Goal: Task Accomplishment & Management: Complete application form

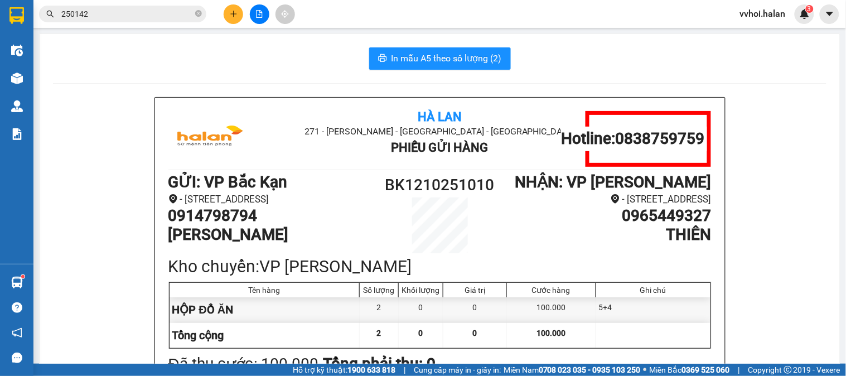
click at [229, 16] on button at bounding box center [234, 14] width 20 height 20
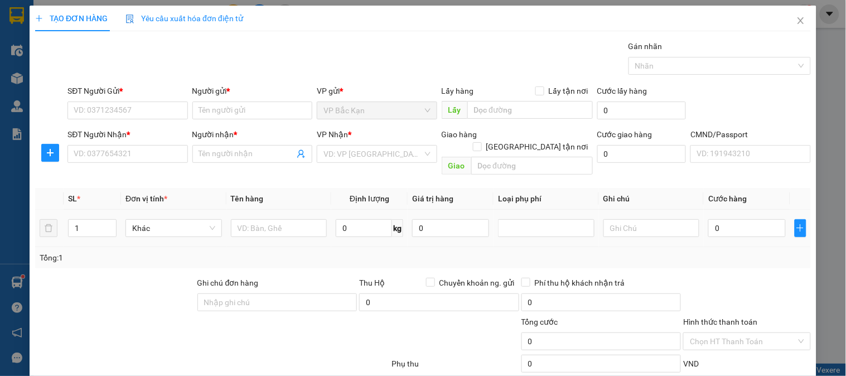
click at [344, 229] on td "0 kg" at bounding box center [369, 228] width 76 height 37
drag, startPoint x: 344, startPoint y: 229, endPoint x: 348, endPoint y: 223, distance: 7.0
click at [346, 227] on td "0 kg" at bounding box center [369, 228] width 76 height 37
click at [348, 223] on input "0" at bounding box center [364, 228] width 56 height 18
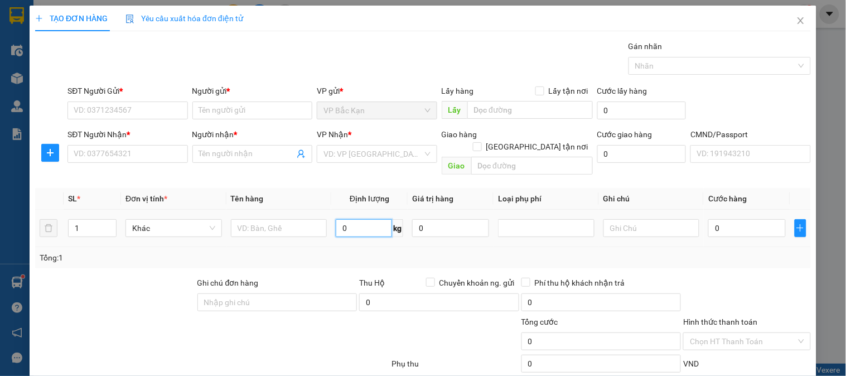
click at [348, 222] on input "0" at bounding box center [364, 228] width 56 height 18
type input "8"
click at [268, 223] on input "text" at bounding box center [279, 228] width 96 height 18
type input "XỐP ĐỒ ĂN"
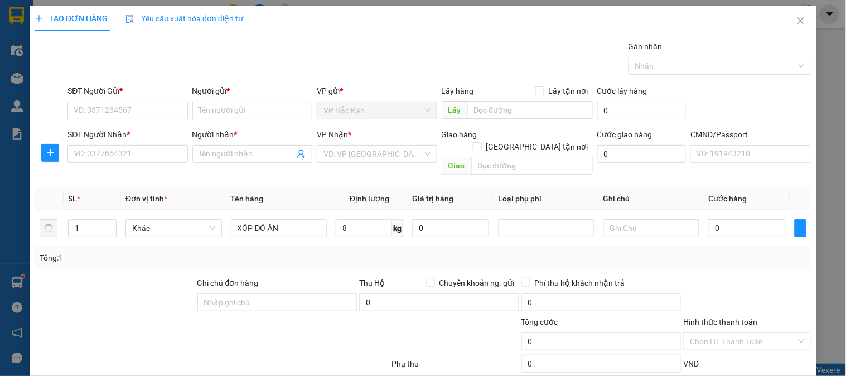
click at [104, 120] on div "SĐT Người Gửi * VD: 0371234567" at bounding box center [127, 104] width 120 height 39
click at [108, 114] on input "SĐT Người Gửi *" at bounding box center [127, 110] width 120 height 18
type input "0343838574"
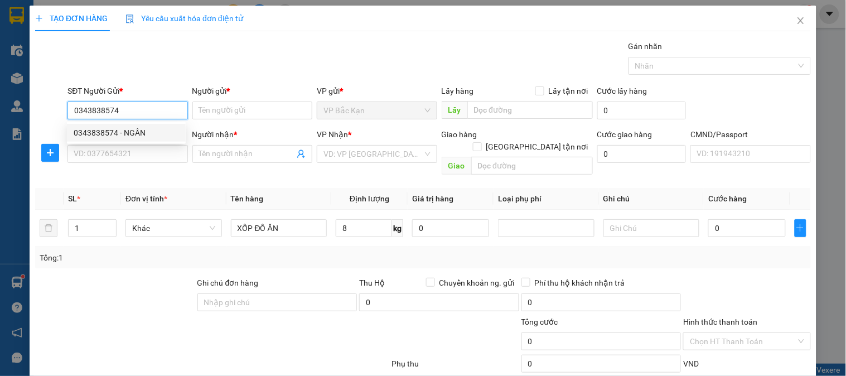
click at [126, 129] on div "0343838574 - NGÂN" at bounding box center [126, 133] width 105 height 12
type input "NGÂN"
type input "0343838574"
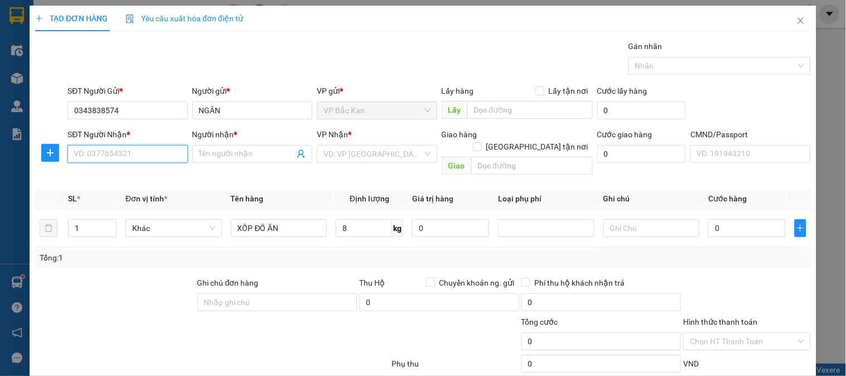
click at [125, 151] on input "SĐT Người Nhận *" at bounding box center [127, 154] width 120 height 18
type input "0342921973"
click at [133, 176] on div "0342921973 - TÂM" at bounding box center [126, 177] width 105 height 12
type input "TÂM"
type input "0342921973"
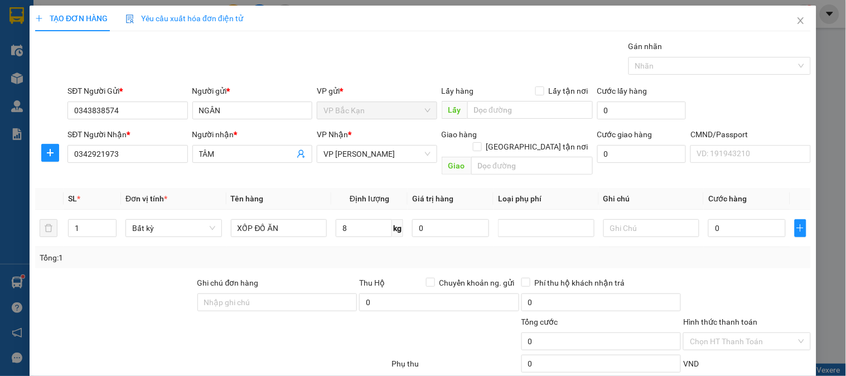
drag, startPoint x: 310, startPoint y: 52, endPoint x: 358, endPoint y: 191, distance: 146.5
click at [310, 54] on div "Gói vận chuyển * Tiêu chuẩn Gán nhãn Nhãn" at bounding box center [439, 59] width 748 height 39
click at [363, 224] on input "8" at bounding box center [364, 228] width 56 height 18
click at [342, 247] on div "Tổng: 1" at bounding box center [422, 257] width 775 height 21
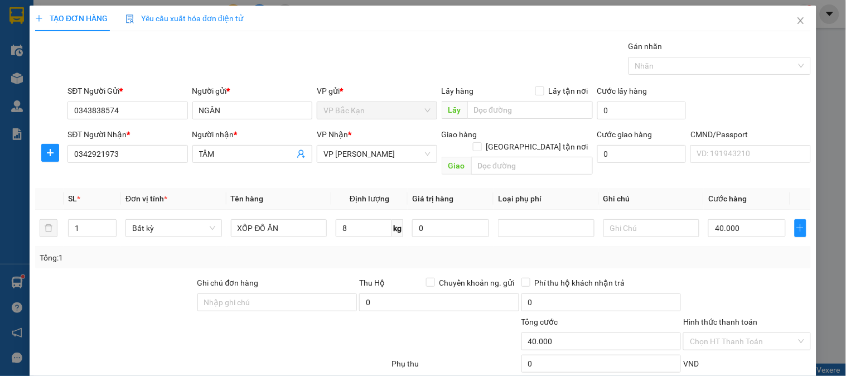
type input "40.000"
click at [374, 162] on span "VP [PERSON_NAME]" at bounding box center [376, 153] width 106 height 17
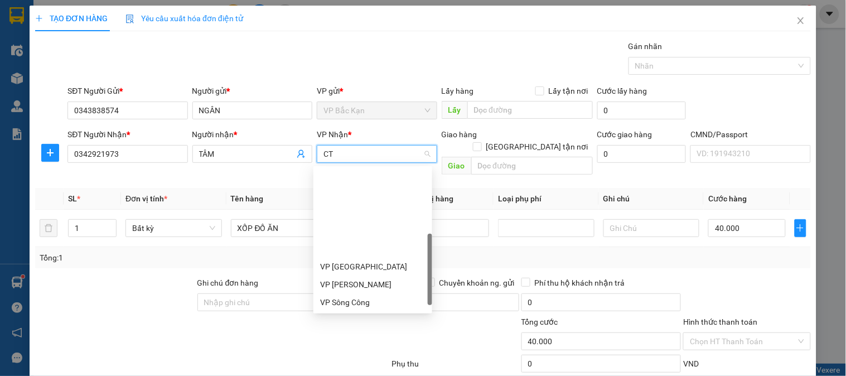
type input "CTY"
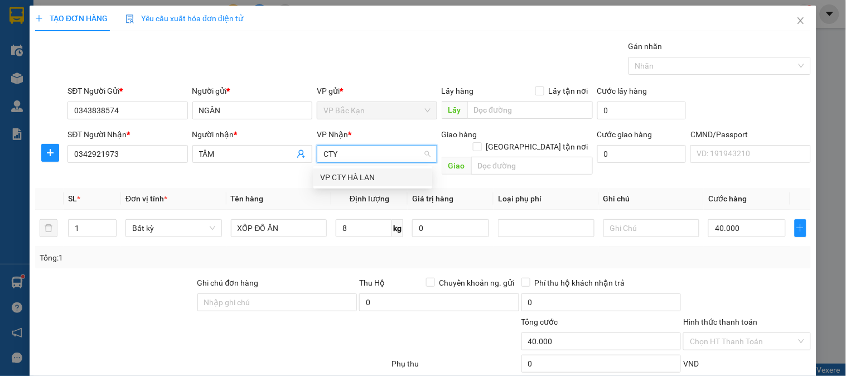
drag, startPoint x: 361, startPoint y: 174, endPoint x: 381, endPoint y: 62, distance: 113.8
click at [361, 174] on div "VP CTY HÀ LAN" at bounding box center [372, 177] width 105 height 12
drag, startPoint x: 381, startPoint y: 62, endPoint x: 360, endPoint y: 220, distance: 159.6
click at [378, 73] on div "Gói vận chuyển * Tiêu chuẩn Gán nhãn Nhãn" at bounding box center [439, 59] width 748 height 39
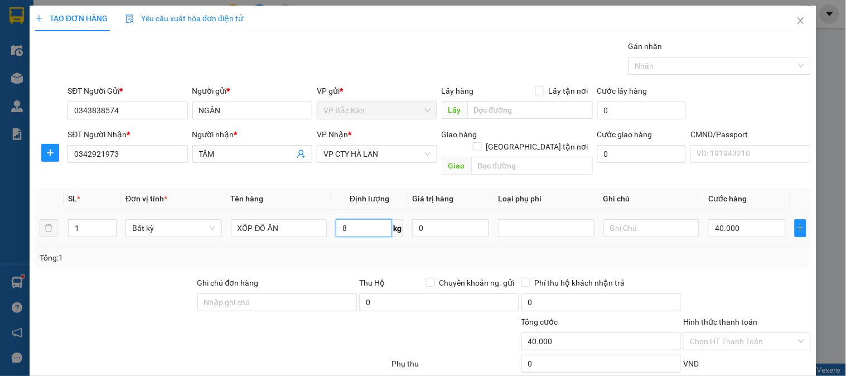
click at [362, 225] on input "8" at bounding box center [364, 228] width 56 height 18
click at [356, 247] on div "Tổng: 1" at bounding box center [422, 257] width 775 height 21
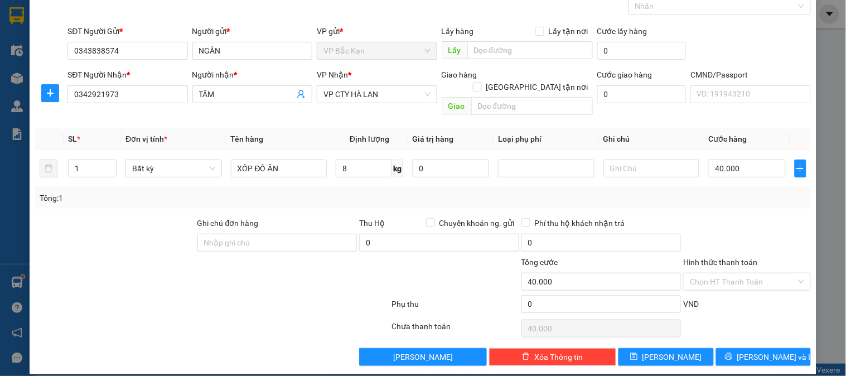
click at [725, 204] on div "Transit Pickup Surcharge Ids Transit Deliver Surcharge Ids Transit Deliver Surc…" at bounding box center [422, 172] width 775 height 385
click at [782, 273] on input "Hình thức thanh toán" at bounding box center [743, 281] width 106 height 17
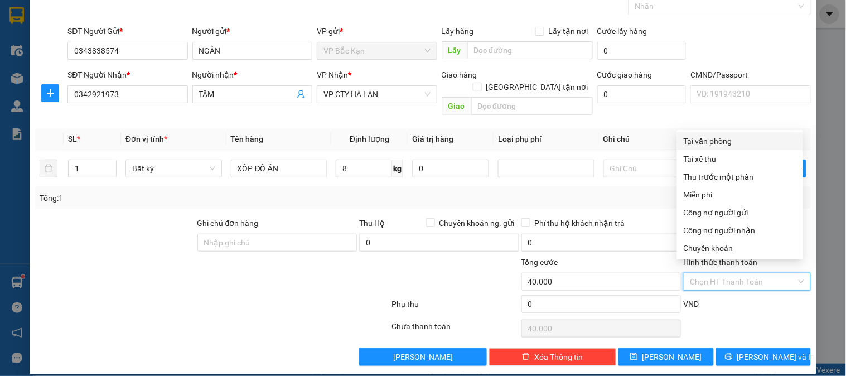
click at [700, 137] on div "Tại văn phòng" at bounding box center [739, 141] width 113 height 12
type input "0"
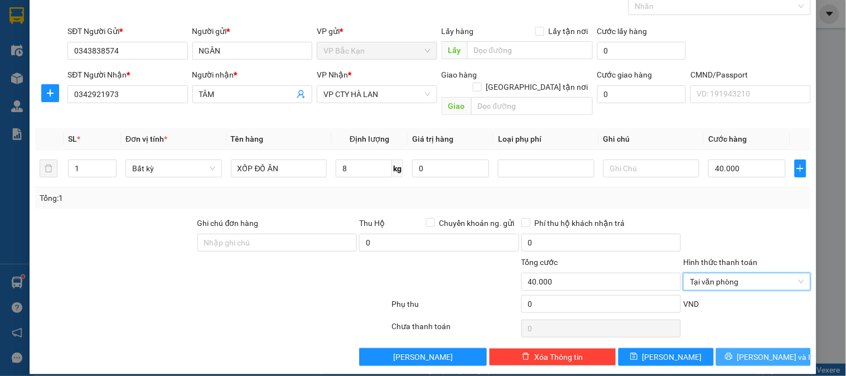
drag, startPoint x: 751, startPoint y: 341, endPoint x: 729, endPoint y: 334, distance: 22.7
click at [751, 351] on span "[PERSON_NAME] và In" at bounding box center [776, 357] width 78 height 12
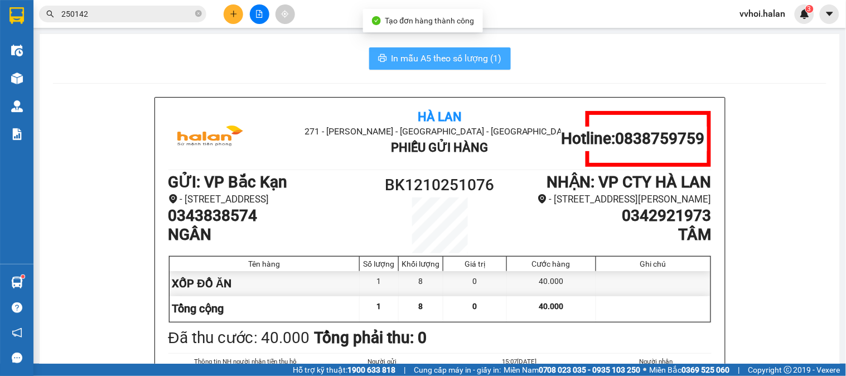
click at [421, 52] on span "In mẫu A5 theo số lượng (1)" at bounding box center [446, 58] width 110 height 14
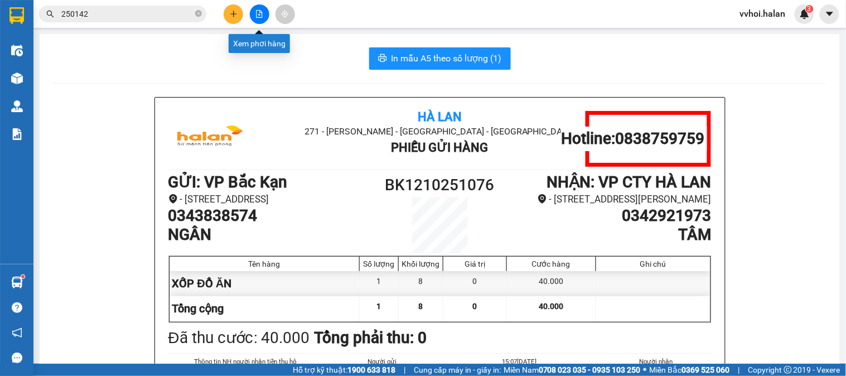
click at [242, 12] on div at bounding box center [259, 14] width 84 height 20
click at [242, 14] on button at bounding box center [234, 14] width 20 height 20
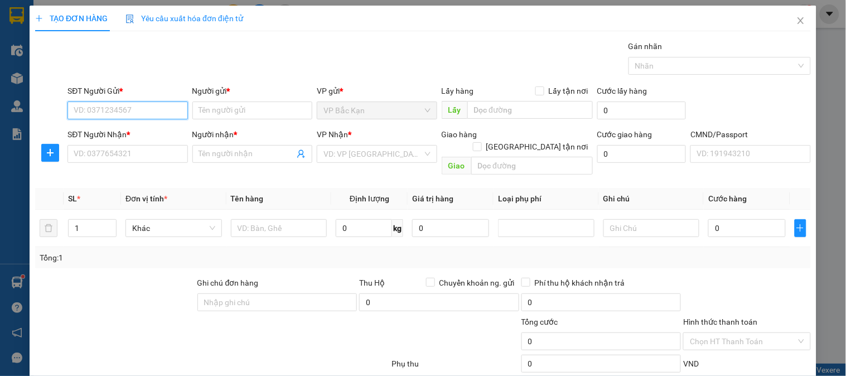
click at [139, 110] on input "SĐT Người Gửi *" at bounding box center [127, 110] width 120 height 18
click at [154, 114] on input "0974036032" at bounding box center [127, 110] width 120 height 18
type input "0974036032"
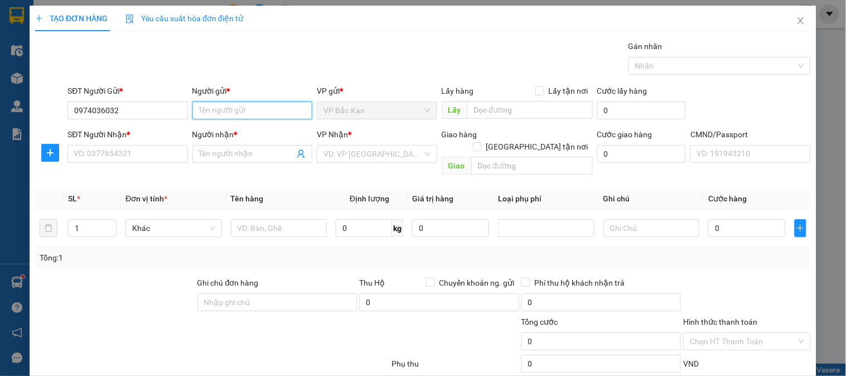
click at [219, 111] on input "Người gửi *" at bounding box center [252, 110] width 120 height 18
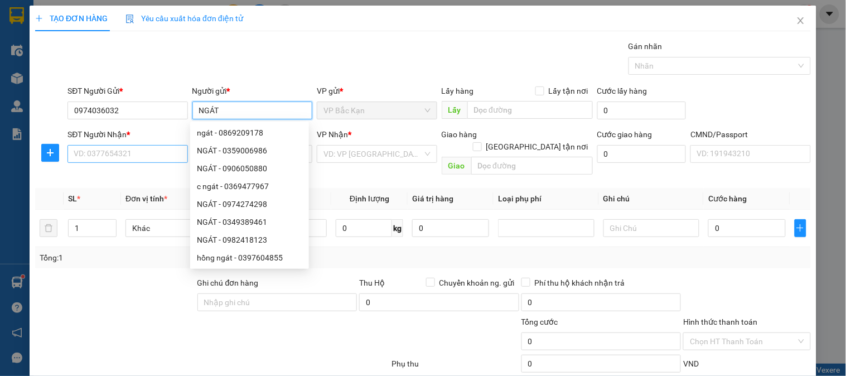
type input "NGÁT"
click at [110, 153] on input "SĐT Người Nhận *" at bounding box center [127, 154] width 120 height 18
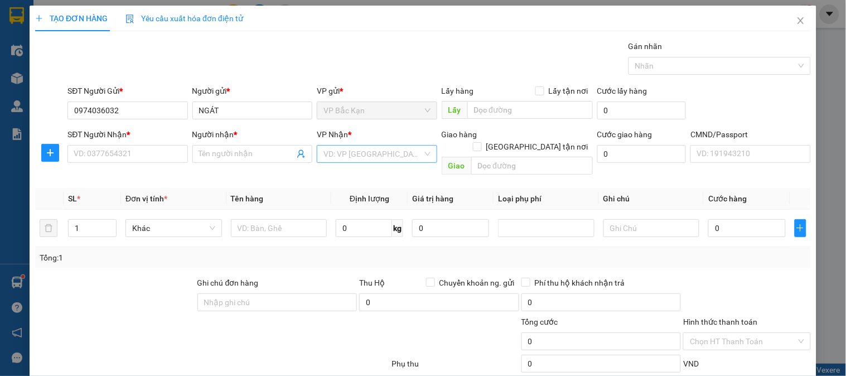
click at [364, 152] on input "search" at bounding box center [372, 153] width 99 height 17
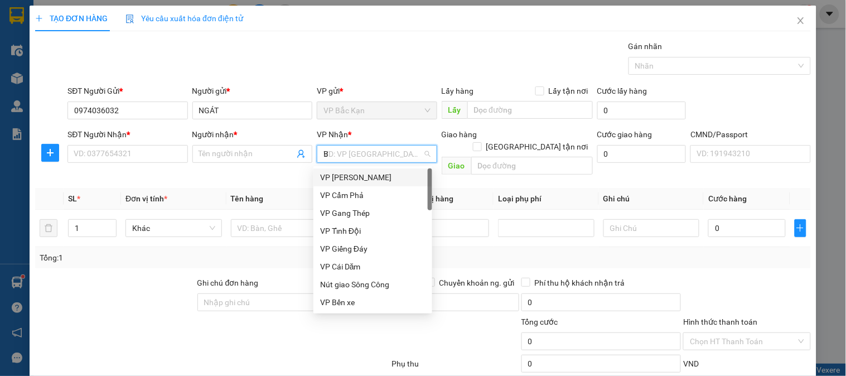
type input "BS"
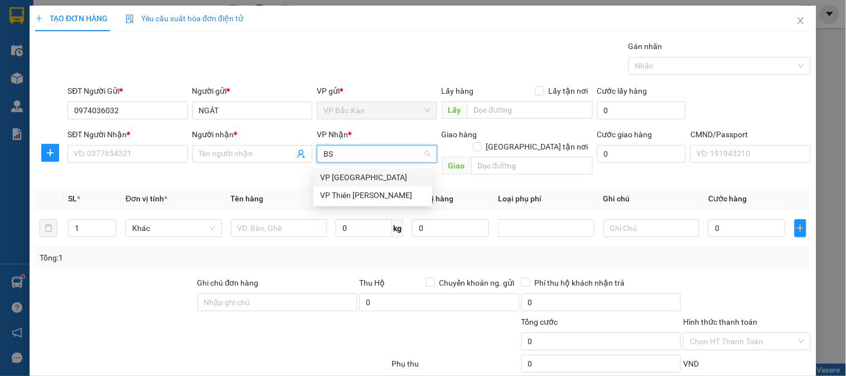
click at [351, 169] on div "VP [GEOGRAPHIC_DATA]" at bounding box center [372, 177] width 119 height 18
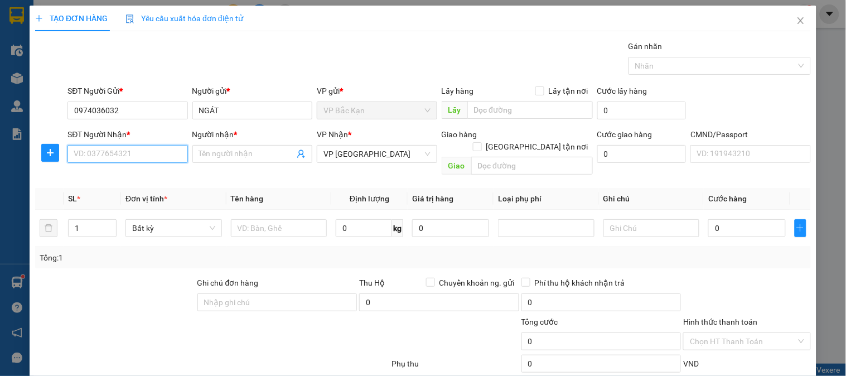
click at [129, 161] on input "SĐT Người Nhận *" at bounding box center [127, 154] width 120 height 18
type input "9"
click at [137, 160] on input "0914777381" at bounding box center [127, 154] width 120 height 18
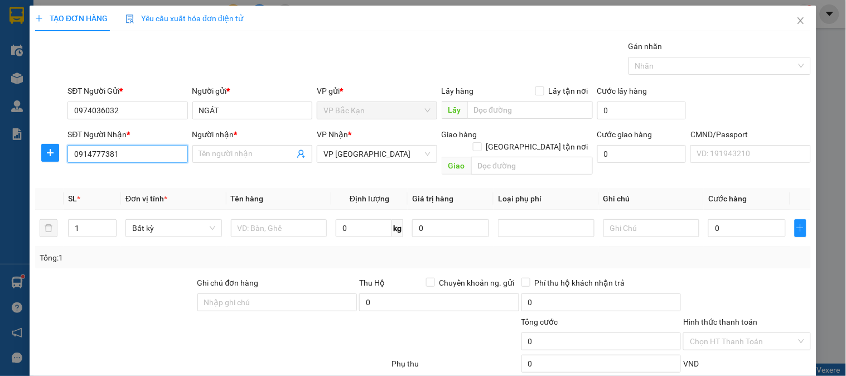
type input "0914777381"
click at [220, 163] on span at bounding box center [252, 154] width 120 height 18
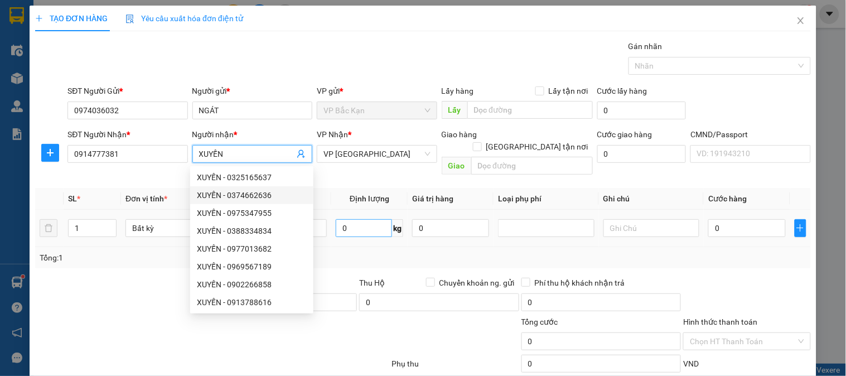
type input "XUYẾN"
click at [344, 225] on input "0" at bounding box center [364, 228] width 56 height 18
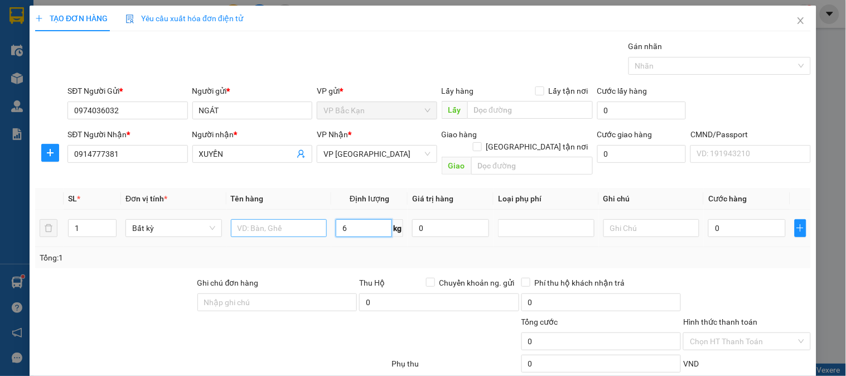
type input "6"
click at [236, 219] on input "text" at bounding box center [279, 228] width 96 height 18
type input "40.000"
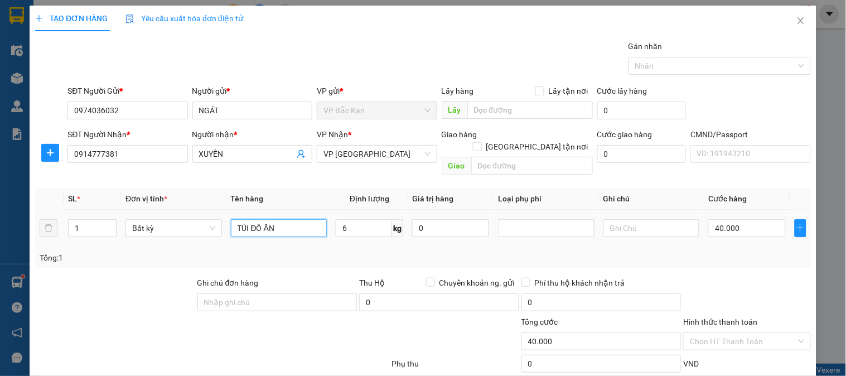
type input "TÚI ĐỒ ĂN"
click at [363, 232] on td "6 kg" at bounding box center [369, 228] width 76 height 37
drag, startPoint x: 357, startPoint y: 223, endPoint x: 351, endPoint y: 231, distance: 10.4
click at [357, 222] on input "6" at bounding box center [364, 228] width 56 height 18
click at [349, 251] on div "Tổng: 1" at bounding box center [423, 257] width 766 height 12
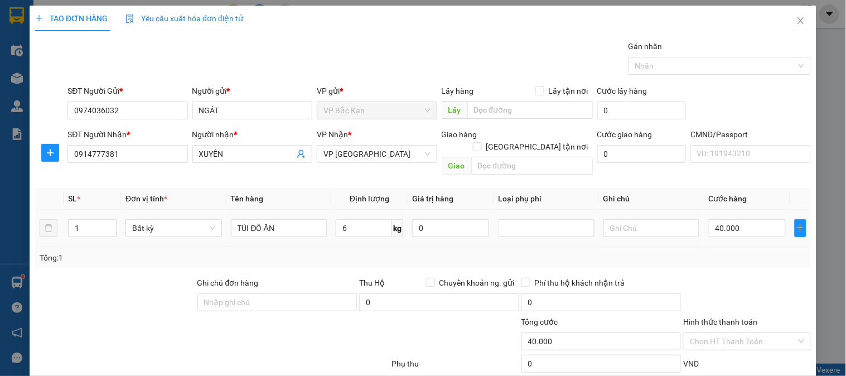
drag, startPoint x: 349, startPoint y: 246, endPoint x: 709, endPoint y: 249, distance: 360.1
click at [355, 251] on div "Tổng: 1" at bounding box center [423, 257] width 766 height 12
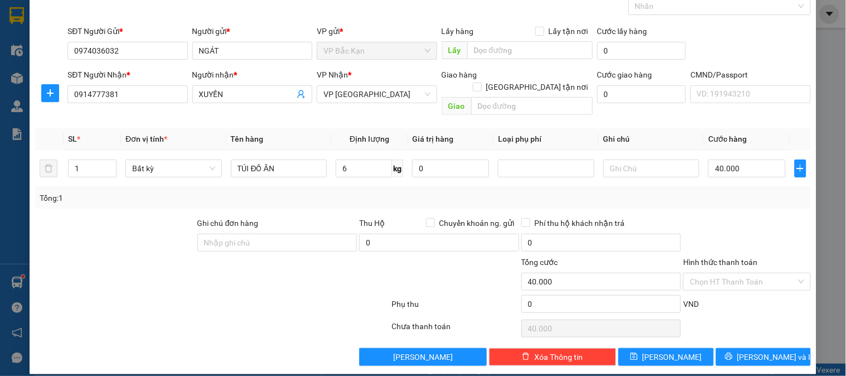
click at [736, 219] on div at bounding box center [746, 236] width 129 height 39
drag, startPoint x: 736, startPoint y: 219, endPoint x: 744, endPoint y: 261, distance: 43.1
click at [736, 223] on div at bounding box center [746, 236] width 129 height 39
drag, startPoint x: 744, startPoint y: 261, endPoint x: 739, endPoint y: 262, distance: 5.7
click at [744, 273] on input "Hình thức thanh toán" at bounding box center [743, 281] width 106 height 17
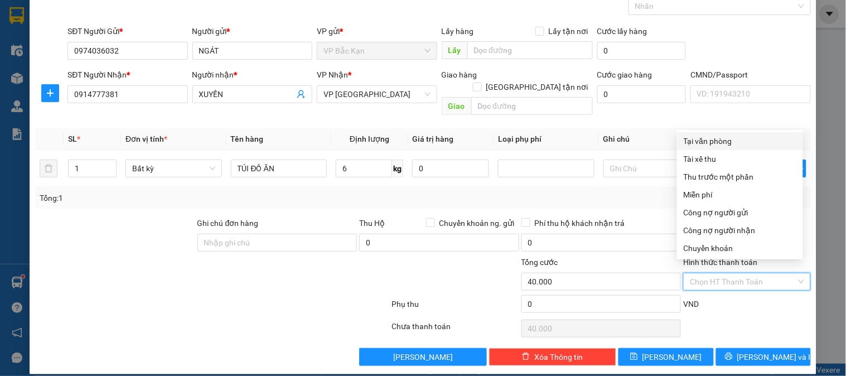
click at [686, 128] on th "Ghi chú" at bounding box center [651, 139] width 105 height 22
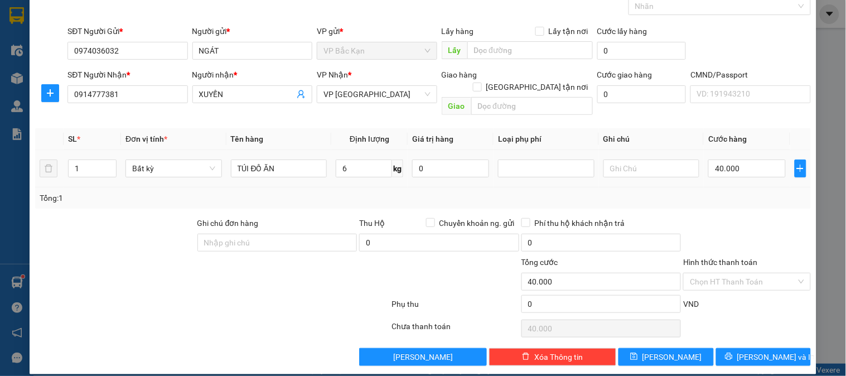
drag, startPoint x: 692, startPoint y: 142, endPoint x: 699, endPoint y: 171, distance: 29.9
click at [692, 150] on td at bounding box center [651, 168] width 105 height 37
click at [737, 278] on input "Hình thức thanh toán" at bounding box center [743, 281] width 106 height 17
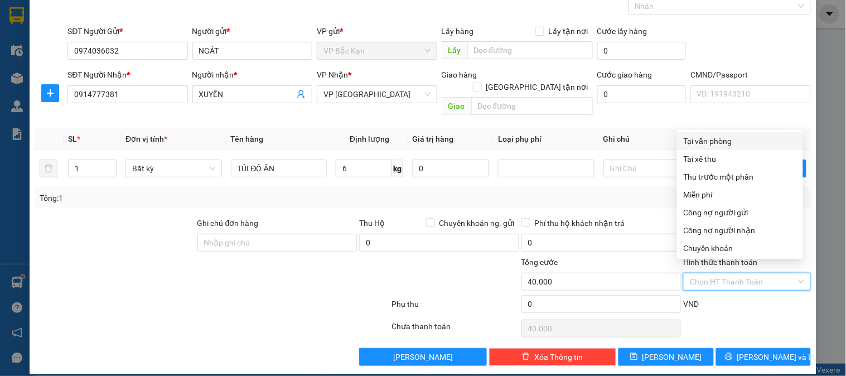
click at [682, 135] on div "Tại văn phòng" at bounding box center [740, 141] width 126 height 18
type input "0"
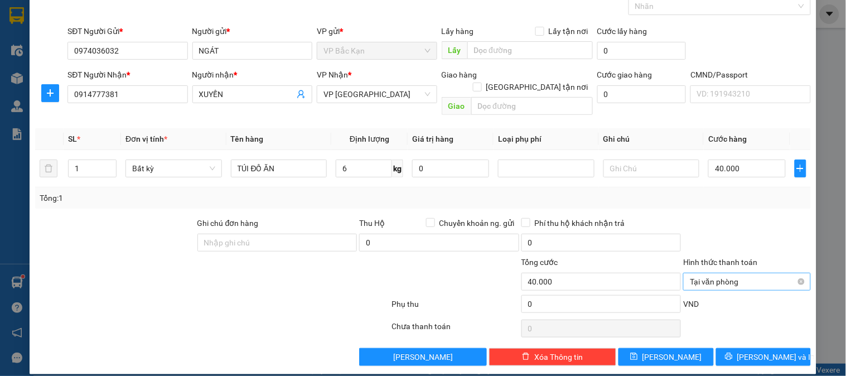
drag, startPoint x: 658, startPoint y: 202, endPoint x: 740, endPoint y: 274, distance: 109.8
click at [667, 216] on div "Transit Pickup Surcharge Ids Transit Deliver Surcharge Ids Transit Deliver Surc…" at bounding box center [422, 172] width 775 height 385
click at [750, 351] on span "[PERSON_NAME] và In" at bounding box center [776, 357] width 78 height 12
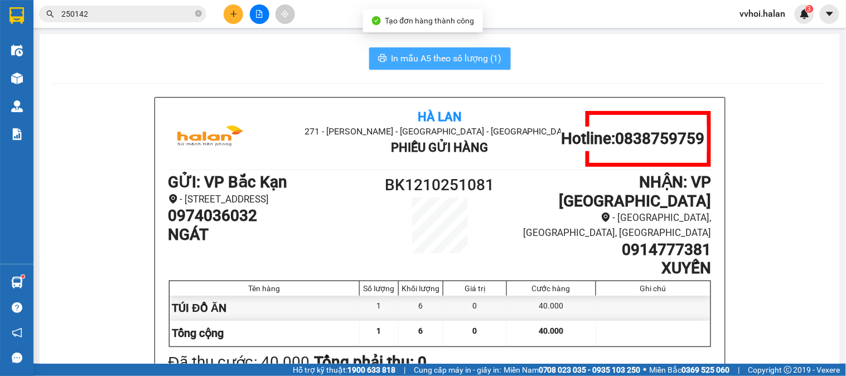
click at [402, 66] on button "In mẫu A5 theo số lượng (1)" at bounding box center [440, 58] width 142 height 22
click at [403, 65] on span "In mẫu A5 theo số lượng (1)" at bounding box center [446, 58] width 110 height 14
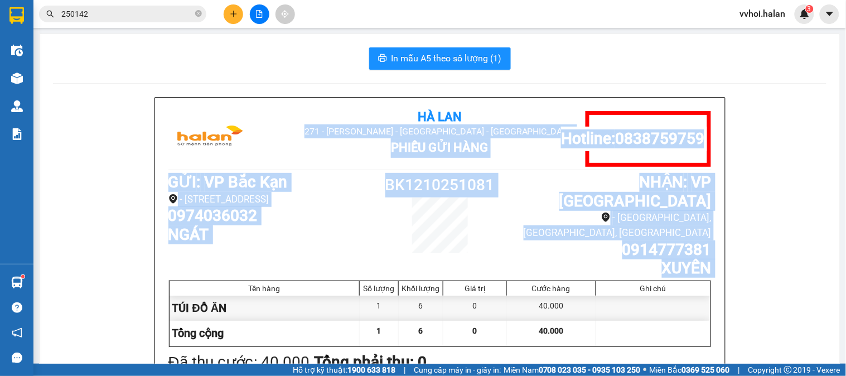
drag, startPoint x: 211, startPoint y: 207, endPoint x: 220, endPoint y: 8, distance: 198.7
click at [220, 8] on section "Kết quả tìm kiếm ( 281 ) Bộ lọc Mã ĐH Trạng thái Món hàng Thu hộ Tổng cước Chưa…" at bounding box center [423, 188] width 846 height 376
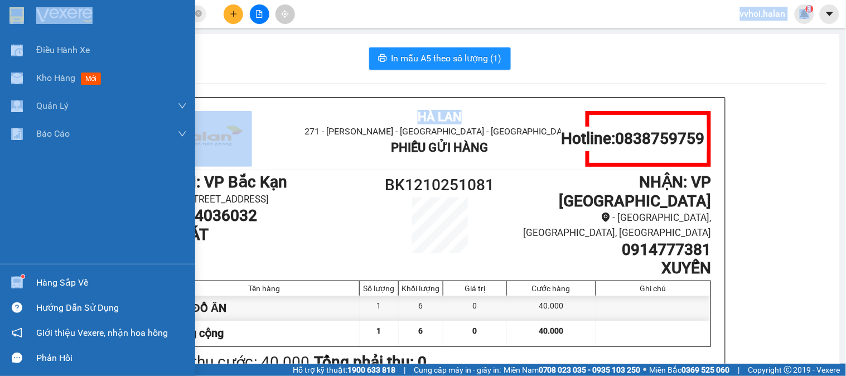
click at [4, 280] on div "Hàng sắp về" at bounding box center [97, 282] width 195 height 25
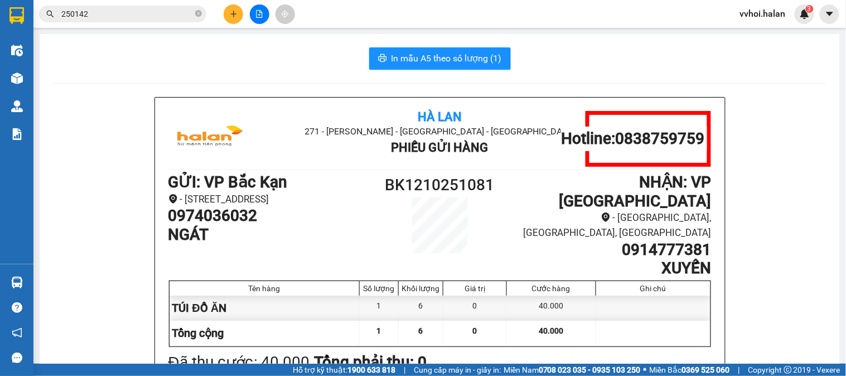
drag, startPoint x: 232, startPoint y: 75, endPoint x: 213, endPoint y: 80, distance: 19.2
click at [232, 74] on section "Kết quả tìm kiếm ( 281 ) Bộ lọc Mã ĐH Trạng thái Món hàng Thu hộ Tổng cước Chưa…" at bounding box center [423, 188] width 846 height 376
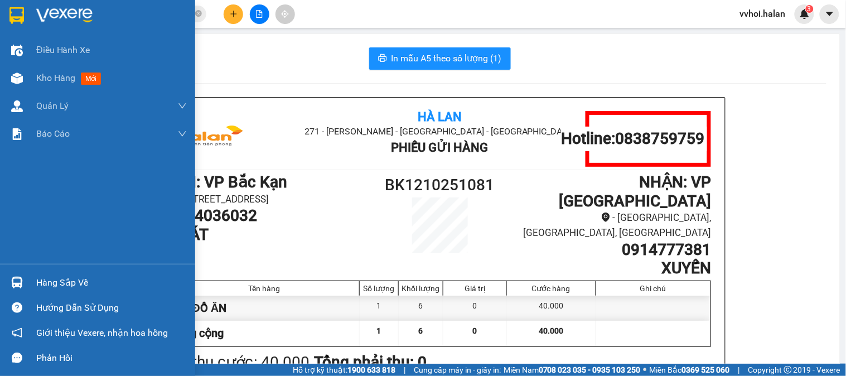
click at [21, 271] on div "Hàng sắp về" at bounding box center [97, 282] width 195 height 25
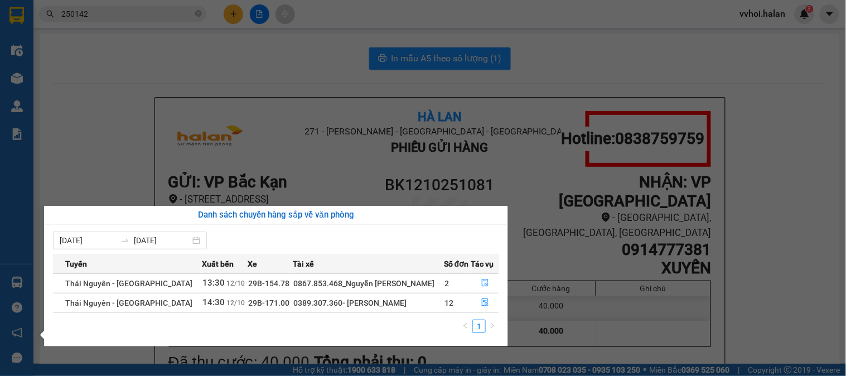
click at [160, 87] on section "Kết quả tìm kiếm ( 281 ) Bộ lọc Mã ĐH Trạng thái Món hàng Thu hộ Tổng cước Chưa…" at bounding box center [423, 188] width 846 height 376
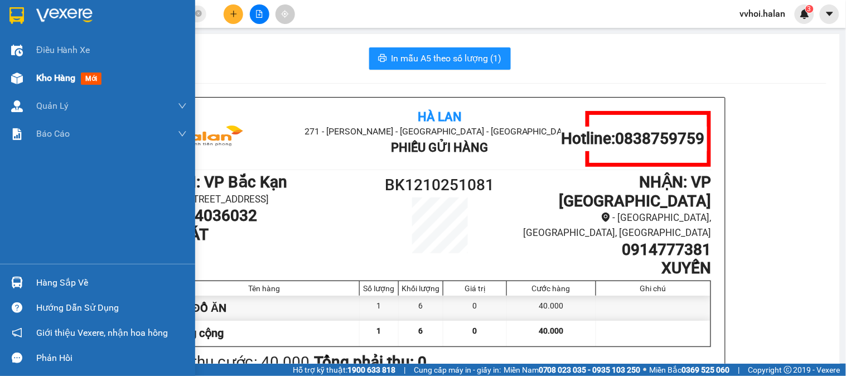
click at [23, 76] on div at bounding box center [17, 79] width 20 height 20
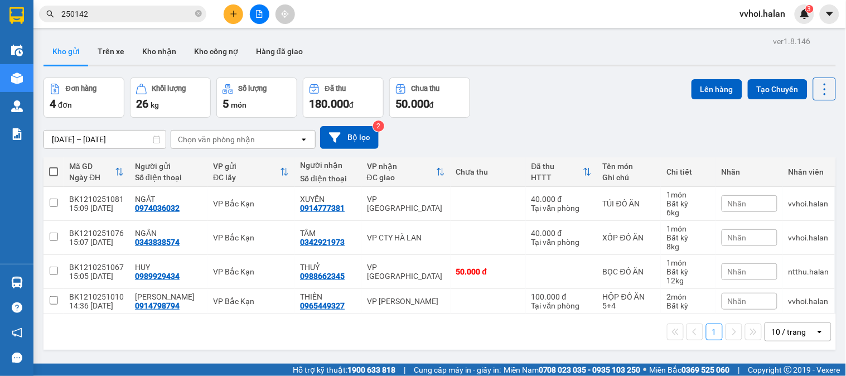
click at [505, 132] on div "[DATE] – [DATE] Press the down arrow key to interact with the calendar and sele…" at bounding box center [439, 137] width 792 height 23
click at [102, 57] on button "Trên xe" at bounding box center [111, 51] width 45 height 27
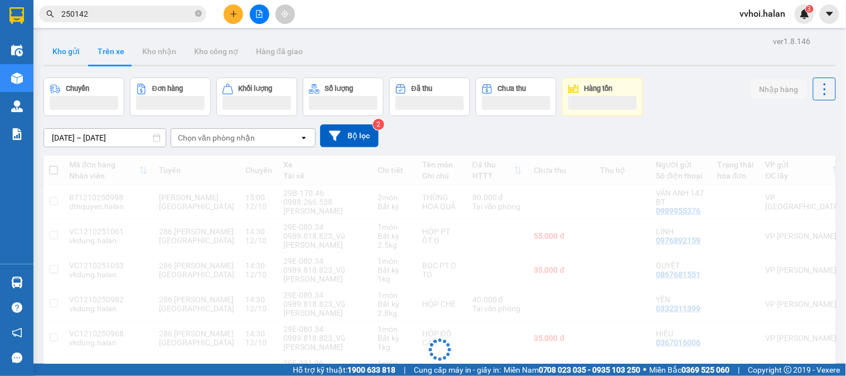
click at [75, 56] on button "Kho gửi" at bounding box center [65, 51] width 45 height 27
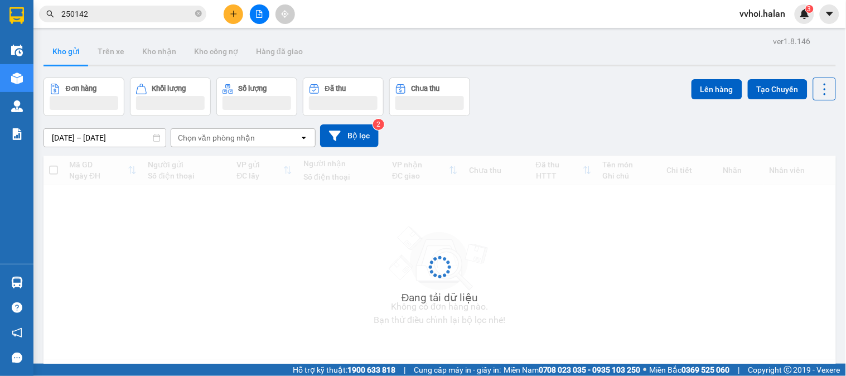
click at [75, 56] on button "Kho gửi" at bounding box center [65, 51] width 45 height 27
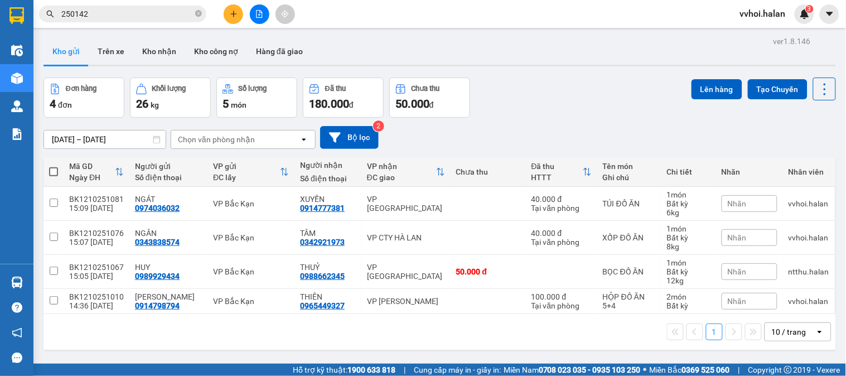
click at [678, 109] on div "Đơn hàng 4 đơn Khối lượng 26 kg Số lượng 5 món Đã thu 180.000 đ Chưa thu 50.000…" at bounding box center [439, 97] width 792 height 40
click at [504, 71] on div "ver 1.8.146 Kho gửi Trên xe Kho nhận Kho công nợ Hàng đã giao Đơn hàng 4 đơn Kh…" at bounding box center [439, 221] width 801 height 376
click at [103, 17] on input "250142" at bounding box center [127, 14] width 132 height 12
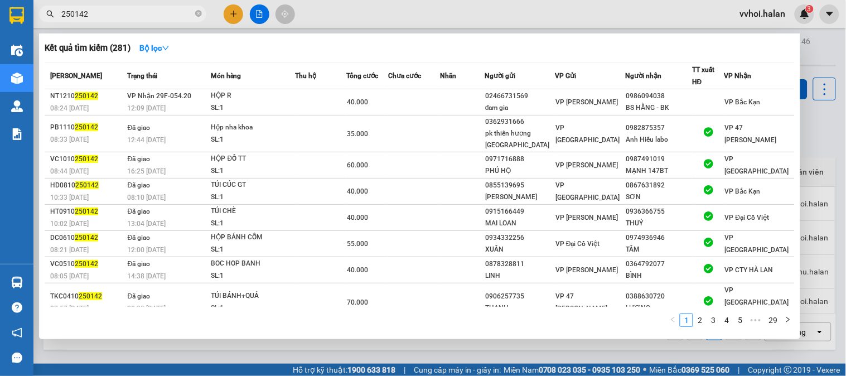
click at [103, 17] on input "250142" at bounding box center [127, 14] width 132 height 12
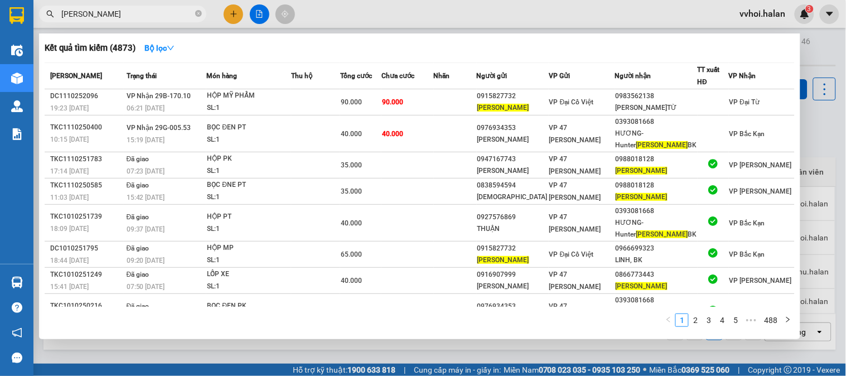
type input "[PERSON_NAME]"
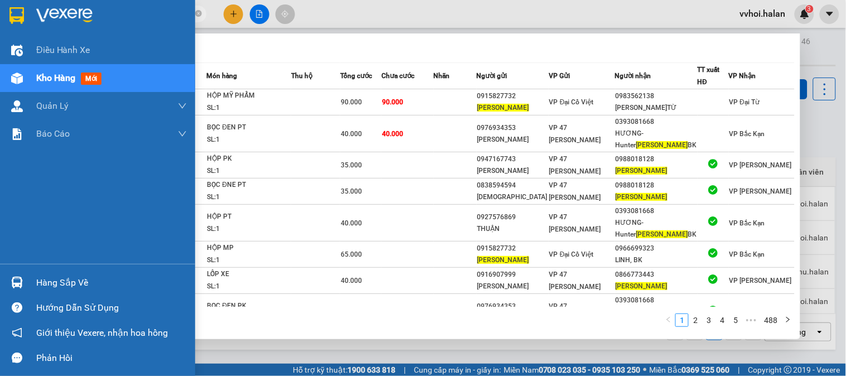
click at [23, 282] on div at bounding box center [17, 283] width 20 height 20
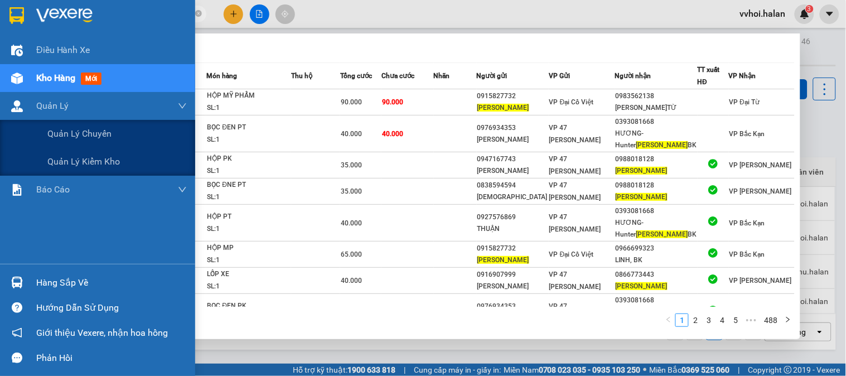
click at [14, 95] on div "Điều hành xe Kho hàng mới Quản [PERSON_NAME] lý chuyến Quản lý kiểm kho Báo cáo…" at bounding box center [97, 188] width 195 height 376
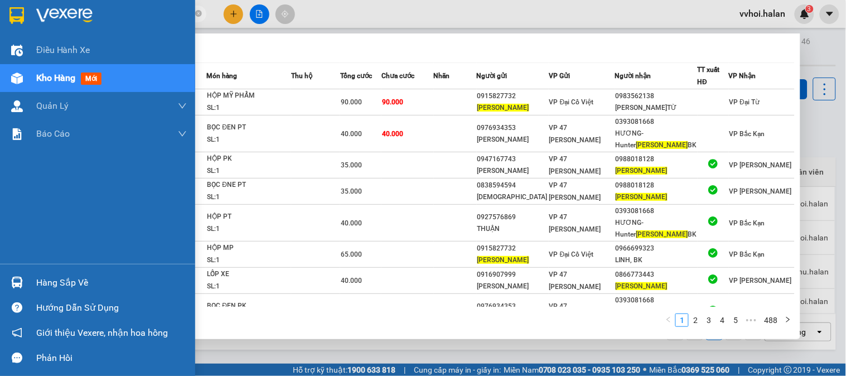
click at [12, 80] on img at bounding box center [17, 78] width 12 height 12
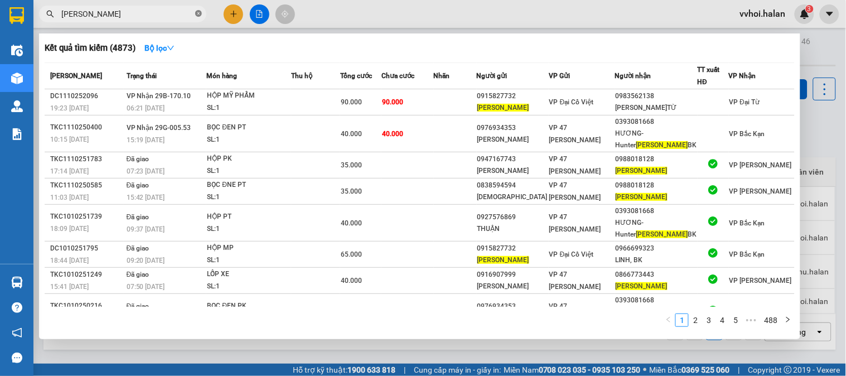
click at [196, 15] on icon "close-circle" at bounding box center [198, 13] width 7 height 7
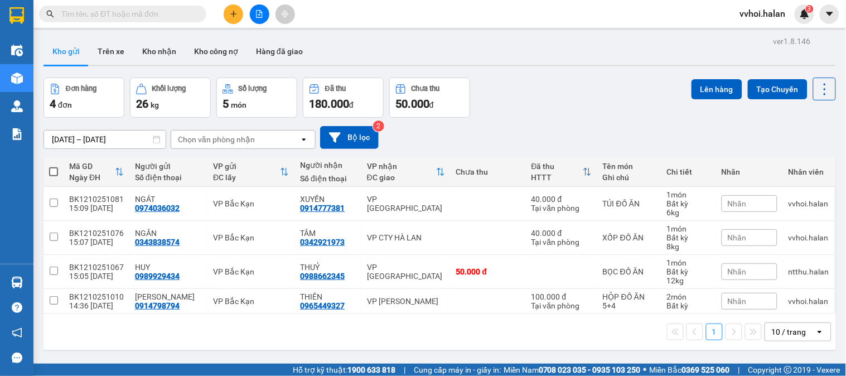
click at [584, 135] on div "[DATE] – [DATE] Press the down arrow key to interact with the calendar and sele…" at bounding box center [439, 137] width 792 height 23
click at [584, 134] on div "[DATE] – [DATE] Press the down arrow key to interact with the calendar and sele…" at bounding box center [439, 137] width 792 height 23
click at [577, 168] on div "Đã thu HTTT" at bounding box center [561, 172] width 60 height 22
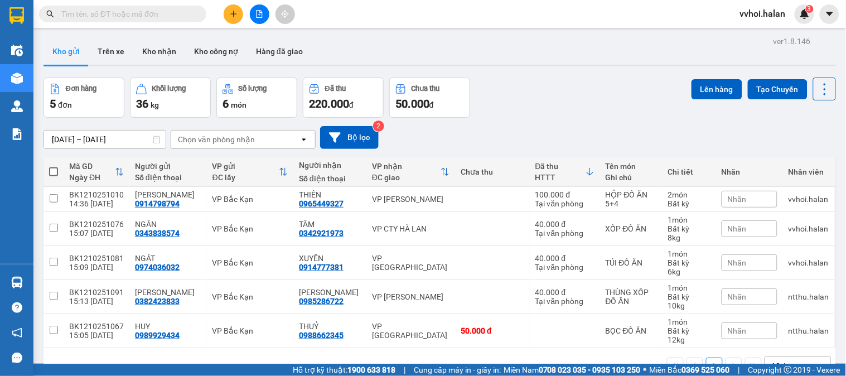
click at [585, 176] on icon at bounding box center [589, 171] width 9 height 9
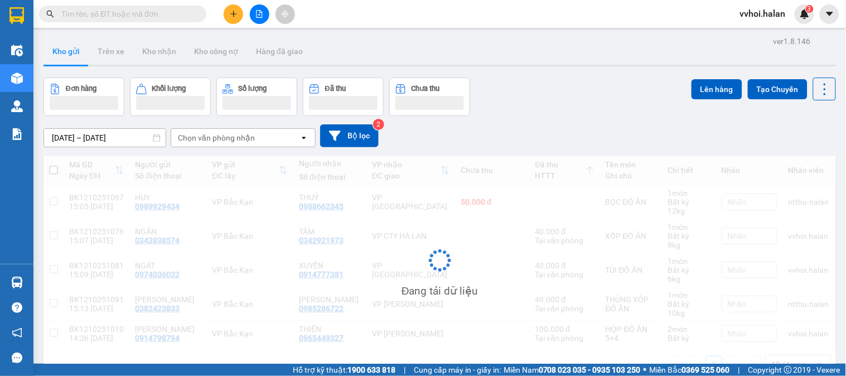
click at [571, 145] on div "[DATE] – [DATE] Press the down arrow key to interact with the calendar and sele…" at bounding box center [439, 135] width 792 height 23
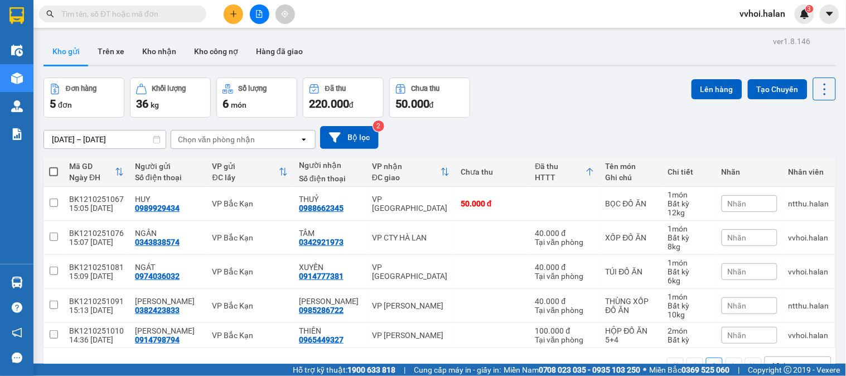
click at [585, 176] on div at bounding box center [589, 171] width 9 height 9
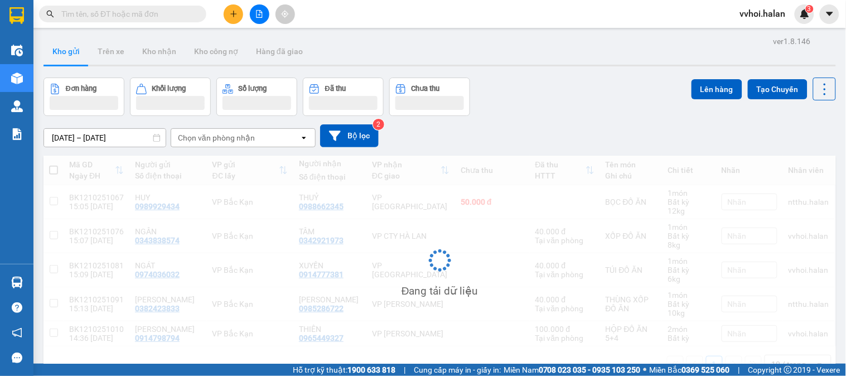
click at [533, 124] on div "[DATE] – [DATE] Press the down arrow key to interact with the calendar and sele…" at bounding box center [439, 135] width 792 height 23
click at [532, 124] on div "[DATE] – [DATE] Press the down arrow key to interact with the calendar and sele…" at bounding box center [439, 135] width 792 height 23
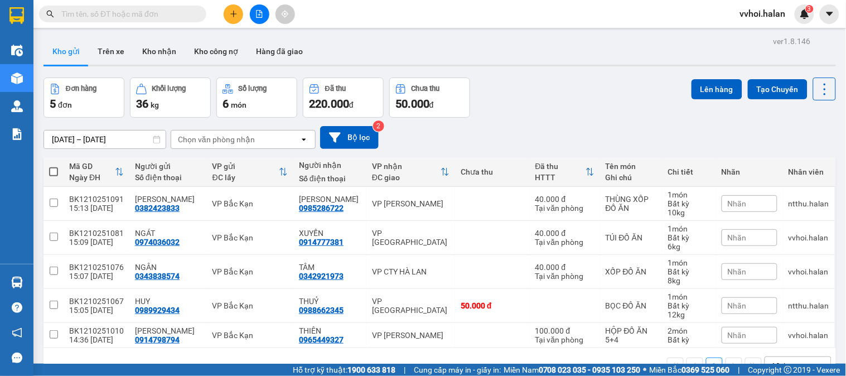
click at [118, 15] on input "text" at bounding box center [127, 14] width 132 height 12
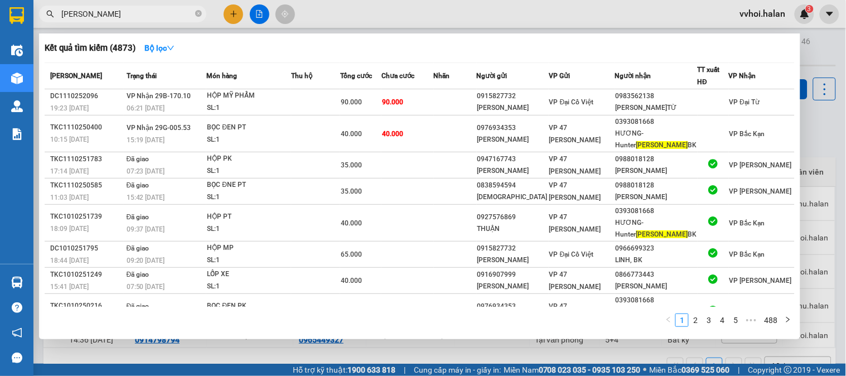
click at [275, 47] on div "Kết quả tìm kiếm ( 4873 ) Bộ lọc" at bounding box center [420, 48] width 750 height 18
click at [96, 12] on input "[PERSON_NAME]" at bounding box center [127, 14] width 132 height 12
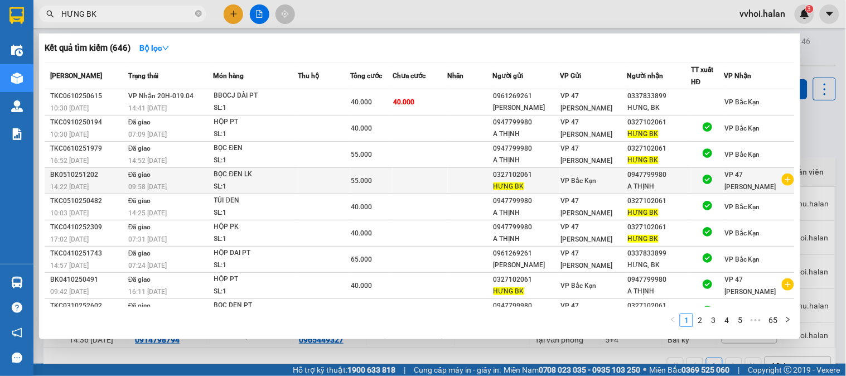
type input "HƯNG BK"
click at [783, 179] on icon "plus-circle" at bounding box center [788, 179] width 12 height 12
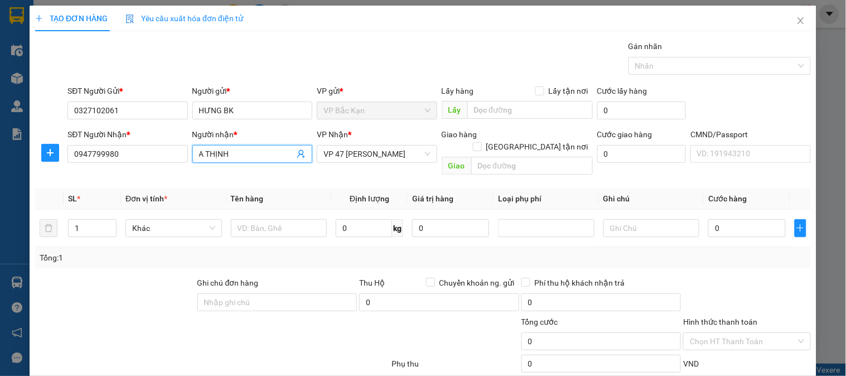
click at [297, 157] on icon "user-add" at bounding box center [301, 153] width 9 height 9
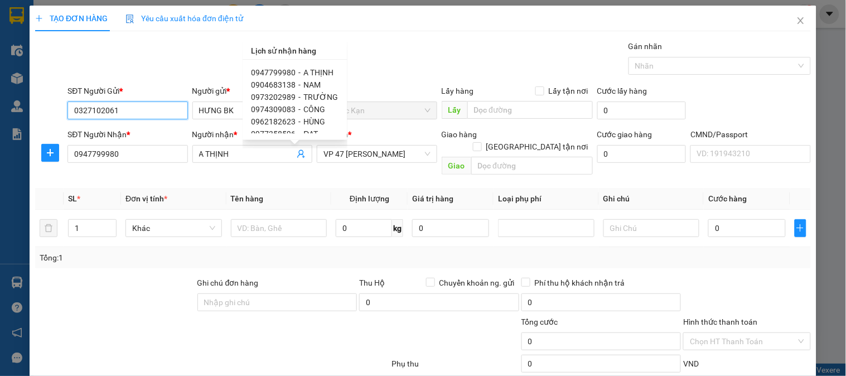
drag, startPoint x: 119, startPoint y: 110, endPoint x: 0, endPoint y: 182, distance: 139.6
click at [0, 179] on div "TẠO ĐƠN HÀNG Yêu cầu xuất hóa đơn điện tử Transit Pickup Surcharge Ids Transit …" at bounding box center [423, 188] width 846 height 376
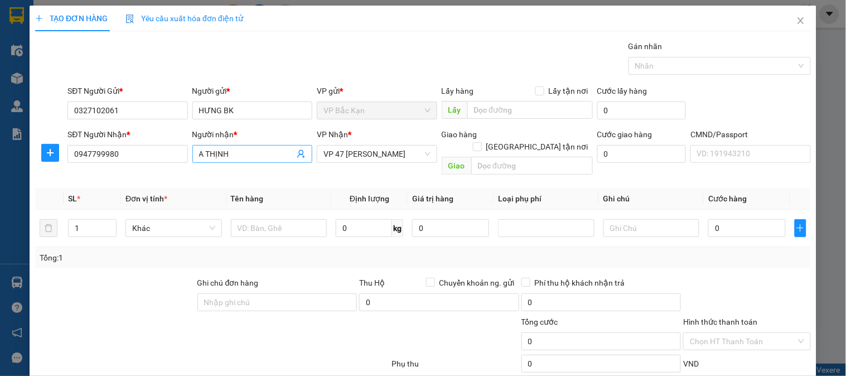
click at [303, 151] on span "A THỊNH" at bounding box center [252, 154] width 120 height 18
click at [299, 156] on icon "user-add" at bounding box center [300, 154] width 7 height 8
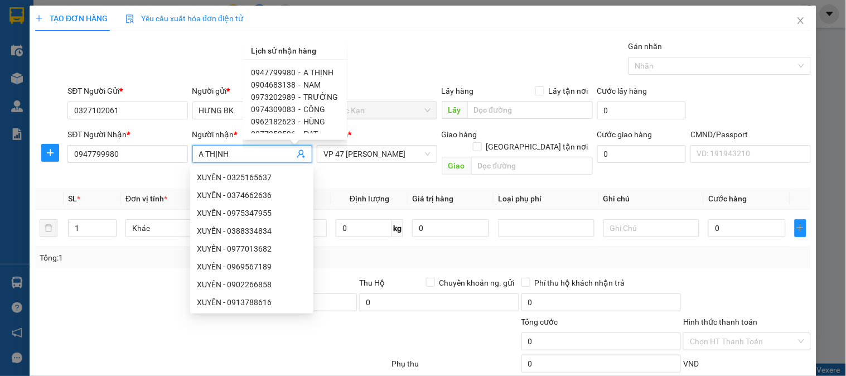
click at [311, 96] on span "TRƯỜNG" at bounding box center [321, 97] width 35 height 9
type input "0973202989"
type input "TRƯỜNG"
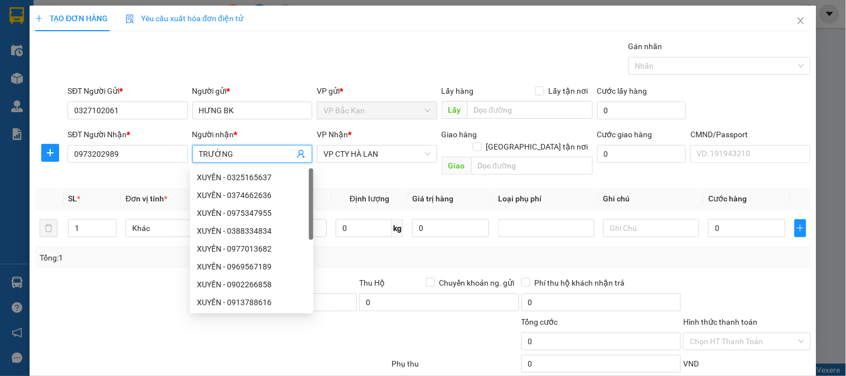
click at [370, 71] on div "Gói vận chuyển * Tiêu chuẩn Gán nhãn Nhãn" at bounding box center [439, 59] width 748 height 39
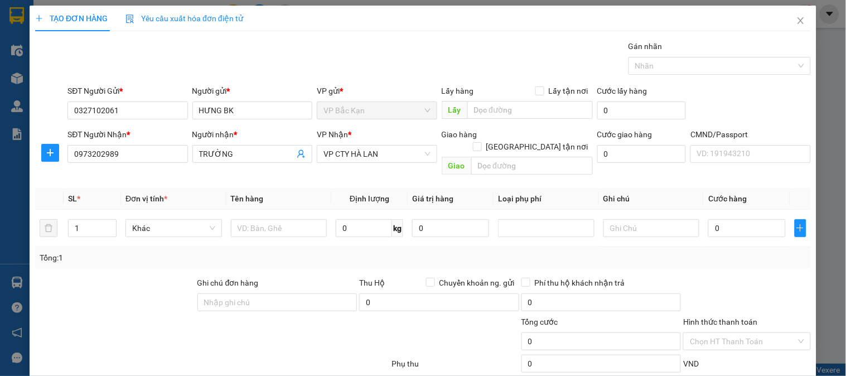
click at [370, 71] on div "Gói vận chuyển * Tiêu chuẩn Gán nhãn Nhãn" at bounding box center [439, 59] width 748 height 39
click at [317, 59] on div "Gói vận chuyển * Tiêu chuẩn Gán nhãn Nhãn" at bounding box center [439, 59] width 748 height 39
click at [350, 220] on input "0" at bounding box center [364, 228] width 56 height 18
type input "1"
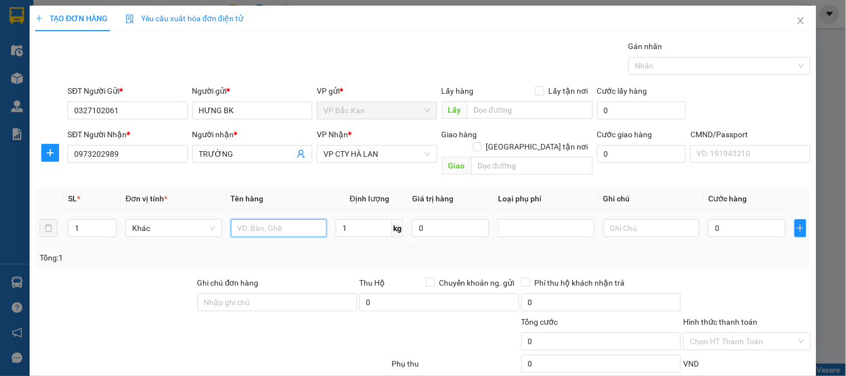
click at [260, 219] on input "text" at bounding box center [279, 228] width 96 height 18
click at [259, 219] on input "text" at bounding box center [279, 228] width 96 height 18
click at [298, 156] on icon "user-add" at bounding box center [301, 153] width 9 height 9
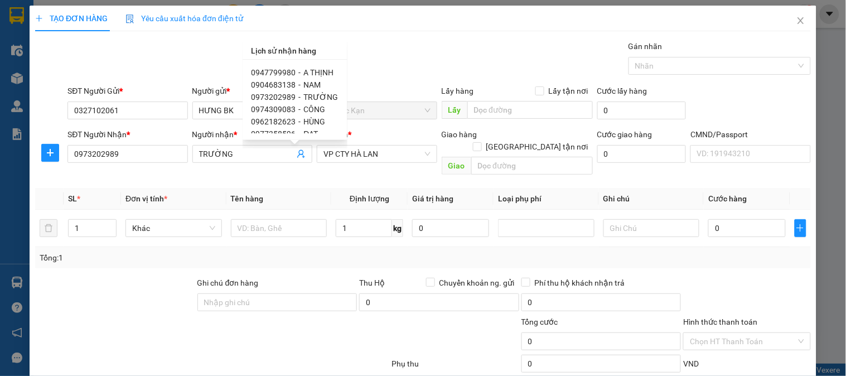
click at [377, 52] on div "Gói vận chuyển * Tiêu chuẩn Gán nhãn Nhãn" at bounding box center [439, 59] width 748 height 39
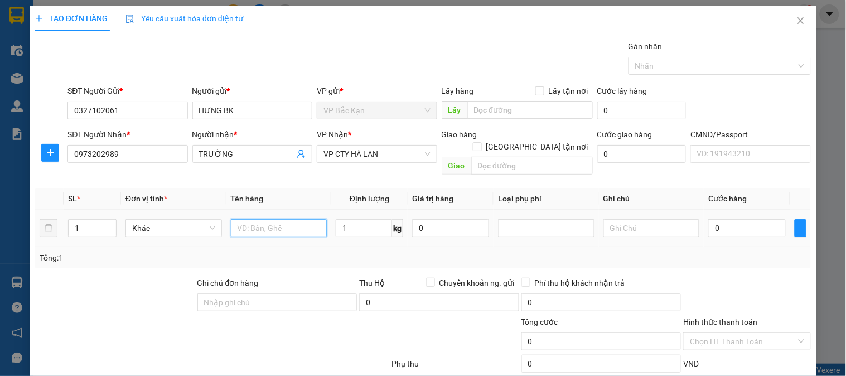
click at [254, 219] on input "text" at bounding box center [279, 228] width 96 height 18
click at [353, 219] on input "1" at bounding box center [364, 228] width 56 height 18
drag, startPoint x: 258, startPoint y: 223, endPoint x: 248, endPoint y: 216, distance: 12.8
click at [249, 220] on input "PBI GT" at bounding box center [279, 228] width 96 height 18
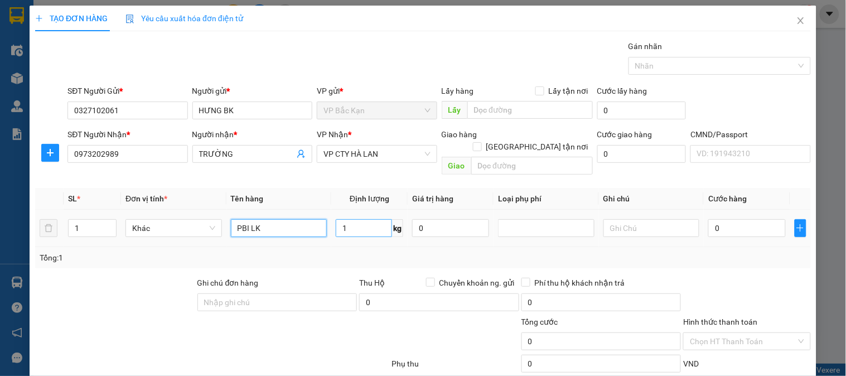
type input "PBI LK"
click at [342, 251] on div "Tổng: 1" at bounding box center [423, 257] width 766 height 12
click at [266, 55] on div "Gói vận chuyển * Tiêu chuẩn Gán nhãn Nhãn" at bounding box center [439, 59] width 748 height 39
click at [293, 76] on div "Gói vận chuyển * Tiêu chuẩn Gán nhãn Nhãn" at bounding box center [439, 59] width 748 height 39
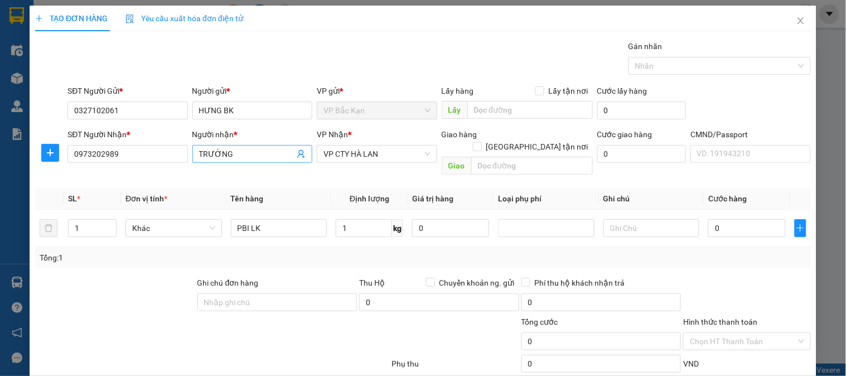
click at [251, 154] on input "TRƯỜNG" at bounding box center [246, 154] width 95 height 12
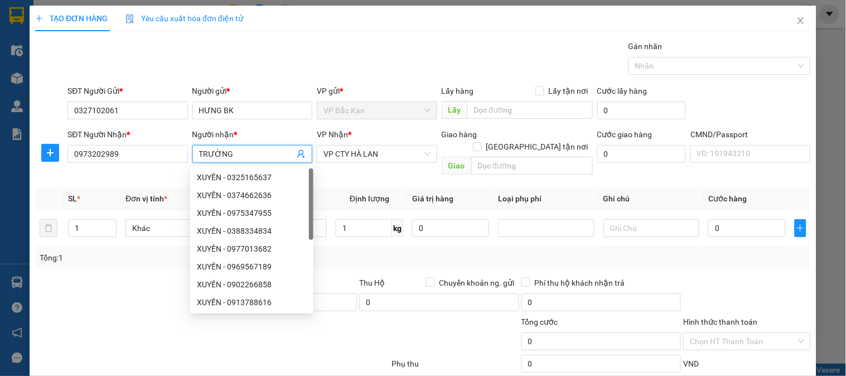
click at [252, 154] on input "TRƯỜNG" at bounding box center [246, 154] width 95 height 12
click at [272, 45] on div "Gói vận chuyển * Tiêu chuẩn Gán nhãn Nhãn" at bounding box center [439, 59] width 748 height 39
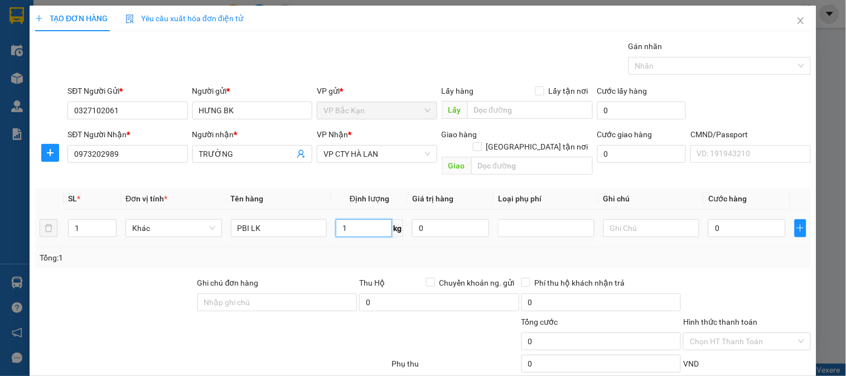
click at [336, 224] on input "1" at bounding box center [364, 228] width 56 height 18
click at [336, 251] on div "Tổng: 1" at bounding box center [423, 257] width 766 height 12
click at [343, 251] on div "Tổng: 1" at bounding box center [423, 257] width 766 height 12
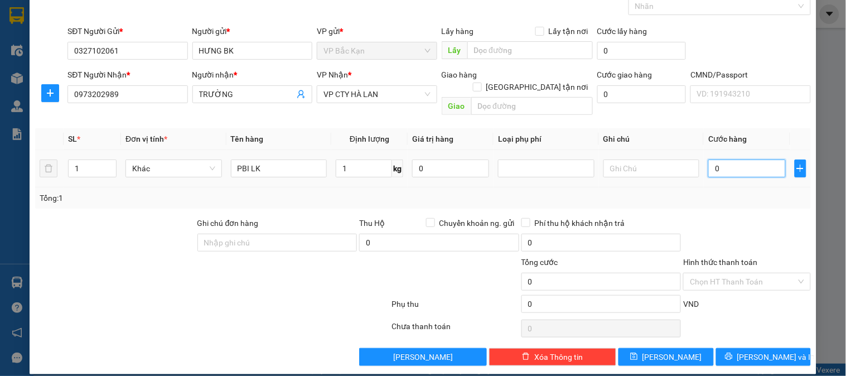
click at [722, 159] on input "0" at bounding box center [746, 168] width 77 height 18
type input "3"
type input "35"
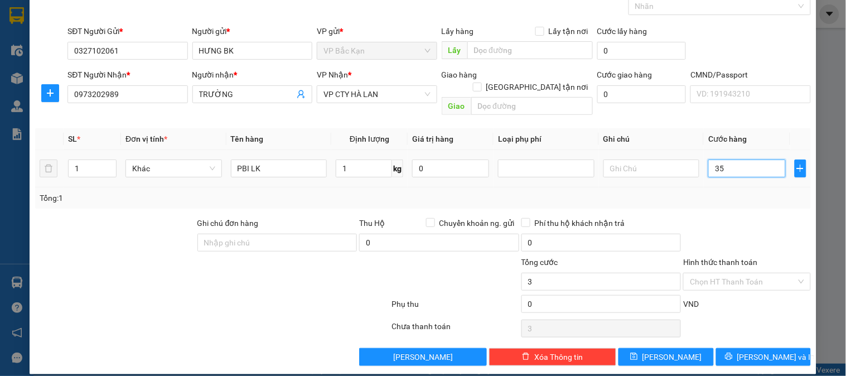
type input "35"
type input "35.000"
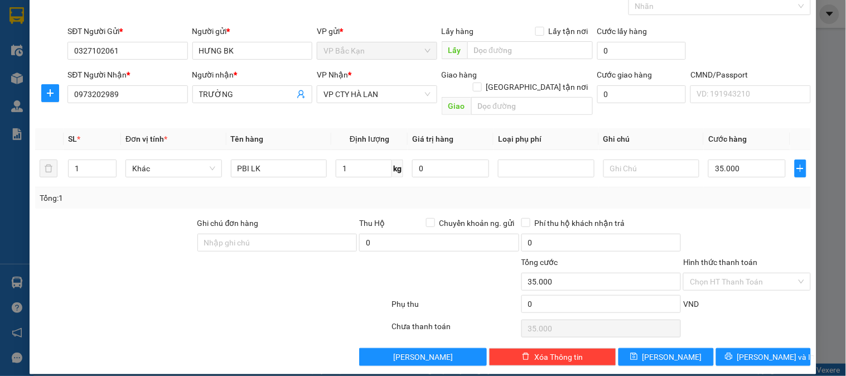
click at [721, 219] on div at bounding box center [746, 236] width 129 height 39
drag, startPoint x: 721, startPoint y: 219, endPoint x: 728, endPoint y: 224, distance: 8.7
click at [726, 223] on div at bounding box center [746, 236] width 129 height 39
click at [770, 351] on span "[PERSON_NAME] và In" at bounding box center [776, 357] width 78 height 12
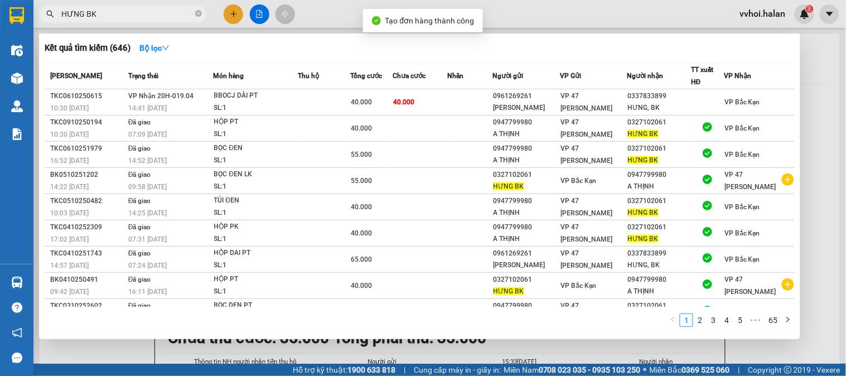
drag, startPoint x: 452, startPoint y: 58, endPoint x: 395, endPoint y: 61, distance: 57.0
click at [432, 58] on div "Kết quả tìm kiếm ( 646 ) Bộ lọc Mã ĐH Trạng thái Món hàng Thu hộ Tổng cước Chưa…" at bounding box center [419, 185] width 761 height 305
click at [25, 69] on div at bounding box center [17, 79] width 20 height 20
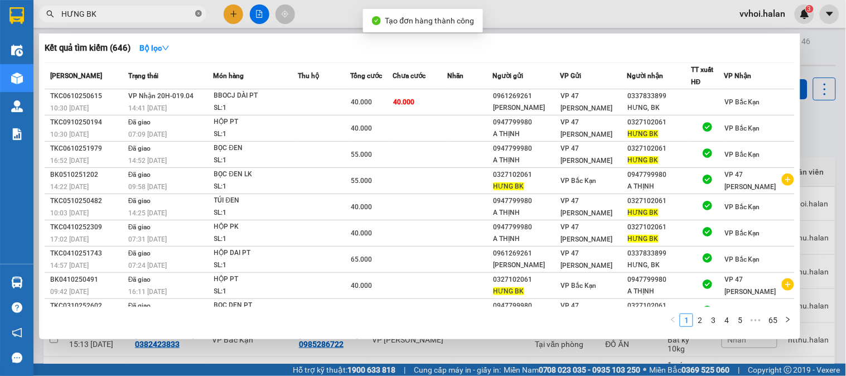
click at [200, 16] on icon "close-circle" at bounding box center [198, 13] width 7 height 7
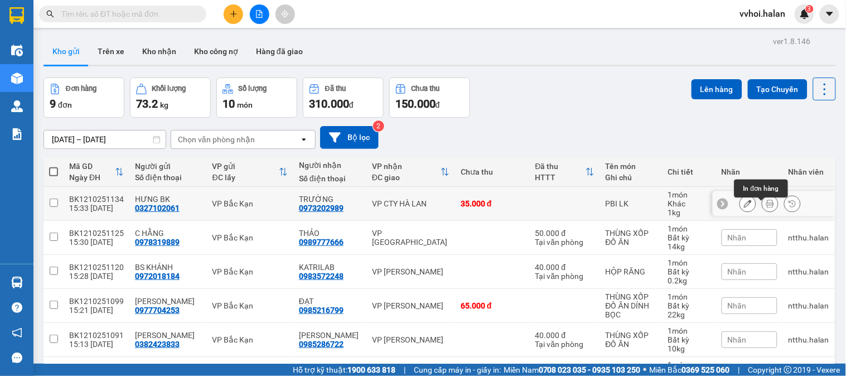
click at [765, 207] on button at bounding box center [770, 204] width 16 height 20
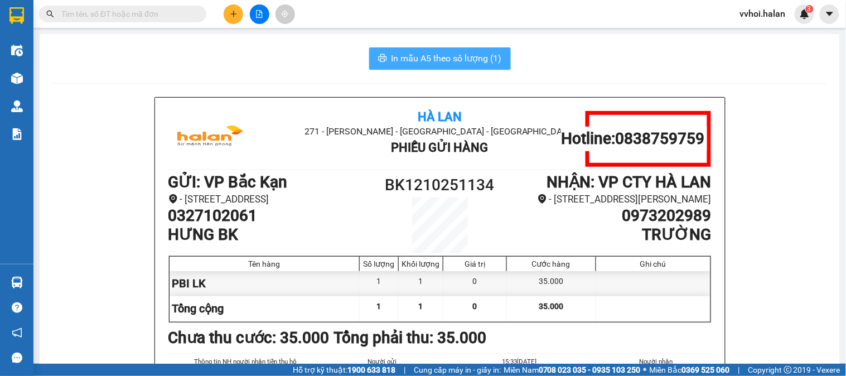
click at [450, 58] on span "In mẫu A5 theo số lượng (1)" at bounding box center [446, 58] width 110 height 14
click at [257, 51] on div "In mẫu A5 theo số lượng (1)" at bounding box center [439, 58] width 773 height 22
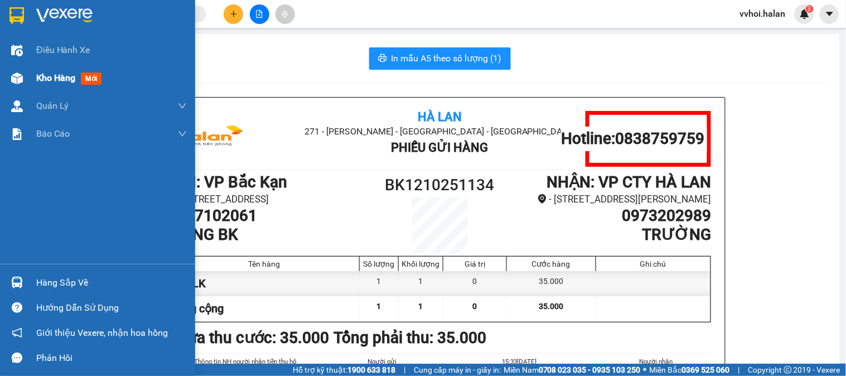
click at [12, 89] on div "Kho hàng mới" at bounding box center [97, 78] width 195 height 28
click at [17, 88] on div "Kho hàng mới" at bounding box center [97, 78] width 195 height 28
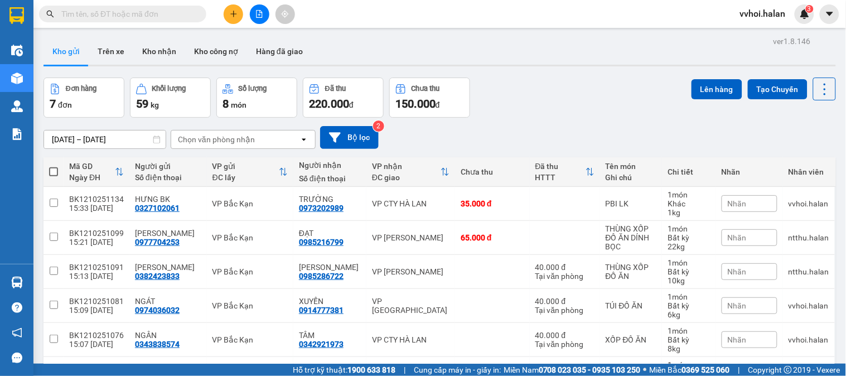
click at [230, 12] on icon "plus" at bounding box center [234, 14] width 8 height 8
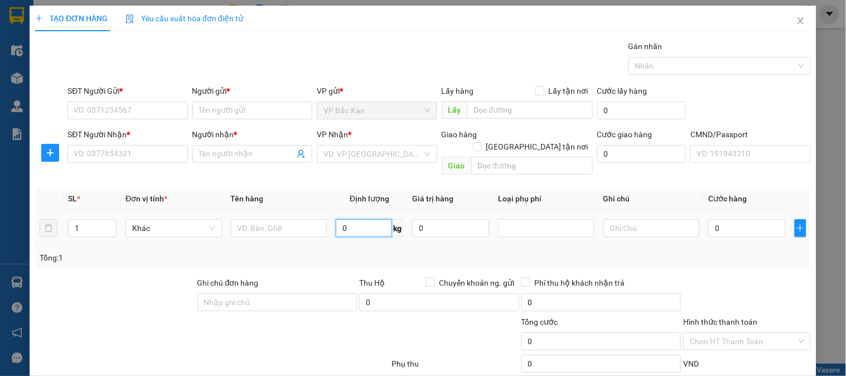
click at [350, 219] on input "0" at bounding box center [364, 228] width 56 height 18
type input "3"
click at [283, 219] on input "text" at bounding box center [279, 228] width 96 height 18
type input "HỘP ĐỒ ĂN"
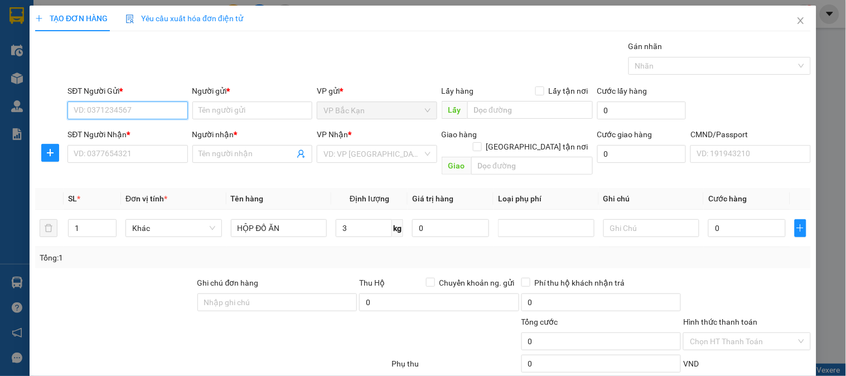
click at [103, 109] on input "SĐT Người Gửi *" at bounding box center [127, 110] width 120 height 18
click at [163, 119] on input "0973754389" at bounding box center [127, 110] width 120 height 18
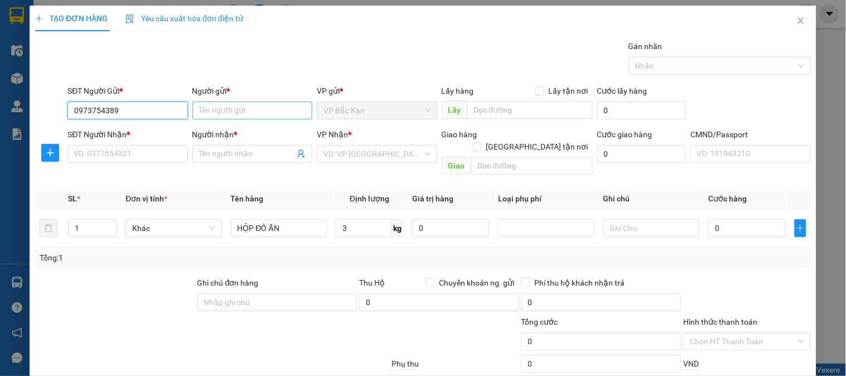
type input "0973754389"
click at [227, 109] on input "Người gửi *" at bounding box center [252, 110] width 120 height 18
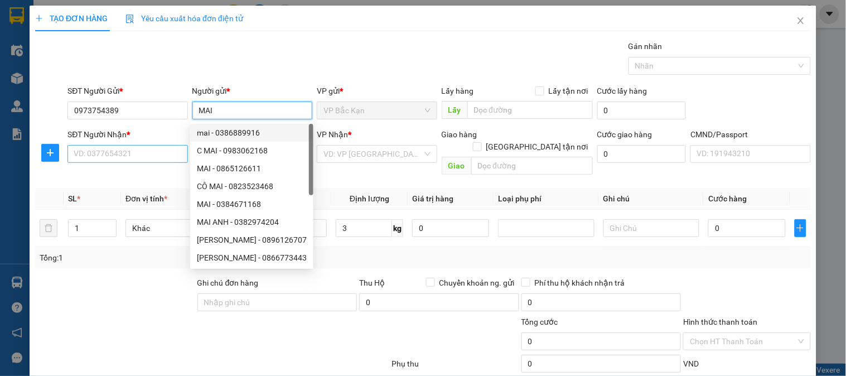
type input "MAI"
click at [141, 158] on input "SĐT Người Nhận *" at bounding box center [127, 154] width 120 height 18
click at [140, 158] on input "SĐT Người Nhận *" at bounding box center [127, 154] width 120 height 18
click at [139, 157] on input "SĐT Người Nhận *" at bounding box center [127, 154] width 120 height 18
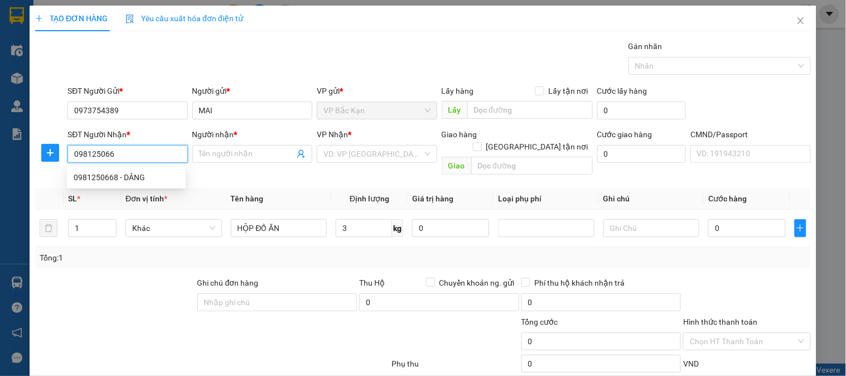
type input "0981250668"
click at [128, 174] on div "0981250668 - DÂNG" at bounding box center [126, 177] width 105 height 12
type input "DÂNG"
type input "0981250668"
click at [361, 83] on div "Transit Pickup Surcharge Ids Transit Deliver Surcharge Ids Transit Deliver Surc…" at bounding box center [422, 232] width 775 height 385
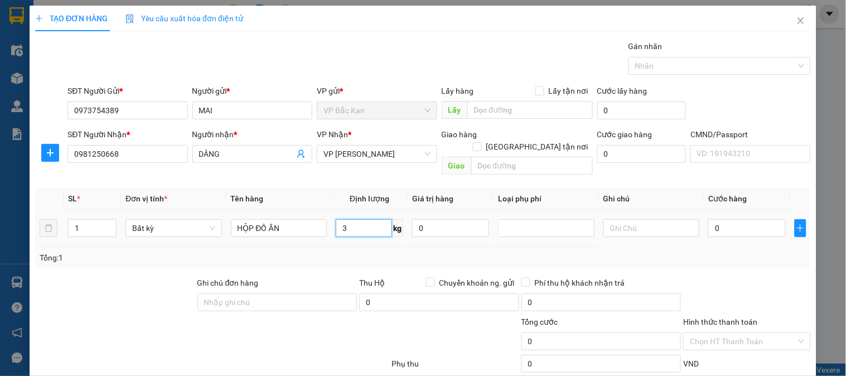
drag, startPoint x: 355, startPoint y: 215, endPoint x: 337, endPoint y: 246, distance: 35.8
click at [355, 219] on input "3" at bounding box center [364, 228] width 56 height 18
click at [337, 251] on div "Tổng: 1" at bounding box center [423, 257] width 766 height 12
type input "40.000"
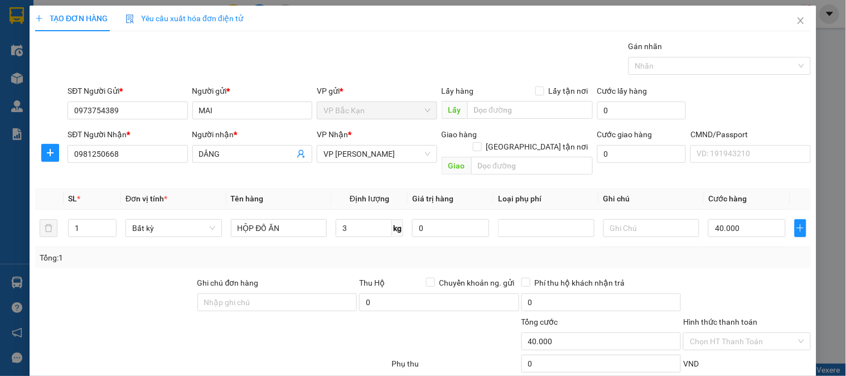
type input "40.000"
click at [698, 251] on div "Tổng: 1" at bounding box center [423, 257] width 766 height 12
drag, startPoint x: 106, startPoint y: 95, endPoint x: 0, endPoint y: 140, distance: 115.6
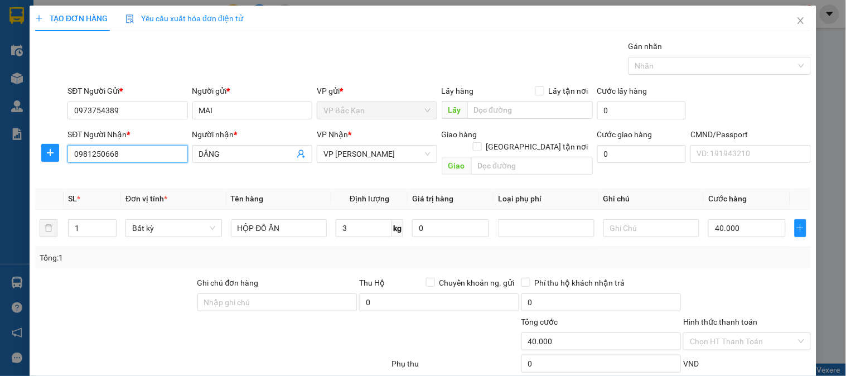
click at [0, 120] on div "TẠO ĐƠN HÀNG Yêu cầu xuất hóa đơn điện tử Transit Pickup Surcharge Ids Transit …" at bounding box center [423, 188] width 846 height 376
click at [388, 40] on div "Transit Pickup Surcharge Ids Transit Deliver Surcharge Ids Transit Deliver Surc…" at bounding box center [422, 232] width 775 height 385
click at [361, 219] on input "3" at bounding box center [364, 228] width 56 height 18
click at [357, 247] on div "Tổng: 1" at bounding box center [422, 257] width 775 height 21
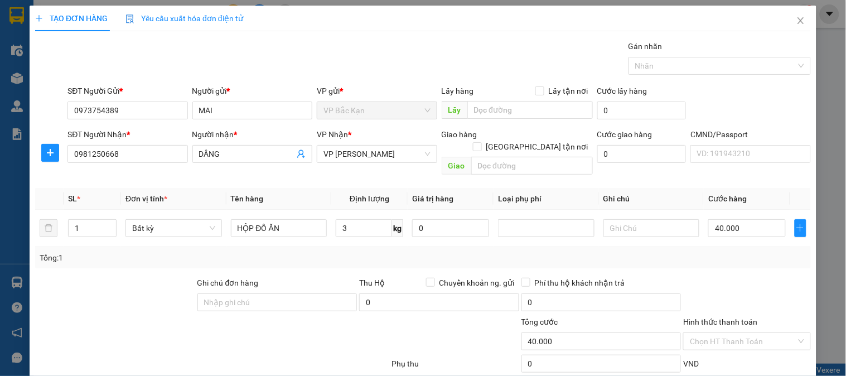
click at [357, 247] on div "Tổng: 1" at bounding box center [422, 257] width 775 height 21
click at [344, 251] on div "Tổng: 1" at bounding box center [423, 257] width 766 height 12
click at [773, 276] on div at bounding box center [746, 295] width 129 height 39
click at [742, 333] on input "Hình thức thanh toán" at bounding box center [743, 341] width 106 height 17
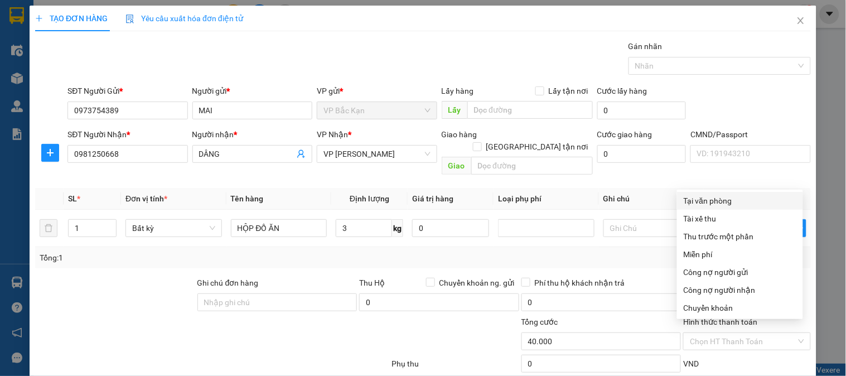
click at [715, 194] on span "Cước hàng" at bounding box center [727, 198] width 38 height 9
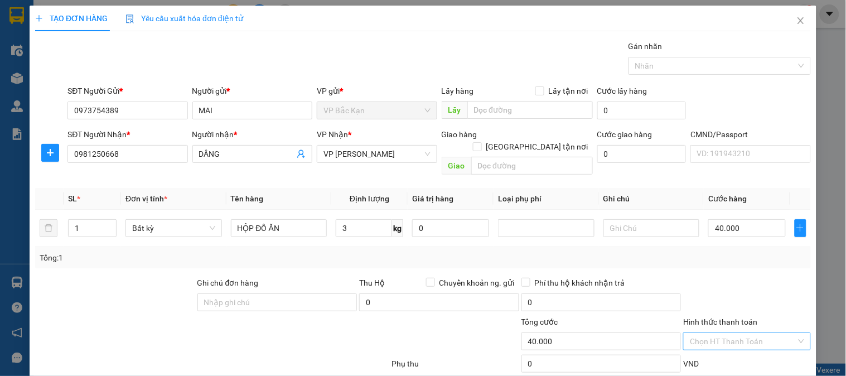
click at [747, 333] on input "Hình thức thanh toán" at bounding box center [743, 341] width 106 height 17
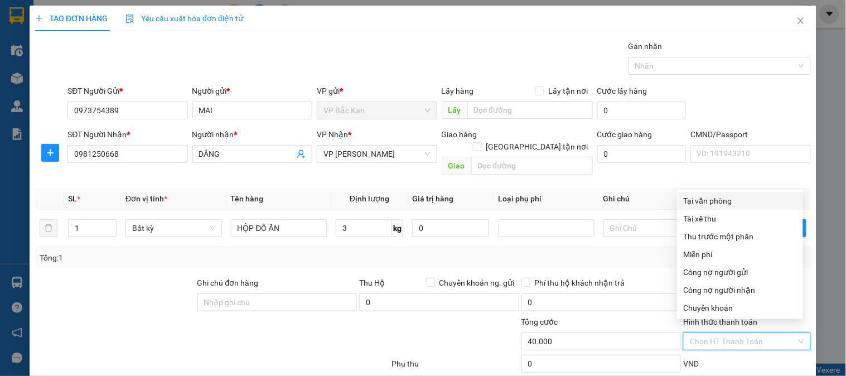
drag, startPoint x: 706, startPoint y: 139, endPoint x: 735, endPoint y: 281, distance: 144.5
click at [706, 195] on div "Tại văn phòng" at bounding box center [739, 201] width 113 height 12
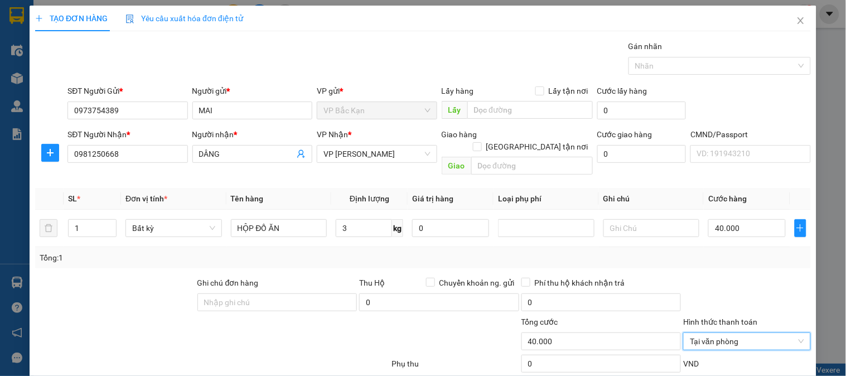
drag, startPoint x: 773, startPoint y: 353, endPoint x: 493, endPoint y: 222, distance: 308.5
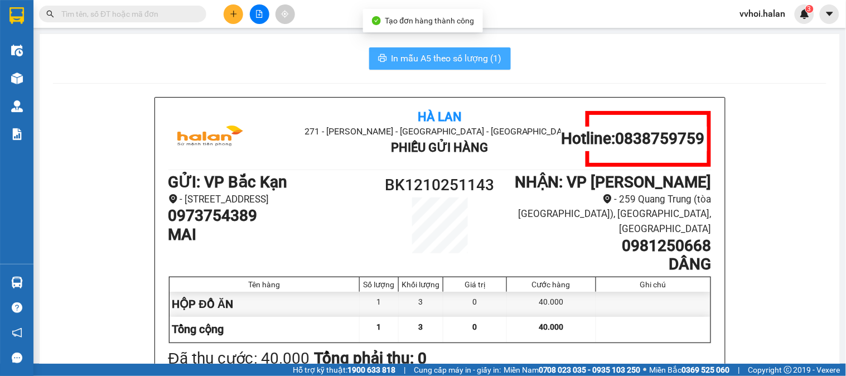
click at [424, 50] on button "In mẫu A5 theo số lượng (1)" at bounding box center [440, 58] width 142 height 22
click at [424, 51] on button "In mẫu A5 theo số lượng (1)" at bounding box center [440, 58] width 142 height 22
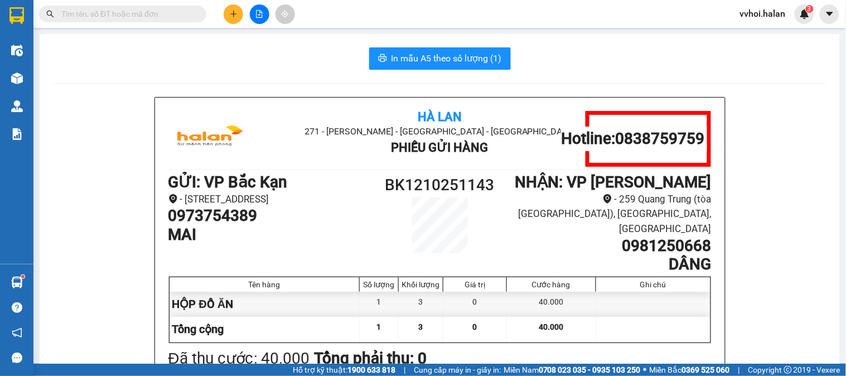
click at [140, 63] on div "In mẫu A5 theo số lượng (1)" at bounding box center [439, 58] width 773 height 22
click at [109, 12] on input "text" at bounding box center [127, 14] width 132 height 12
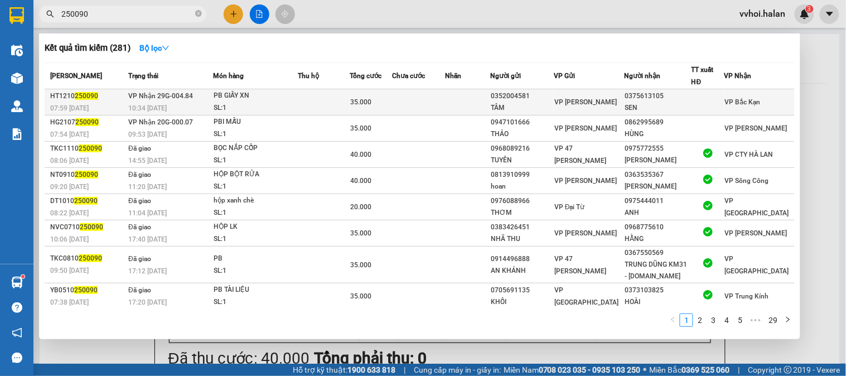
type input "250090"
click at [527, 104] on div "TÂM" at bounding box center [522, 108] width 62 height 12
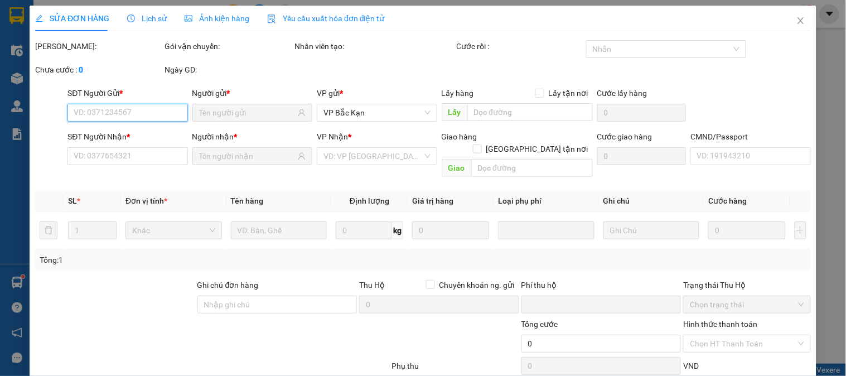
type input "0352004581"
type input "TÂM"
type input "0375613105"
type input "SEN"
type input "0"
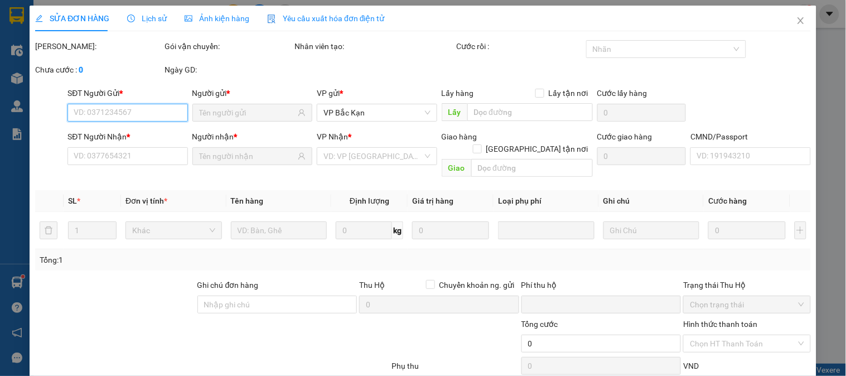
type input "35.000"
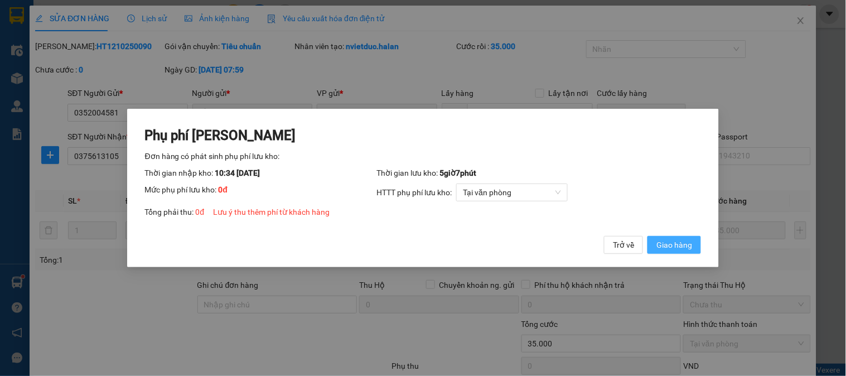
click at [664, 248] on span "Giao hàng" at bounding box center [674, 245] width 36 height 12
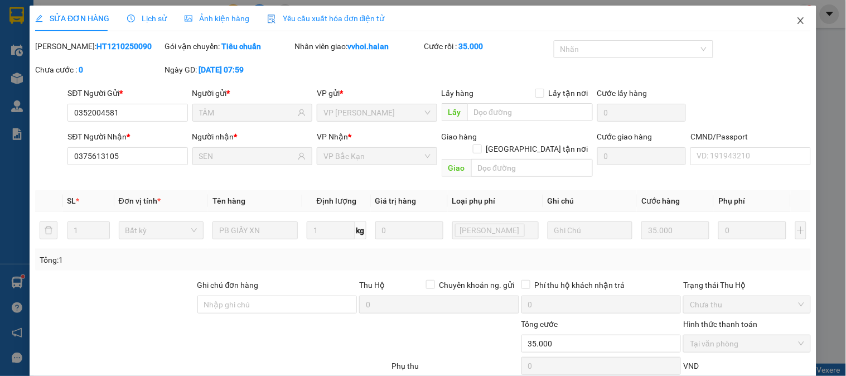
click at [785, 31] on span "Close" at bounding box center [800, 21] width 31 height 31
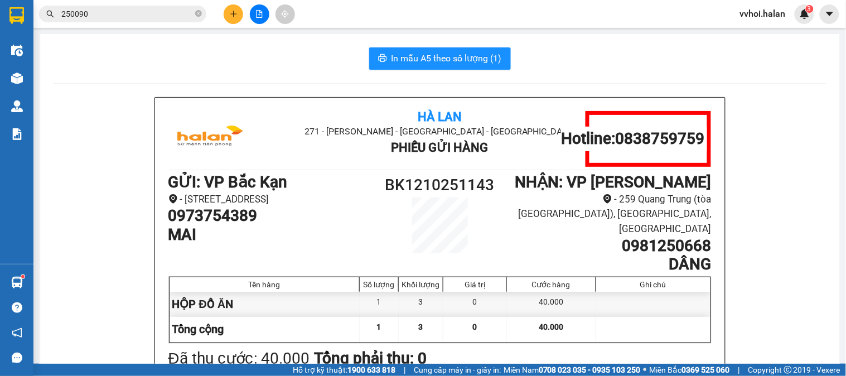
click at [99, 18] on input "250090" at bounding box center [127, 14] width 132 height 12
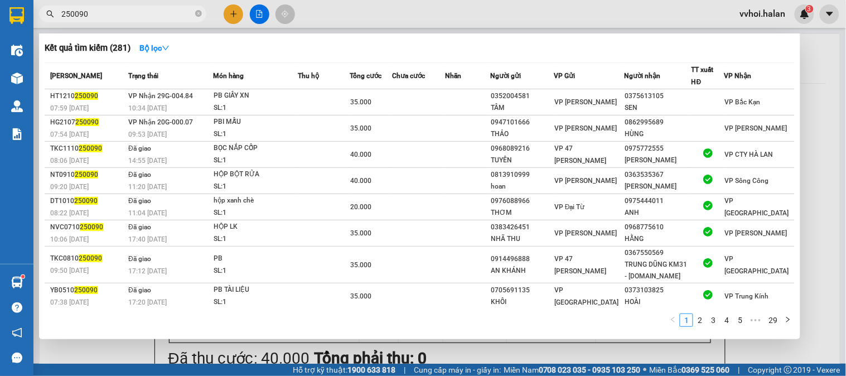
click at [99, 18] on input "250090" at bounding box center [127, 14] width 132 height 12
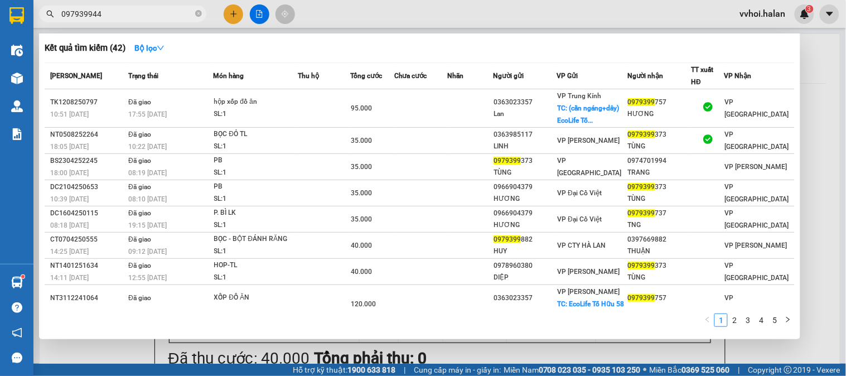
type input "0979399449"
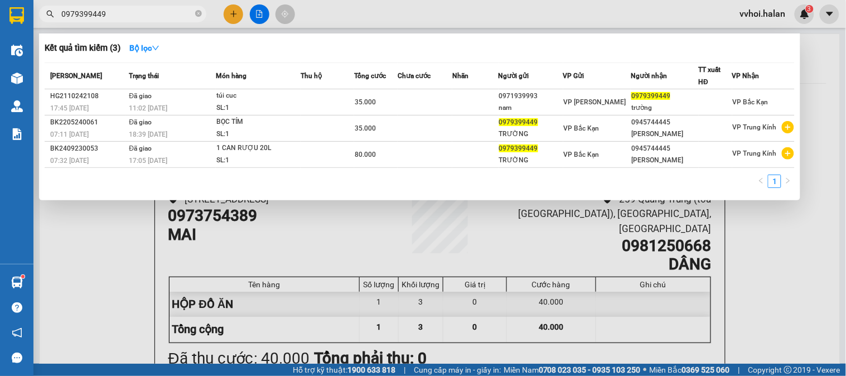
click at [0, 45] on section "Kết quả tìm kiếm ( 3 ) Bộ lọc Mã ĐH Trạng thái Món hàng Thu hộ Tổng cước Chưa c…" at bounding box center [423, 188] width 846 height 376
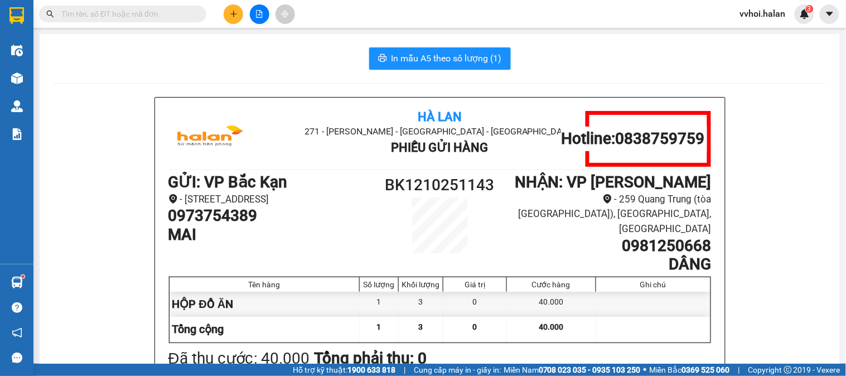
type input "-"
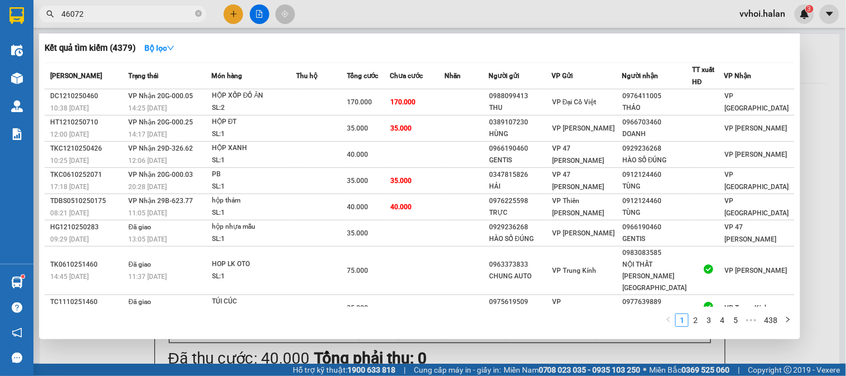
type input "460726"
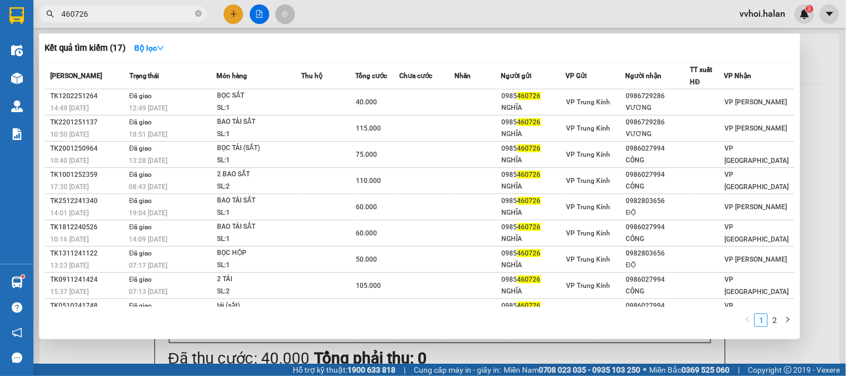
click at [99, 15] on input "460726" at bounding box center [127, 14] width 132 height 12
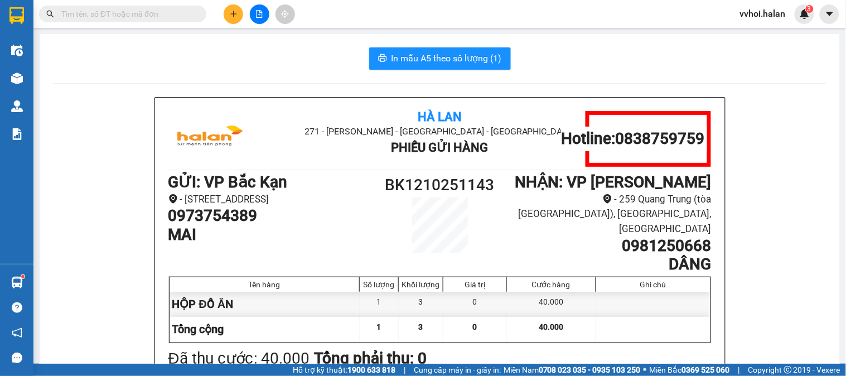
click at [123, 17] on input "text" at bounding box center [127, 14] width 132 height 12
click at [125, 17] on input "text" at bounding box center [127, 14] width 132 height 12
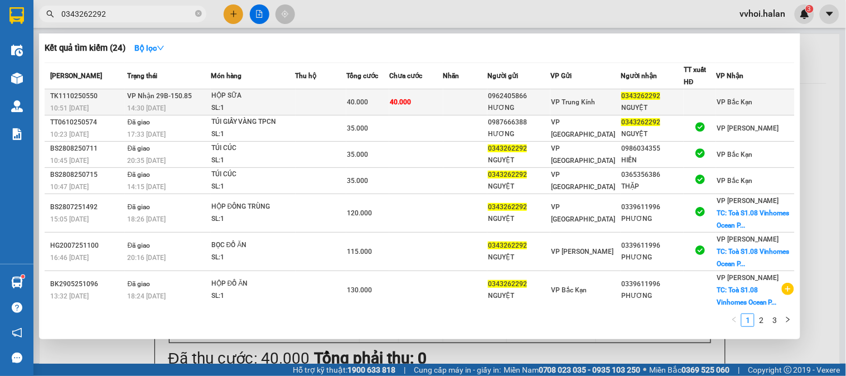
type input "0343262292"
click at [240, 99] on div "HỘP SỮA" at bounding box center [253, 96] width 84 height 12
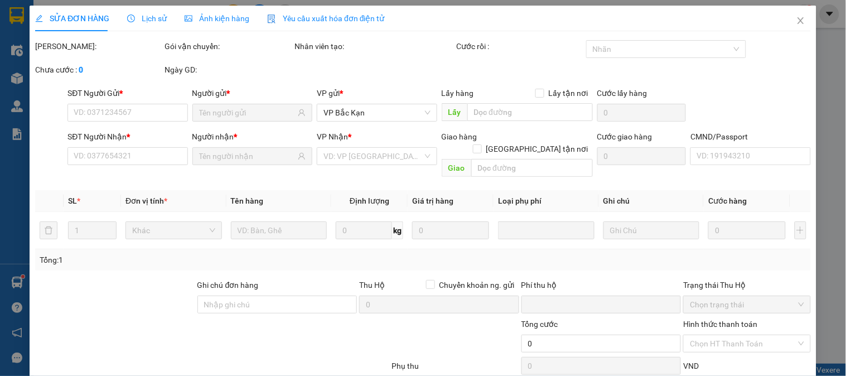
type input "0962405866"
type input "HƯƠNG"
type input "0343262292"
type input "NGUYỆT"
type input "0"
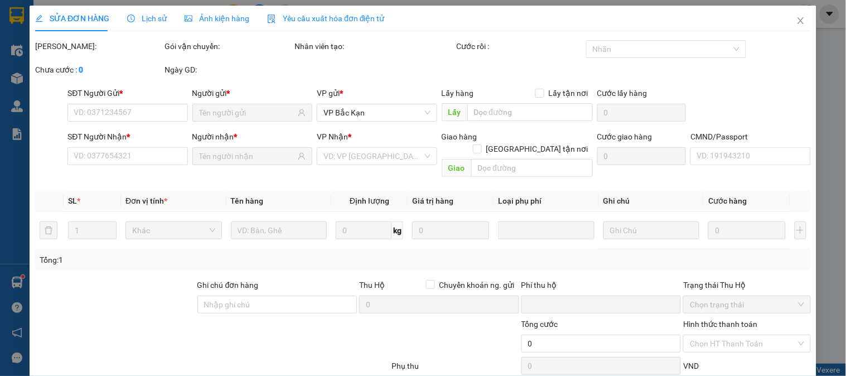
type input "40.000"
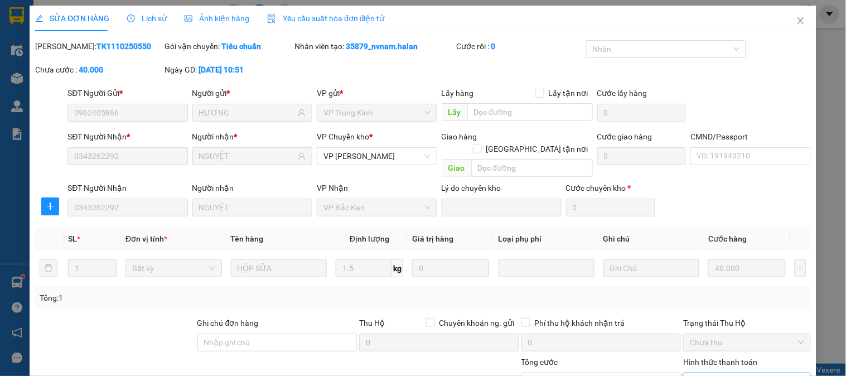
click at [739, 373] on span "Chọn HT Thanh Toán" at bounding box center [747, 381] width 114 height 17
type input "0"
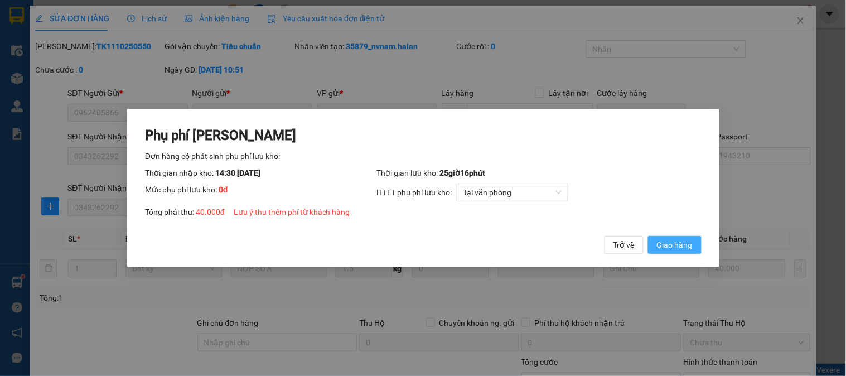
click at [695, 251] on button "Giao hàng" at bounding box center [674, 245] width 54 height 18
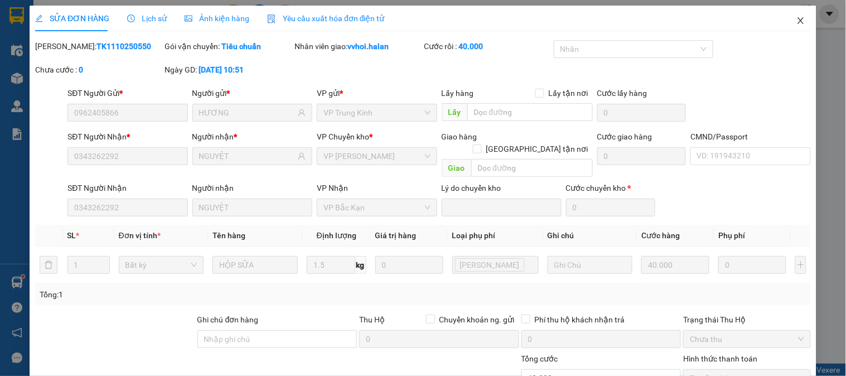
click at [790, 32] on span "Close" at bounding box center [800, 21] width 31 height 31
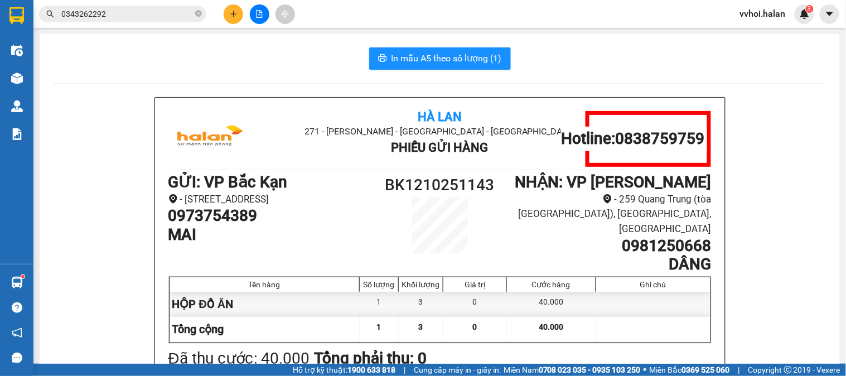
click at [232, 10] on icon "plus" at bounding box center [234, 14] width 8 height 8
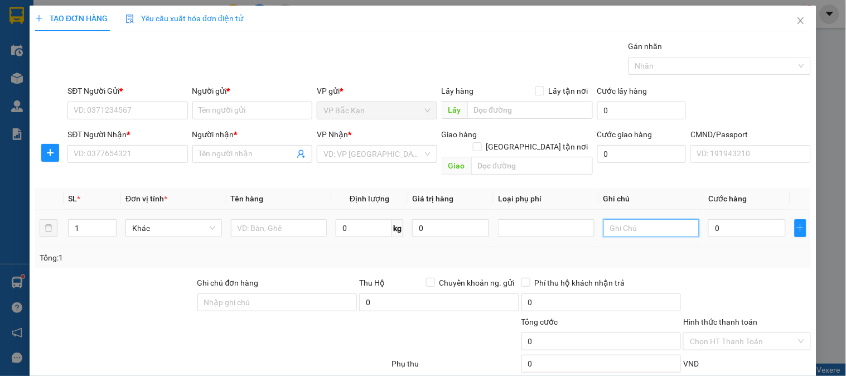
click at [612, 219] on input "text" at bounding box center [651, 228] width 96 height 18
type input "12+8"
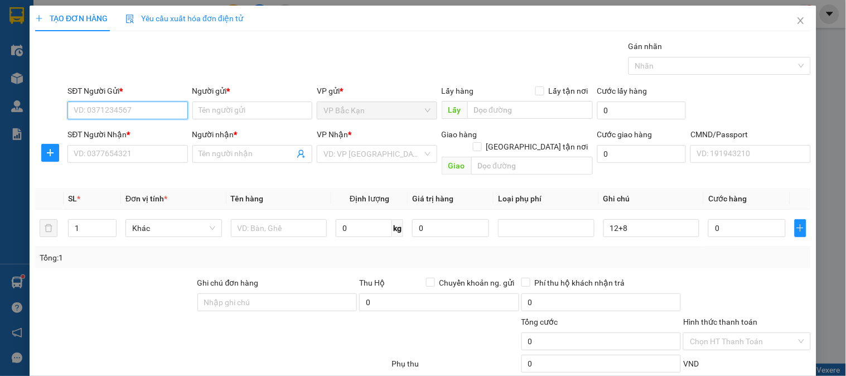
click at [118, 114] on input "SĐT Người Gửi *" at bounding box center [127, 110] width 120 height 18
click at [340, 165] on div "VP Nhận * VD: VP [GEOGRAPHIC_DATA]" at bounding box center [377, 147] width 120 height 39
click at [346, 157] on input "search" at bounding box center [372, 153] width 99 height 17
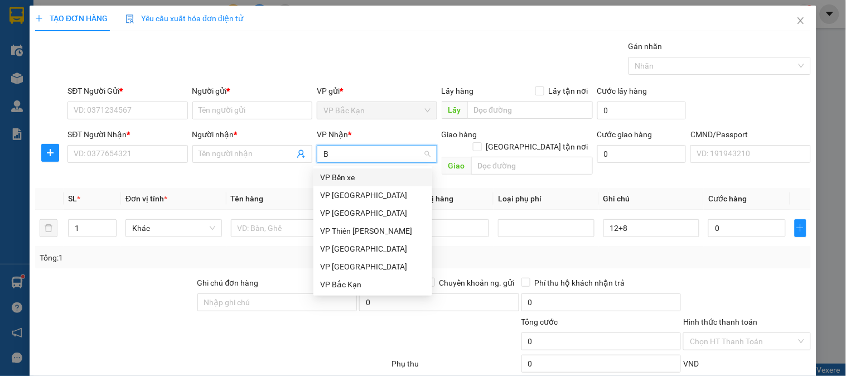
type input "BS"
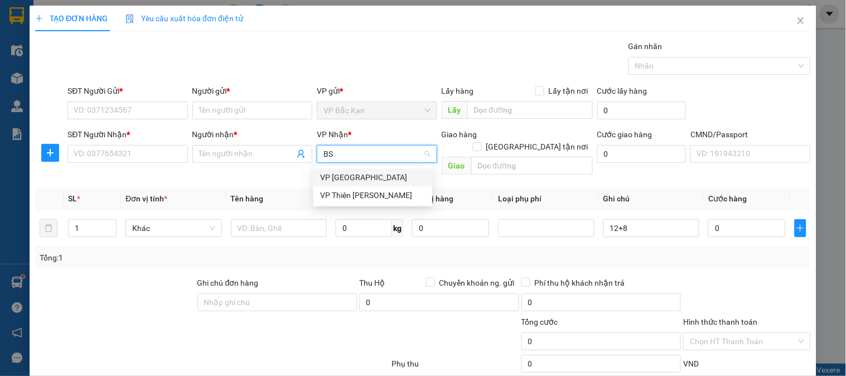
click at [337, 176] on div "VP [GEOGRAPHIC_DATA]" at bounding box center [372, 177] width 105 height 12
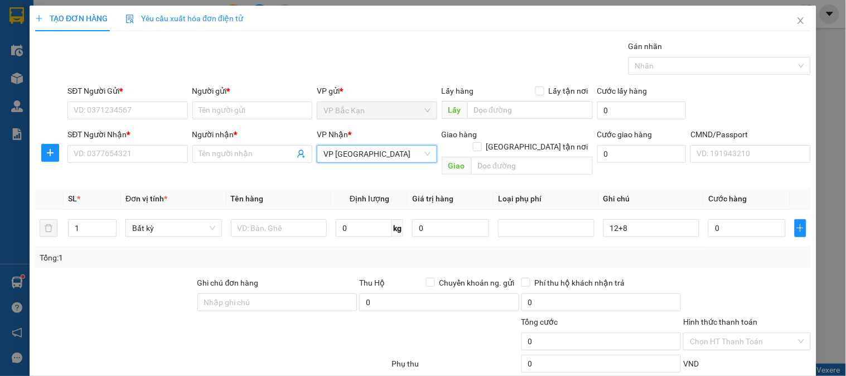
click at [277, 79] on div "Transit Pickup Surcharge Ids Transit Deliver Surcharge Ids Transit Deliver Surc…" at bounding box center [422, 232] width 775 height 385
drag, startPoint x: 168, startPoint y: 97, endPoint x: 148, endPoint y: 100, distance: 20.9
click at [159, 100] on div "SĐT Người Gửi *" at bounding box center [127, 93] width 120 height 17
click at [148, 100] on div "SĐT Người Gửi *" at bounding box center [127, 93] width 120 height 17
click at [147, 101] on div "SĐT Người Gửi * VD: 0371234567" at bounding box center [127, 104] width 120 height 39
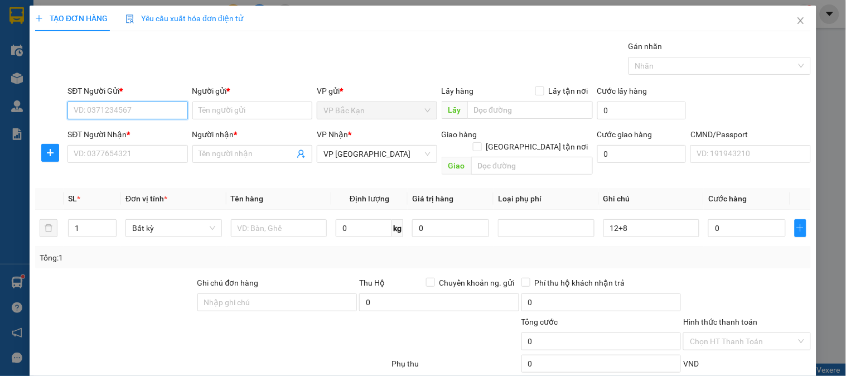
click at [128, 108] on input "SĐT Người Gửi *" at bounding box center [127, 110] width 120 height 18
type input "0943023999"
click at [137, 130] on div "0943023999 - [PERSON_NAME]" at bounding box center [129, 133] width 110 height 12
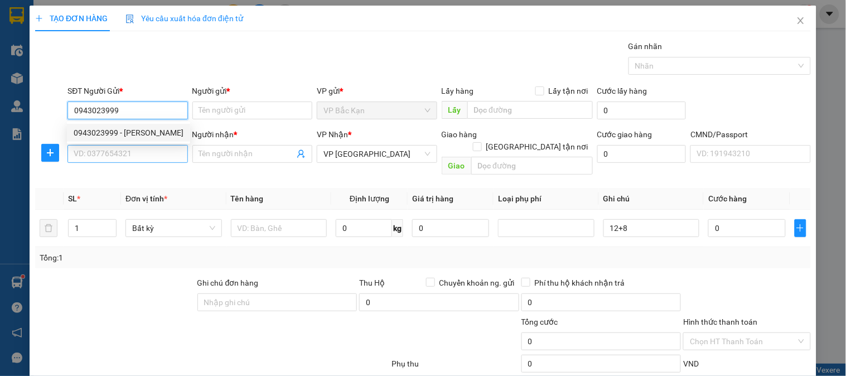
type input "[PERSON_NAME]"
type input "0943023999"
click at [134, 149] on input "SĐT Người Nhận *" at bounding box center [127, 154] width 120 height 18
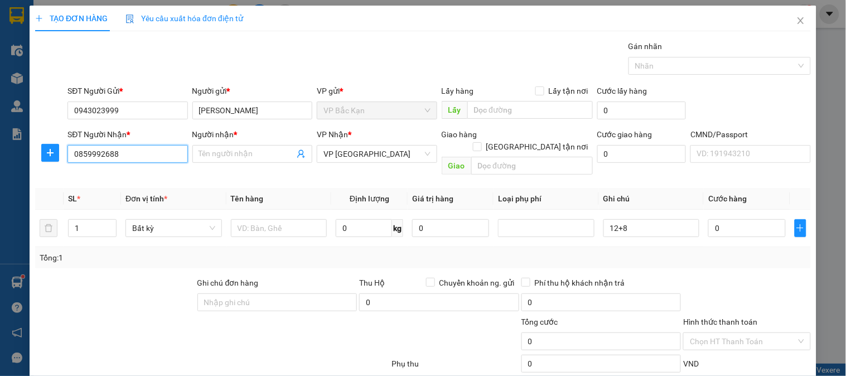
click at [151, 153] on input "0859992688" at bounding box center [127, 154] width 120 height 18
type input "0859992688"
click at [240, 149] on input "Người nhận *" at bounding box center [246, 154] width 95 height 12
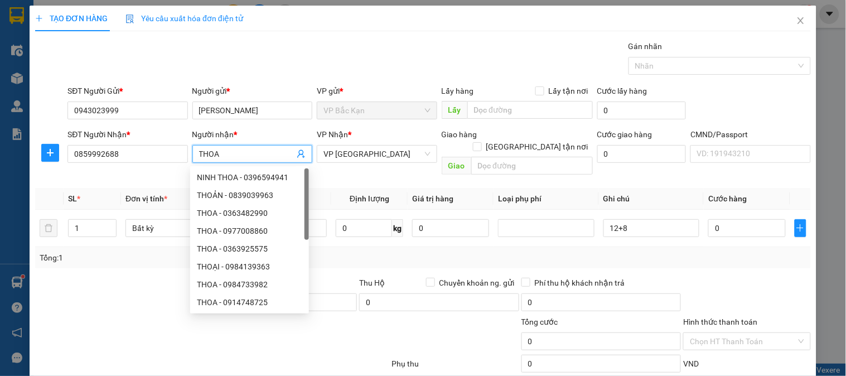
type input "THOA"
click at [374, 74] on div "Gói vận chuyển * Tiêu chuẩn Gán nhãn Nhãn" at bounding box center [439, 59] width 748 height 39
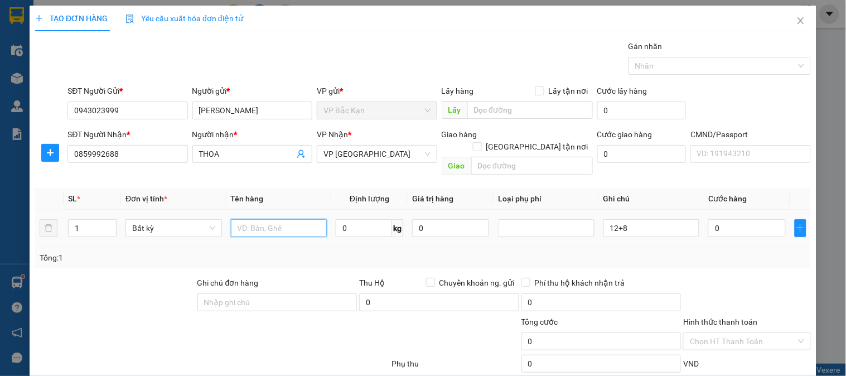
click at [282, 223] on input "text" at bounding box center [279, 228] width 96 height 18
type input "2"
click at [109, 224] on icon "up" at bounding box center [111, 226] width 4 height 4
click at [270, 219] on input "text" at bounding box center [279, 228] width 96 height 18
type input "2 TÚI Q ÁO"
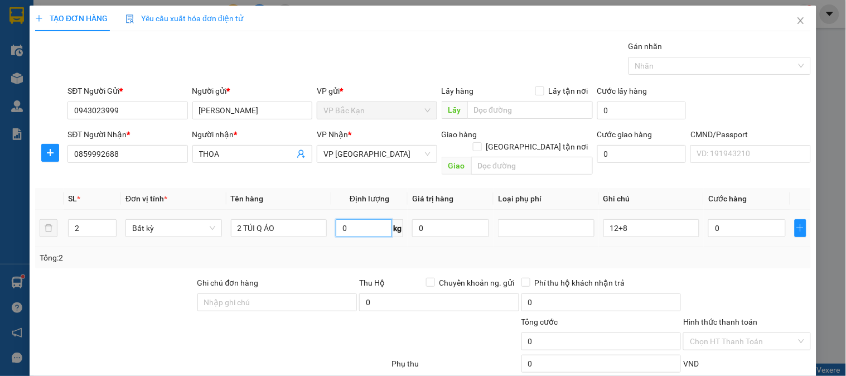
click at [348, 222] on input "0" at bounding box center [364, 228] width 56 height 18
click at [359, 226] on input "12" at bounding box center [364, 228] width 56 height 18
type input "12"
click at [346, 251] on div "Tổng: 2" at bounding box center [423, 257] width 766 height 12
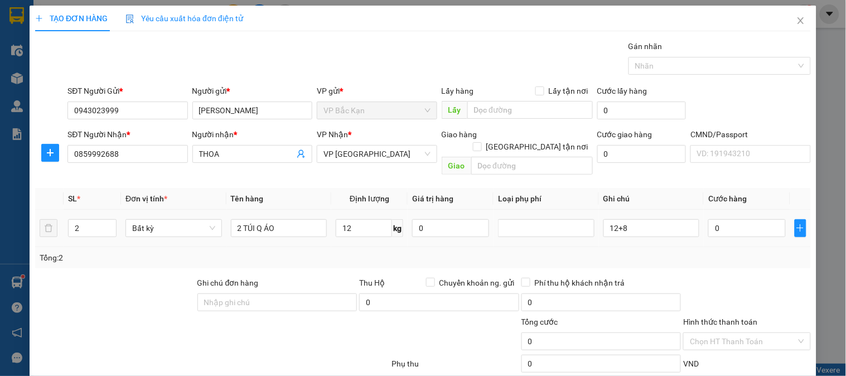
type input "50.000"
click at [367, 219] on input "12" at bounding box center [364, 228] width 56 height 18
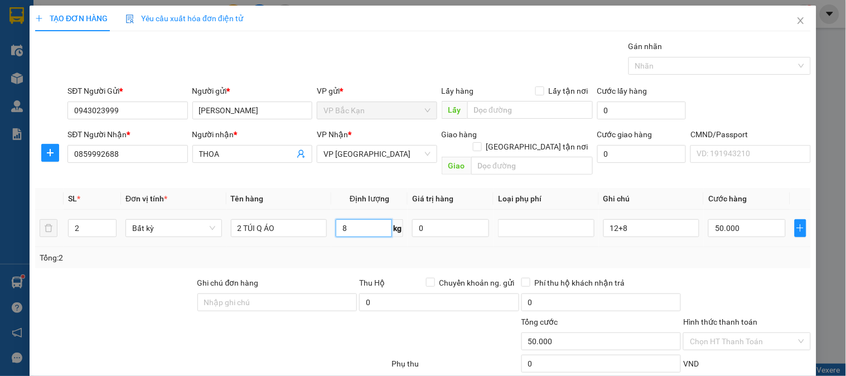
drag, startPoint x: 371, startPoint y: 225, endPoint x: 360, endPoint y: 243, distance: 21.0
click at [371, 225] on input "8" at bounding box center [364, 228] width 56 height 18
type input "8"
click at [360, 251] on div "Tổng: 2" at bounding box center [423, 257] width 766 height 12
drag, startPoint x: 358, startPoint y: 219, endPoint x: 353, endPoint y: 235, distance: 16.4
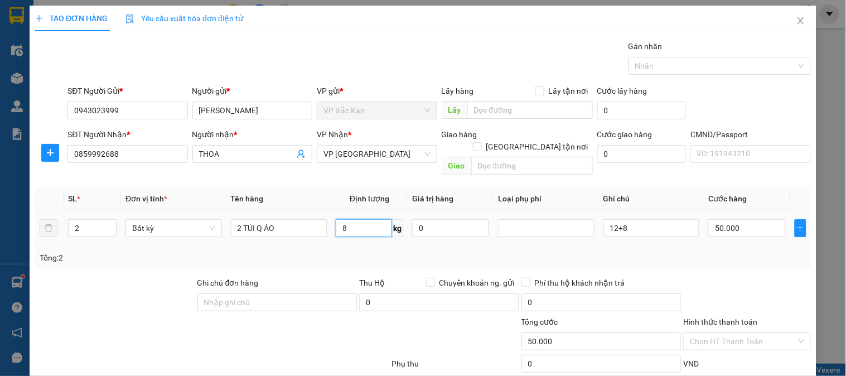
click at [357, 219] on input "8" at bounding box center [364, 228] width 56 height 18
click at [349, 251] on div "Tổng: 2" at bounding box center [423, 257] width 766 height 12
type input "40.000"
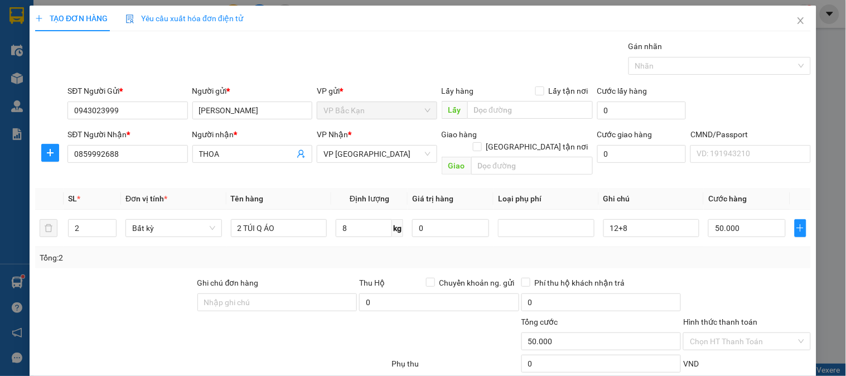
type input "40.000"
click at [730, 219] on input "40.000" at bounding box center [746, 228] width 77 height 18
type input "0"
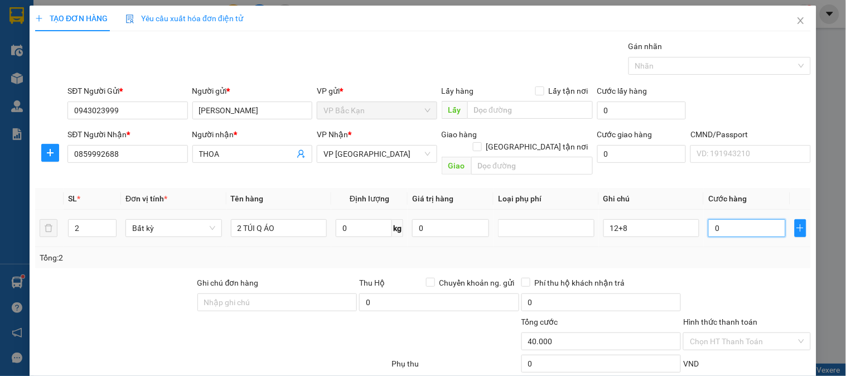
type input "0"
type input "08"
type input "8"
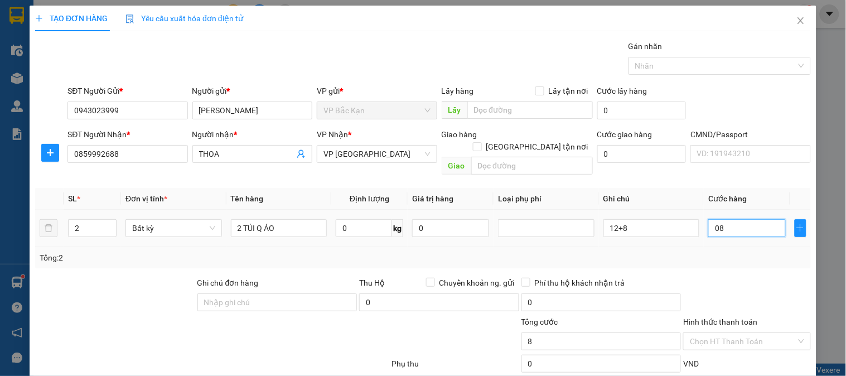
type input "080"
type input "80"
type input "80.000"
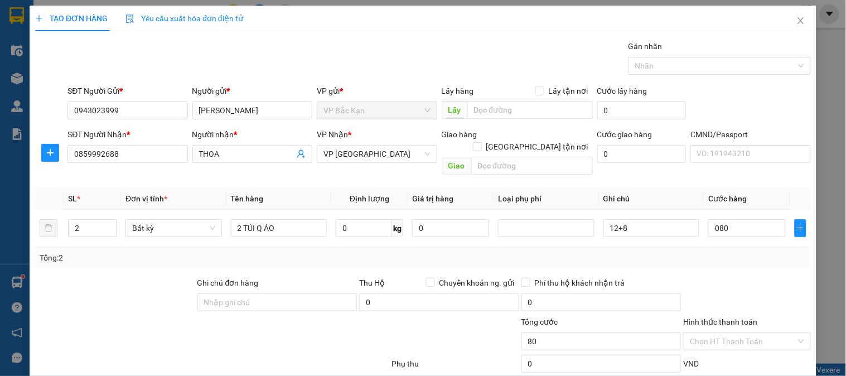
type input "80.000"
click at [712, 258] on div "Transit Pickup Surcharge Ids Transit Deliver Surcharge Ids Transit Deliver Surc…" at bounding box center [422, 232] width 775 height 385
click at [369, 253] on div "Tổng: 2" at bounding box center [422, 257] width 775 height 21
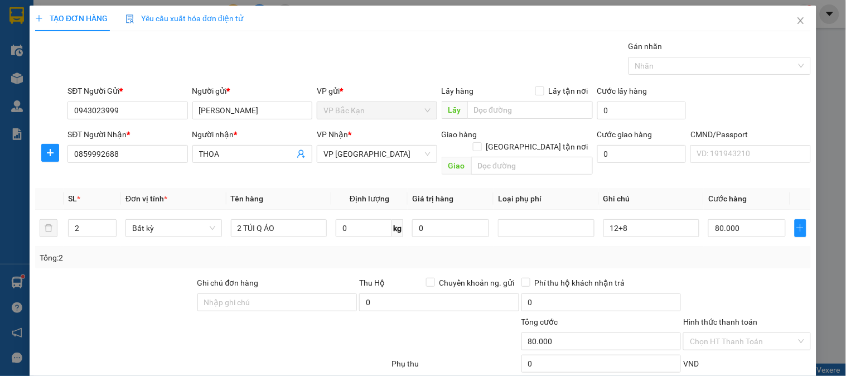
click at [736, 260] on div "Transit Pickup Surcharge Ids Transit Deliver Surcharge Ids Transit Deliver Surc…" at bounding box center [422, 232] width 775 height 385
click at [729, 276] on div at bounding box center [746, 295] width 129 height 39
click at [724, 276] on div at bounding box center [746, 295] width 129 height 39
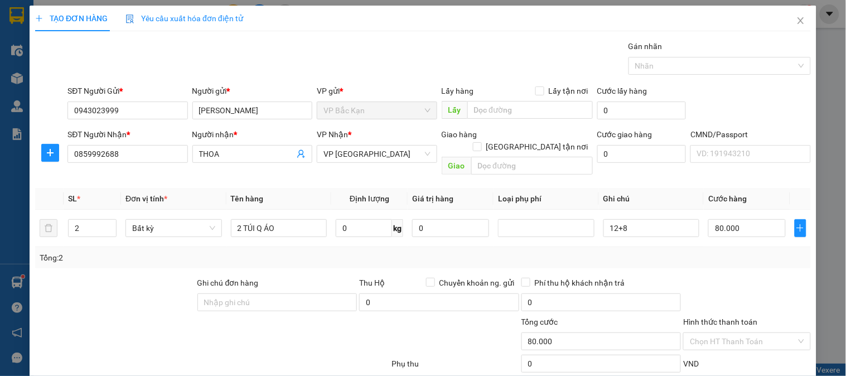
click at [724, 276] on div at bounding box center [746, 295] width 129 height 39
click at [726, 333] on input "Hình thức thanh toán" at bounding box center [743, 341] width 106 height 17
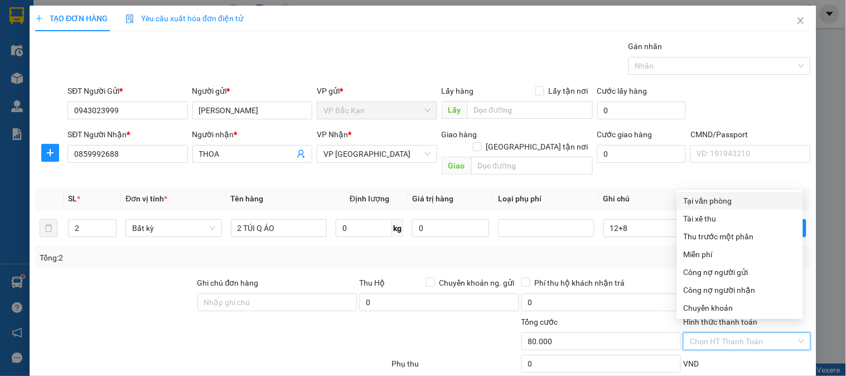
click at [701, 195] on div "Tại văn phòng" at bounding box center [739, 201] width 113 height 12
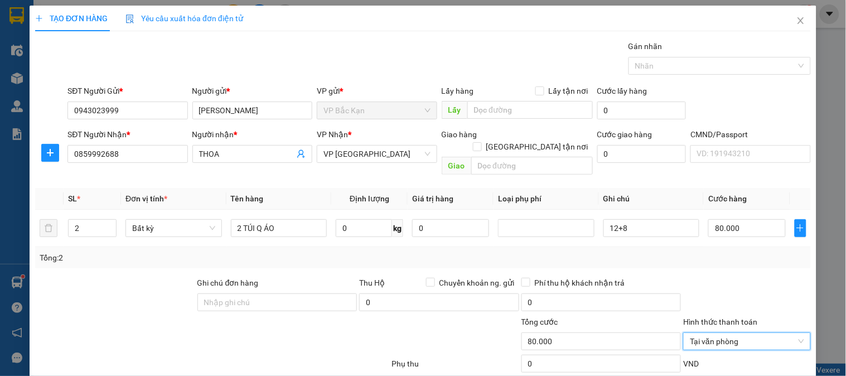
drag, startPoint x: 754, startPoint y: 322, endPoint x: 756, endPoint y: 335, distance: 13.5
click at [756, 335] on div "Transit Pickup Surcharge Ids Transit Deliver Surcharge Ids Transit Deliver Surc…" at bounding box center [422, 232] width 775 height 385
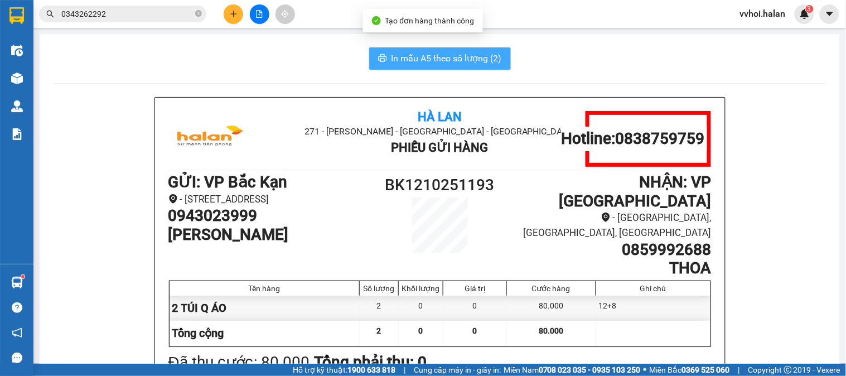
click at [398, 52] on span "In mẫu A5 theo số lượng (2)" at bounding box center [446, 58] width 110 height 14
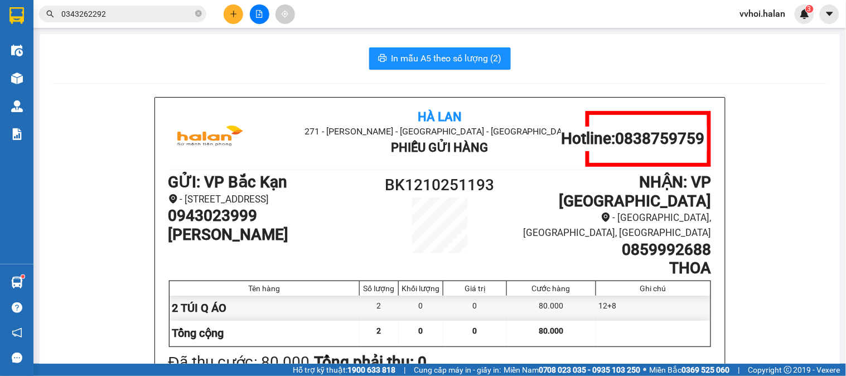
click at [160, 47] on div "In mẫu A5 theo số lượng (2)" at bounding box center [439, 58] width 773 height 22
drag, startPoint x: 99, startPoint y: 62, endPoint x: 85, endPoint y: 7, distance: 57.3
click at [96, 57] on div "In mẫu A5 theo số lượng (2)" at bounding box center [439, 58] width 773 height 22
click at [98, 14] on input "0343262292" at bounding box center [127, 14] width 132 height 12
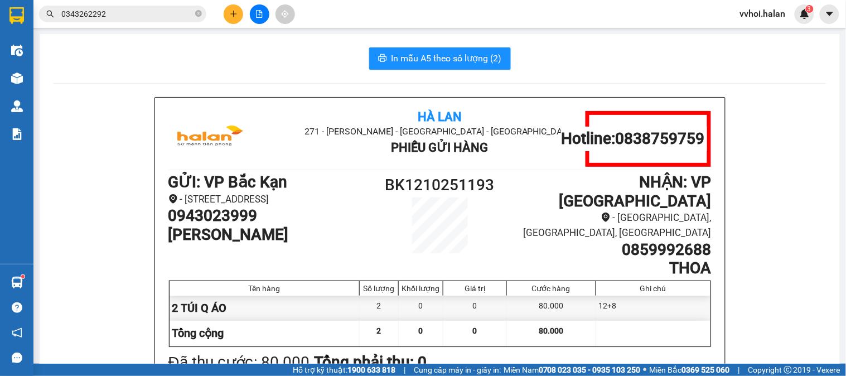
click at [98, 14] on input "0343262292" at bounding box center [127, 14] width 132 height 12
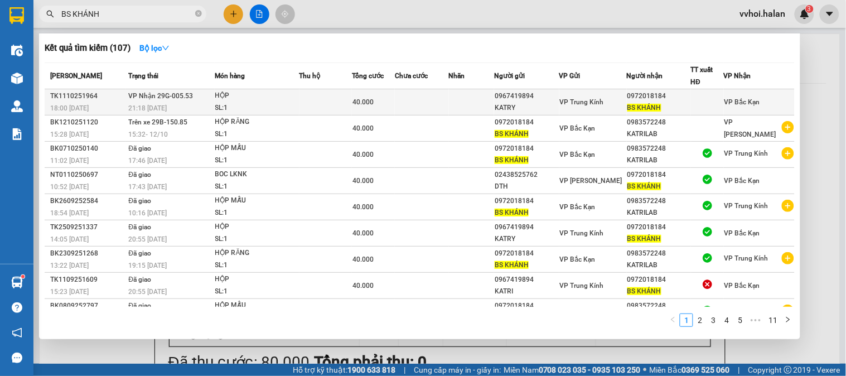
type input "BS KHÁNH"
click at [222, 103] on div "SL: 1" at bounding box center [257, 108] width 84 height 12
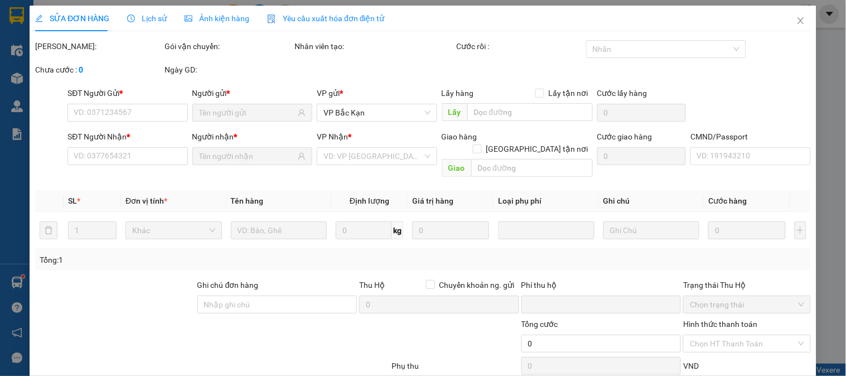
type input "0967419894"
type input "KATRY"
type input "0972018184"
type input "BS KHÁNH"
type input "0"
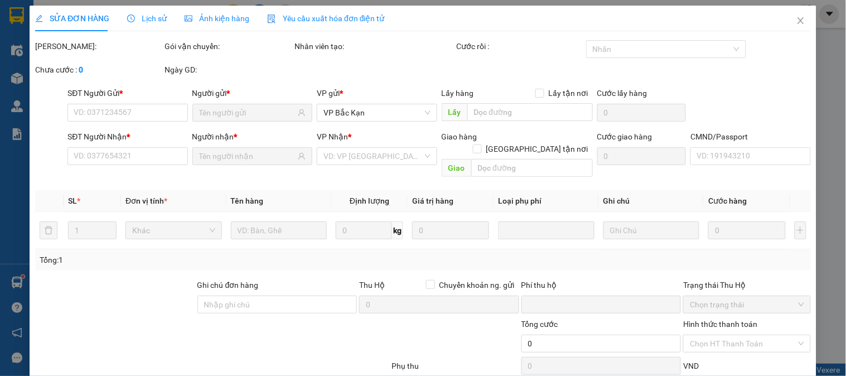
type input "40.000"
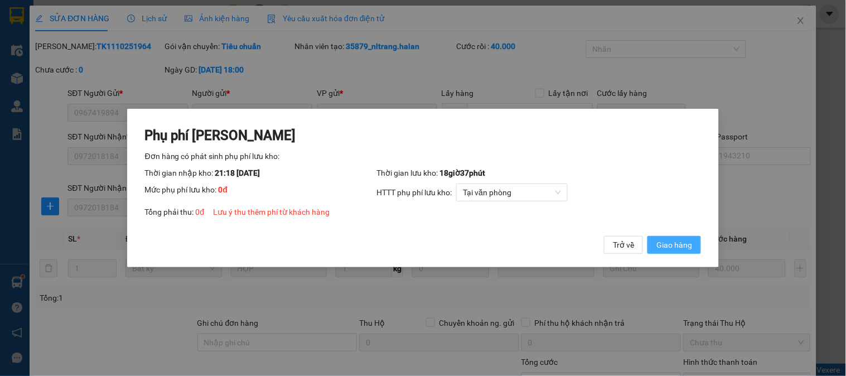
click at [669, 245] on span "Giao hàng" at bounding box center [674, 245] width 36 height 12
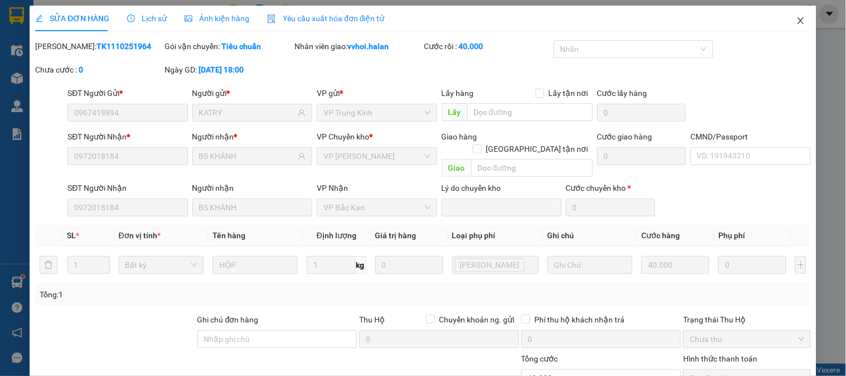
click at [785, 30] on span "Close" at bounding box center [800, 21] width 31 height 31
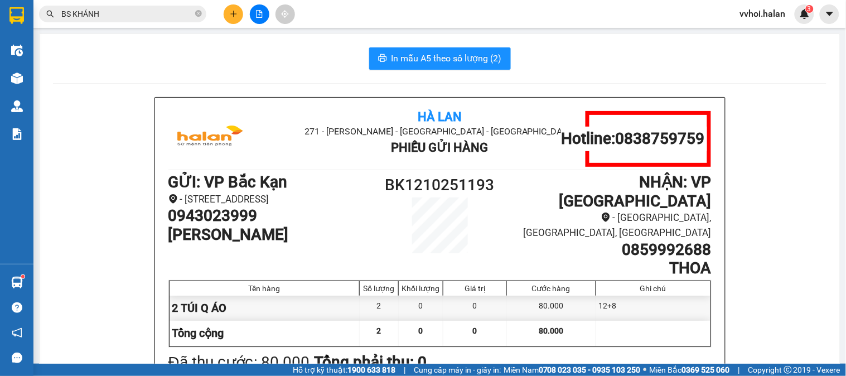
click at [119, 19] on input "BS KHÁNH" at bounding box center [127, 14] width 132 height 12
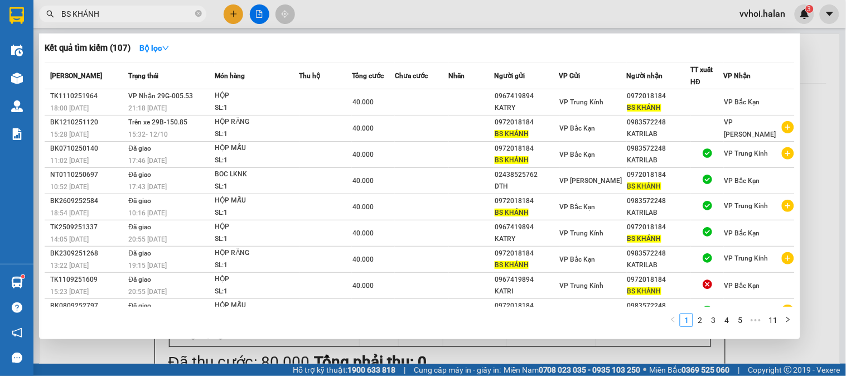
click at [118, 18] on input "BS KHÁNH" at bounding box center [127, 14] width 132 height 12
click at [119, 18] on input "BS KHÁNH" at bounding box center [127, 14] width 132 height 12
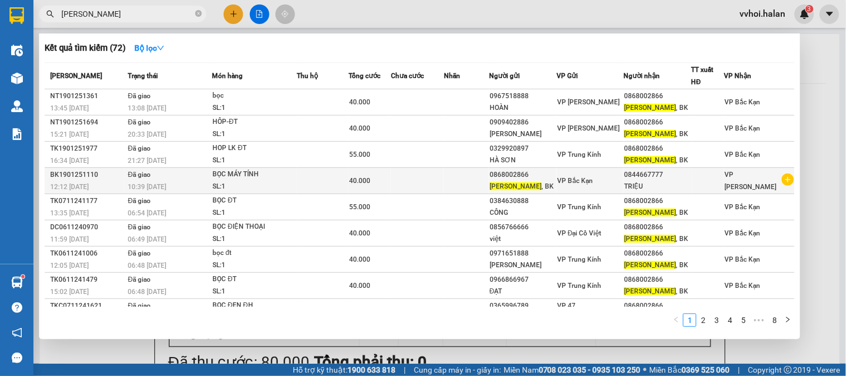
type input "[PERSON_NAME]"
click at [782, 181] on icon "plus-circle" at bounding box center [788, 179] width 12 height 12
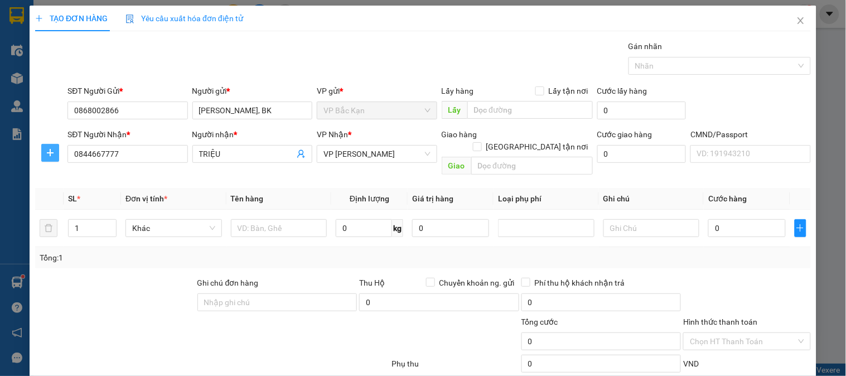
click at [53, 153] on icon "plus" at bounding box center [50, 152] width 9 height 9
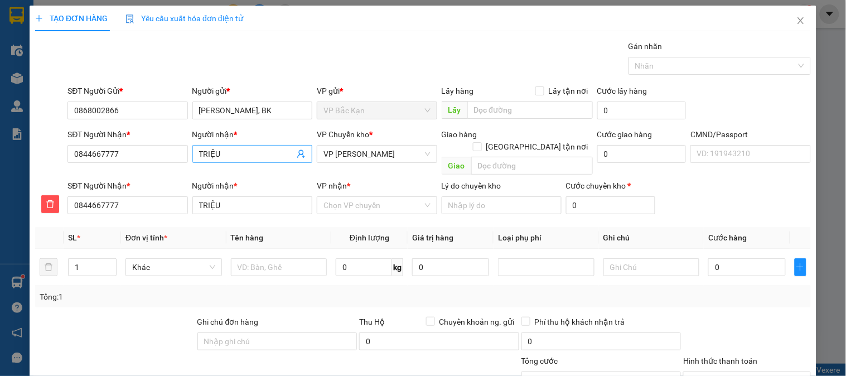
click at [300, 156] on icon "user-add" at bounding box center [301, 153] width 9 height 9
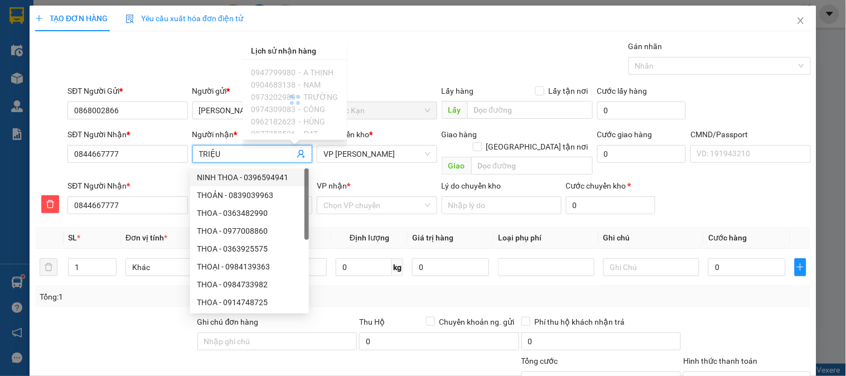
click at [376, 37] on div "TẠO ĐƠN HÀNG Yêu cầu xuất hóa đơn điện tử Transit Pickup Surcharge Ids Transit …" at bounding box center [422, 235] width 775 height 459
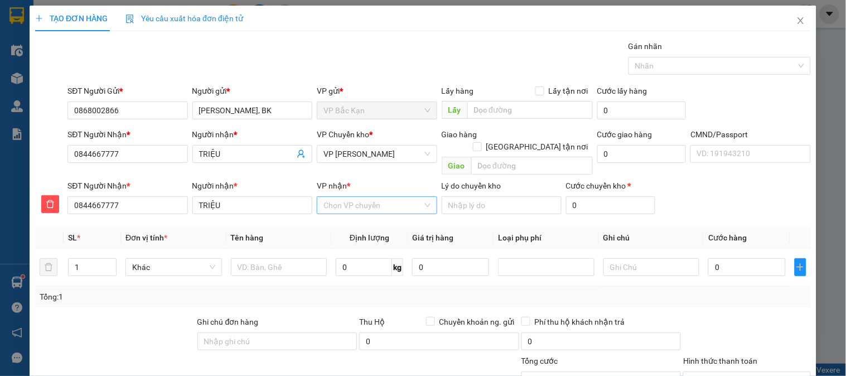
click at [366, 202] on input "VP nhận *" at bounding box center [372, 205] width 99 height 17
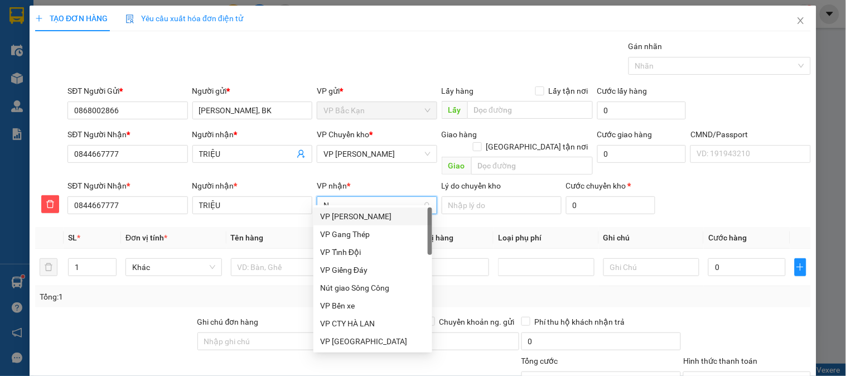
type input "NT"
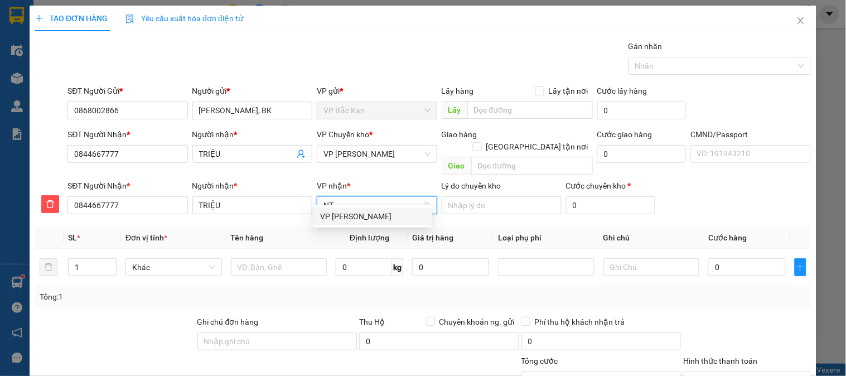
click at [350, 211] on div "VP [PERSON_NAME]" at bounding box center [372, 216] width 105 height 12
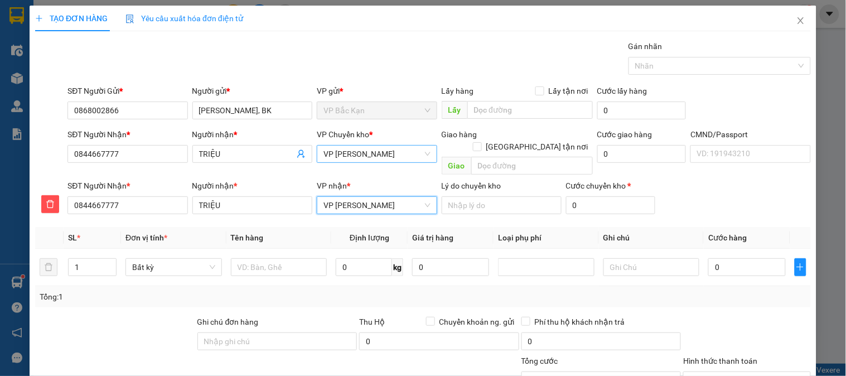
click at [352, 162] on span "VP [PERSON_NAME]" at bounding box center [376, 153] width 106 height 17
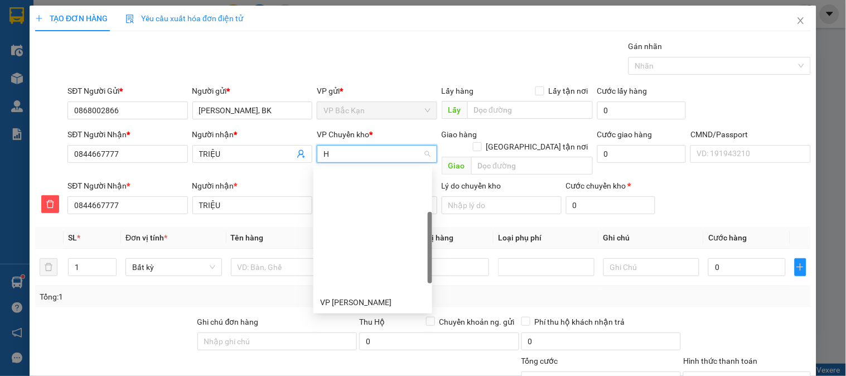
type input "HG"
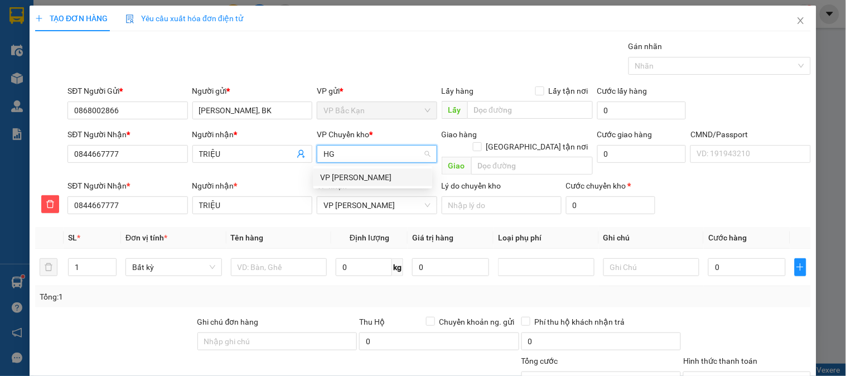
click at [348, 185] on div "VP [PERSON_NAME]" at bounding box center [372, 177] width 119 height 18
click at [338, 67] on div "Gói vận chuyển * Tiêu chuẩn Gán nhãn Nhãn" at bounding box center [439, 59] width 748 height 39
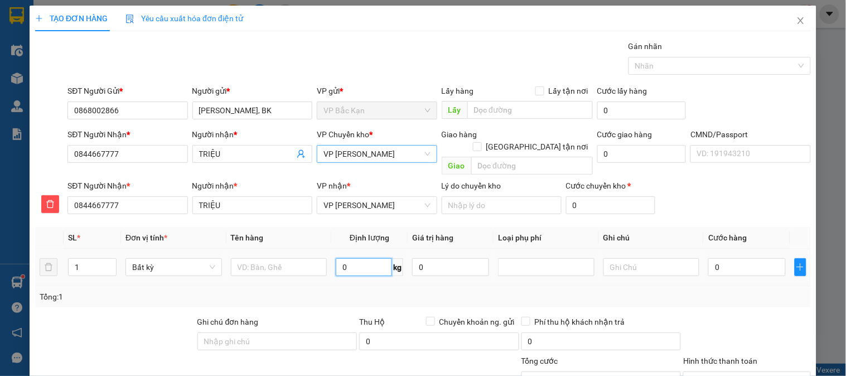
click at [348, 262] on input "0" at bounding box center [364, 267] width 56 height 18
type input "2"
click at [285, 258] on input "text" at bounding box center [279, 267] width 96 height 18
type input "40.000"
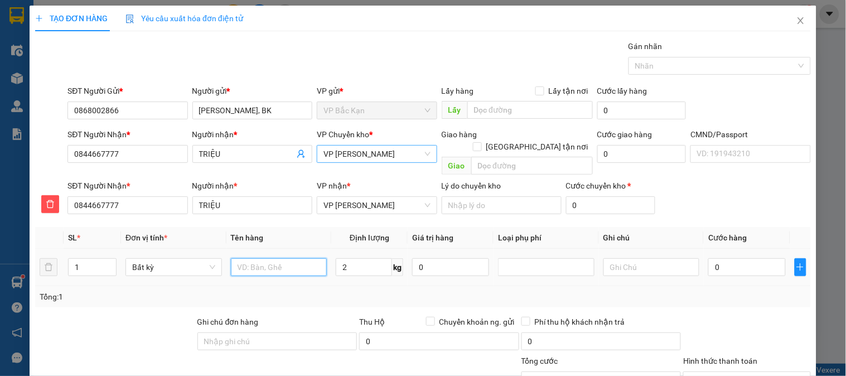
type input "40.000"
type input "HỘP iPAD"
drag, startPoint x: 347, startPoint y: 251, endPoint x: 341, endPoint y: 276, distance: 25.4
click at [347, 258] on input "2" at bounding box center [364, 267] width 56 height 18
click at [341, 286] on div "Tổng: 1" at bounding box center [422, 296] width 775 height 21
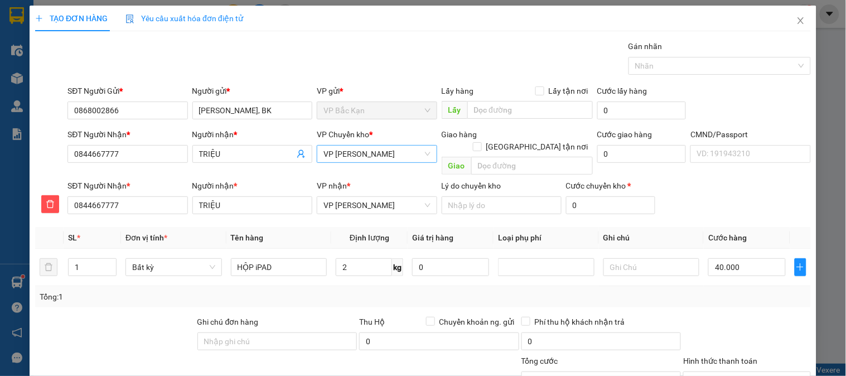
click at [341, 286] on div "Tổng: 1" at bounding box center [422, 296] width 775 height 21
drag, startPoint x: 734, startPoint y: 339, endPoint x: 439, endPoint y: 217, distance: 319.5
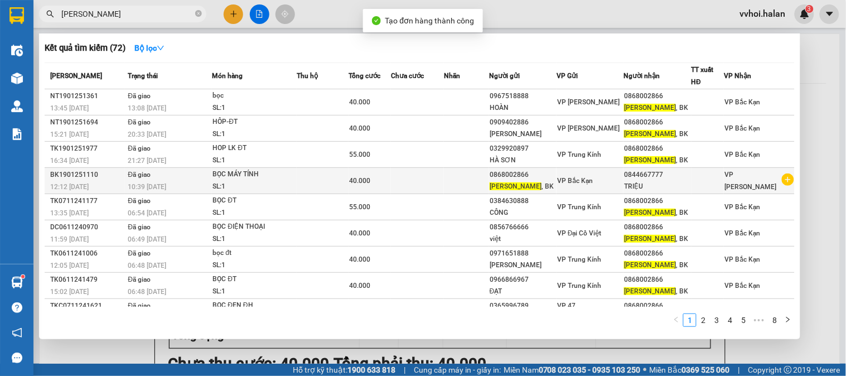
click at [782, 180] on icon "plus-circle" at bounding box center [788, 179] width 12 height 12
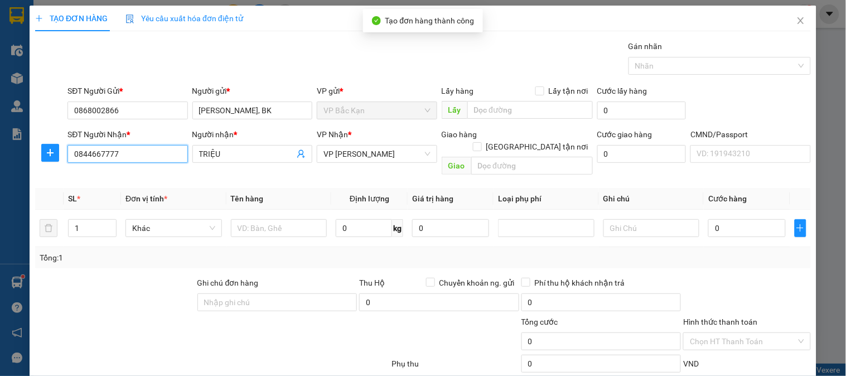
drag, startPoint x: 136, startPoint y: 154, endPoint x: 0, endPoint y: 166, distance: 136.6
click at [0, 166] on div "TẠO ĐƠN HÀNG Yêu cầu xuất hóa đơn điện tử Transit Pickup Surcharge Ids Transit …" at bounding box center [423, 188] width 846 height 376
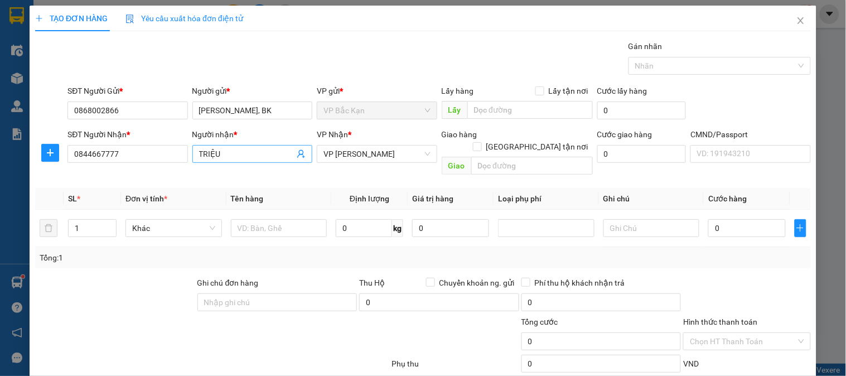
click at [301, 154] on icon "user-add" at bounding box center [301, 153] width 9 height 9
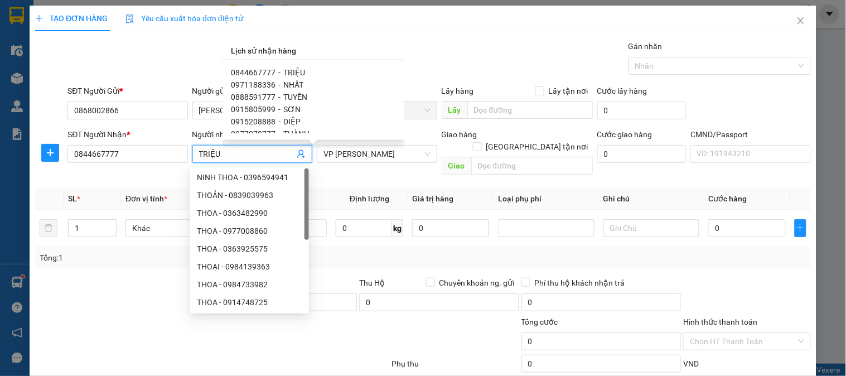
click at [299, 99] on span "TUYỀN" at bounding box center [296, 97] width 24 height 9
type input "0888591777"
type input "TUYỀN"
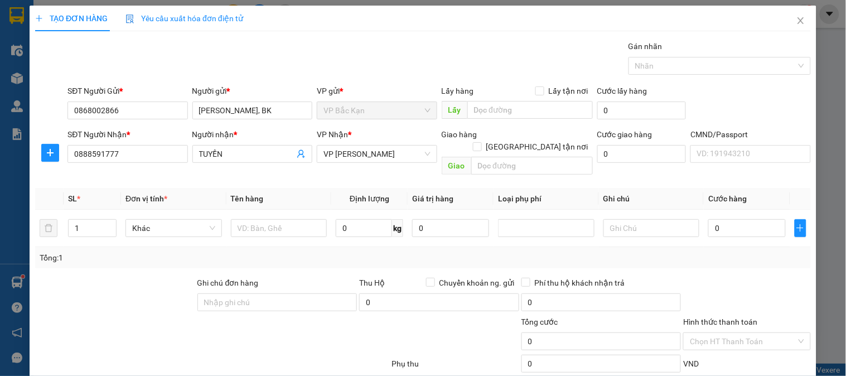
drag, startPoint x: 386, startPoint y: 85, endPoint x: 377, endPoint y: 88, distance: 8.8
click at [382, 85] on div "VP gửi *" at bounding box center [377, 91] width 120 height 12
click at [46, 151] on icon "plus" at bounding box center [50, 152] width 9 height 9
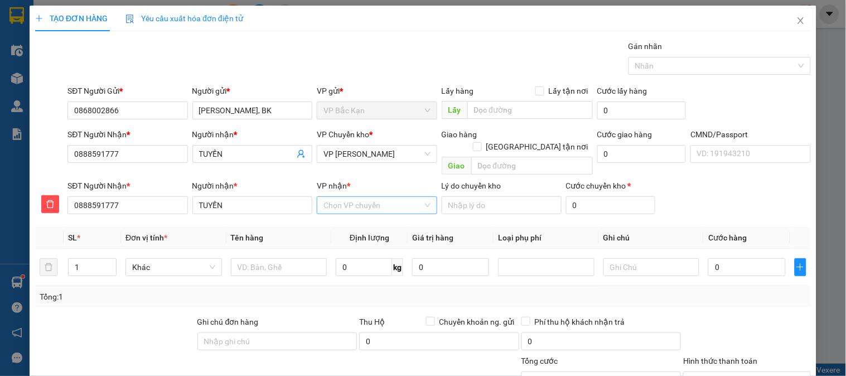
click at [357, 197] on input "VP nhận *" at bounding box center [372, 205] width 99 height 17
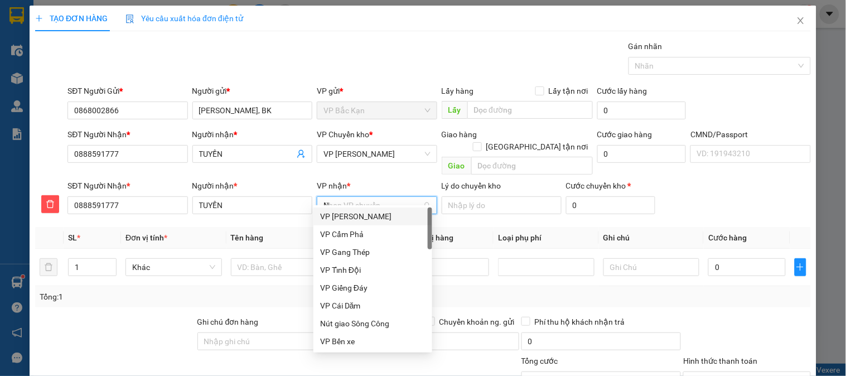
type input "NT"
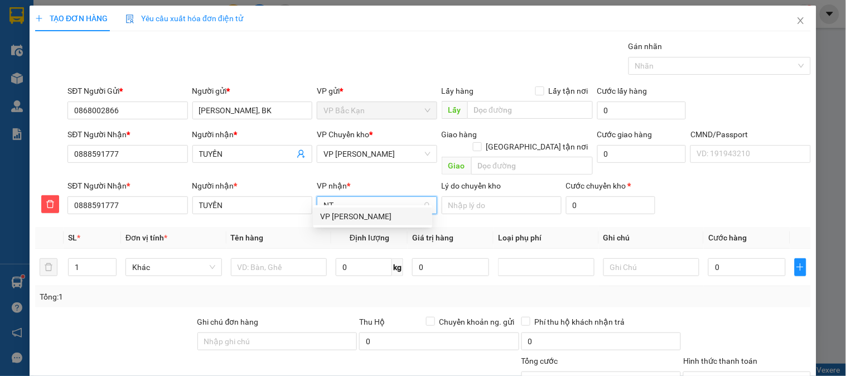
click at [361, 208] on div "VP [PERSON_NAME]" at bounding box center [372, 216] width 119 height 18
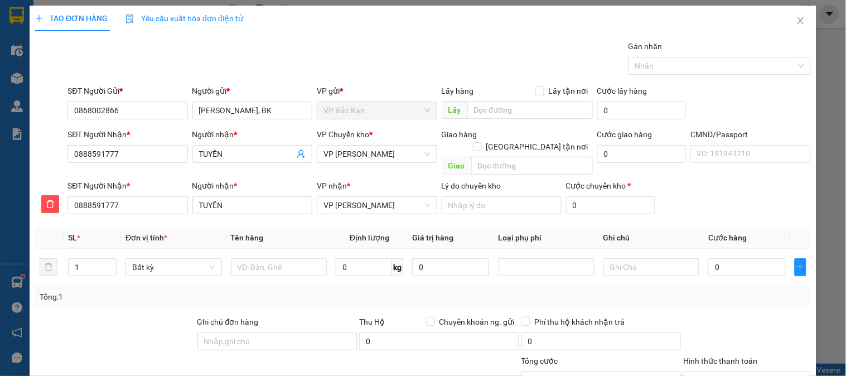
click at [360, 166] on div "VP Chuyển kho * VP [PERSON_NAME]" at bounding box center [377, 147] width 120 height 39
click at [362, 156] on span "VP [PERSON_NAME]" at bounding box center [376, 153] width 106 height 17
type input "HG"
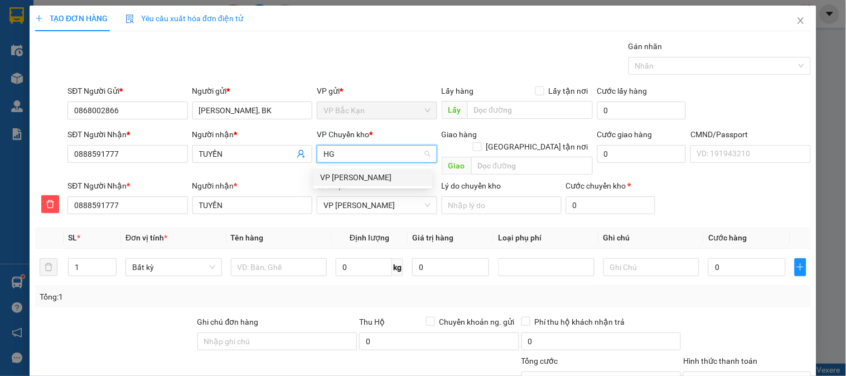
click at [352, 182] on div "VP [PERSON_NAME]" at bounding box center [372, 177] width 105 height 12
drag, startPoint x: 344, startPoint y: 73, endPoint x: 350, endPoint y: 225, distance: 152.3
click at [343, 78] on div "Gói vận chuyển * Tiêu chuẩn Gán nhãn Nhãn" at bounding box center [439, 59] width 748 height 39
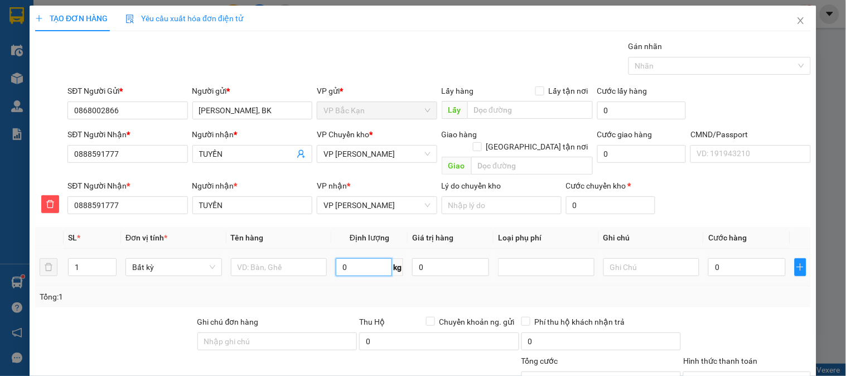
click at [363, 261] on input "0" at bounding box center [364, 267] width 56 height 18
type input "0.5"
click at [291, 264] on input "text" at bounding box center [279, 267] width 96 height 18
click at [288, 264] on input "text" at bounding box center [279, 267] width 96 height 18
type input "40.000"
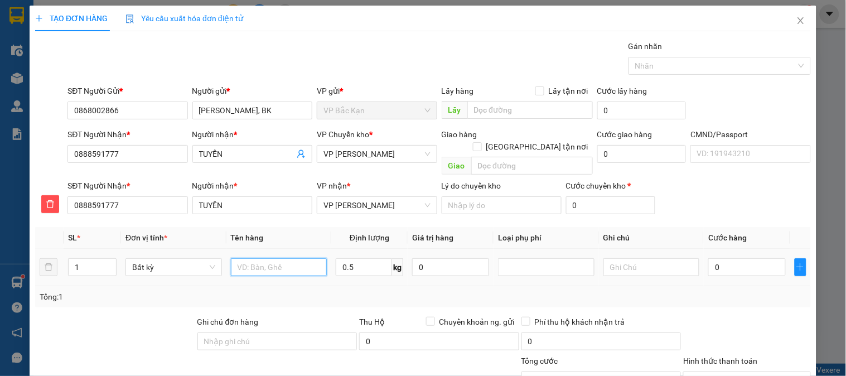
type input "40.000"
type input "HỘP ĐT"
drag, startPoint x: 361, startPoint y: 279, endPoint x: 646, endPoint y: 305, distance: 285.5
click at [360, 286] on div "Tổng: 1" at bounding box center [422, 296] width 775 height 21
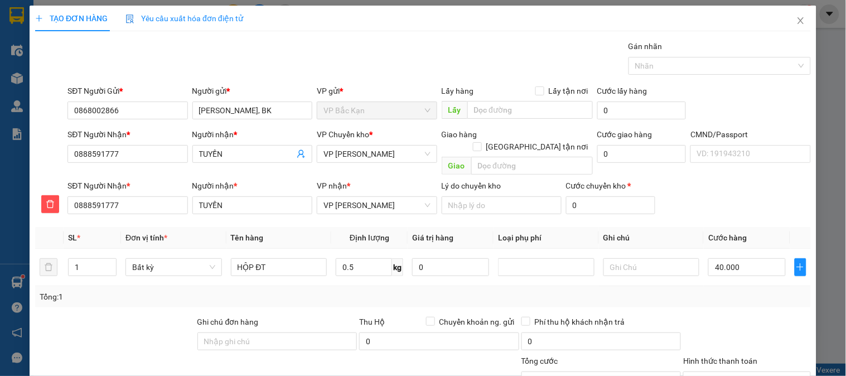
click at [360, 290] on div "Tổng: 1" at bounding box center [423, 296] width 766 height 12
drag, startPoint x: 723, startPoint y: 239, endPoint x: 720, endPoint y: 258, distance: 19.2
click at [723, 316] on div at bounding box center [746, 335] width 129 height 39
click at [720, 372] on input "Hình thức thanh toán" at bounding box center [743, 380] width 106 height 17
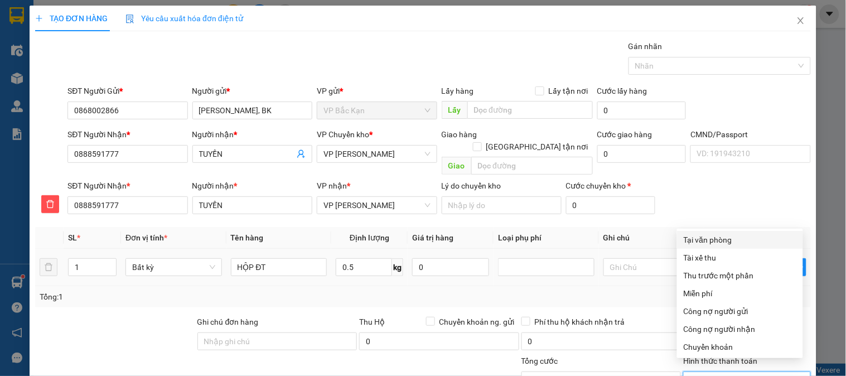
drag, startPoint x: 625, startPoint y: 174, endPoint x: 726, endPoint y: 332, distance: 186.8
click at [625, 249] on td at bounding box center [651, 267] width 105 height 37
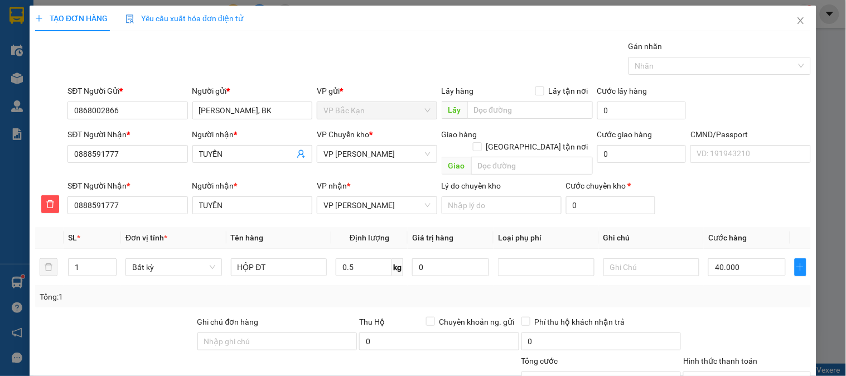
click at [620, 313] on div "Transit Pickup Surcharge Ids Transit Deliver Surcharge Ids Transit Deliver Surc…" at bounding box center [422, 252] width 775 height 424
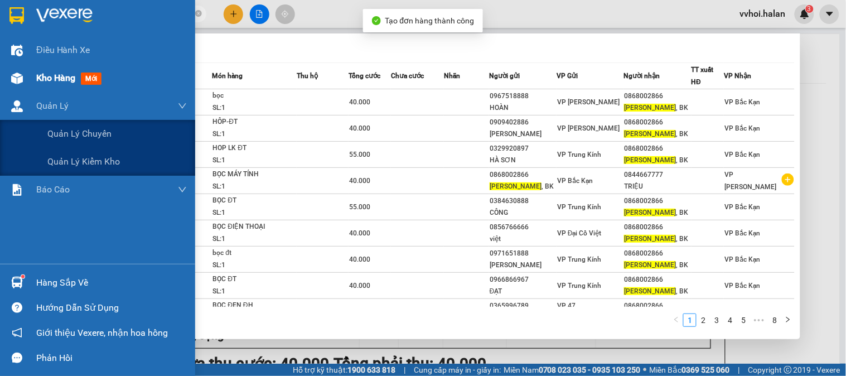
click at [9, 70] on div at bounding box center [17, 79] width 20 height 20
click at [9, 71] on div at bounding box center [17, 79] width 20 height 20
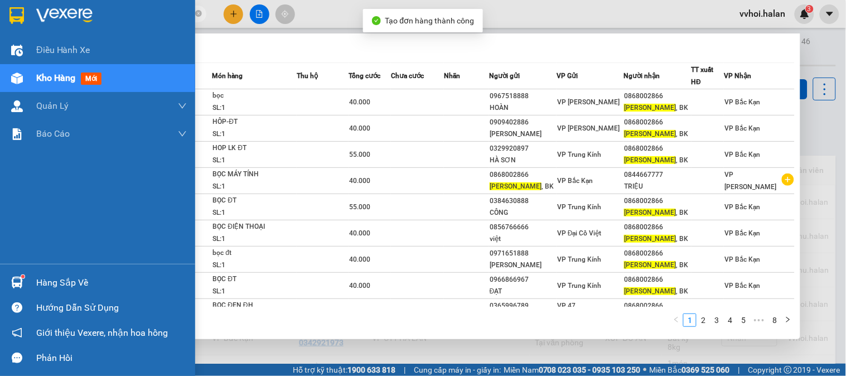
drag, startPoint x: 9, startPoint y: 71, endPoint x: 129, endPoint y: 66, distance: 120.0
click at [9, 72] on div at bounding box center [17, 79] width 20 height 20
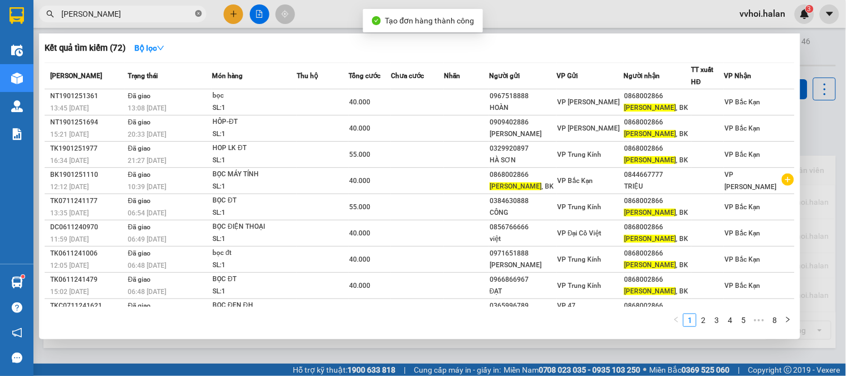
click at [197, 12] on icon "close-circle" at bounding box center [198, 13] width 7 height 7
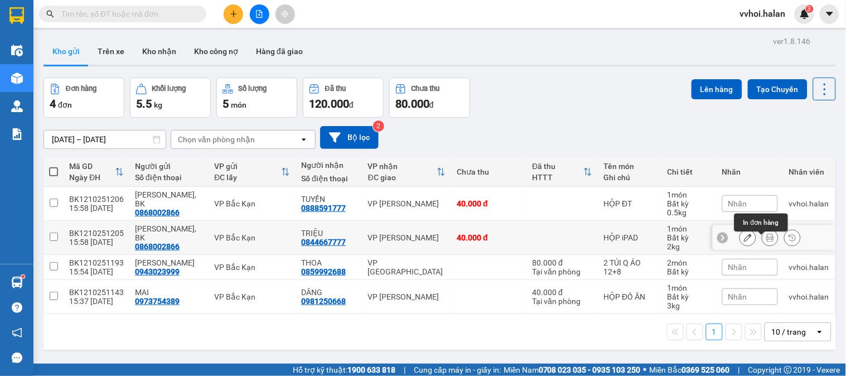
click at [766, 246] on button at bounding box center [770, 238] width 16 height 20
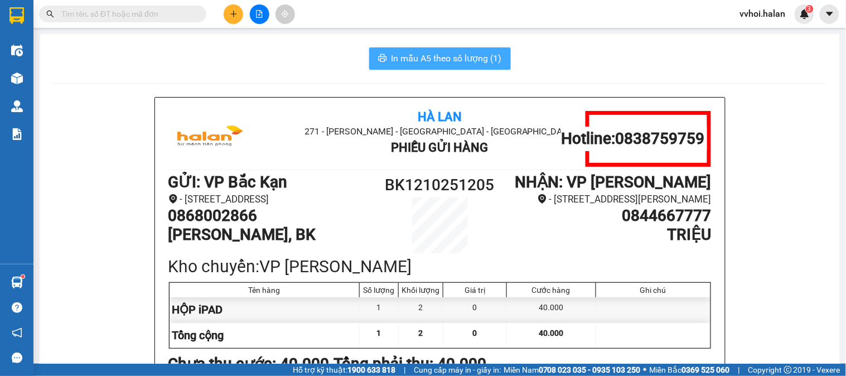
click at [465, 47] on button "In mẫu A5 theo số lượng (1)" at bounding box center [440, 58] width 142 height 22
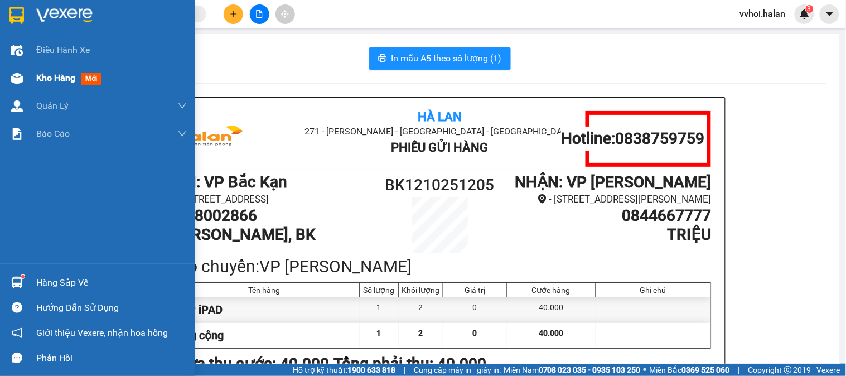
click at [23, 79] on div at bounding box center [17, 79] width 20 height 20
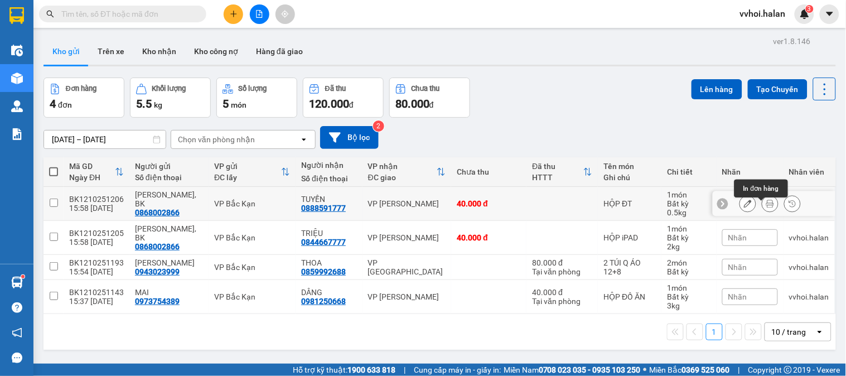
click at [766, 207] on icon at bounding box center [770, 204] width 8 height 8
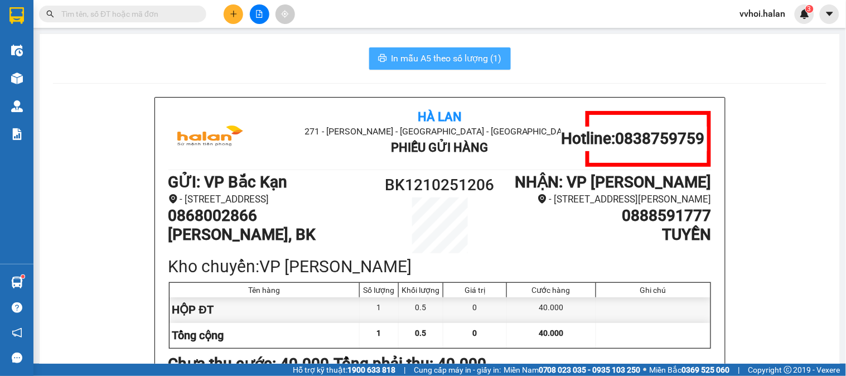
click at [385, 54] on button "In mẫu A5 theo số lượng (1)" at bounding box center [440, 58] width 142 height 22
click at [227, 9] on button at bounding box center [234, 14] width 20 height 20
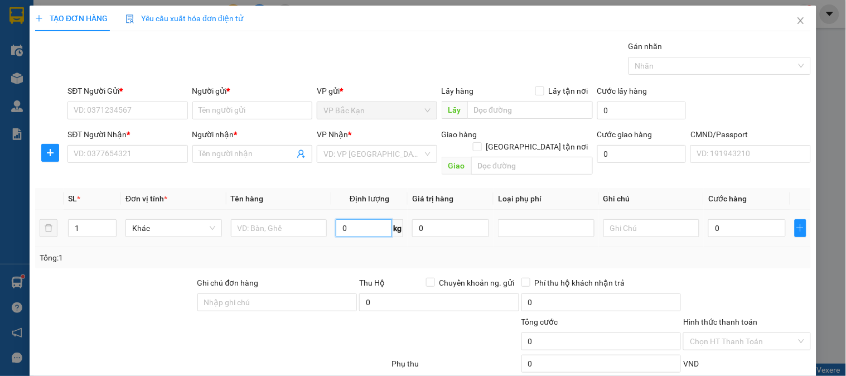
click at [350, 219] on input "0" at bounding box center [364, 228] width 56 height 18
type input "8"
click at [274, 219] on input "text" at bounding box center [279, 228] width 96 height 18
click at [273, 219] on input "text" at bounding box center [279, 228] width 96 height 18
type input "HỘP ĐỒ ĂN"
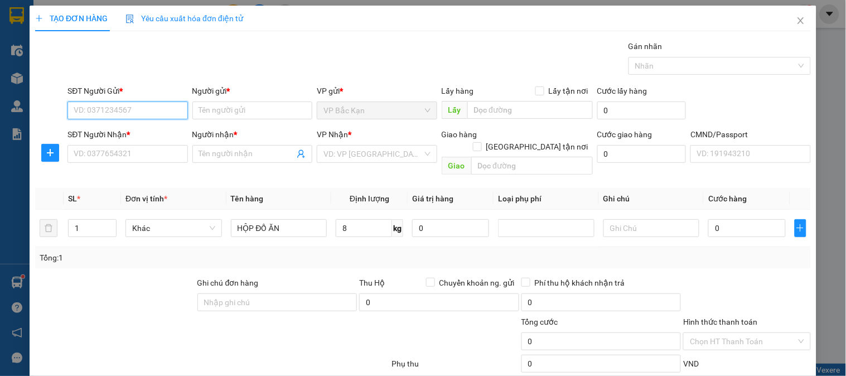
click at [145, 108] on input "SĐT Người Gửi *" at bounding box center [127, 110] width 120 height 18
type input "0343975666"
click at [157, 128] on div "0343975666 - TRANG" at bounding box center [126, 133] width 105 height 12
type input "TRANG"
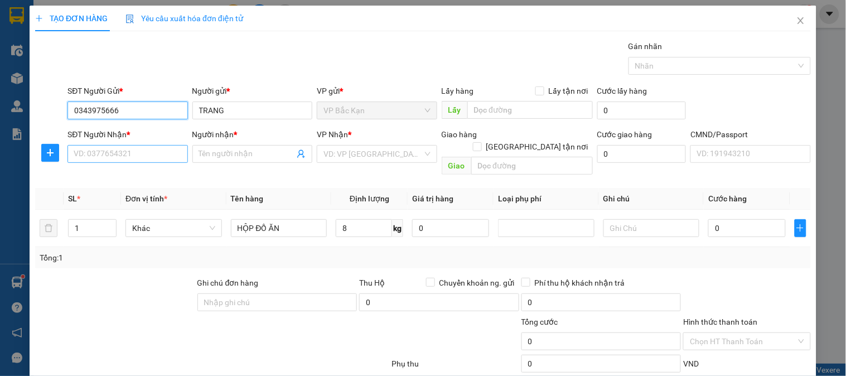
type input "0343975666"
click at [145, 158] on input "SĐT Người Nhận *" at bounding box center [127, 154] width 120 height 18
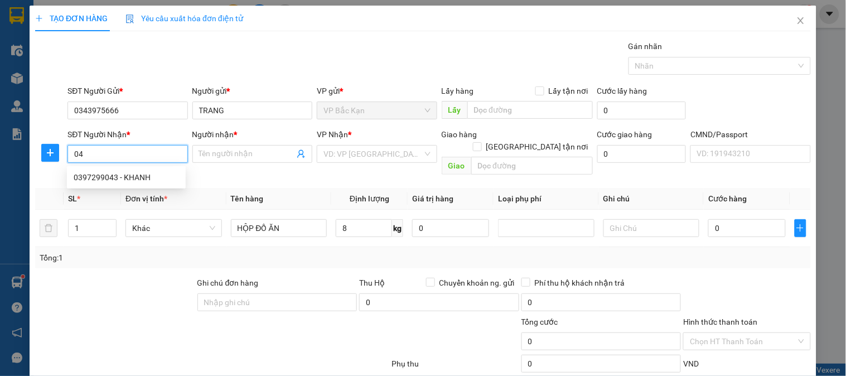
type input "0"
click at [76, 154] on input "344795666" at bounding box center [127, 154] width 120 height 18
click at [74, 158] on input "344795666" at bounding box center [127, 154] width 120 height 18
type input "0344795666"
click at [136, 174] on div "0344795666 - [PERSON_NAME]" at bounding box center [129, 177] width 110 height 12
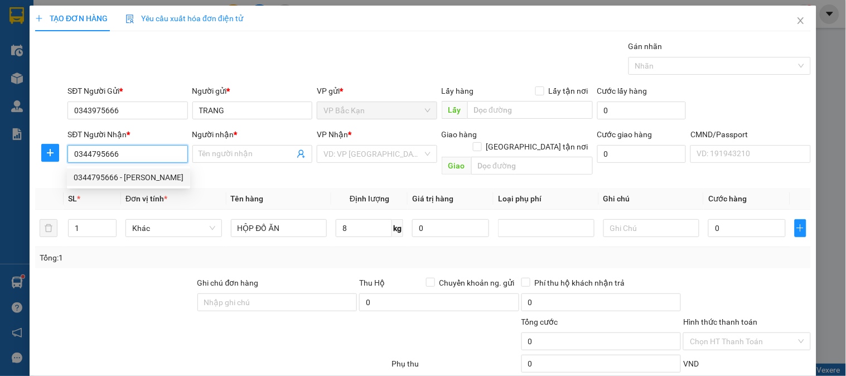
type input "[PERSON_NAME]"
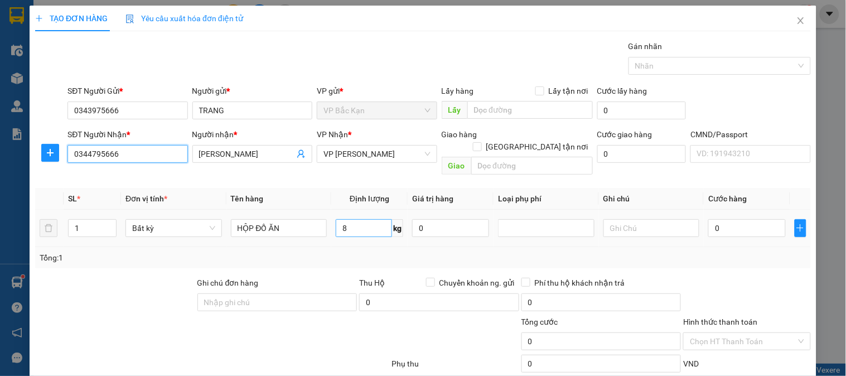
type input "0344795666"
click at [358, 220] on input "8" at bounding box center [364, 228] width 56 height 18
click at [352, 247] on div "Tổng: 1" at bounding box center [422, 257] width 775 height 21
click at [352, 251] on div "Tổng: 1" at bounding box center [423, 257] width 766 height 12
type input "40.000"
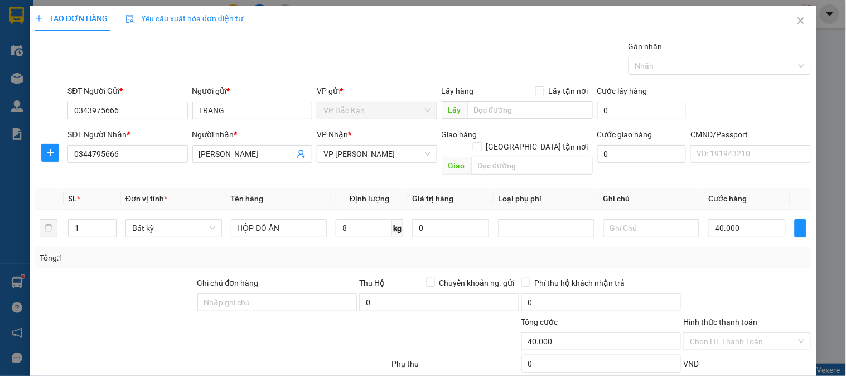
type input "40.000"
click at [739, 247] on div "Tổng: 1" at bounding box center [422, 257] width 775 height 21
click at [732, 276] on div at bounding box center [746, 295] width 129 height 39
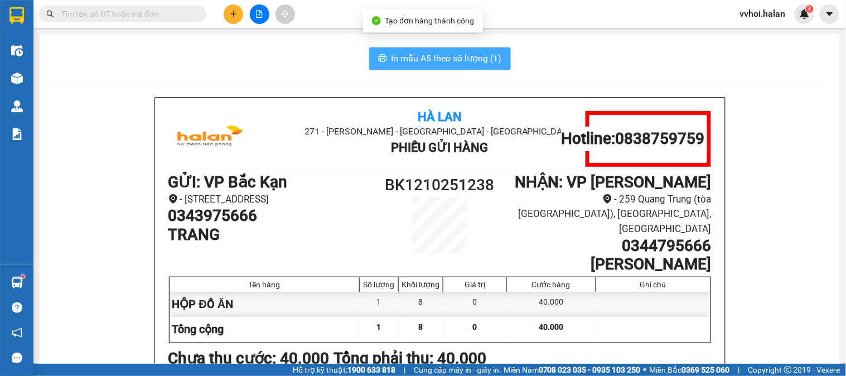
click at [434, 54] on span "In mẫu A5 theo số lượng (1)" at bounding box center [446, 58] width 110 height 14
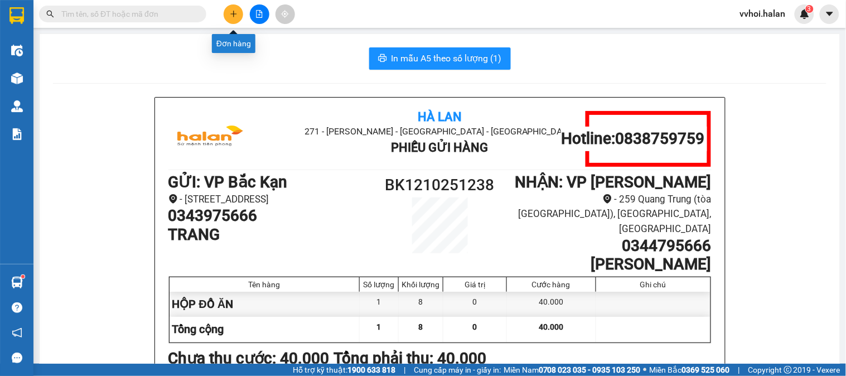
click at [231, 13] on icon "plus" at bounding box center [233, 13] width 6 height 1
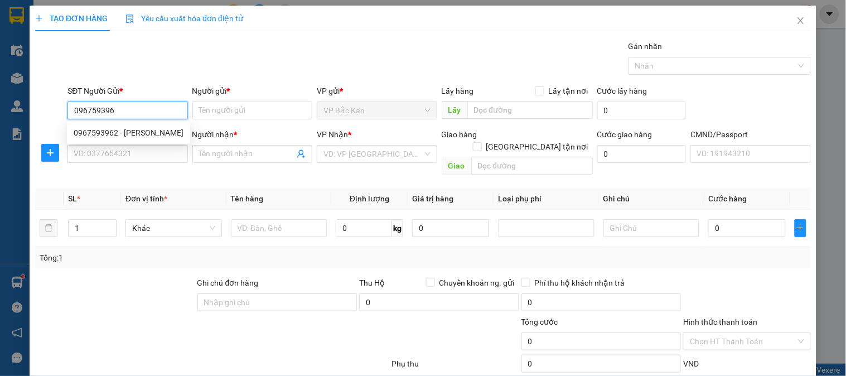
type input "0967593962"
click at [153, 130] on div "0967593962 - [PERSON_NAME]" at bounding box center [129, 133] width 110 height 12
type input "[PERSON_NAME]"
type input "0967593962"
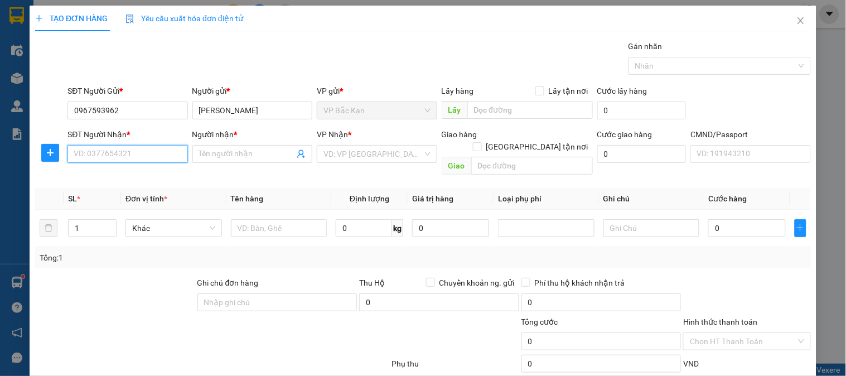
click at [126, 156] on input "SĐT Người Nhận *" at bounding box center [127, 154] width 120 height 18
click at [157, 156] on input "09124679688" at bounding box center [127, 154] width 120 height 18
drag, startPoint x: 157, startPoint y: 156, endPoint x: 134, endPoint y: 168, distance: 25.7
click at [156, 156] on input "09124679688" at bounding box center [127, 154] width 120 height 18
click at [95, 158] on input "09124679688" at bounding box center [127, 154] width 120 height 18
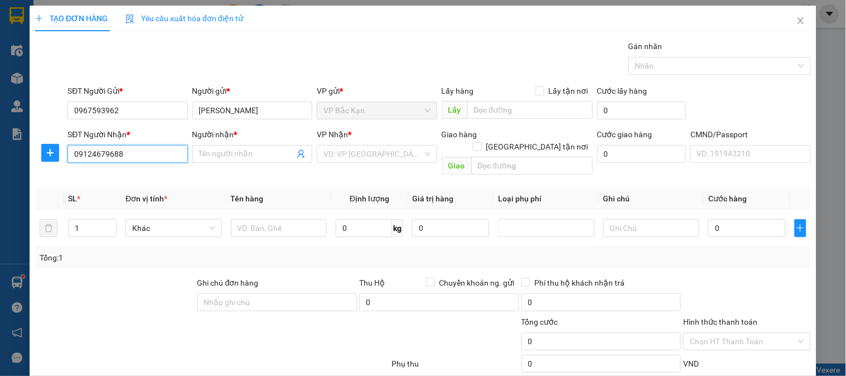
click at [101, 158] on input "09124679688" at bounding box center [127, 154] width 120 height 18
type input "0912479688"
click at [132, 173] on div "0912479688 - [PERSON_NAME]" at bounding box center [129, 177] width 110 height 12
type input "huyền"
type input "0912479688"
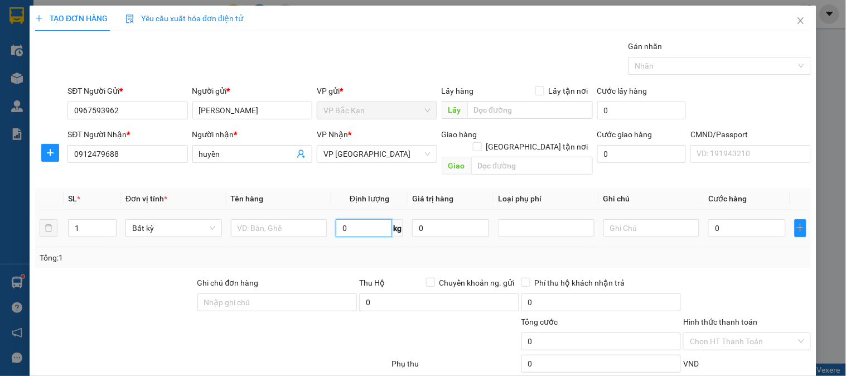
click at [346, 219] on input "0" at bounding box center [364, 228] width 56 height 18
type input "6"
click at [292, 220] on input "text" at bounding box center [279, 228] width 96 height 18
type input "40.000"
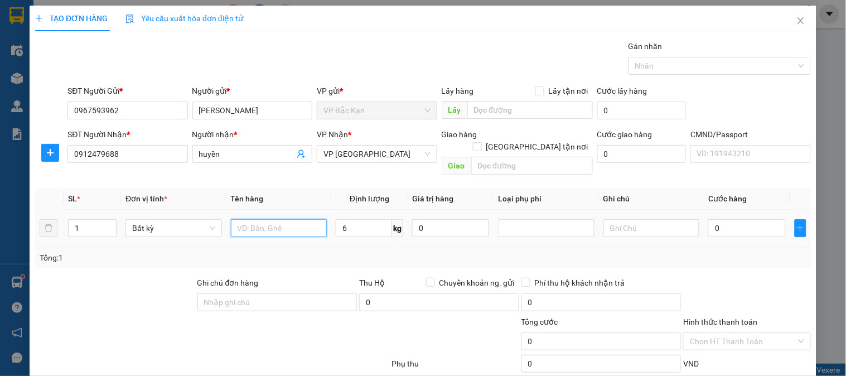
type input "40.000"
type input "XỐP ĐO ĂN"
click at [332, 233] on td "6 kg" at bounding box center [369, 228] width 76 height 37
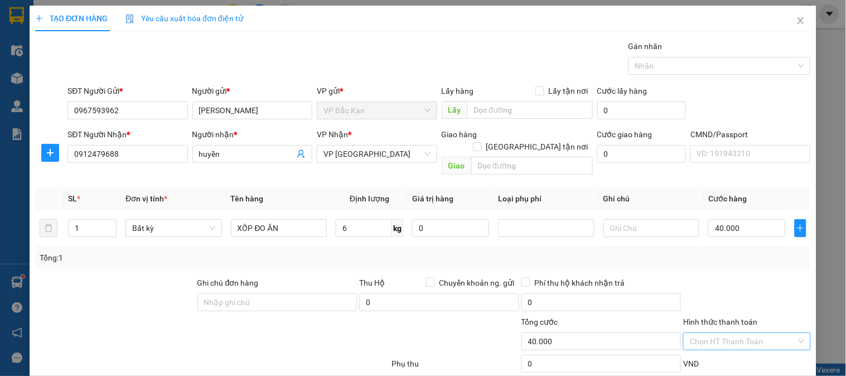
click at [750, 333] on input "Hình thức thanh toán" at bounding box center [743, 341] width 106 height 17
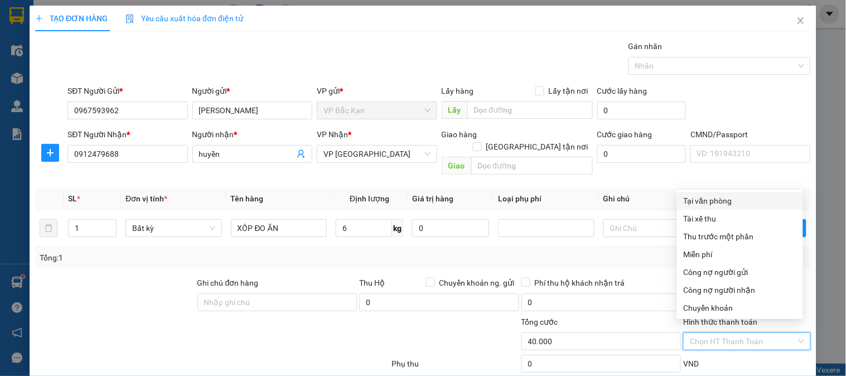
drag, startPoint x: 695, startPoint y: 202, endPoint x: 691, endPoint y: 251, distance: 49.2
click at [694, 202] on div "Tại văn phòng" at bounding box center [739, 201] width 113 height 12
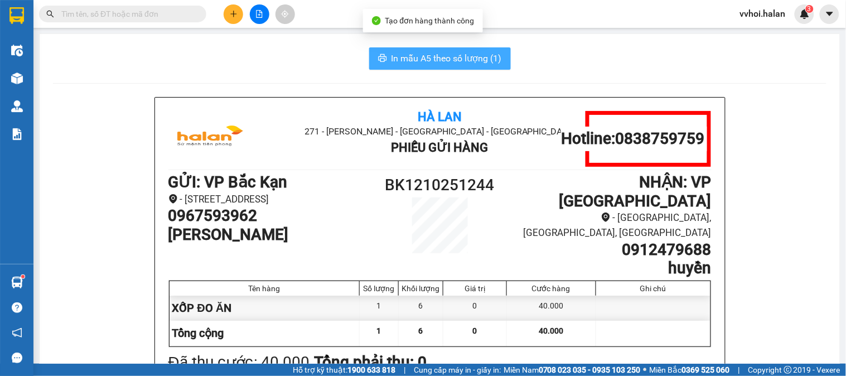
click at [405, 60] on span "In mẫu A5 theo số lượng (1)" at bounding box center [446, 58] width 110 height 14
click at [405, 58] on span "In mẫu A5 theo số lượng (1)" at bounding box center [446, 58] width 110 height 14
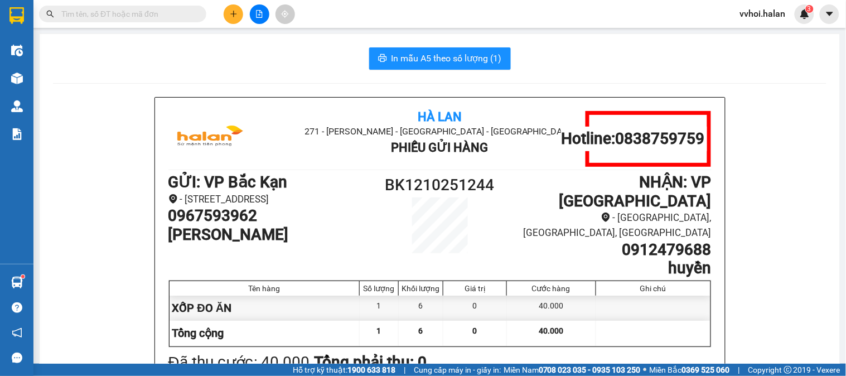
click at [99, 20] on input "text" at bounding box center [127, 14] width 132 height 12
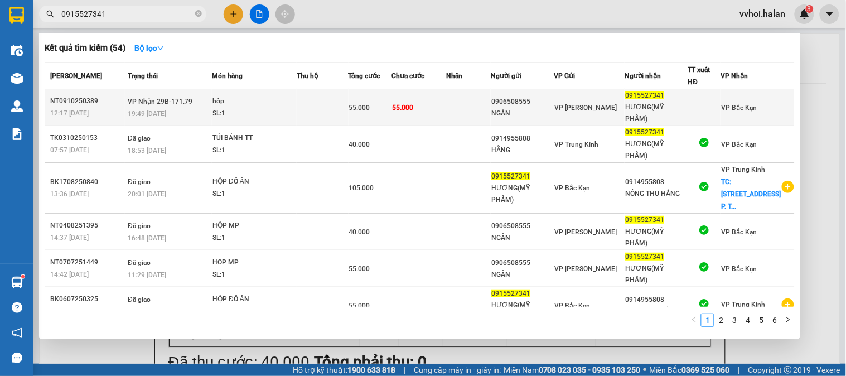
type input "0915527341"
click at [191, 99] on td "VP Nhận 29B-171.79 19:49 [DATE]" at bounding box center [168, 107] width 87 height 37
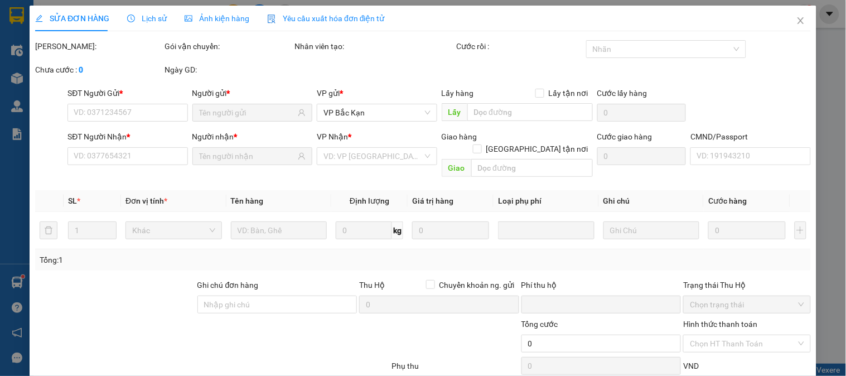
type input "0906508555"
type input "NGÂN"
type input "0915527341"
type input "HƯƠNG(MỸ PHẨM)"
type input "0"
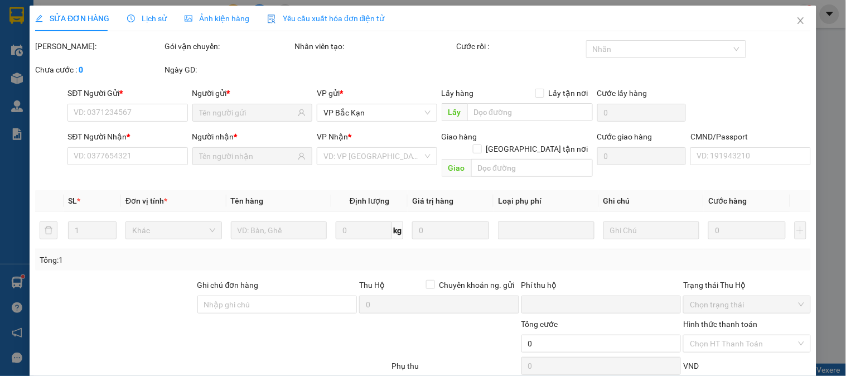
type input "55.000"
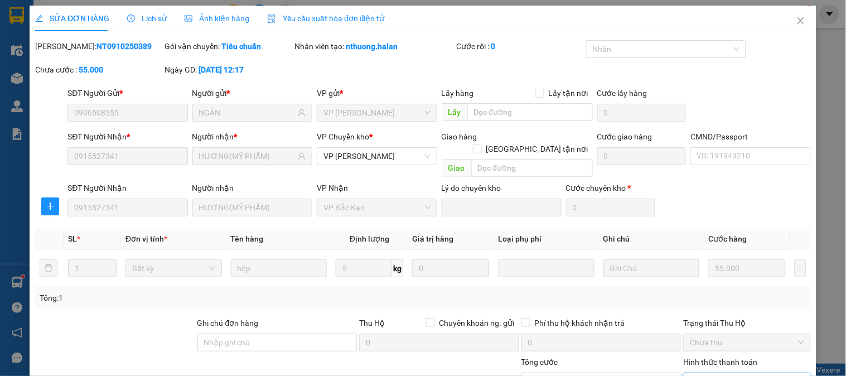
click at [725, 373] on span "Chọn HT Thanh Toán" at bounding box center [747, 381] width 114 height 17
type input "0"
click at [478, 355] on div "SỬA ĐƠN HÀNG Lịch sử Ảnh kiện hàng Yêu cầu xuất hóa đơn điện tử Total Paid Fee …" at bounding box center [423, 240] width 787 height 468
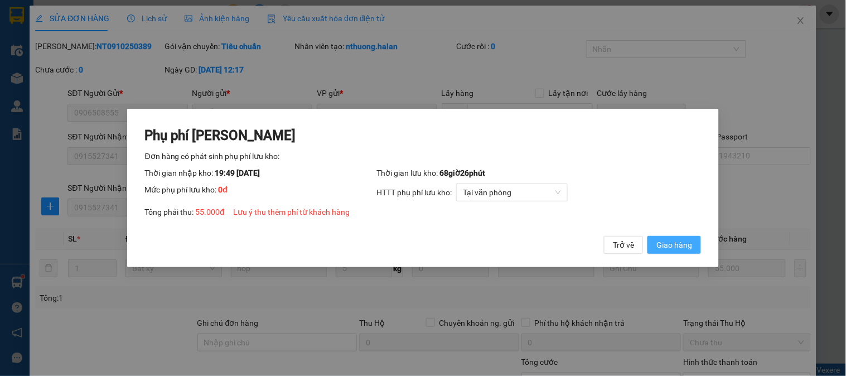
click at [683, 251] on span "Giao hàng" at bounding box center [674, 245] width 36 height 12
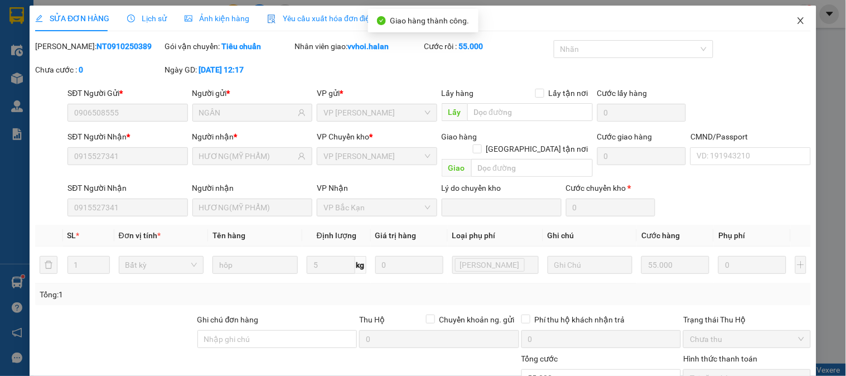
click at [797, 23] on icon "close" at bounding box center [800, 20] width 6 height 7
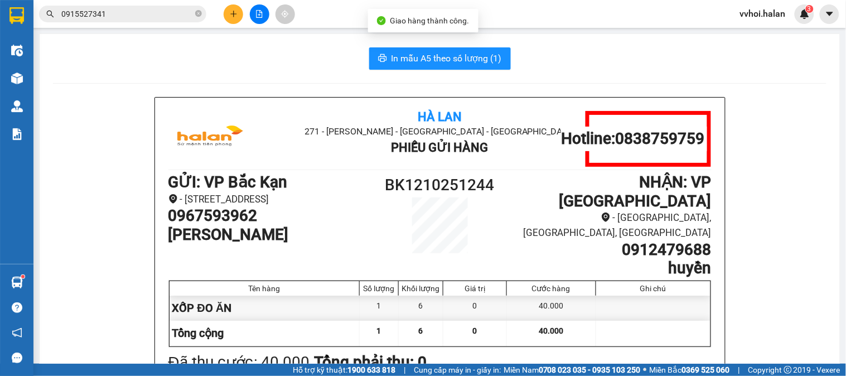
click at [251, 69] on div "In mẫu A5 theo số lượng (1)" at bounding box center [439, 58] width 773 height 22
drag, startPoint x: 251, startPoint y: 69, endPoint x: 246, endPoint y: 64, distance: 7.1
click at [249, 69] on div "In mẫu A5 theo số lượng (1)" at bounding box center [439, 58] width 773 height 22
click at [94, 19] on input "0915527341" at bounding box center [127, 14] width 132 height 12
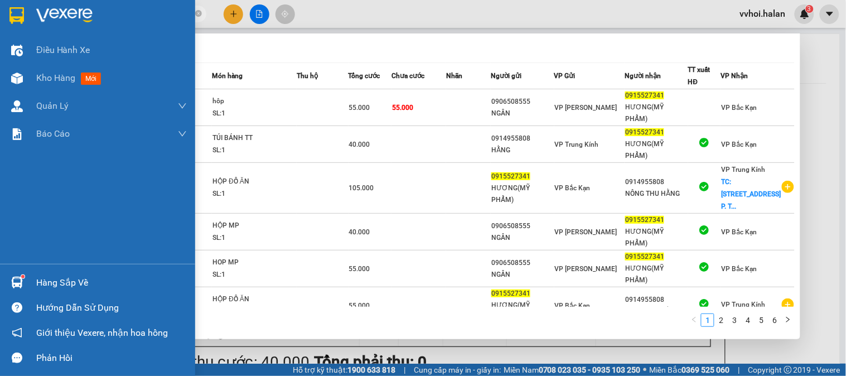
click at [18, 276] on img at bounding box center [17, 282] width 12 height 12
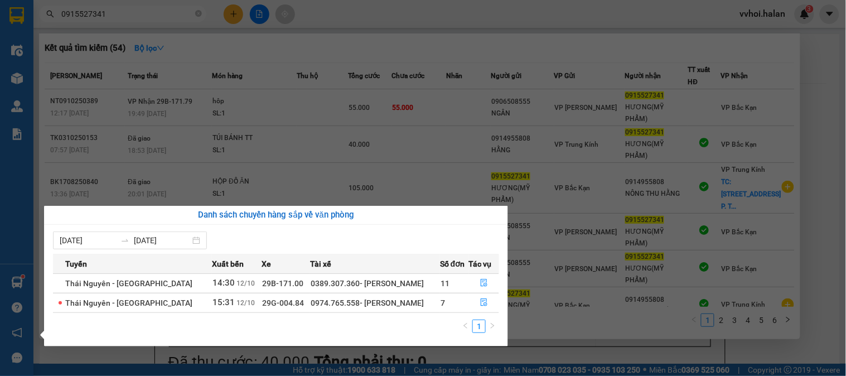
click at [497, 74] on section "Kết quả tìm kiếm ( 54 ) Bộ lọc Mã ĐH Trạng thái Món hàng Thu hộ Tổng cước Chưa …" at bounding box center [423, 188] width 846 height 376
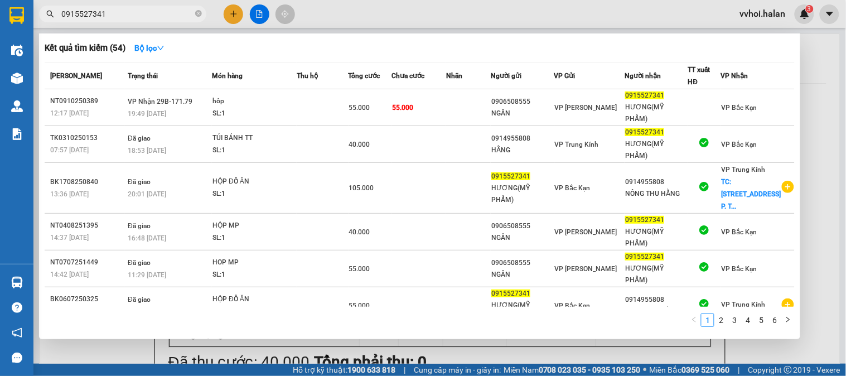
drag, startPoint x: 186, startPoint y: 87, endPoint x: 183, endPoint y: 97, distance: 10.6
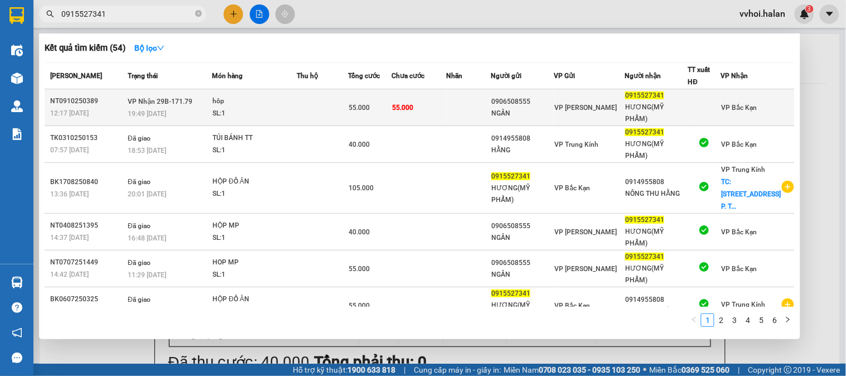
click at [186, 88] on th "Trạng thái" at bounding box center [168, 76] width 87 height 26
click at [183, 98] on span "VP Nhận 29B-171.79" at bounding box center [160, 102] width 65 height 8
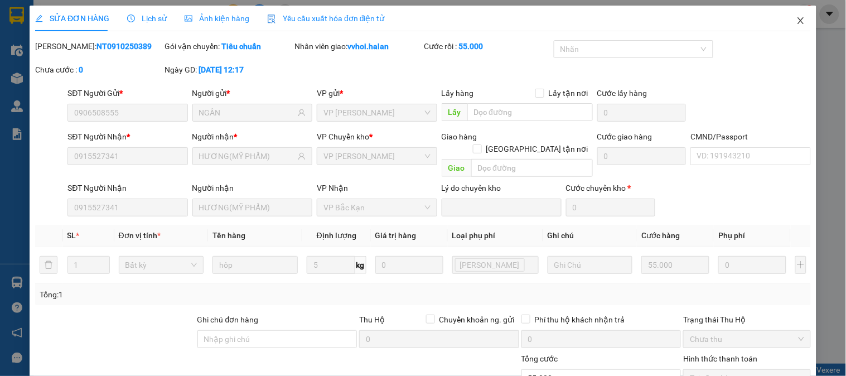
click at [776, 19] on div "SỬA ĐƠN HÀNG Lịch sử Ảnh kiện hàng Yêu cầu xuất hóa đơn điện tử Total Paid Fee …" at bounding box center [423, 238] width 787 height 465
click at [775, 14] on div "SỬA ĐƠN HÀNG Lịch sử Ảnh kiện hàng Yêu cầu xuất hóa đơn điện tử" at bounding box center [422, 19] width 775 height 26
click at [12, 282] on div "SỬA ĐƠN HÀNG Lịch sử Ảnh kiện hàng Yêu cầu xuất hóa đơn điện tử Total Paid Fee …" at bounding box center [423, 188] width 846 height 376
drag, startPoint x: 800, startPoint y: 13, endPoint x: 796, endPoint y: 17, distance: 6.3
click at [799, 13] on span "Close" at bounding box center [800, 21] width 31 height 31
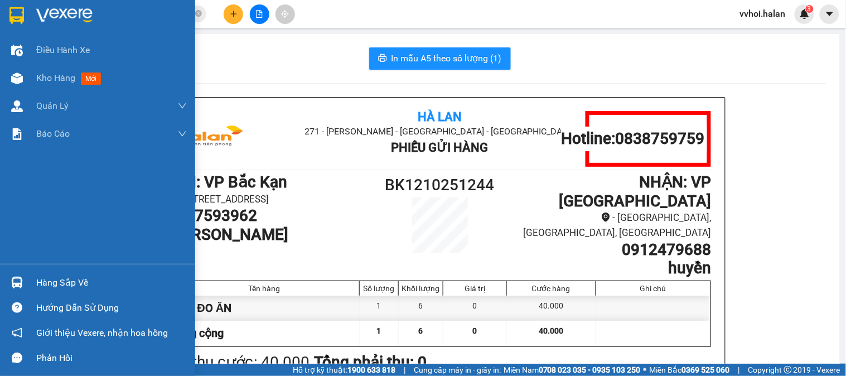
click at [30, 283] on div "Hàng sắp về" at bounding box center [97, 282] width 195 height 25
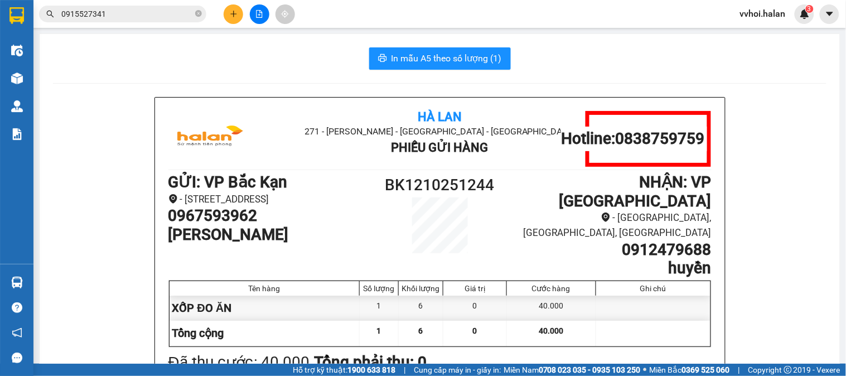
drag, startPoint x: 151, startPoint y: 51, endPoint x: 134, endPoint y: 22, distance: 33.0
click at [151, 50] on section "Kết quả tìm kiếm ( 54 ) Bộ lọc Mã ĐH Trạng thái Món hàng Thu hộ Tổng cước Chưa …" at bounding box center [423, 188] width 846 height 376
click at [134, 22] on div "Kết quả tìm kiếm ( 54 ) Bộ lọc Mã ĐH Trạng thái Món hàng Thu hộ Tổng cước Chưa …" at bounding box center [108, 14] width 217 height 20
click at [134, 18] on input "0915527341" at bounding box center [127, 14] width 132 height 12
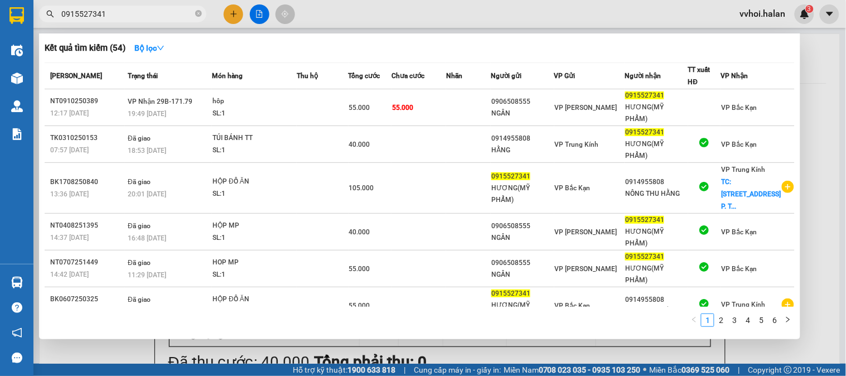
click at [134, 18] on input "0915527341" at bounding box center [127, 14] width 132 height 12
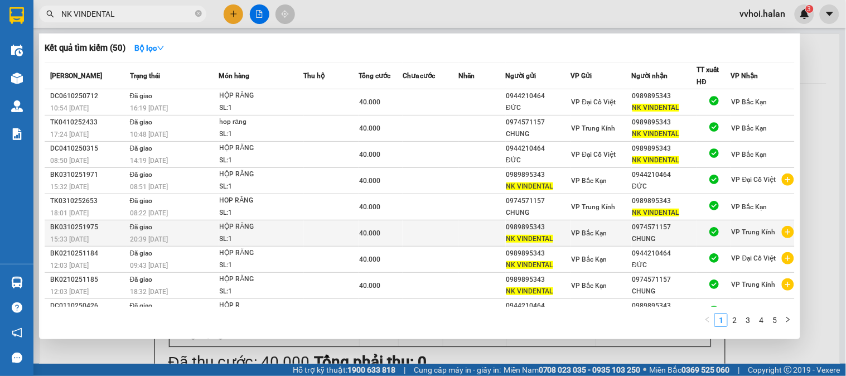
type input "NK VINDENTAL"
click at [787, 233] on icon "plus-circle" at bounding box center [788, 232] width 12 height 12
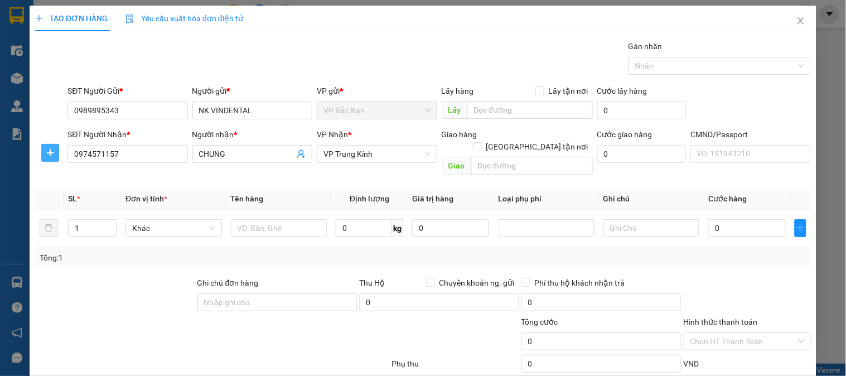
click at [51, 151] on icon "plus" at bounding box center [50, 152] width 9 height 9
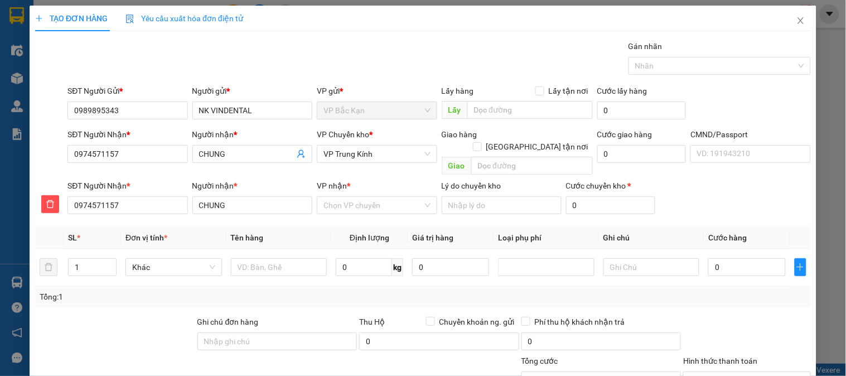
click at [360, 184] on div "VP nhận *" at bounding box center [377, 187] width 120 height 17
click at [334, 207] on div "VP nhận * Chọn VP chuyển" at bounding box center [377, 198] width 120 height 39
click at [352, 199] on input "VP nhận *" at bounding box center [372, 205] width 99 height 17
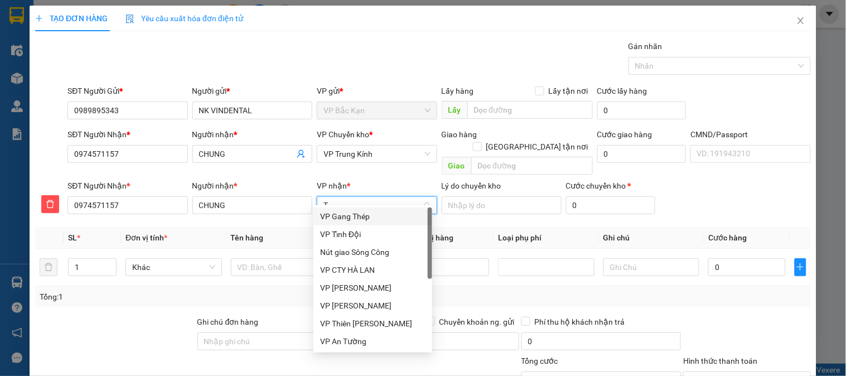
type input "TK"
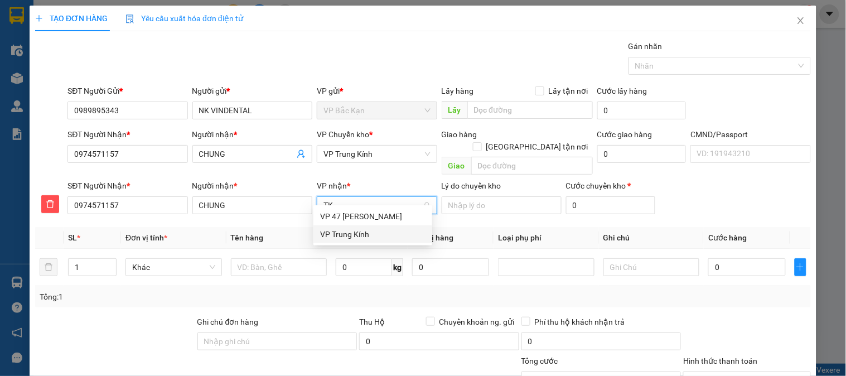
click at [350, 229] on div "VP Trung Kính" at bounding box center [372, 234] width 105 height 12
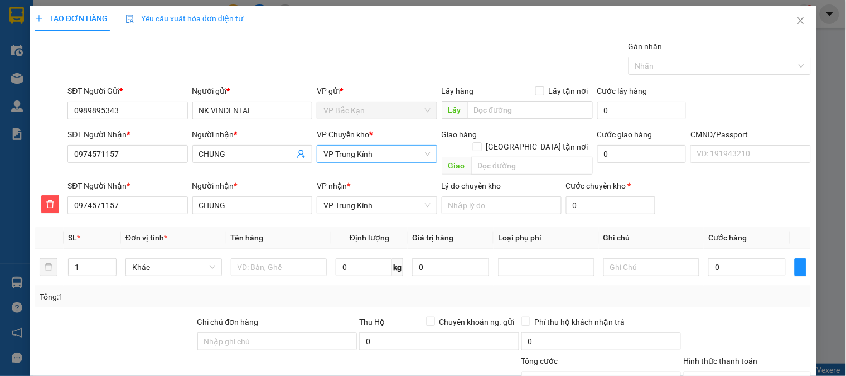
drag, startPoint x: 359, startPoint y: 164, endPoint x: 357, endPoint y: 153, distance: 10.7
click at [357, 159] on div "VP Chuyển kho * VP Trung Kính" at bounding box center [377, 147] width 120 height 39
click at [357, 157] on span "VP Trung Kính" at bounding box center [376, 153] width 106 height 17
type input "HG"
click at [347, 182] on div "VP [PERSON_NAME]" at bounding box center [372, 177] width 105 height 12
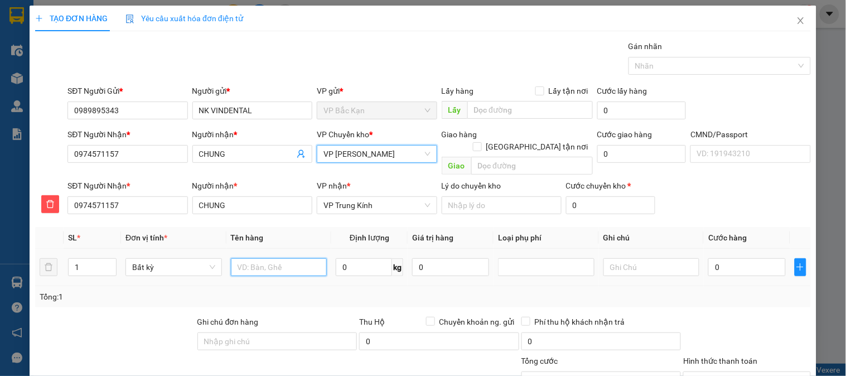
click at [275, 258] on input "text" at bounding box center [279, 267] width 96 height 18
type input "H RĂNG"
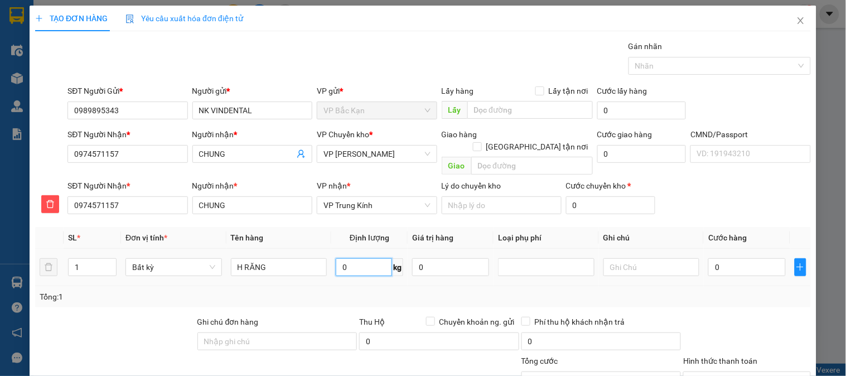
click at [337, 258] on input "0" at bounding box center [364, 267] width 56 height 18
click at [377, 259] on input "0.5" at bounding box center [364, 267] width 56 height 18
type input "0.5"
drag, startPoint x: 373, startPoint y: 297, endPoint x: 711, endPoint y: 225, distance: 344.8
click at [374, 294] on div "Transit Pickup Surcharge Ids Transit Deliver Surcharge Ids Transit Deliver Surc…" at bounding box center [422, 252] width 775 height 424
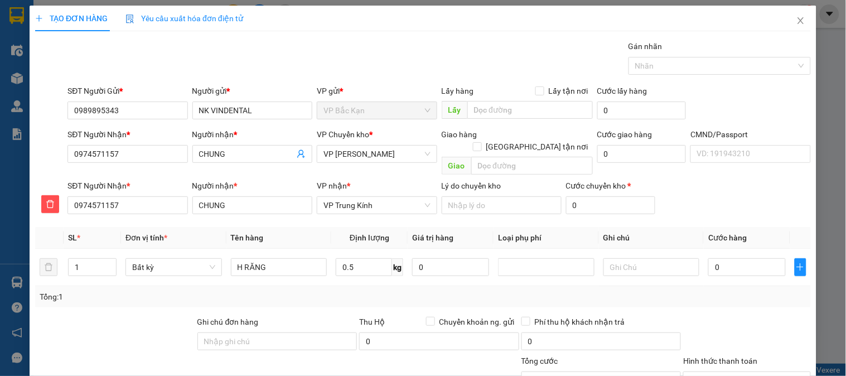
type input "40.000"
click at [749, 316] on div at bounding box center [746, 335] width 129 height 39
click at [739, 372] on input "Hình thức thanh toán" at bounding box center [743, 380] width 106 height 17
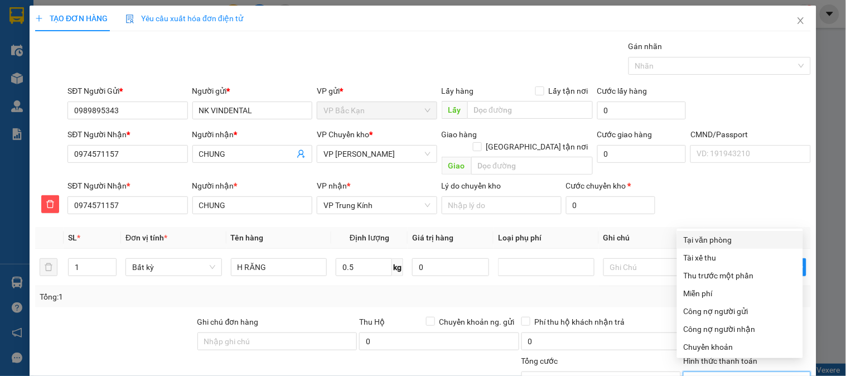
click at [710, 234] on div "Tại văn phòng" at bounding box center [739, 240] width 113 height 12
type input "0"
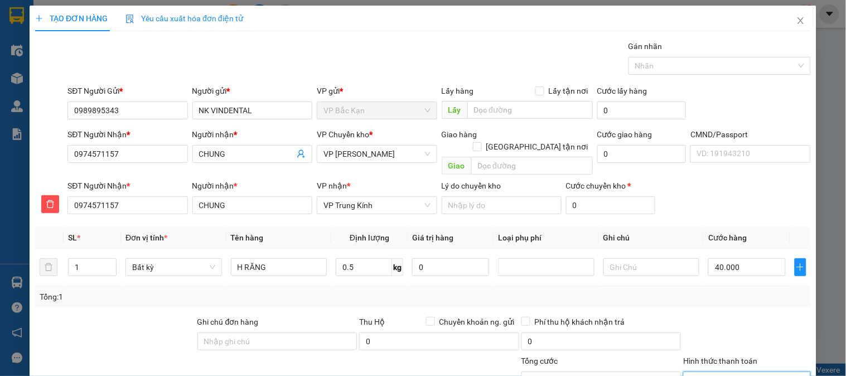
click at [666, 290] on div "Tổng: 1" at bounding box center [423, 296] width 766 height 12
drag, startPoint x: 724, startPoint y: 349, endPoint x: 387, endPoint y: 98, distance: 419.7
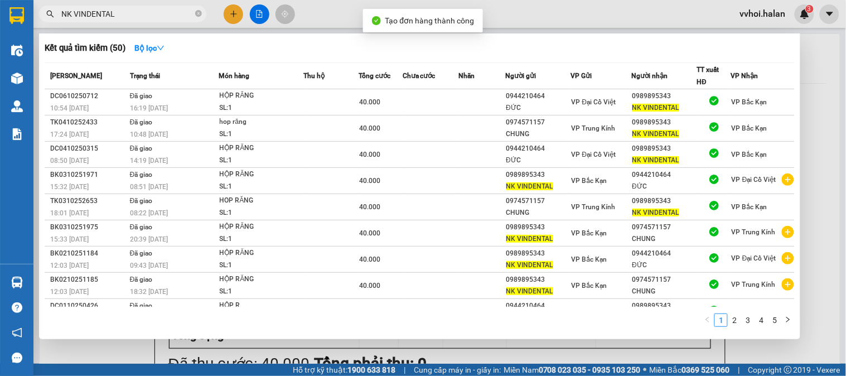
click at [408, 61] on div "Kết quả tìm kiếm ( 50 ) Bộ lọc Mã ĐH Trạng thái Món hàng Thu hộ Tổng cước Chưa …" at bounding box center [419, 185] width 761 height 305
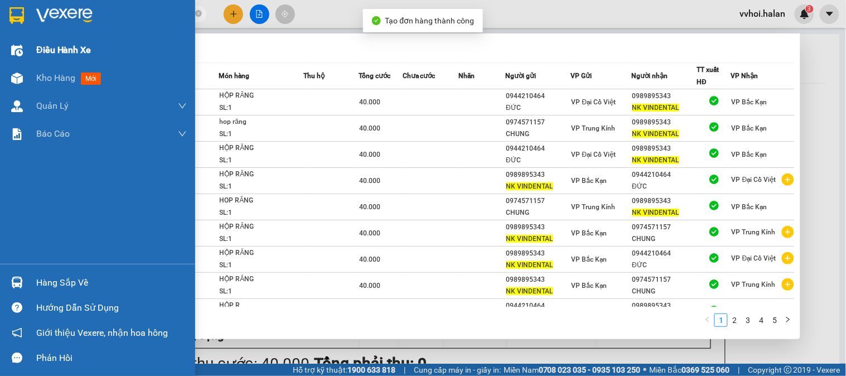
click at [12, 78] on img at bounding box center [17, 78] width 12 height 12
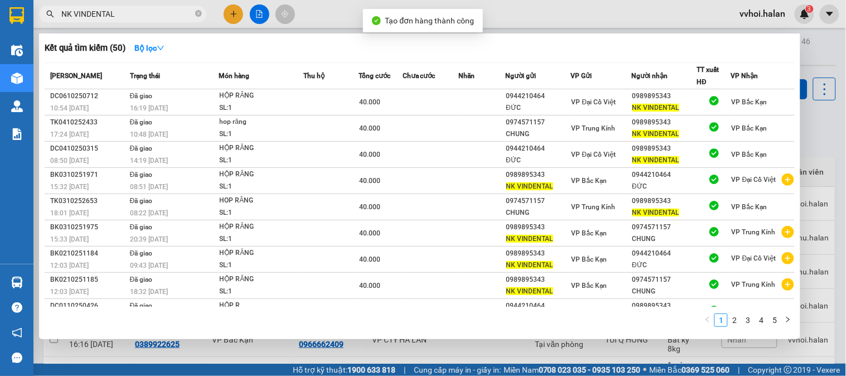
drag, startPoint x: 194, startPoint y: 11, endPoint x: 196, endPoint y: 43, distance: 31.8
click at [195, 11] on span "NK VINDENTAL" at bounding box center [122, 14] width 167 height 17
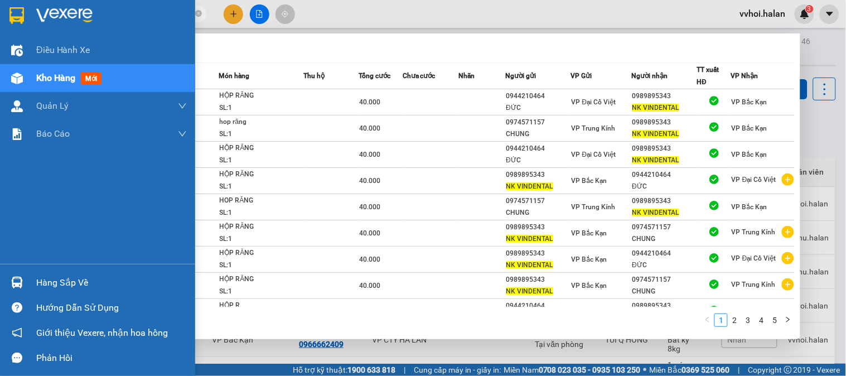
click at [47, 86] on div "Kho hàng mới" at bounding box center [111, 78] width 151 height 28
click at [48, 86] on div "Kho hàng mới" at bounding box center [111, 78] width 151 height 28
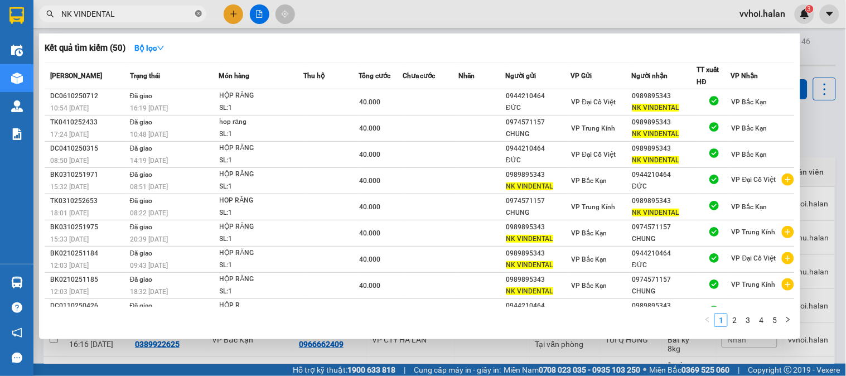
click at [197, 14] on icon "close-circle" at bounding box center [198, 13] width 7 height 7
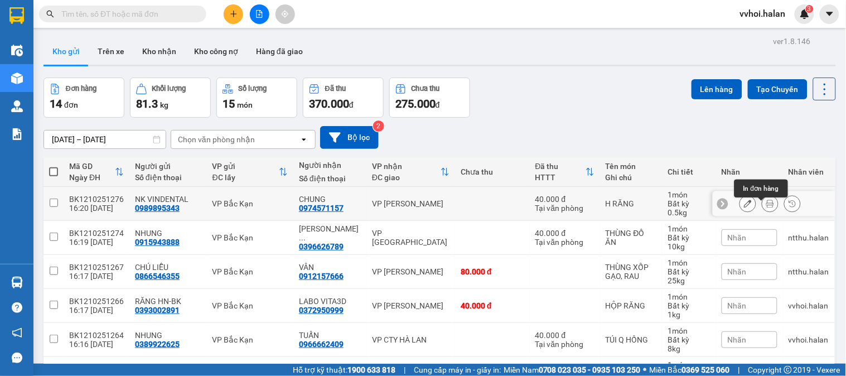
click at [767, 207] on button at bounding box center [770, 204] width 16 height 20
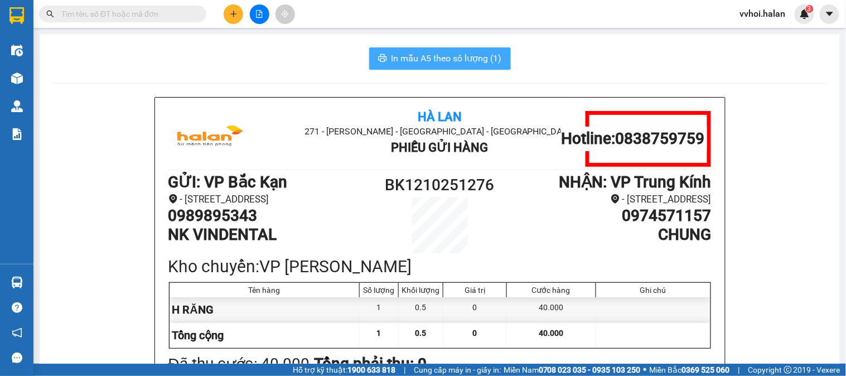
click at [466, 68] on button "In mẫu A5 theo số lượng (1)" at bounding box center [440, 58] width 142 height 22
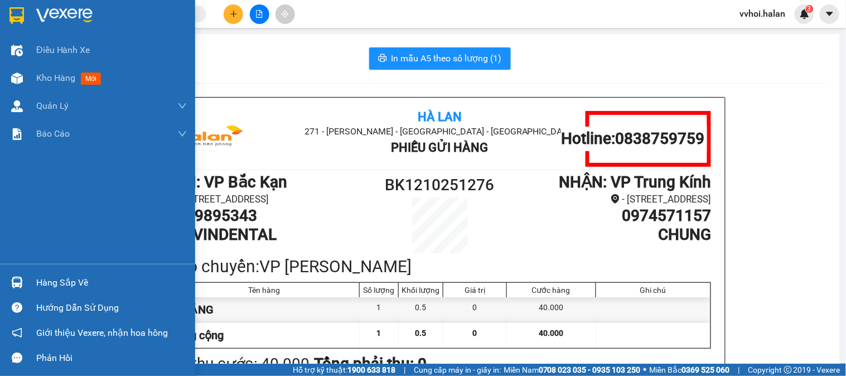
drag, startPoint x: 18, startPoint y: 286, endPoint x: 31, endPoint y: 274, distance: 17.4
click at [17, 286] on img at bounding box center [17, 282] width 12 height 12
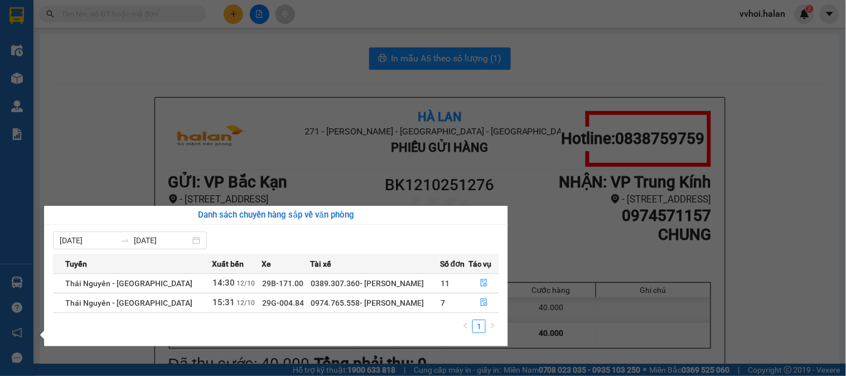
click at [169, 149] on section "Kết quả tìm kiếm ( 50 ) Bộ lọc Mã ĐH Trạng thái Món hàng Thu hộ Tổng cước Chưa …" at bounding box center [423, 188] width 846 height 376
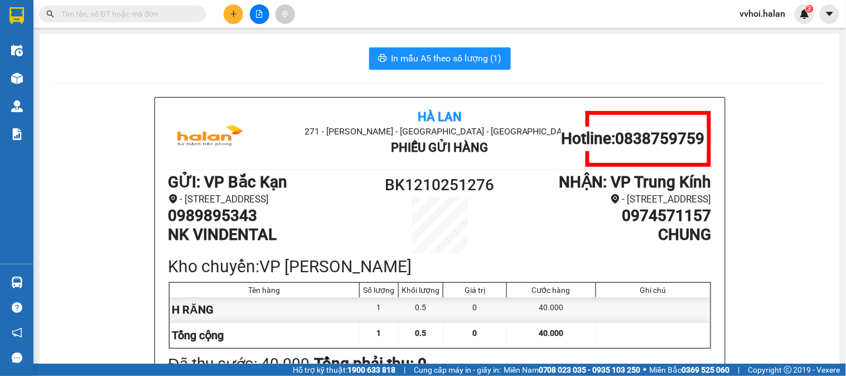
drag, startPoint x: 38, startPoint y: 192, endPoint x: 45, endPoint y: 192, distance: 6.7
click at [39, 192] on main "In mẫu A5 theo số lượng (1) Hà Lan 271 - [PERSON_NAME] - [GEOGRAPHIC_DATA] Long…" at bounding box center [423, 181] width 846 height 363
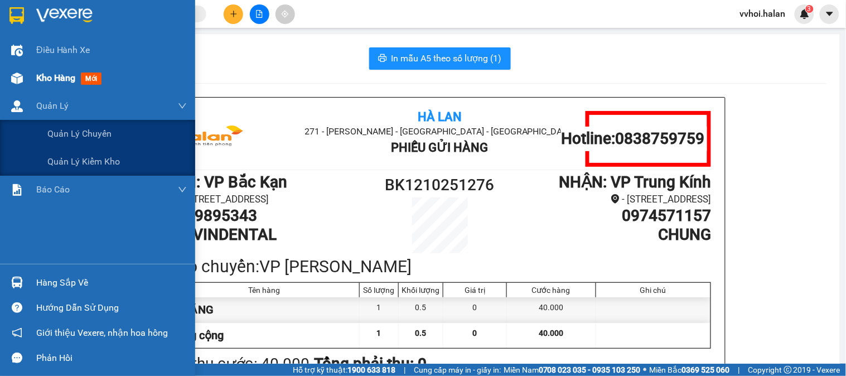
click at [18, 69] on div at bounding box center [17, 79] width 20 height 20
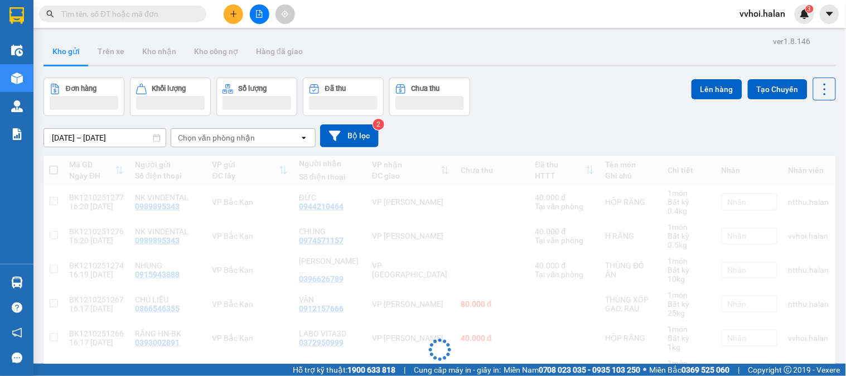
drag, startPoint x: 610, startPoint y: 64, endPoint x: 610, endPoint y: 81, distance: 17.3
click at [610, 65] on div at bounding box center [439, 66] width 792 height 2
click at [610, 81] on div "ver 1.8.146 Kho gửi Trên xe Kho nhận Kho công nợ Hàng đã giao Đơn hàng Khối lượ…" at bounding box center [439, 299] width 801 height 532
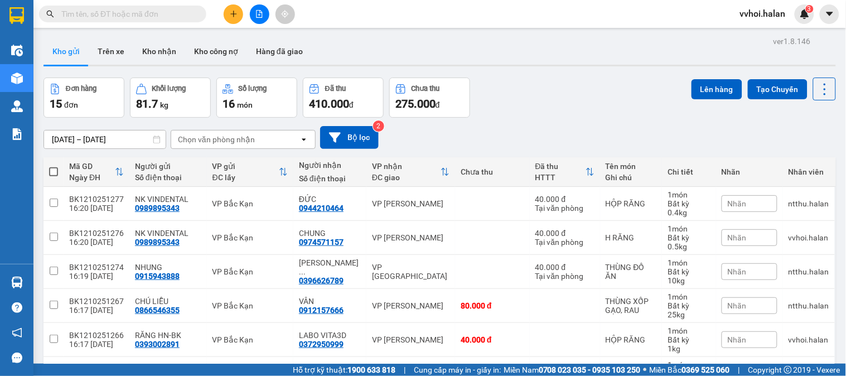
click at [599, 149] on div "[DATE] – [DATE] Press the down arrow key to interact with the calendar and sele…" at bounding box center [439, 137] width 792 height 23
click at [587, 140] on div "[DATE] – [DATE] Press the down arrow key to interact with the calendar and sele…" at bounding box center [439, 137] width 792 height 23
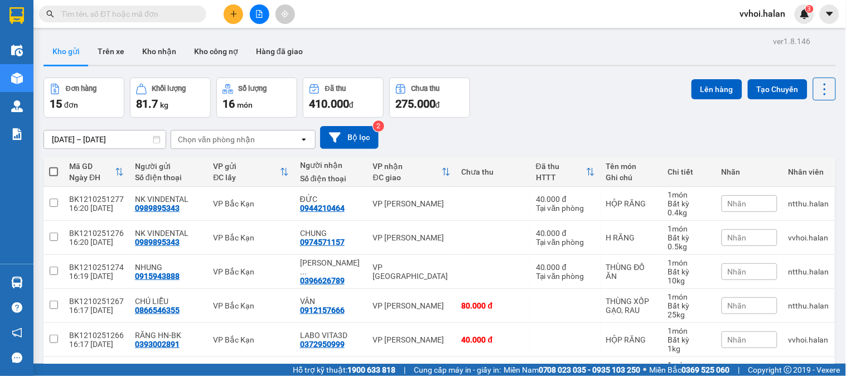
click at [525, 123] on div "[DATE] – [DATE] Press the down arrow key to interact with the calendar and sele…" at bounding box center [439, 138] width 792 height 40
click at [406, 48] on div "Kho gửi Trên xe Kho nhận Kho công nợ Hàng đã giao" at bounding box center [439, 53] width 792 height 30
click at [56, 173] on span at bounding box center [53, 171] width 9 height 9
click at [54, 166] on input "checkbox" at bounding box center [54, 166] width 0 height 0
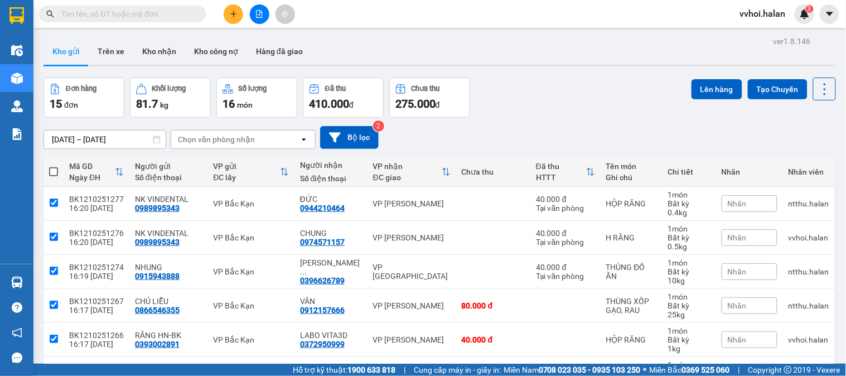
checkbox input "true"
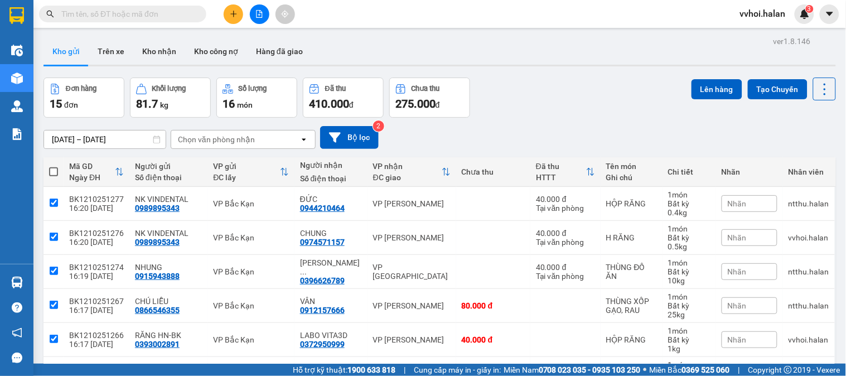
checkbox input "true"
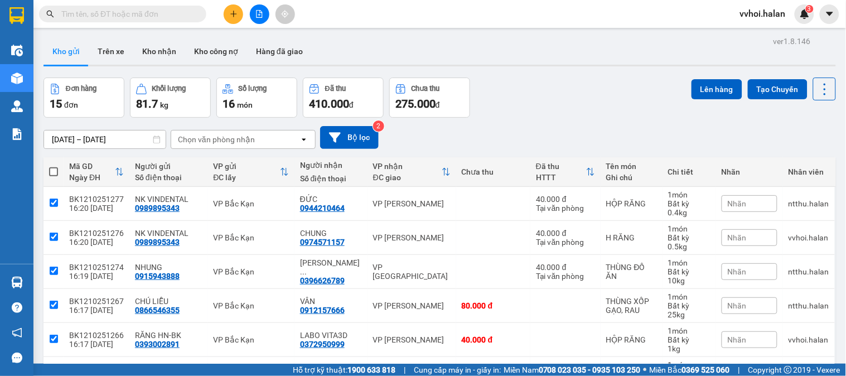
checkbox input "true"
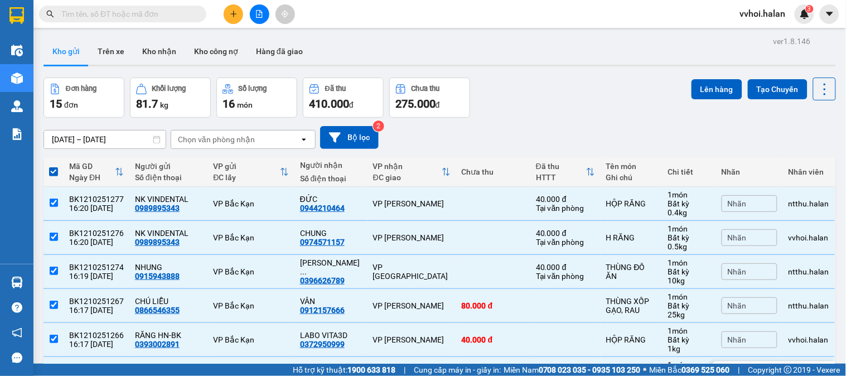
drag, startPoint x: 425, startPoint y: 88, endPoint x: 401, endPoint y: 128, distance: 46.9
click at [425, 369] on div "VP CTY HÀ LAN" at bounding box center [411, 373] width 77 height 9
checkbox input "false"
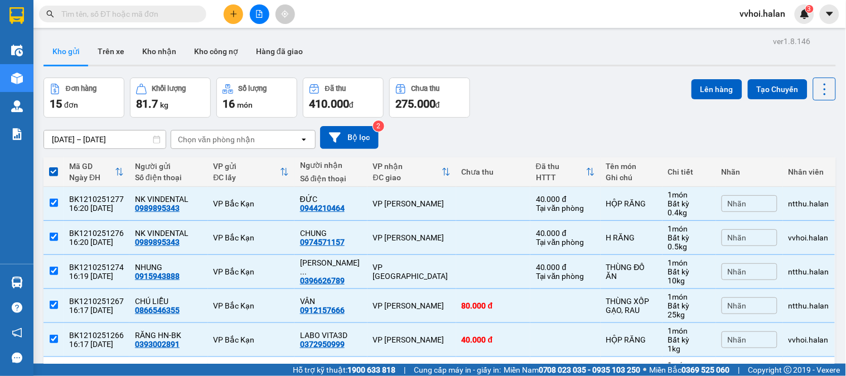
checkbox input "false"
click at [397, 369] on div "VP CTY HÀ LAN" at bounding box center [411, 373] width 77 height 9
checkbox input "true"
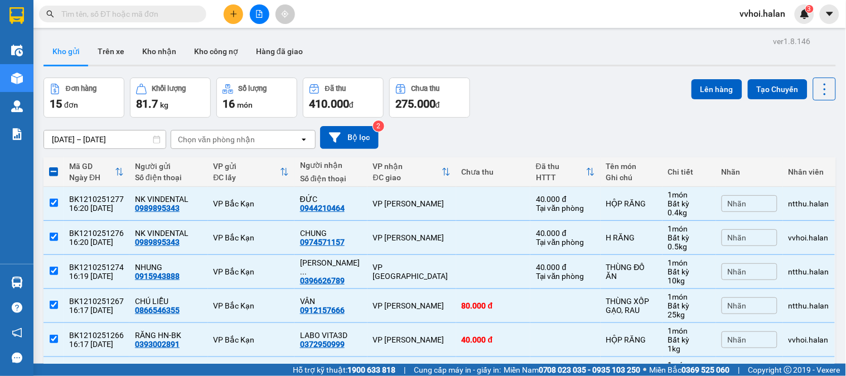
checkbox input "true"
click at [391, 357] on td "VP CTY HÀ LAN" at bounding box center [411, 374] width 89 height 34
checkbox input "false"
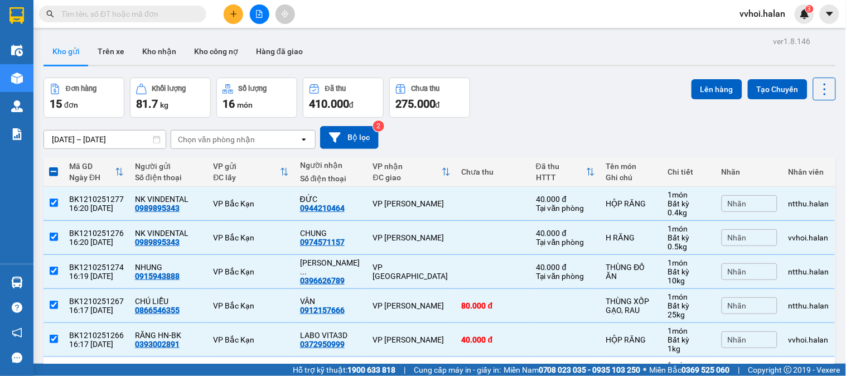
checkbox input "false"
click at [411, 369] on div "VP CTY HÀ LAN" at bounding box center [411, 373] width 77 height 9
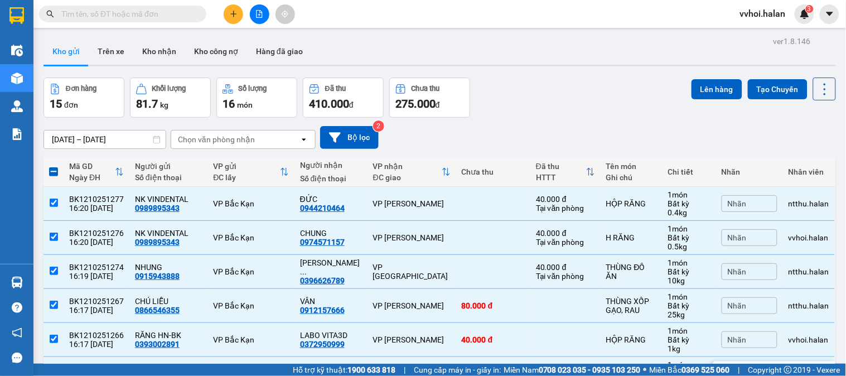
checkbox input "true"
click at [101, 48] on button "Trên xe" at bounding box center [111, 51] width 45 height 27
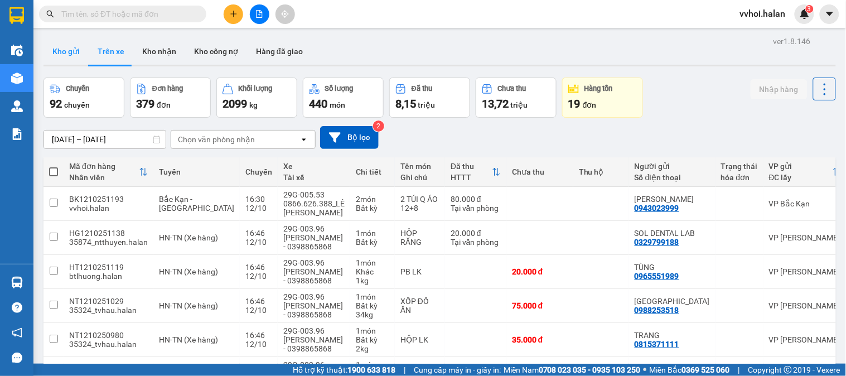
click at [74, 54] on button "Kho gửi" at bounding box center [65, 51] width 45 height 27
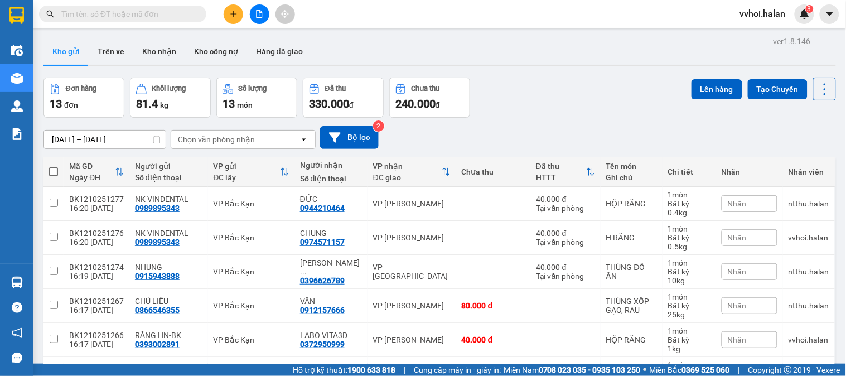
click at [47, 167] on th at bounding box center [53, 172] width 20 height 30
click at [48, 174] on th at bounding box center [53, 172] width 20 height 30
click at [56, 176] on span at bounding box center [53, 171] width 9 height 9
click at [54, 166] on input "checkbox" at bounding box center [54, 166] width 0 height 0
checkbox input "true"
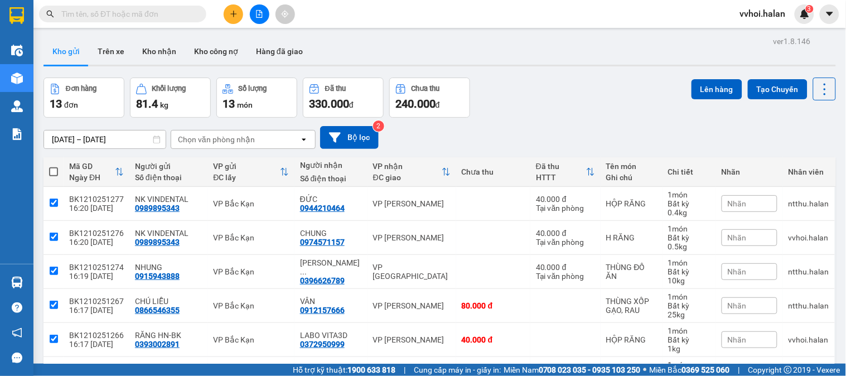
checkbox input "true"
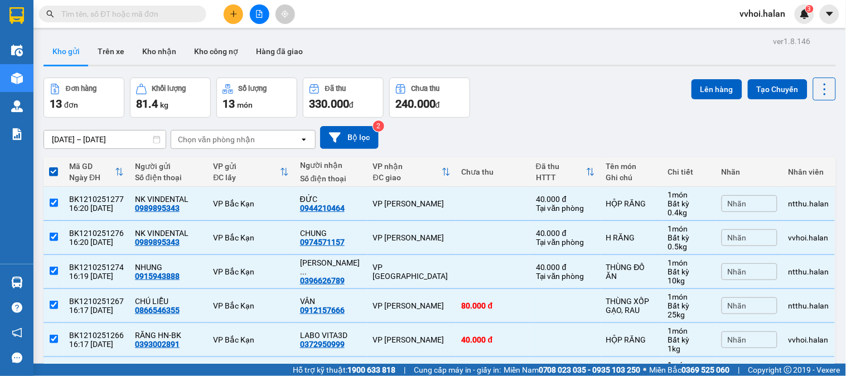
click at [571, 110] on div "Đơn hàng 13 đơn Khối lượng 81.4 kg Số lượng 13 món Đã thu 330.000 đ Chưa thu 24…" at bounding box center [439, 97] width 792 height 40
click at [556, 104] on div "Đơn hàng 13 đơn Khối lượng 81.4 kg Số lượng 13 món Đã thu 330.000 đ Chưa thu 24…" at bounding box center [439, 97] width 792 height 40
click at [705, 80] on button "Lên hàng" at bounding box center [716, 89] width 51 height 20
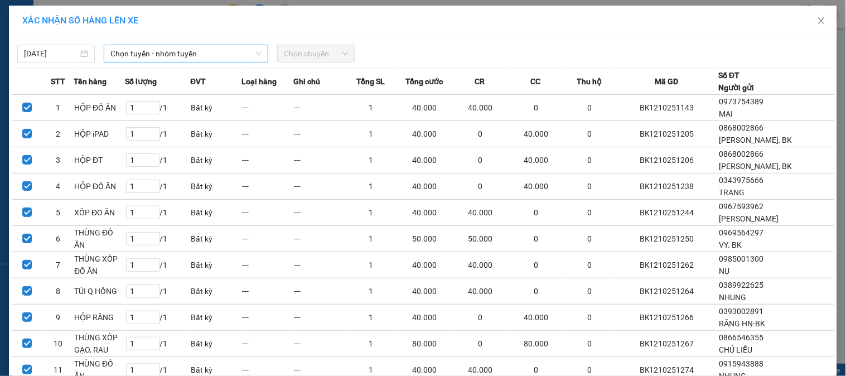
click at [154, 56] on span "Chọn tuyến - nhóm tuyến" at bounding box center [185, 53] width 151 height 17
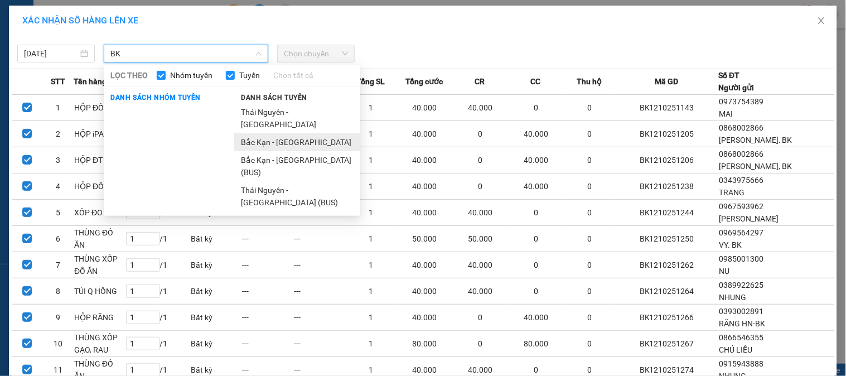
click at [268, 135] on li "Bắc Kạn - [GEOGRAPHIC_DATA]" at bounding box center [297, 142] width 126 height 18
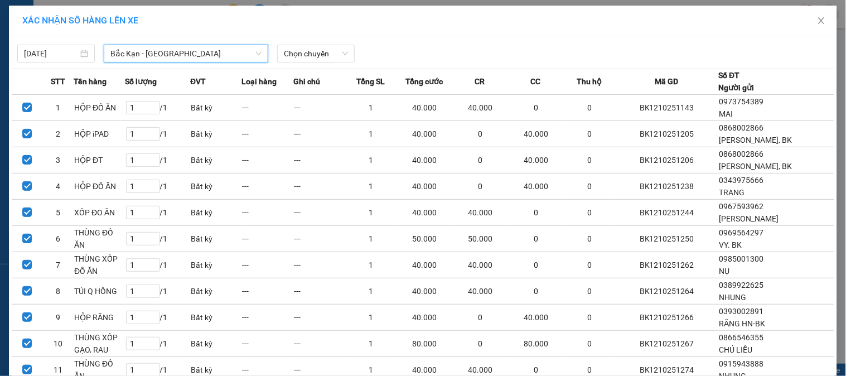
click at [318, 42] on div "[DATE] [GEOGRAPHIC_DATA] - [GEOGRAPHIC_DATA] [GEOGRAPHIC_DATA] - [GEOGRAPHIC_DA…" at bounding box center [423, 50] width 822 height 23
click at [314, 53] on span "Chọn chuyến" at bounding box center [316, 53] width 64 height 17
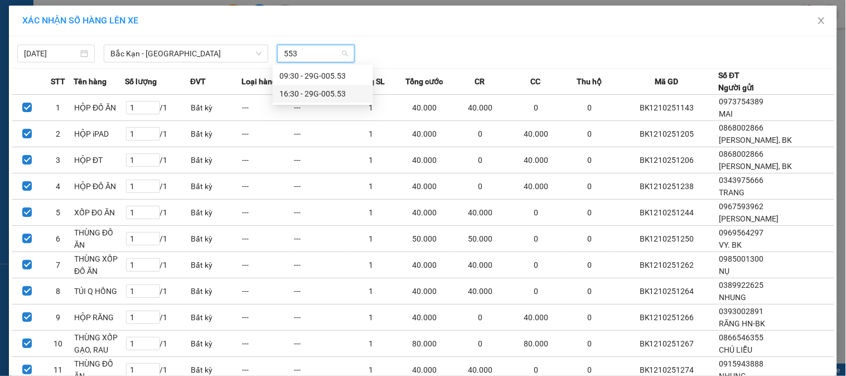
click at [302, 93] on div "16:30 - 29G-005.53" at bounding box center [322, 94] width 87 height 12
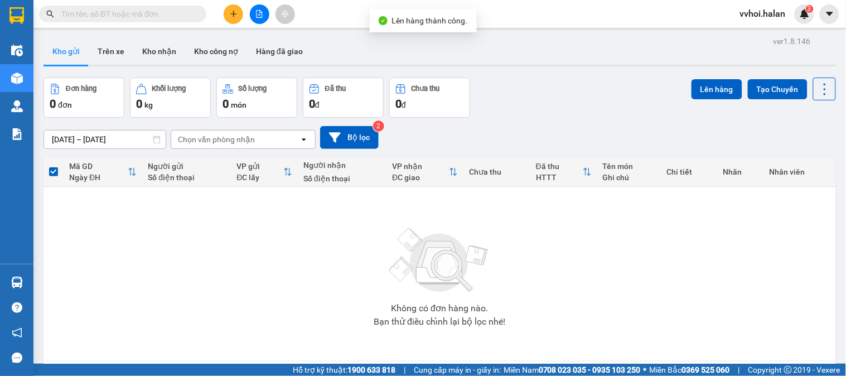
click at [231, 8] on button at bounding box center [234, 14] width 20 height 20
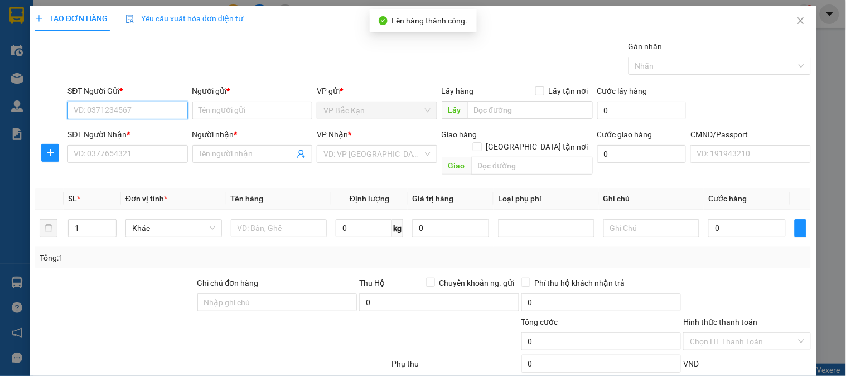
click at [123, 113] on input "SĐT Người Gửi *" at bounding box center [127, 110] width 120 height 18
click at [127, 104] on input "8" at bounding box center [127, 110] width 120 height 18
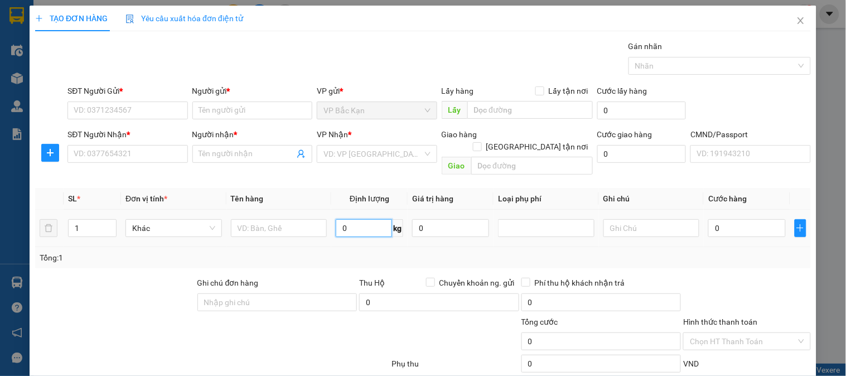
click at [344, 219] on input "0" at bounding box center [364, 228] width 56 height 18
click at [274, 219] on input "text" at bounding box center [279, 228] width 96 height 18
click at [341, 219] on input "0" at bounding box center [364, 228] width 56 height 18
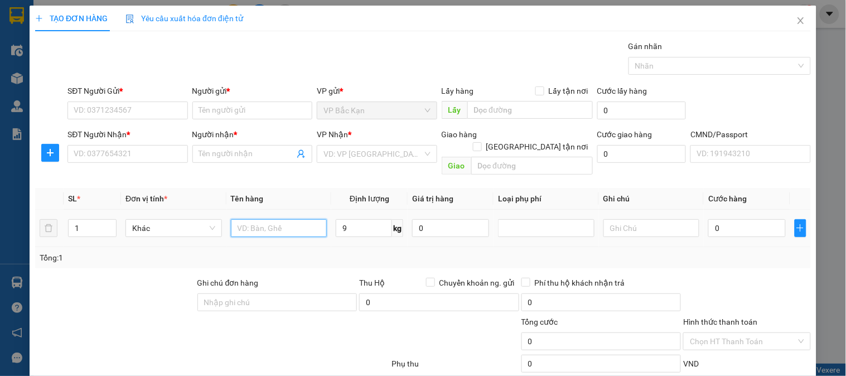
click at [265, 219] on input "text" at bounding box center [279, 228] width 96 height 18
click at [297, 225] on input "HỘP GIA DỤNG" at bounding box center [279, 228] width 96 height 18
click at [278, 251] on div "Tổng: 1" at bounding box center [184, 257] width 288 height 12
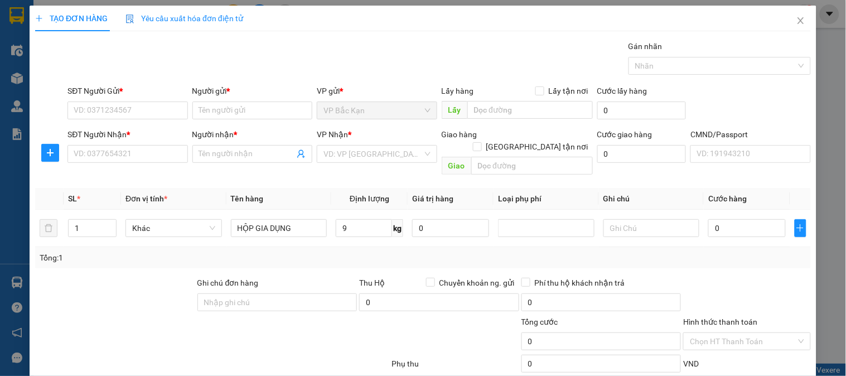
click at [315, 251] on div "Tổng: 1" at bounding box center [184, 257] width 288 height 12
click at [112, 108] on input "SĐT Người Gửi *" at bounding box center [127, 110] width 120 height 18
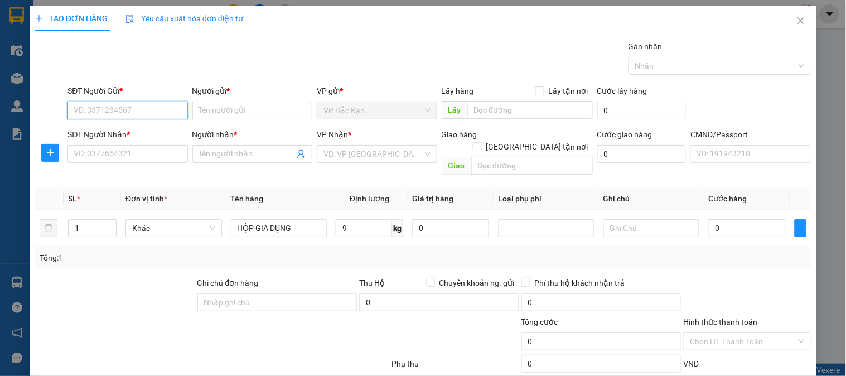
click at [103, 114] on input "SĐT Người Gửi *" at bounding box center [127, 110] width 120 height 18
click at [103, 115] on input "SĐT Người Gửi *" at bounding box center [127, 110] width 120 height 18
click at [121, 135] on div "0975281112 - HOÀI" at bounding box center [126, 133] width 105 height 12
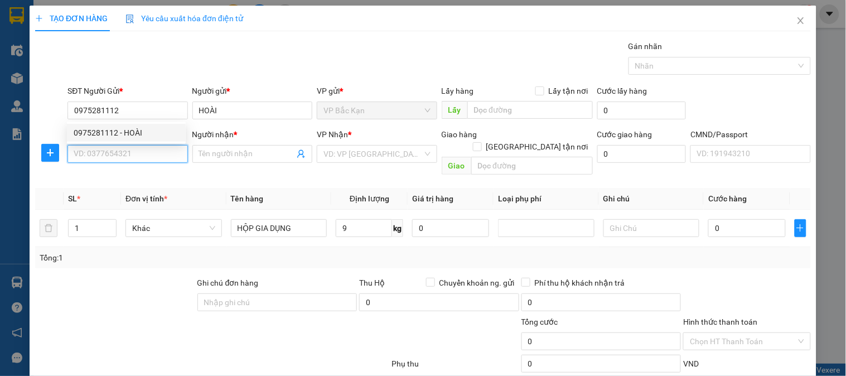
click at [110, 148] on input "SĐT Người Nhận *" at bounding box center [127, 154] width 120 height 18
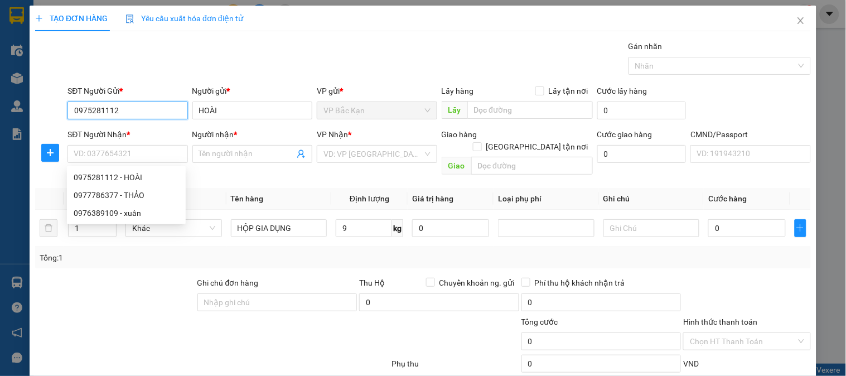
drag, startPoint x: 135, startPoint y: 112, endPoint x: 9, endPoint y: 125, distance: 126.1
click at [38, 125] on form "SĐT Người Gửi * 0975281112 Người gửi * HOÀI VP gửi * VP Bắc Kạn Lấy hàng Lấy tậ…" at bounding box center [422, 132] width 775 height 95
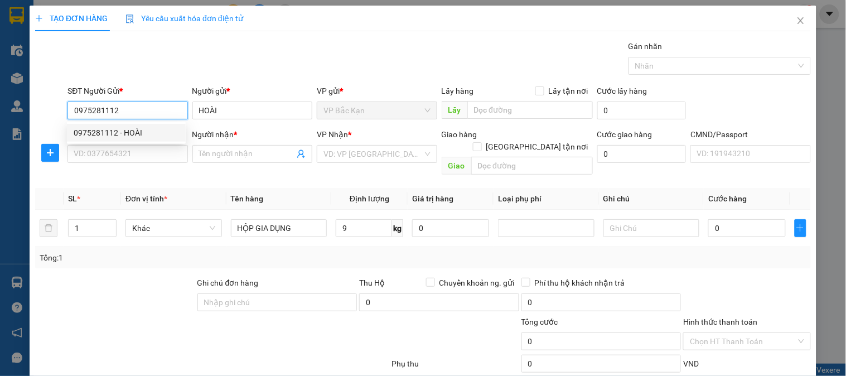
drag, startPoint x: 125, startPoint y: 112, endPoint x: 0, endPoint y: 126, distance: 125.6
click at [93, 112] on input "0975281112" at bounding box center [127, 110] width 120 height 18
drag, startPoint x: 134, startPoint y: 99, endPoint x: 126, endPoint y: 112, distance: 15.8
click at [133, 105] on div "SĐT Người Gửi * 0975281112" at bounding box center [127, 104] width 120 height 39
click at [125, 114] on input "0975281112" at bounding box center [127, 110] width 120 height 18
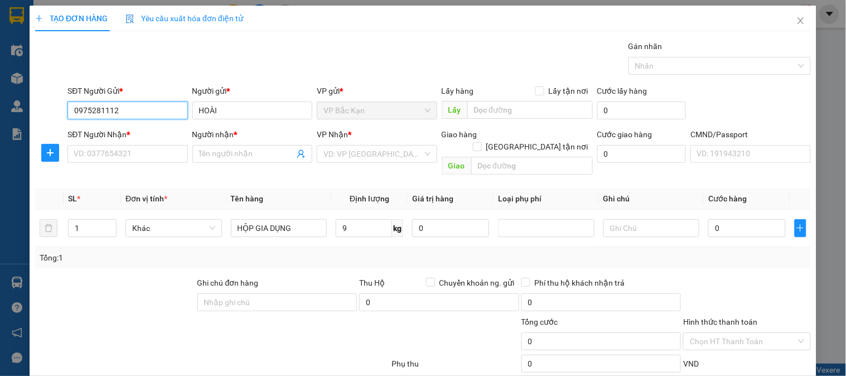
click at [125, 114] on input "0975281112" at bounding box center [127, 110] width 120 height 18
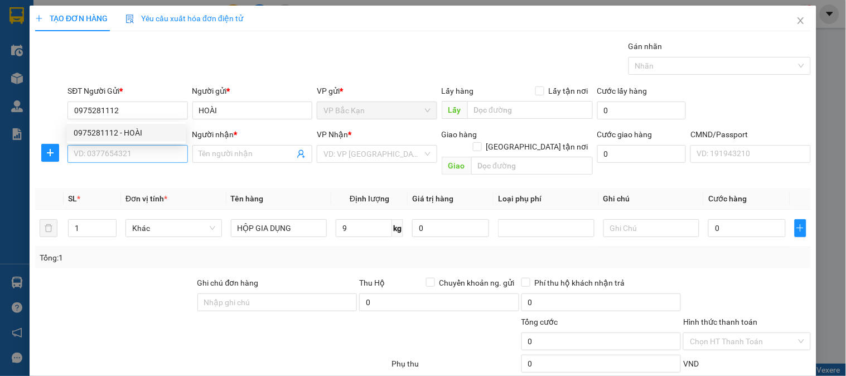
drag, startPoint x: 128, startPoint y: 143, endPoint x: 120, endPoint y: 156, distance: 15.3
click at [125, 148] on body "Kết quả tìm kiếm ( 50 ) Bộ lọc Mã ĐH Trạng thái Món hàng Thu hộ Tổng cước Chưa …" at bounding box center [423, 188] width 846 height 376
click at [120, 156] on input "SĐT Người Nhận *" at bounding box center [127, 154] width 120 height 18
paste input "0975281112"
click at [132, 160] on input "0975281112" at bounding box center [127, 154] width 120 height 18
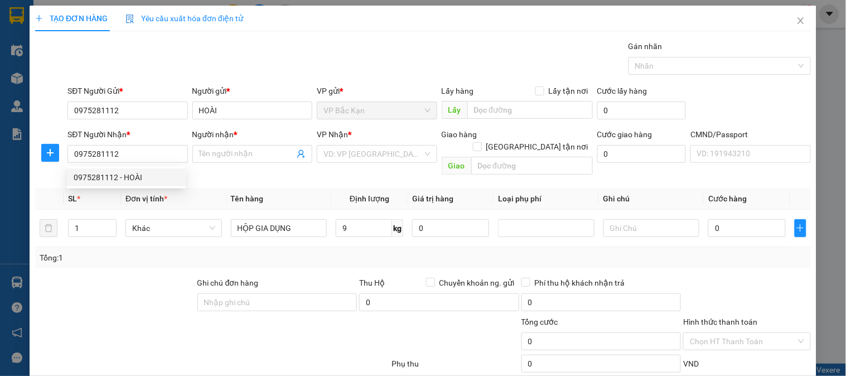
click at [137, 187] on div "0975281112 0975281112 - HOÀI" at bounding box center [126, 177] width 119 height 22
click at [137, 188] on th "Đơn vị tính *" at bounding box center [173, 199] width 105 height 22
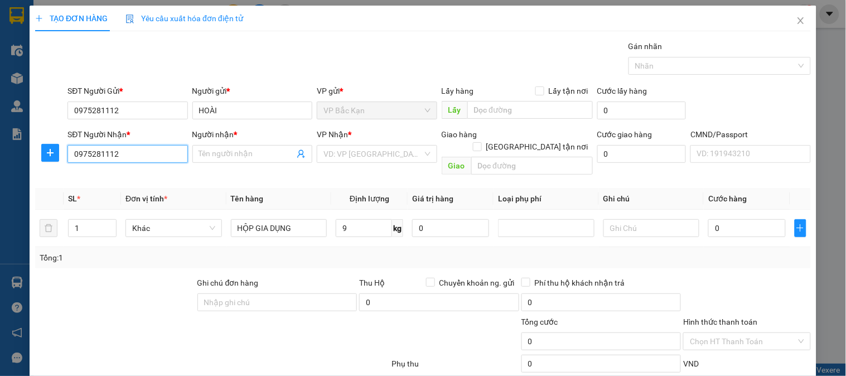
click at [124, 157] on input "0975281112" at bounding box center [127, 154] width 120 height 18
click at [121, 170] on div "Transit Pickup Surcharge Ids Transit Deliver Surcharge Ids Transit Deliver Surc…" at bounding box center [422, 232] width 775 height 385
click at [145, 161] on input "0975281112" at bounding box center [127, 154] width 120 height 18
click at [126, 170] on div "0975281112 - HOÀI" at bounding box center [126, 177] width 119 height 18
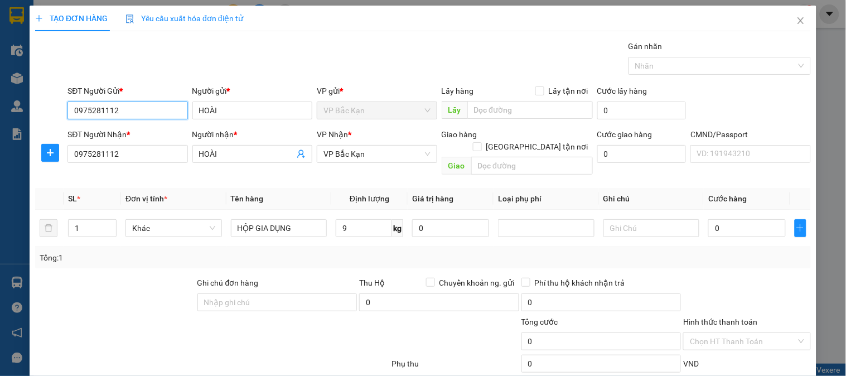
click at [125, 110] on input "0975281112" at bounding box center [127, 110] width 120 height 18
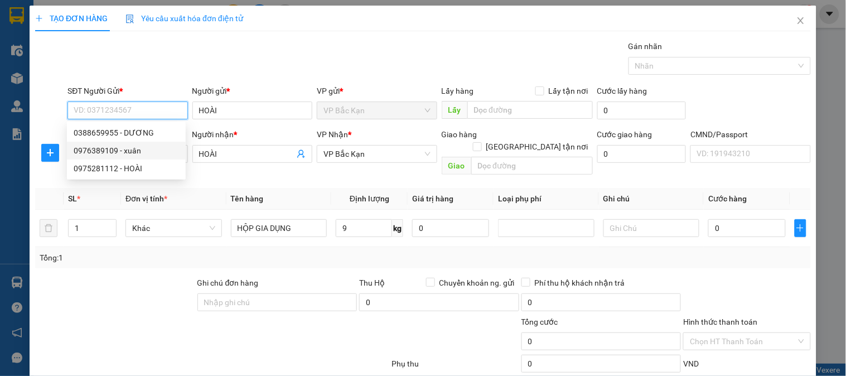
click at [90, 135] on div "0388659955 - DƯƠNG" at bounding box center [126, 133] width 105 height 12
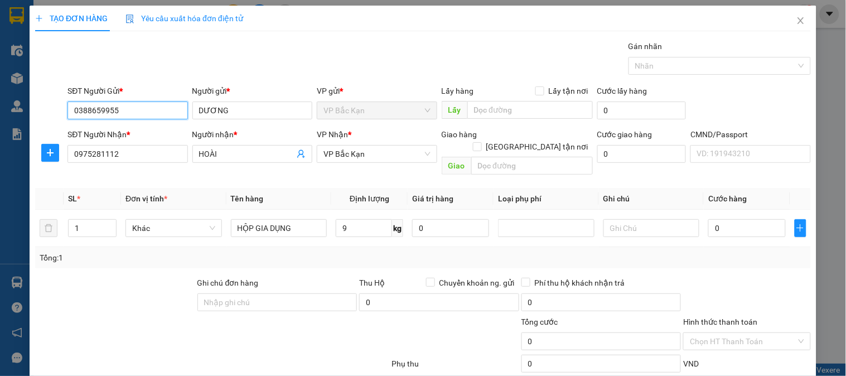
click at [108, 113] on input "0388659955" at bounding box center [127, 110] width 120 height 18
click at [109, 113] on input "0388659955" at bounding box center [127, 110] width 120 height 18
click at [128, 116] on input "0388659955" at bounding box center [127, 110] width 120 height 18
drag, startPoint x: 98, startPoint y: 112, endPoint x: 0, endPoint y: 140, distance: 102.0
click at [0, 134] on div "TẠO ĐƠN HÀNG Yêu cầu xuất hóa đơn điện tử Transit Pickup Surcharge Ids Transit …" at bounding box center [423, 188] width 846 height 376
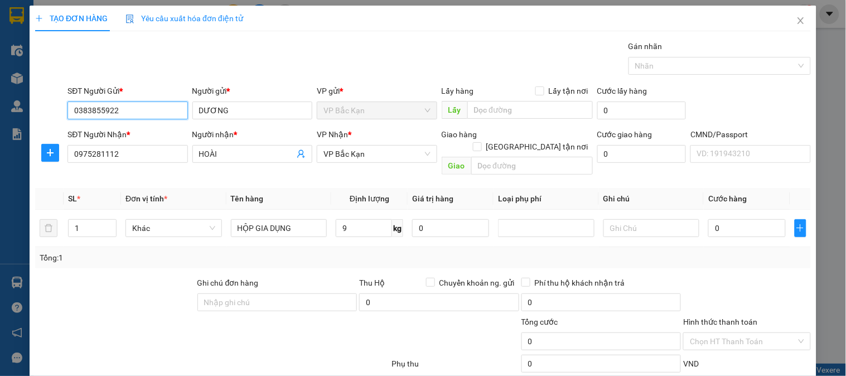
click at [143, 105] on input "0383855922" at bounding box center [127, 110] width 120 height 18
drag, startPoint x: 143, startPoint y: 105, endPoint x: 124, endPoint y: 134, distance: 35.4
click at [142, 108] on input "0383855922" at bounding box center [127, 110] width 120 height 18
click at [124, 134] on div "SĐT Người Nhận *" at bounding box center [127, 134] width 120 height 12
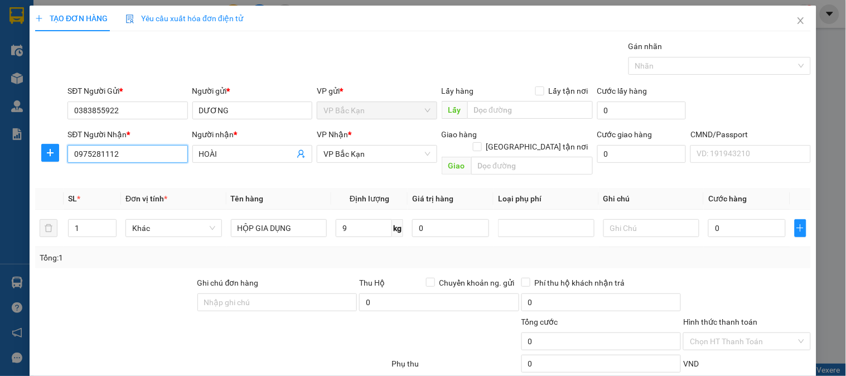
click at [124, 145] on input "0975281112" at bounding box center [127, 154] width 120 height 18
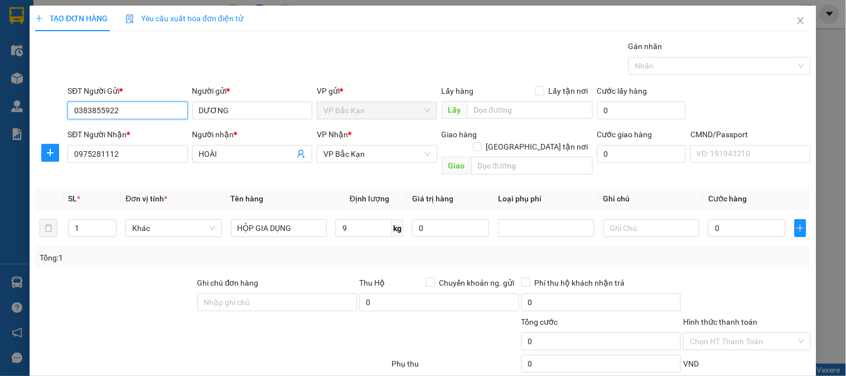
click at [139, 110] on input "0383855922" at bounding box center [127, 110] width 120 height 18
click at [126, 111] on input "0383855922" at bounding box center [127, 110] width 120 height 18
click at [236, 115] on input "DƯƠNG" at bounding box center [252, 110] width 120 height 18
click at [96, 119] on div "SĐT Người Gửi * 0383855922 Người gửi * [PERSON_NAME] VP gửi * VP Bắc Kạn Lấy hà…" at bounding box center [439, 104] width 748 height 39
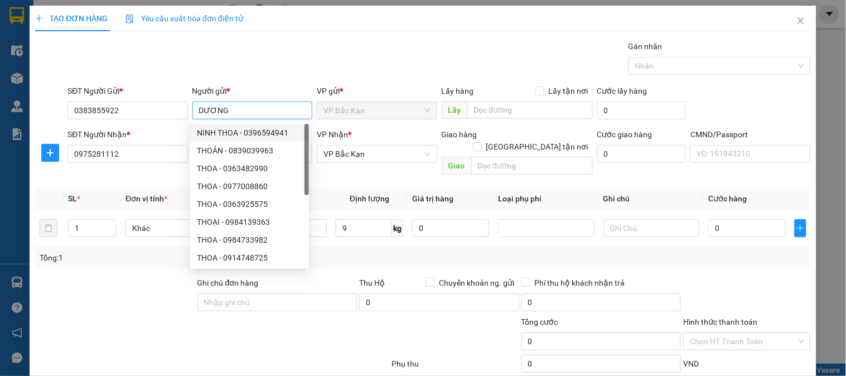
drag, startPoint x: 305, startPoint y: 66, endPoint x: 308, endPoint y: 106, distance: 40.2
click at [305, 68] on div "Gói vận chuyển * Tiêu chuẩn Gán nhãn Nhãn" at bounding box center [439, 59] width 748 height 39
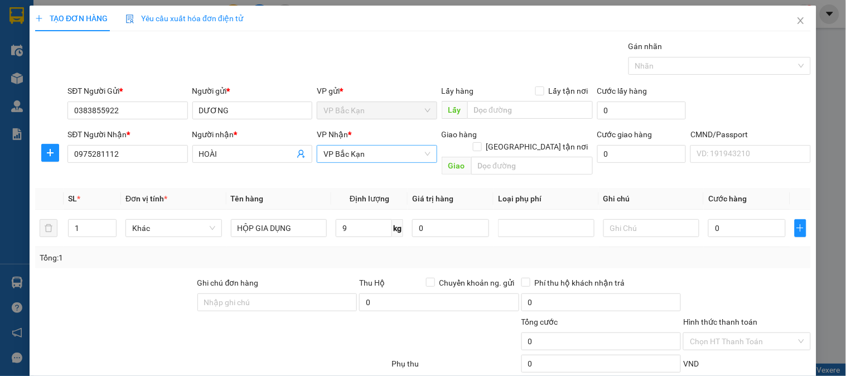
click at [365, 158] on span "VP Bắc Kạn" at bounding box center [376, 153] width 106 height 17
click at [353, 170] on body "Kết quả tìm kiếm ( 50 ) Bộ lọc Mã ĐH Trạng thái Món hàng Thu hộ Tổng cước Chưa …" at bounding box center [423, 188] width 846 height 376
click at [355, 159] on span "VP Bắc Kạn" at bounding box center [376, 153] width 106 height 17
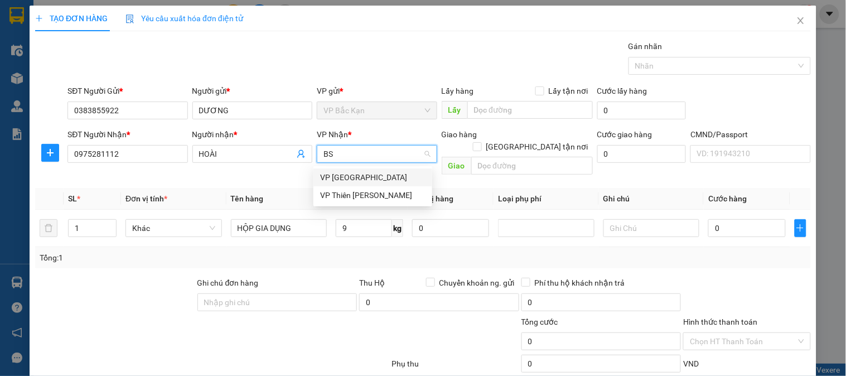
click at [353, 181] on div "VP [GEOGRAPHIC_DATA]" at bounding box center [372, 177] width 105 height 12
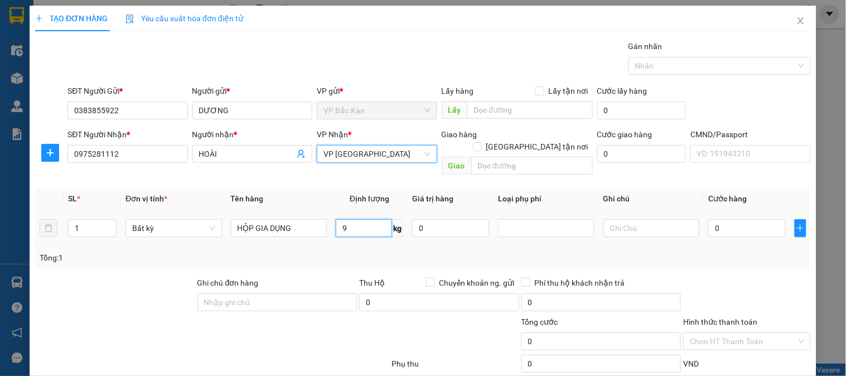
click at [350, 224] on input "9" at bounding box center [364, 228] width 56 height 18
click at [341, 251] on div "Tổng: 1" at bounding box center [423, 257] width 766 height 12
drag, startPoint x: 341, startPoint y: 244, endPoint x: 391, endPoint y: 231, distance: 51.2
click at [341, 251] on div "Tổng: 1" at bounding box center [423, 257] width 766 height 12
click at [725, 276] on div at bounding box center [746, 295] width 129 height 39
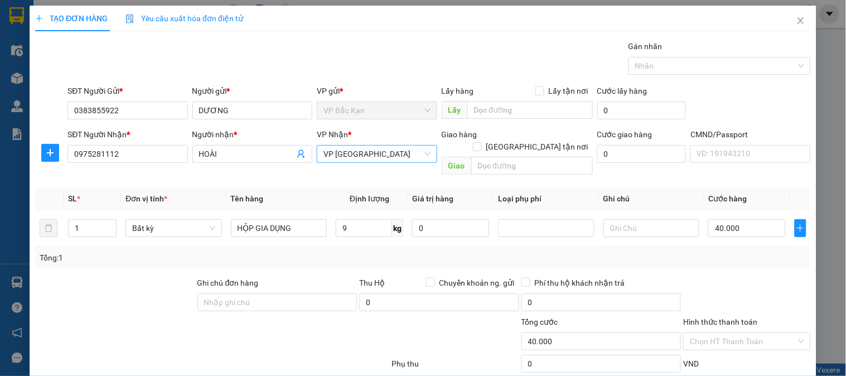
click at [725, 276] on div at bounding box center [746, 295] width 129 height 39
click at [714, 276] on div at bounding box center [746, 295] width 129 height 39
click at [739, 276] on div at bounding box center [746, 295] width 129 height 39
click at [732, 333] on input "Hình thức thanh toán" at bounding box center [743, 341] width 106 height 17
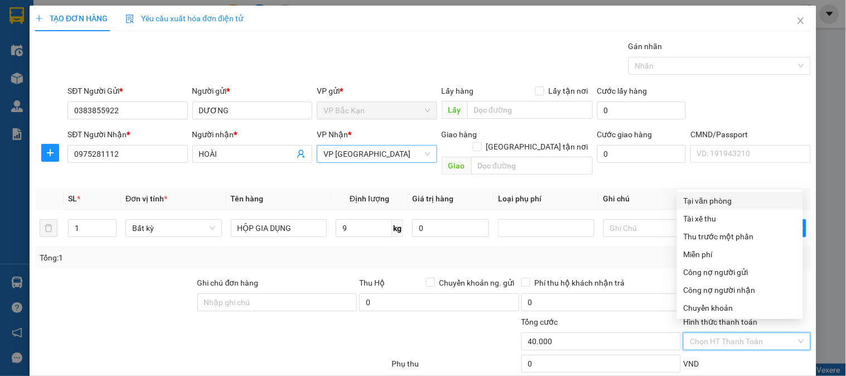
click at [716, 195] on div "Tại văn phòng" at bounding box center [739, 201] width 113 height 12
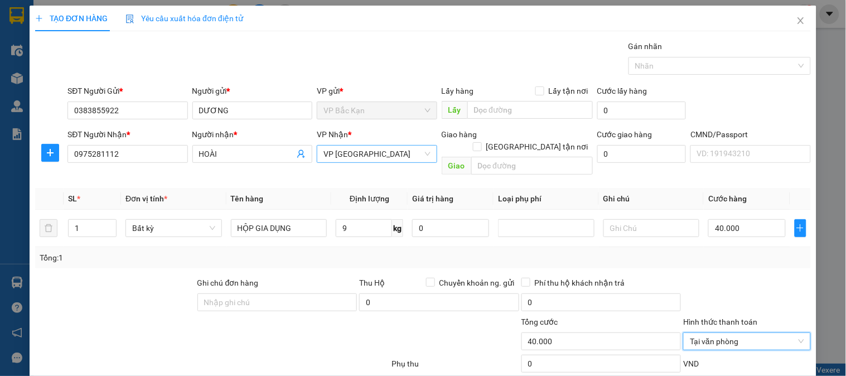
click at [729, 333] on div "Transit Pickup Surcharge Ids Transit Deliver Surcharge Ids Transit Deliver Surc…" at bounding box center [422, 232] width 775 height 385
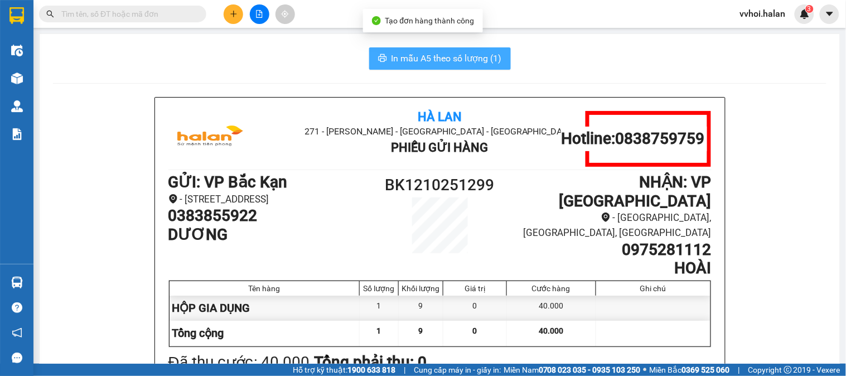
click at [426, 59] on span "In mẫu A5 theo số lượng (1)" at bounding box center [446, 58] width 110 height 14
click at [425, 59] on span "In mẫu A5 theo số lượng (1)" at bounding box center [446, 58] width 110 height 14
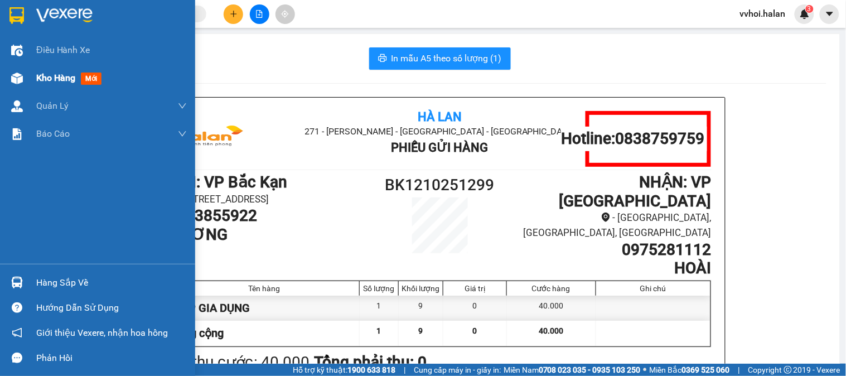
click at [28, 69] on div "Kho hàng mới" at bounding box center [97, 78] width 195 height 28
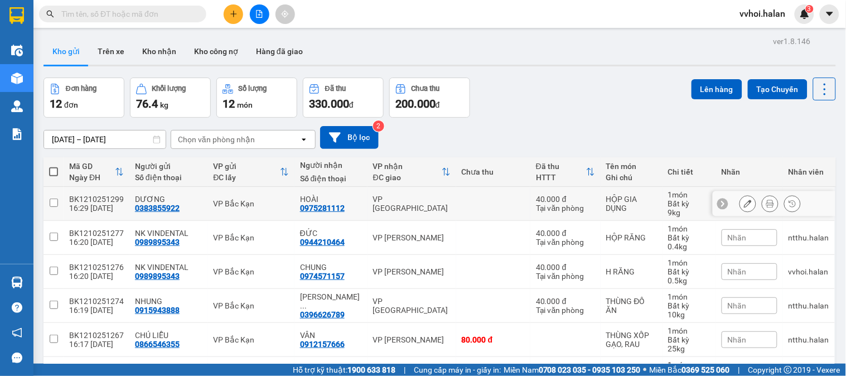
click at [420, 195] on div "VP [GEOGRAPHIC_DATA]" at bounding box center [411, 204] width 77 height 18
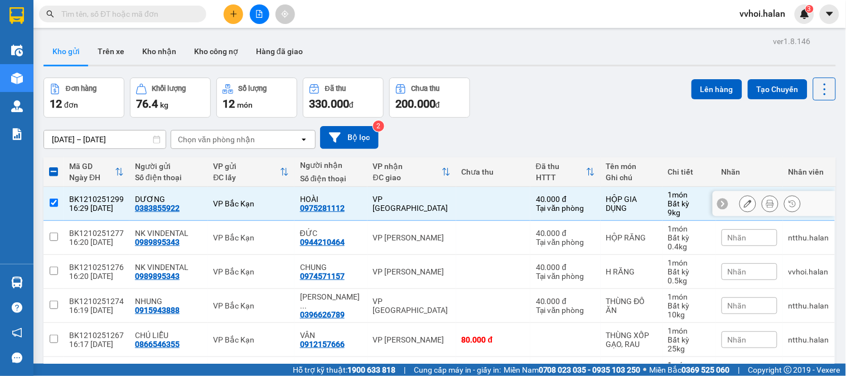
click at [530, 208] on td "40.000 đ Tại văn phòng" at bounding box center [565, 204] width 70 height 34
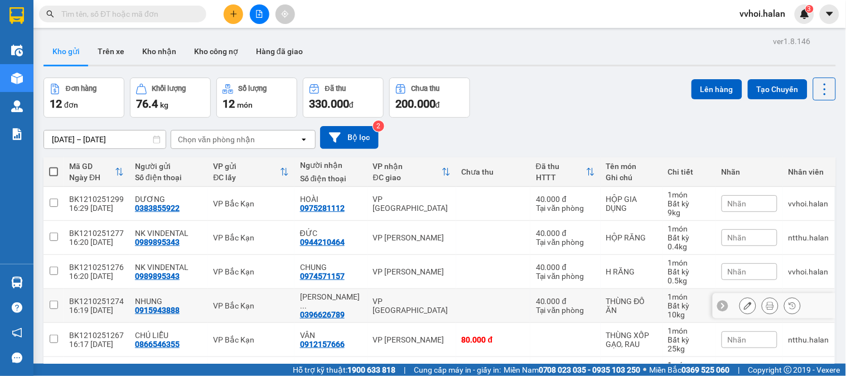
click at [424, 297] on div "VP [GEOGRAPHIC_DATA]" at bounding box center [411, 306] width 77 height 18
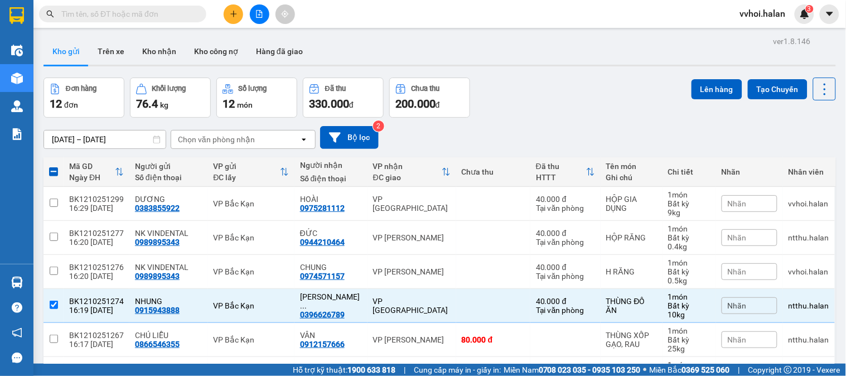
click at [676, 100] on div "Đơn hàng 12 đơn Khối lượng 76.4 kg Số lượng 12 món Đã thu 330.000 đ Chưa thu 20…" at bounding box center [439, 97] width 792 height 40
click at [709, 85] on button "Lên hàng" at bounding box center [716, 89] width 51 height 20
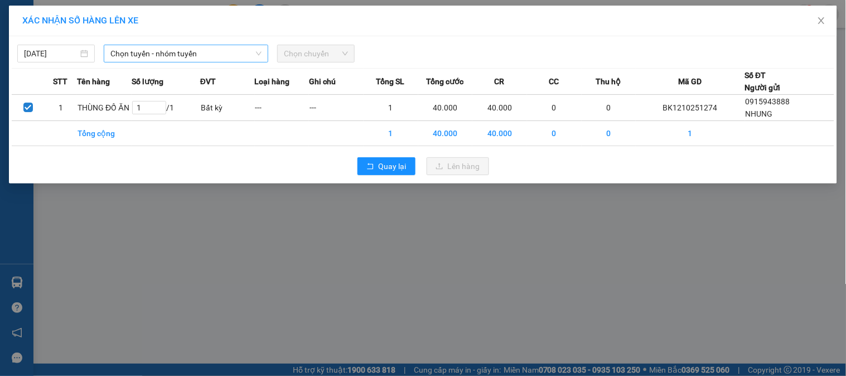
click at [186, 57] on span "Chọn tuyến - nhóm tuyến" at bounding box center [185, 53] width 151 height 17
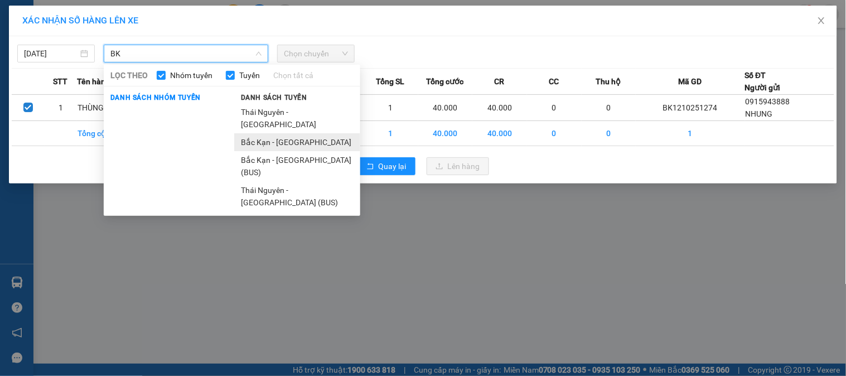
click at [284, 137] on li "Bắc Kạn - [GEOGRAPHIC_DATA]" at bounding box center [297, 142] width 126 height 18
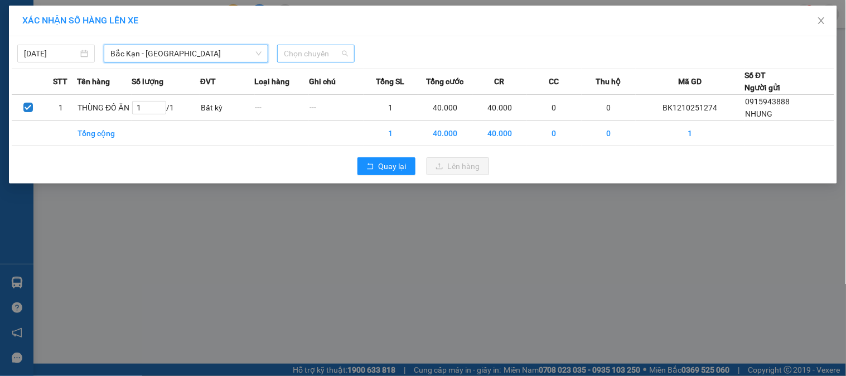
click at [334, 57] on span "Chọn chuyến" at bounding box center [316, 53] width 64 height 17
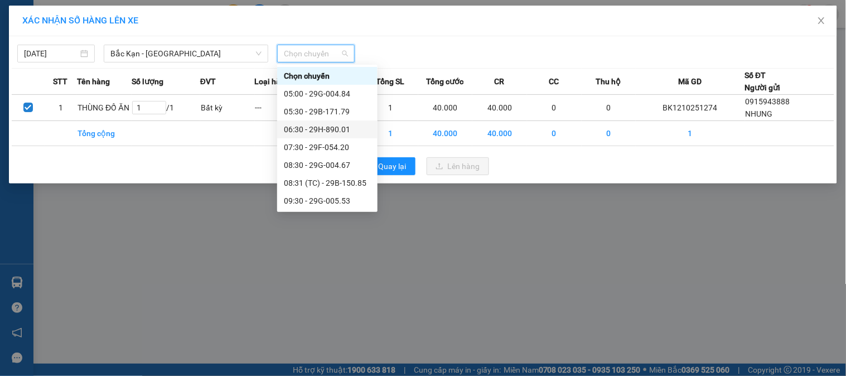
click at [525, 224] on div "XÁC NHẬN SỐ HÀNG LÊN XE [DATE] [GEOGRAPHIC_DATA] - [GEOGRAPHIC_DATA] LỌC THEO N…" at bounding box center [423, 188] width 846 height 376
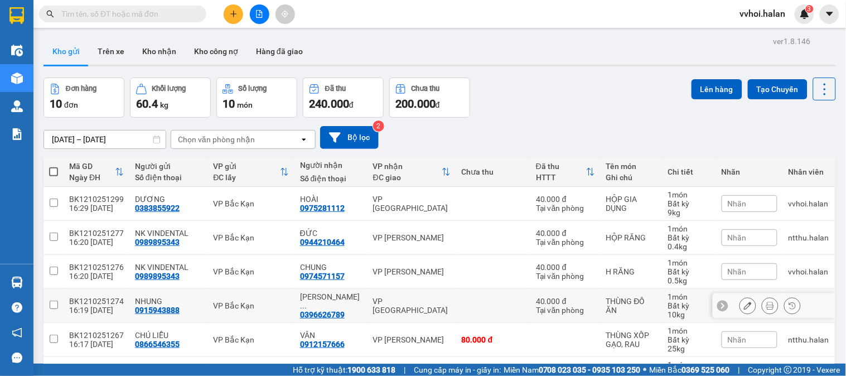
click at [396, 297] on div "VP [GEOGRAPHIC_DATA]" at bounding box center [411, 306] width 77 height 18
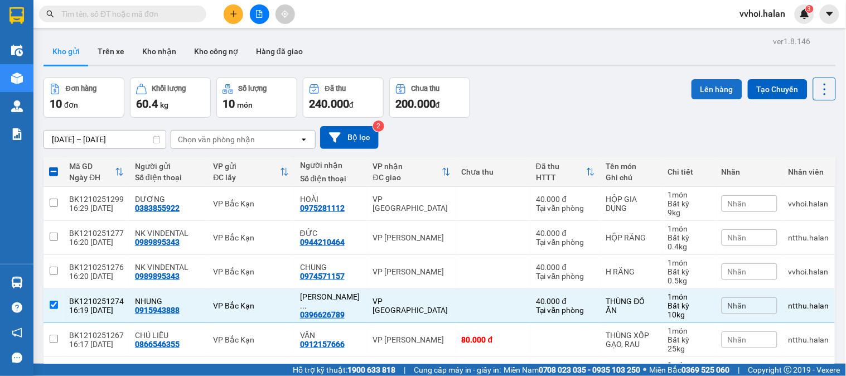
click at [698, 96] on button "Lên hàng" at bounding box center [716, 89] width 51 height 20
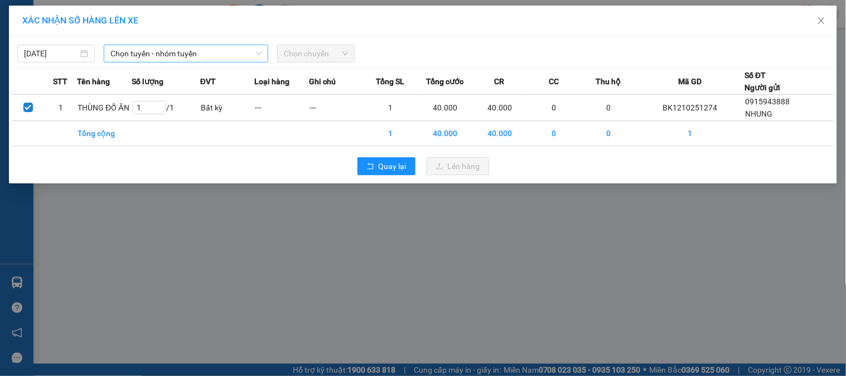
click at [153, 51] on span "Chọn tuyến - nhóm tuyến" at bounding box center [185, 53] width 151 height 17
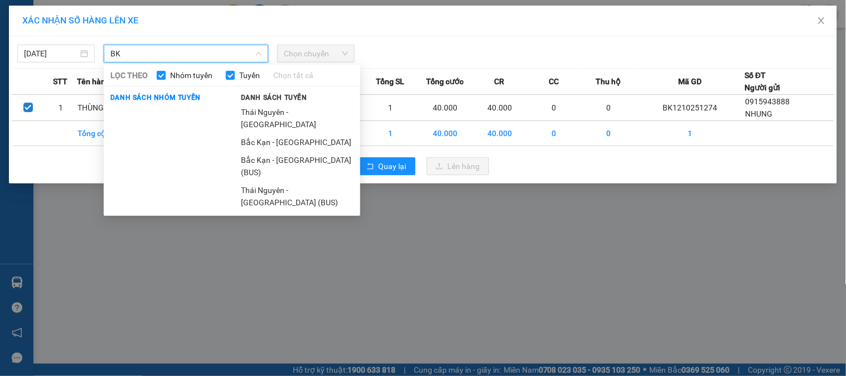
click at [265, 133] on li "Bắc Kạn - [GEOGRAPHIC_DATA]" at bounding box center [297, 142] width 126 height 18
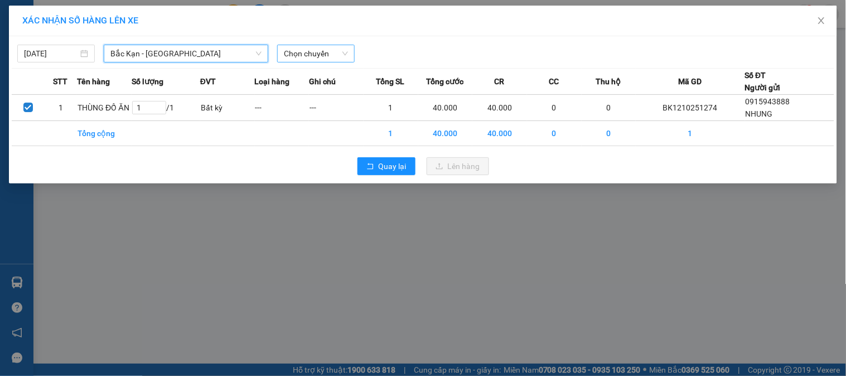
click at [314, 47] on span "Chọn chuyến" at bounding box center [316, 53] width 64 height 17
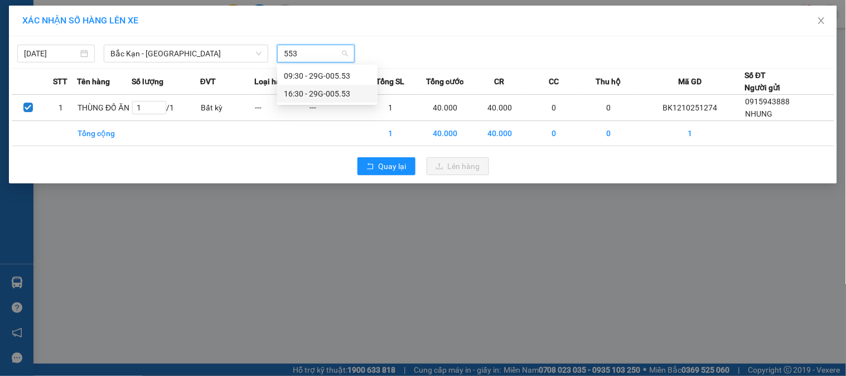
click at [310, 93] on div "16:30 - 29G-005.53" at bounding box center [327, 94] width 87 height 12
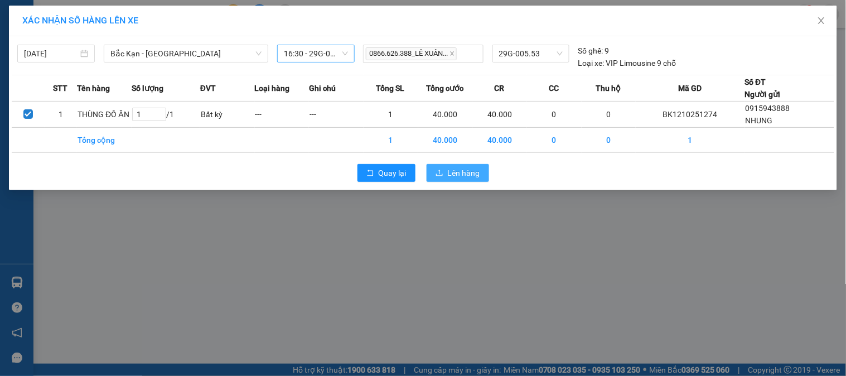
click at [467, 176] on span "Lên hàng" at bounding box center [464, 173] width 32 height 12
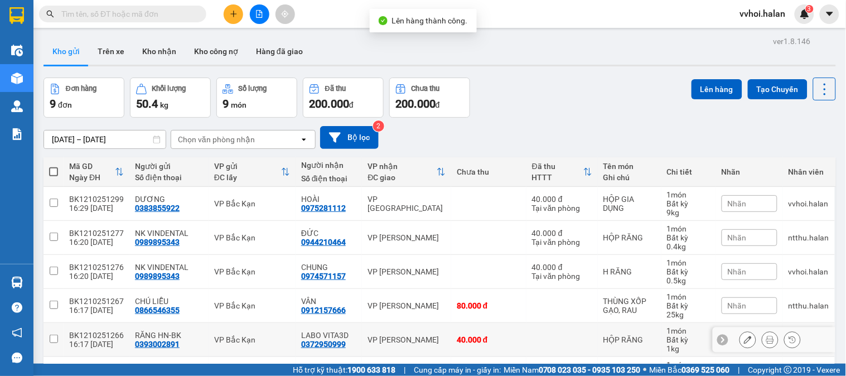
click at [392, 335] on div "VP [PERSON_NAME]" at bounding box center [406, 339] width 78 height 9
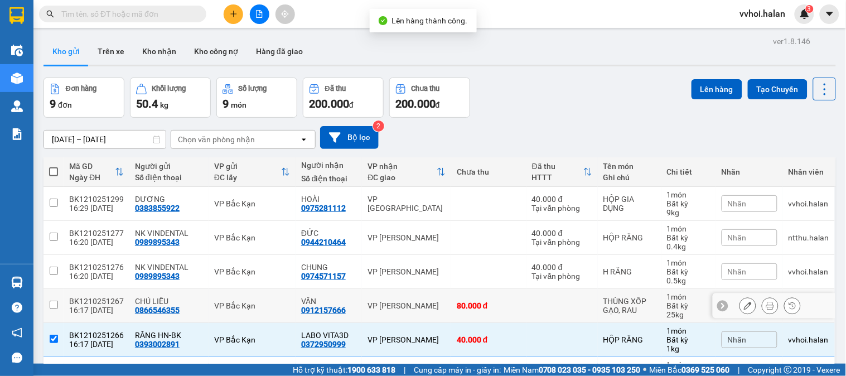
click at [375, 289] on td "VP [PERSON_NAME]" at bounding box center [406, 306] width 89 height 34
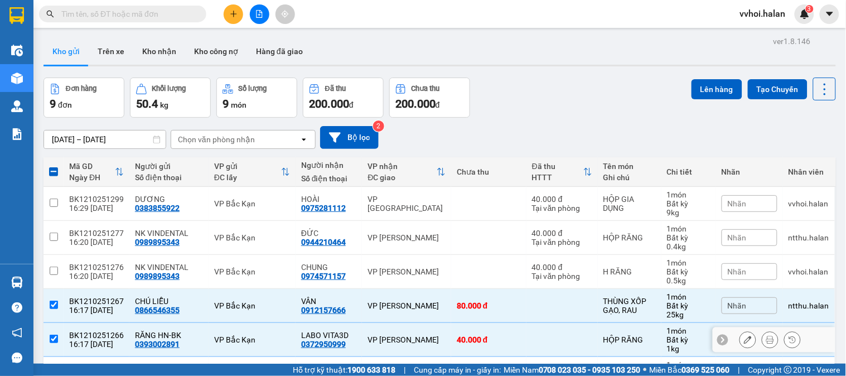
click at [362, 323] on td "VP [PERSON_NAME]" at bounding box center [406, 340] width 89 height 34
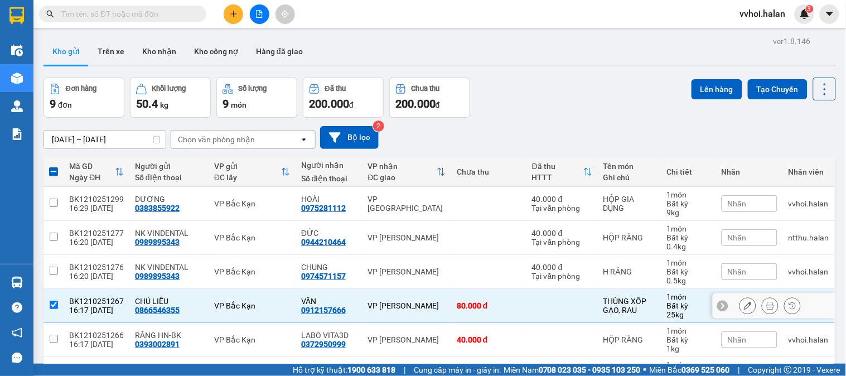
click at [362, 289] on td "VP [PERSON_NAME]" at bounding box center [406, 306] width 89 height 34
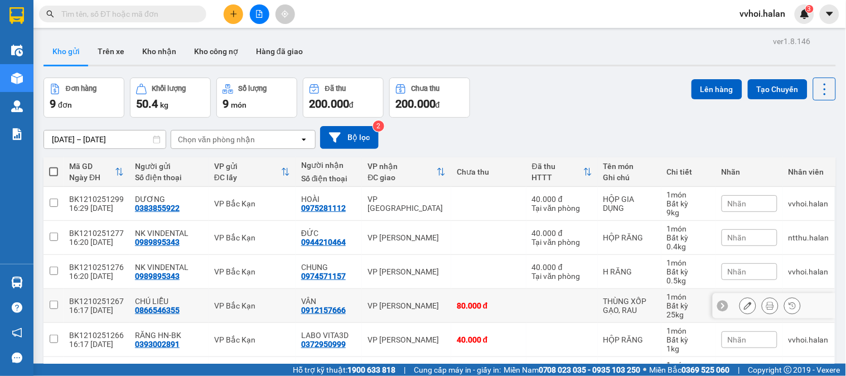
click at [367, 301] on div "VP [PERSON_NAME]" at bounding box center [406, 305] width 78 height 9
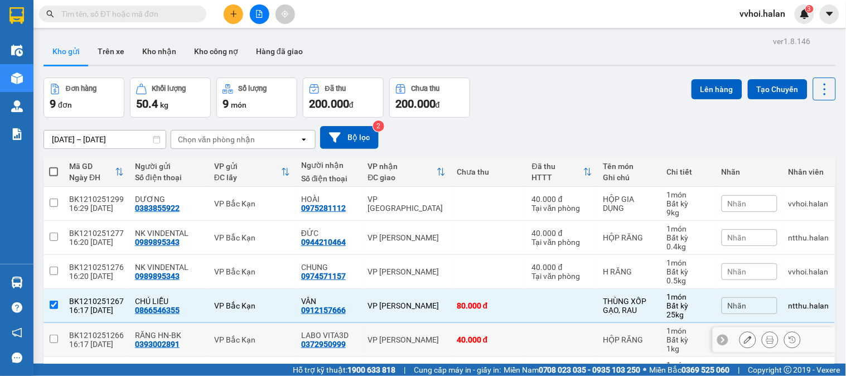
click at [251, 323] on td "VP Bắc Kạn" at bounding box center [251, 340] width 87 height 34
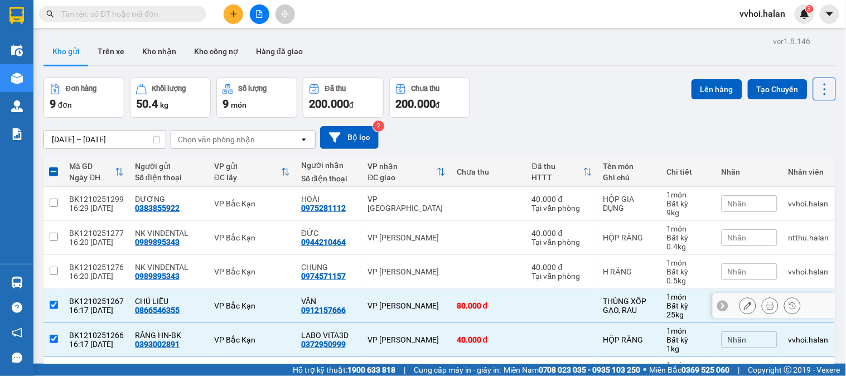
click at [377, 289] on td "VP [PERSON_NAME]" at bounding box center [406, 306] width 89 height 34
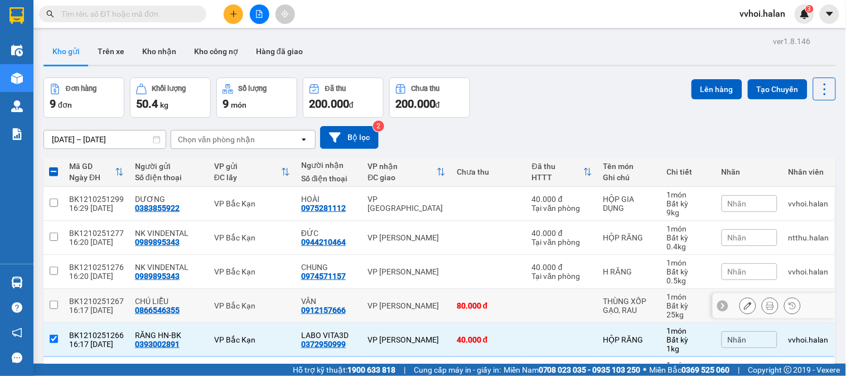
click at [365, 323] on td "VP [PERSON_NAME]" at bounding box center [406, 340] width 89 height 34
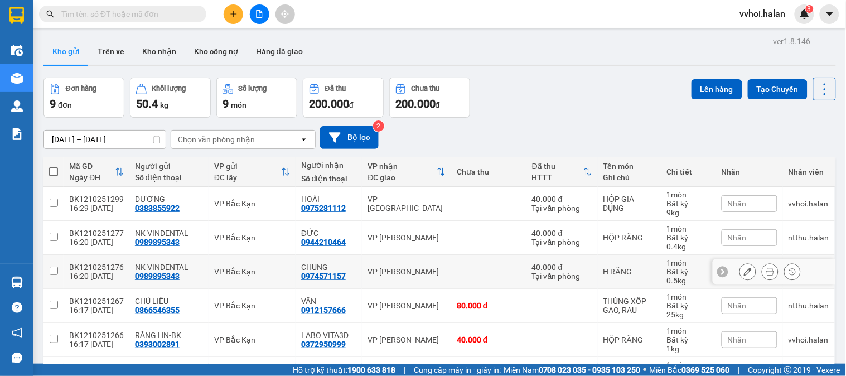
click at [458, 255] on td at bounding box center [488, 272] width 75 height 34
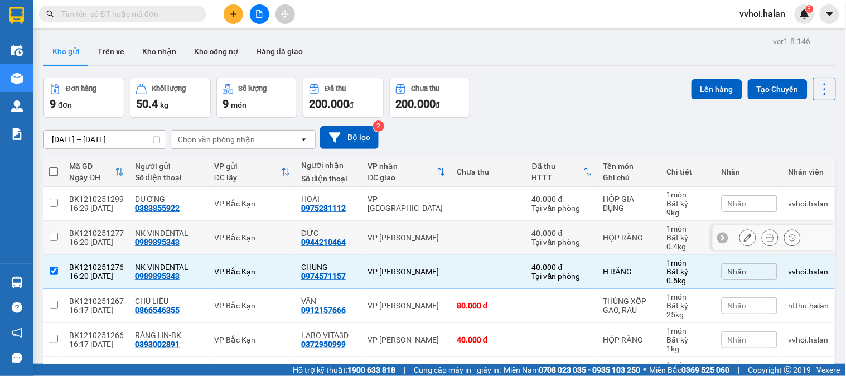
click at [432, 221] on td "VP [PERSON_NAME]" at bounding box center [406, 238] width 89 height 34
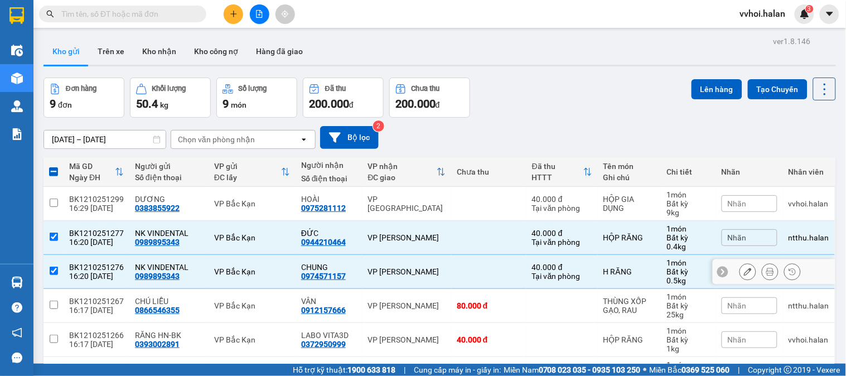
drag, startPoint x: 419, startPoint y: 237, endPoint x: 420, endPoint y: 225, distance: 11.8
click at [420, 267] on div "VP [PERSON_NAME]" at bounding box center [406, 271] width 78 height 9
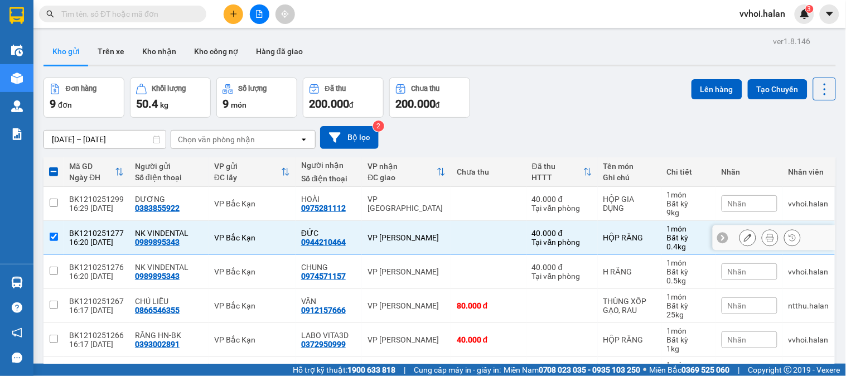
click at [423, 233] on div "VP [PERSON_NAME]" at bounding box center [406, 237] width 78 height 9
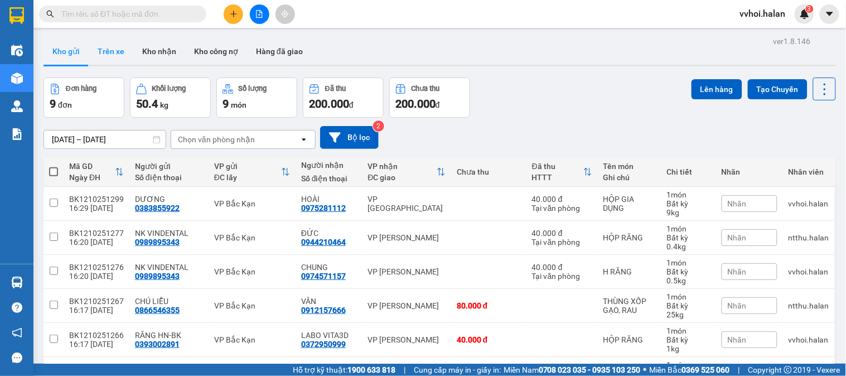
click at [101, 56] on button "Trên xe" at bounding box center [111, 51] width 45 height 27
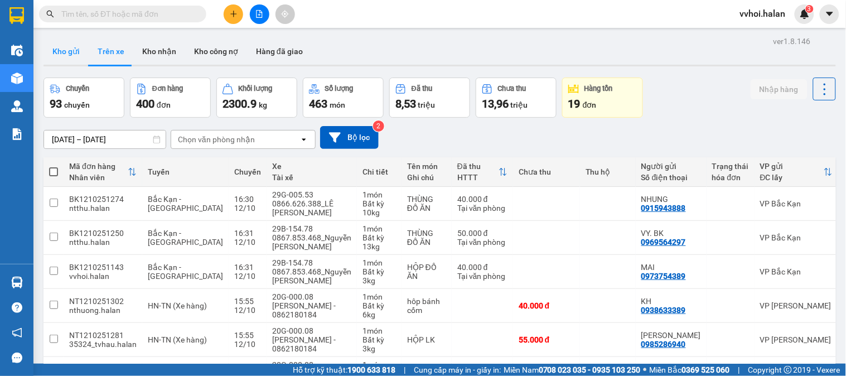
click at [60, 56] on button "Kho gửi" at bounding box center [65, 51] width 45 height 27
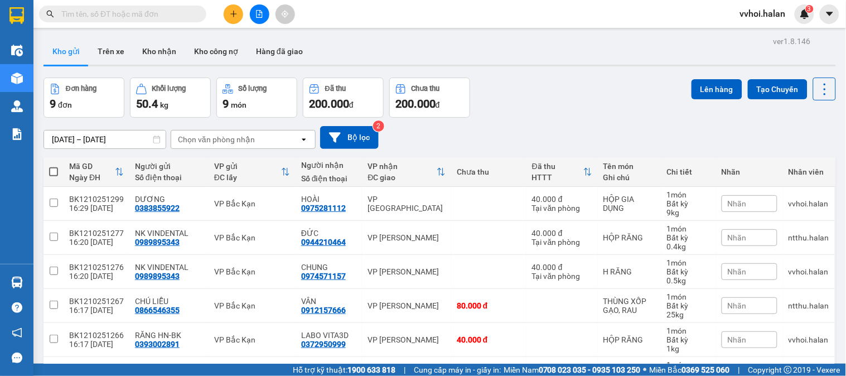
click at [525, 95] on div "Đơn hàng 9 đơn Khối lượng 50.4 kg Số lượng 9 món Đã thu 200.000 đ Chưa thu 200.…" at bounding box center [439, 97] width 792 height 40
click at [526, 94] on div "Đơn hàng 9 đơn Khối lượng 50.4 kg Số lượng 9 món Đã thu 200.000 đ Chưa thu 200.…" at bounding box center [439, 97] width 792 height 40
click at [558, 111] on div "Đơn hàng 9 đơn Khối lượng 50.4 kg Số lượng 9 món Đã thu 200.000 đ Chưa thu 200.…" at bounding box center [439, 97] width 792 height 40
click at [177, 203] on div "DƯƠNG" at bounding box center [169, 199] width 68 height 9
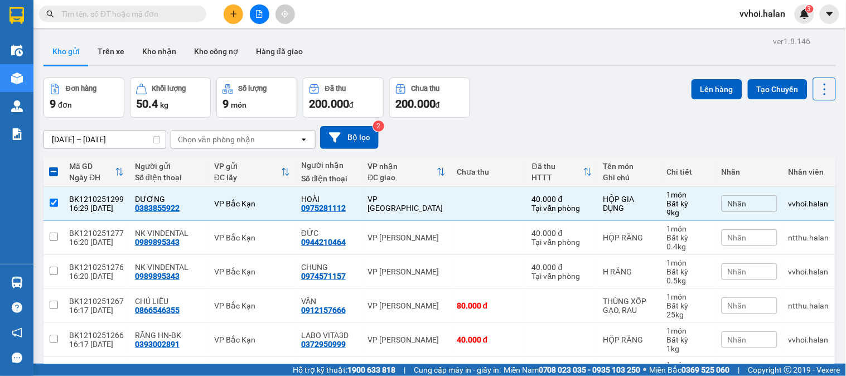
click at [708, 78] on div "Lên hàng Tạo Chuyến" at bounding box center [763, 88] width 144 height 23
click at [705, 84] on button "Lên hàng" at bounding box center [716, 89] width 51 height 20
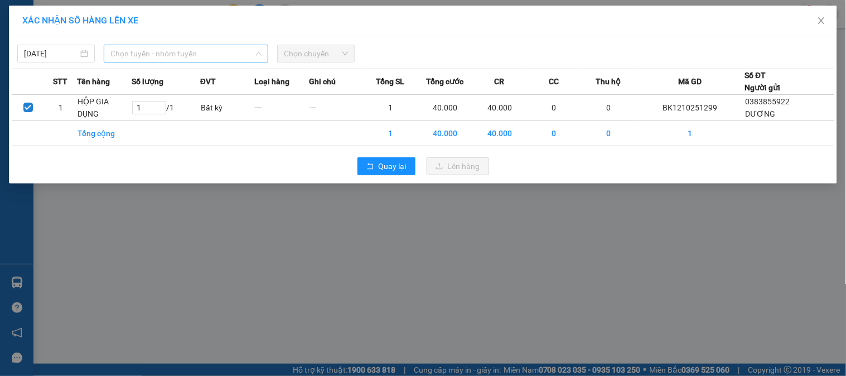
click at [210, 61] on span "Chọn tuyến - nhóm tuyến" at bounding box center [185, 53] width 151 height 17
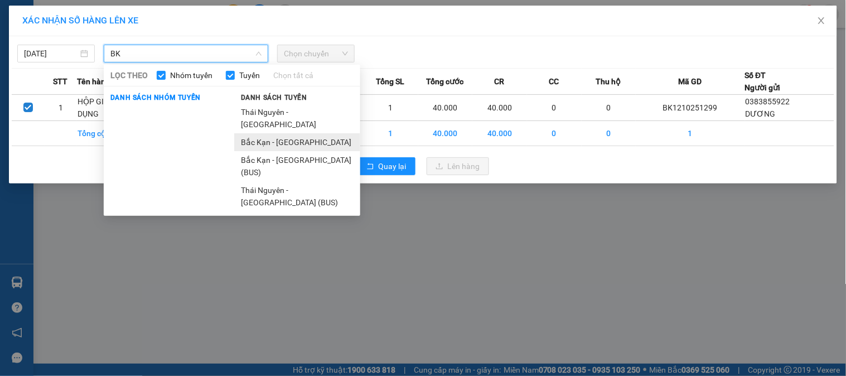
click at [272, 133] on li "Bắc Kạn - [GEOGRAPHIC_DATA]" at bounding box center [297, 142] width 126 height 18
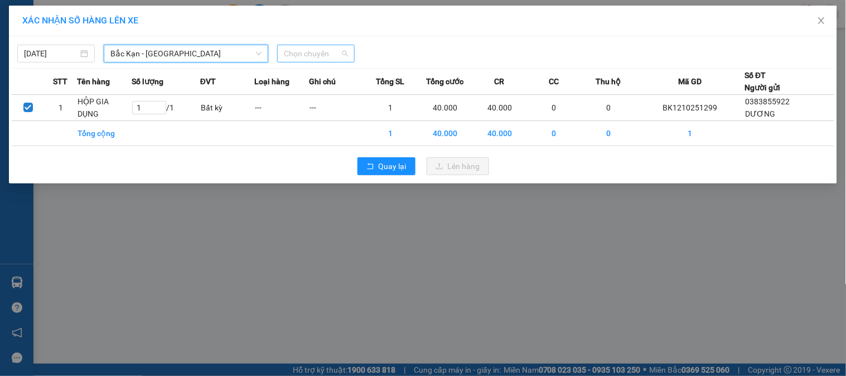
click at [308, 51] on span "Chọn chuyến" at bounding box center [316, 53] width 64 height 17
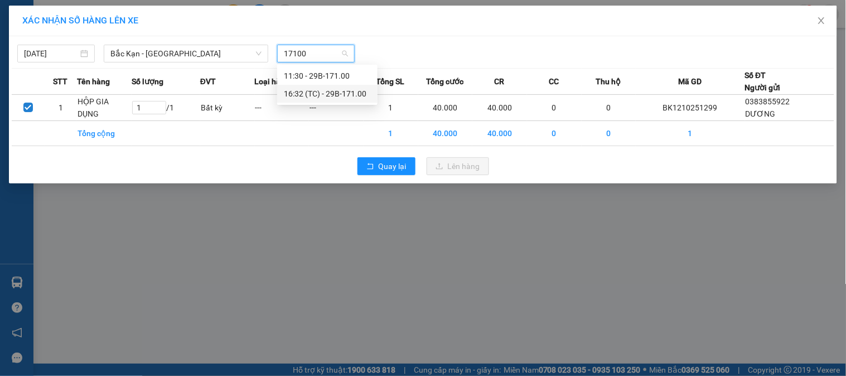
click at [322, 96] on div "16:32 (TC) - 29B-171.00" at bounding box center [327, 94] width 87 height 12
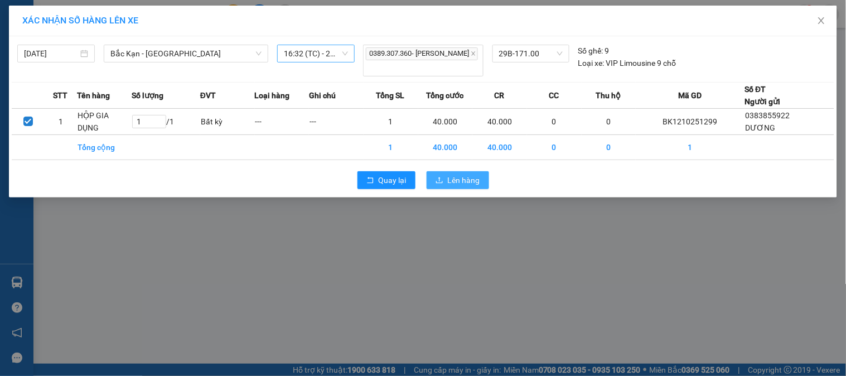
click at [454, 176] on span "Lên hàng" at bounding box center [464, 180] width 32 height 12
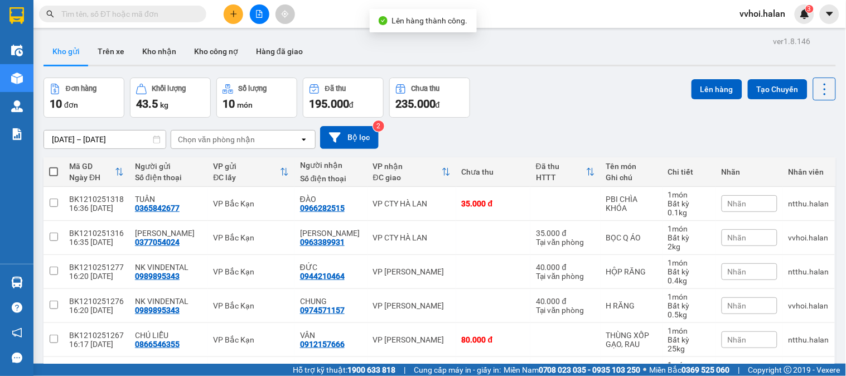
click at [565, 126] on div "[DATE] – [DATE] Press the down arrow key to interact with the calendar and sele…" at bounding box center [439, 138] width 792 height 40
click at [399, 301] on div "VP [PERSON_NAME]" at bounding box center [411, 305] width 77 height 9
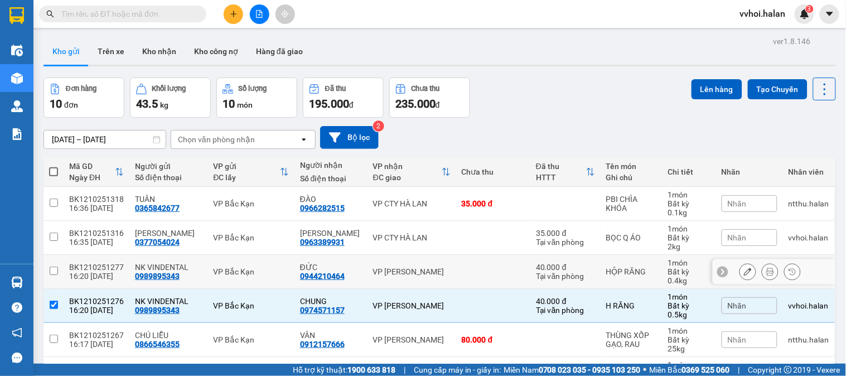
click at [391, 267] on div "VP [PERSON_NAME]" at bounding box center [411, 271] width 77 height 9
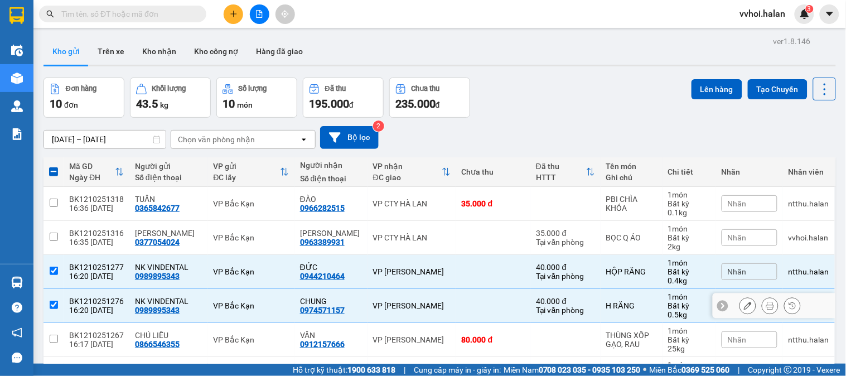
click at [377, 289] on td "VP [PERSON_NAME]" at bounding box center [411, 306] width 89 height 34
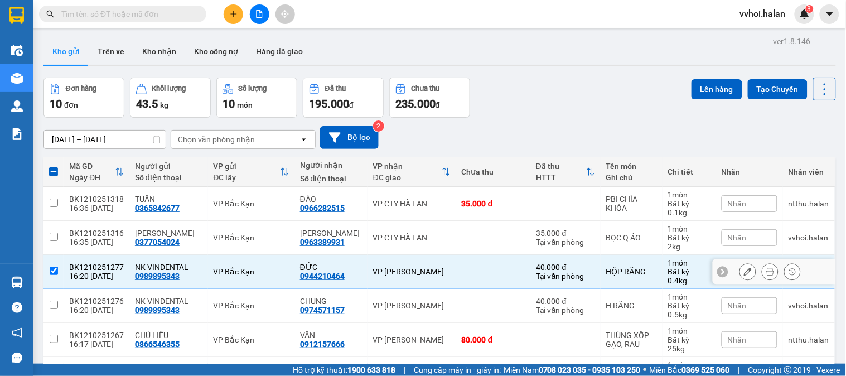
drag, startPoint x: 379, startPoint y: 125, endPoint x: 357, endPoint y: 174, distance: 53.7
click at [378, 255] on td "VP [PERSON_NAME]" at bounding box center [411, 272] width 89 height 34
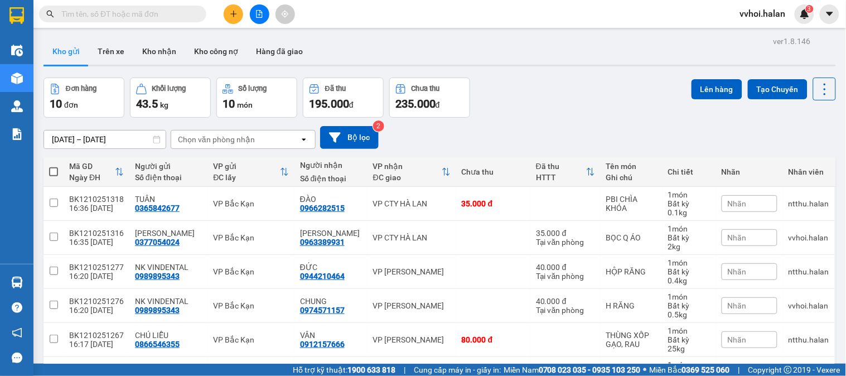
click at [407, 289] on td "VP [PERSON_NAME]" at bounding box center [411, 306] width 89 height 34
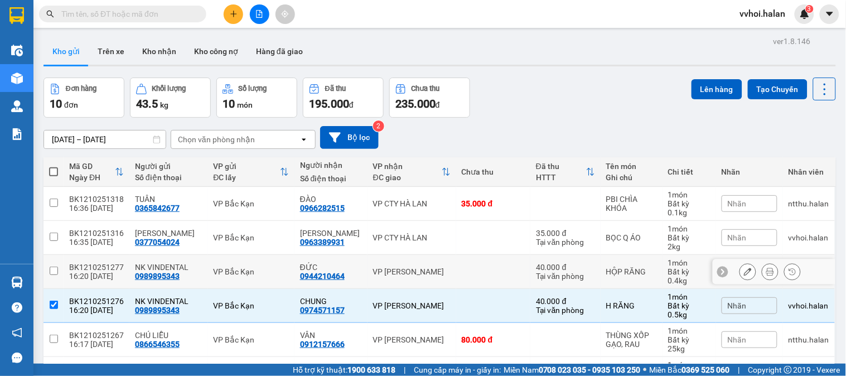
click at [384, 267] on div "VP [PERSON_NAME]" at bounding box center [411, 271] width 77 height 9
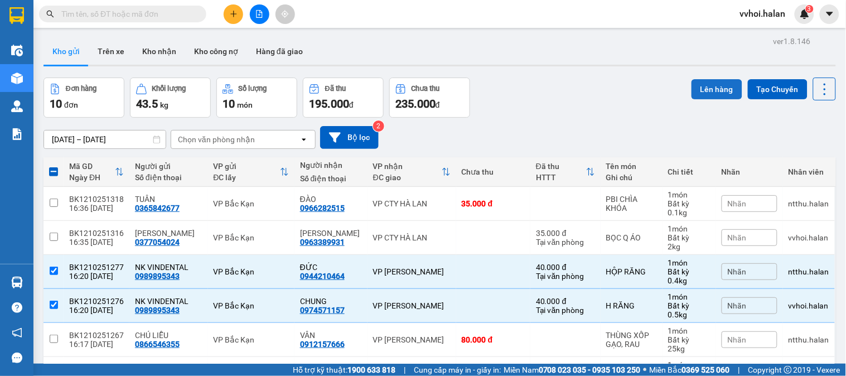
click at [700, 95] on button "Lên hàng" at bounding box center [716, 89] width 51 height 20
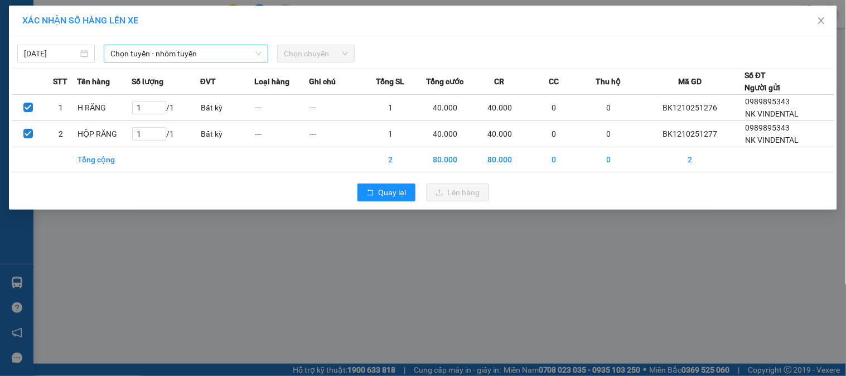
click at [206, 57] on span "Chọn tuyến - nhóm tuyến" at bounding box center [185, 53] width 151 height 17
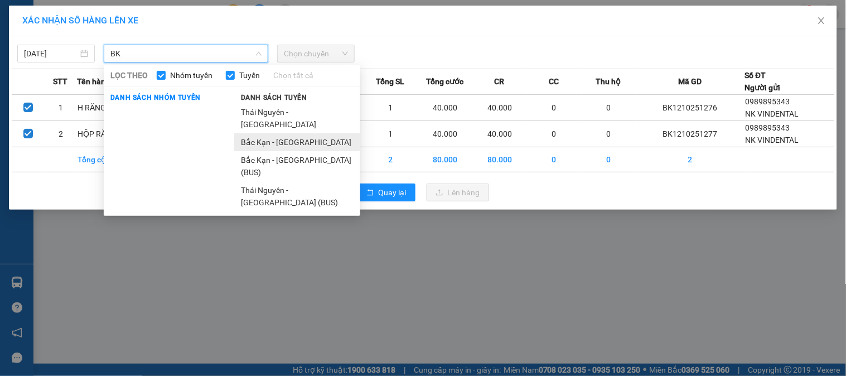
click at [299, 135] on li "Bắc Kạn - [GEOGRAPHIC_DATA]" at bounding box center [297, 142] width 126 height 18
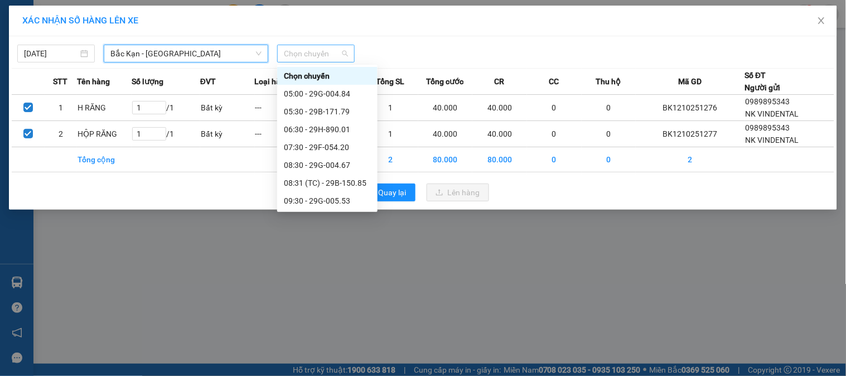
click at [310, 46] on span "Chọn chuyến" at bounding box center [316, 53] width 64 height 17
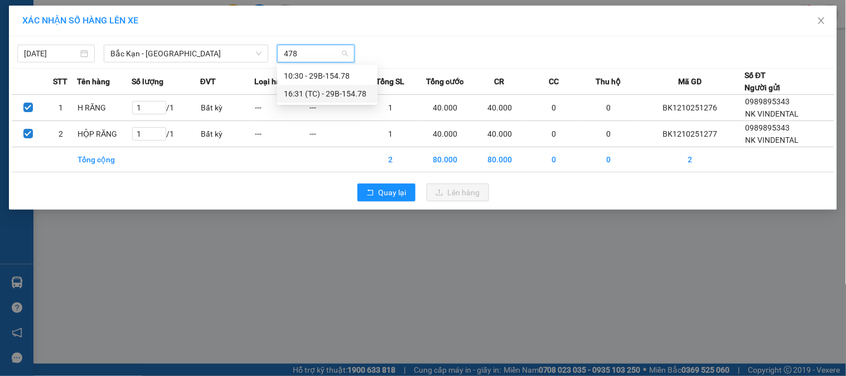
click at [327, 91] on div "16:31 (TC) - 29B-154.78" at bounding box center [327, 94] width 87 height 12
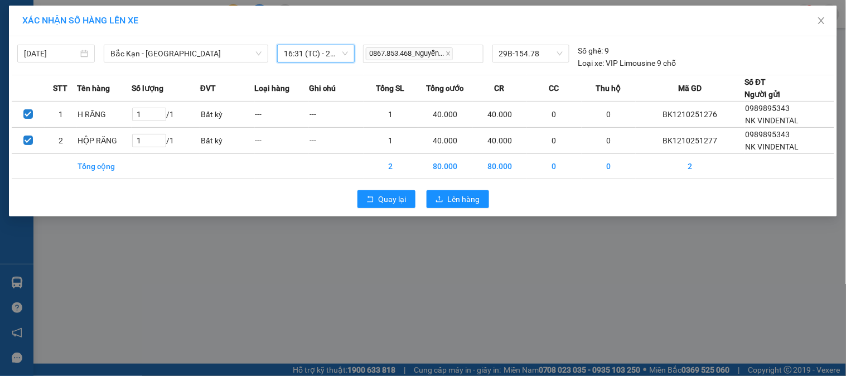
click at [476, 212] on div "Quay lại Lên hàng" at bounding box center [423, 199] width 822 height 29
click at [477, 196] on span "Lên hàng" at bounding box center [464, 199] width 32 height 12
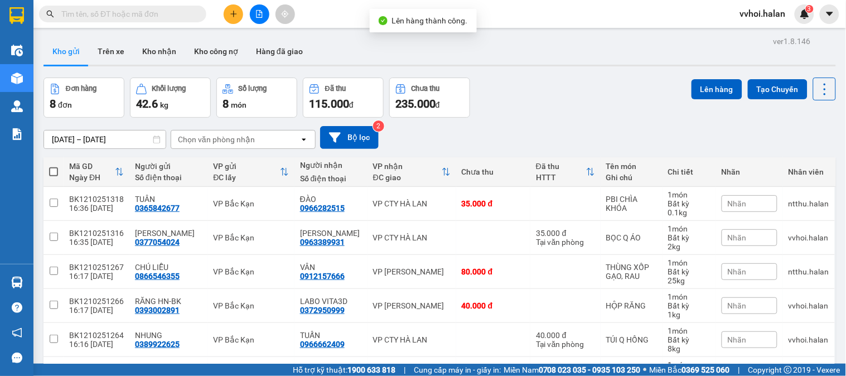
drag, startPoint x: 54, startPoint y: 180, endPoint x: 285, endPoint y: 223, distance: 235.8
click at [56, 176] on span at bounding box center [53, 171] width 9 height 9
click at [54, 166] on input "checkbox" at bounding box center [54, 166] width 0 height 0
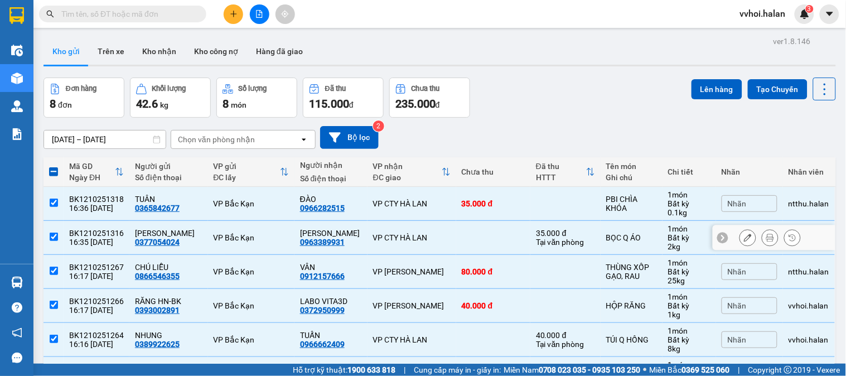
click at [457, 240] on td at bounding box center [493, 238] width 74 height 34
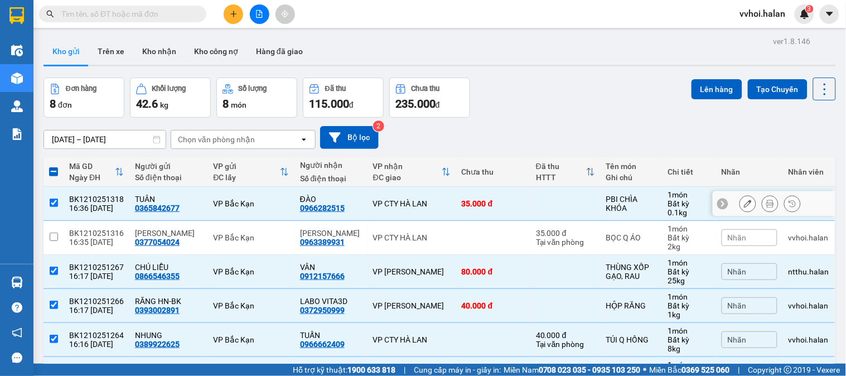
click at [367, 195] on td "VP CTY HÀ LAN" at bounding box center [411, 204] width 89 height 34
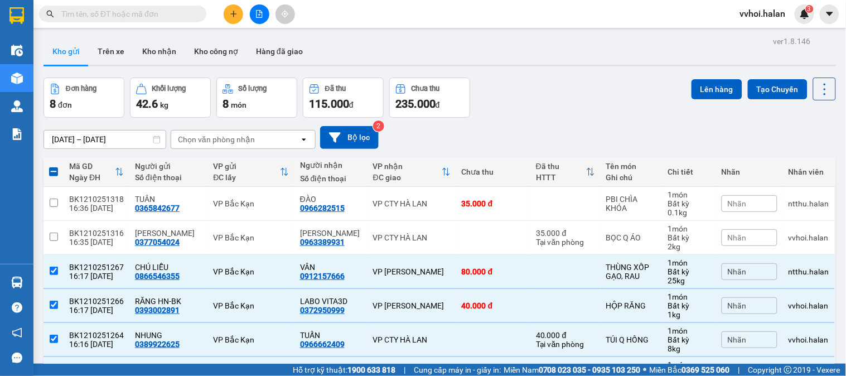
click at [600, 126] on div "[DATE] – [DATE] Press the down arrow key to interact with the calendar and sele…" at bounding box center [439, 138] width 792 height 40
click at [697, 84] on button "Lên hàng" at bounding box center [716, 89] width 51 height 20
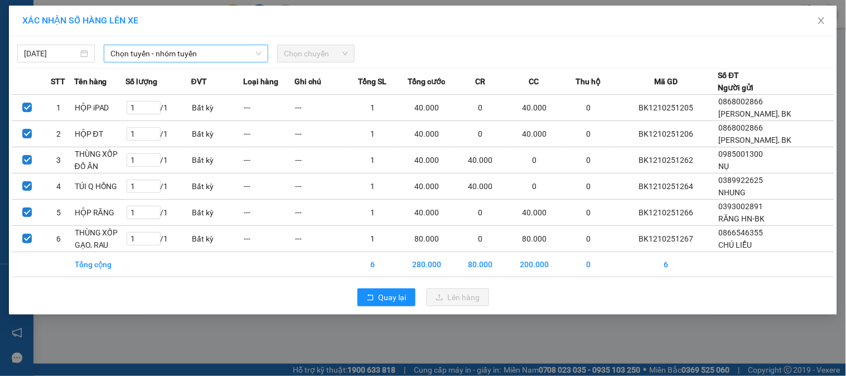
click at [220, 56] on span "Chọn tuyến - nhóm tuyến" at bounding box center [185, 53] width 151 height 17
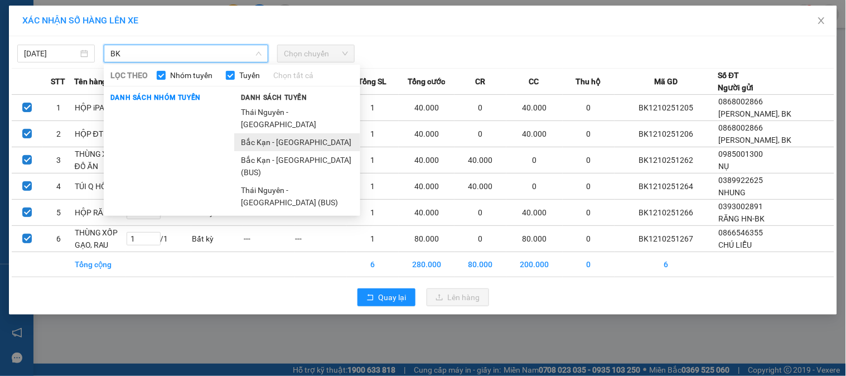
drag, startPoint x: 257, startPoint y: 131, endPoint x: 282, endPoint y: 106, distance: 35.5
click at [258, 133] on li "Bắc Kạn - [GEOGRAPHIC_DATA]" at bounding box center [297, 142] width 126 height 18
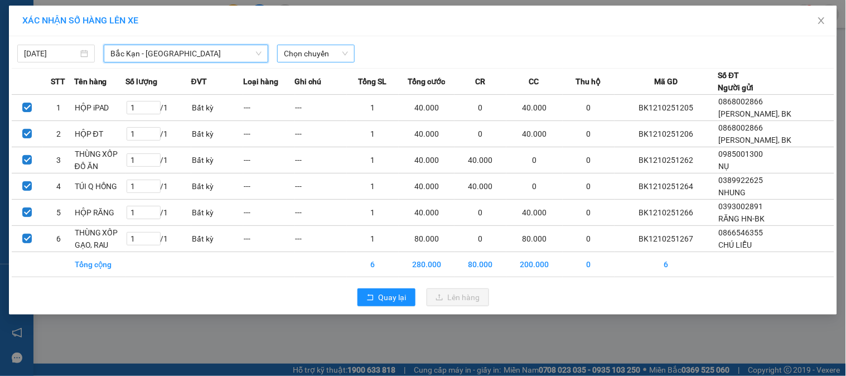
click at [305, 47] on span "Chọn chuyến" at bounding box center [316, 53] width 64 height 17
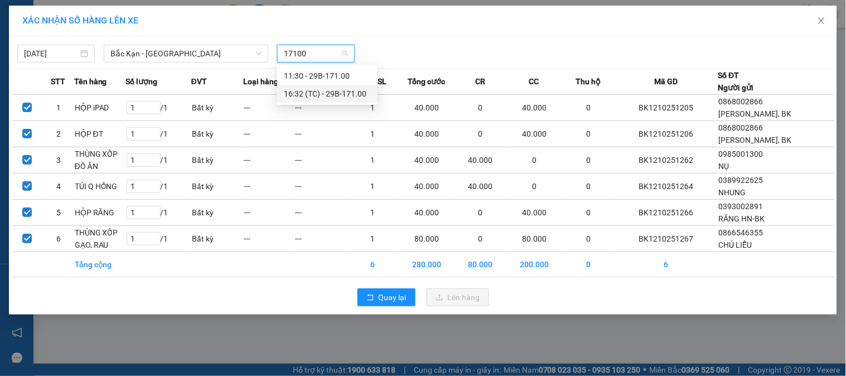
click at [314, 96] on div "16:32 (TC) - 29B-171.00" at bounding box center [327, 94] width 87 height 12
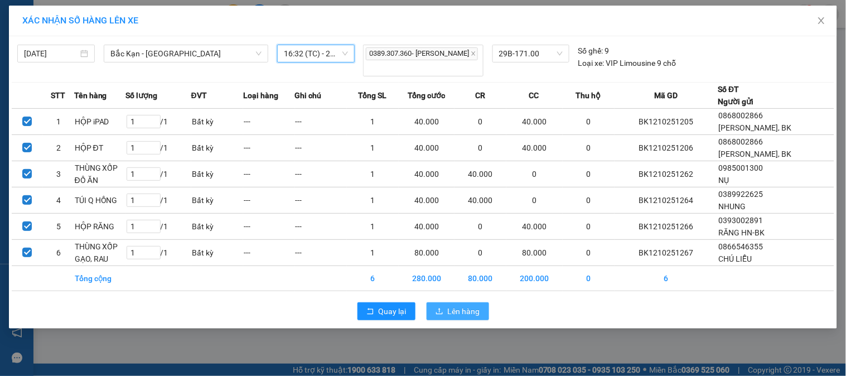
click at [454, 302] on button "Lên hàng" at bounding box center [457, 311] width 62 height 18
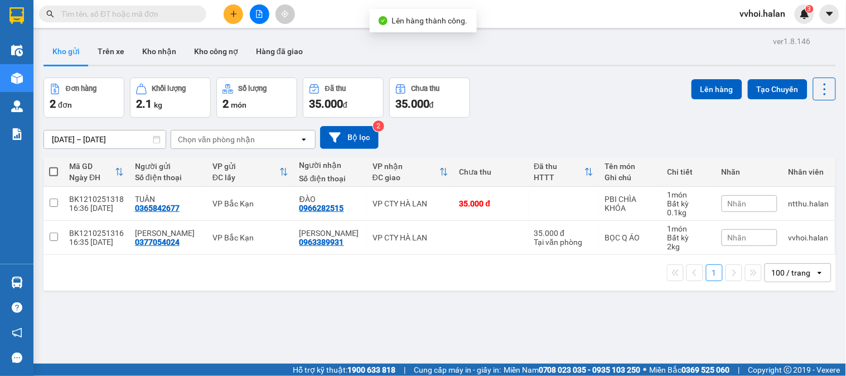
click at [528, 138] on div "[DATE] – [DATE] Press the down arrow key to interact with the calendar and sele…" at bounding box center [439, 137] width 792 height 23
click at [535, 135] on div "[DATE] – [DATE] Press the down arrow key to interact with the calendar and sele…" at bounding box center [439, 137] width 792 height 23
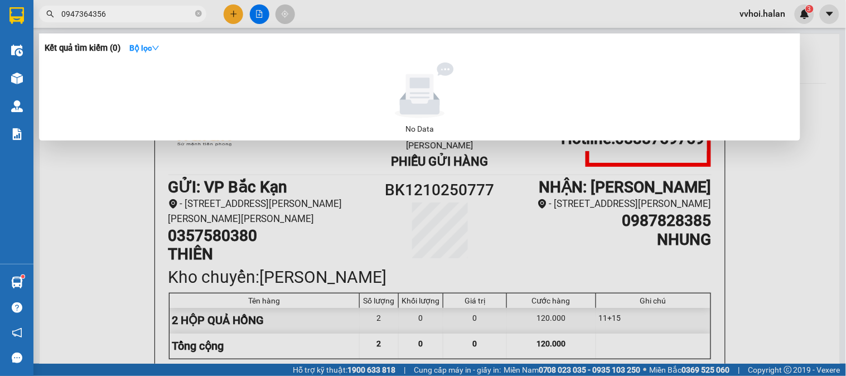
click at [117, 13] on input "0947364356" at bounding box center [127, 14] width 132 height 12
paste input "327102061"
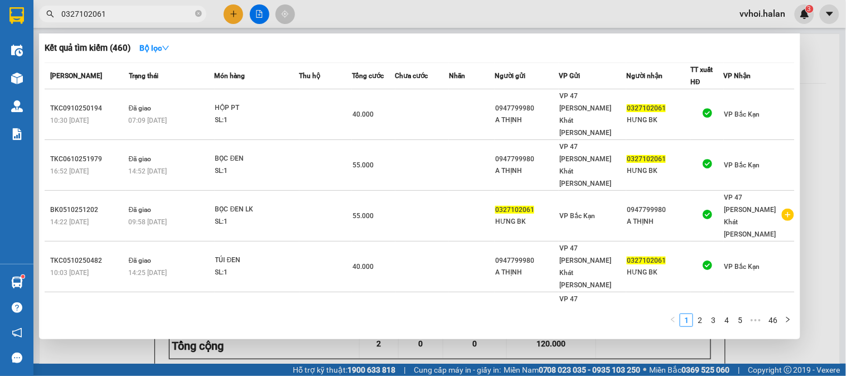
click at [116, 15] on input "0327102061" at bounding box center [127, 14] width 132 height 12
paste input "981250668"
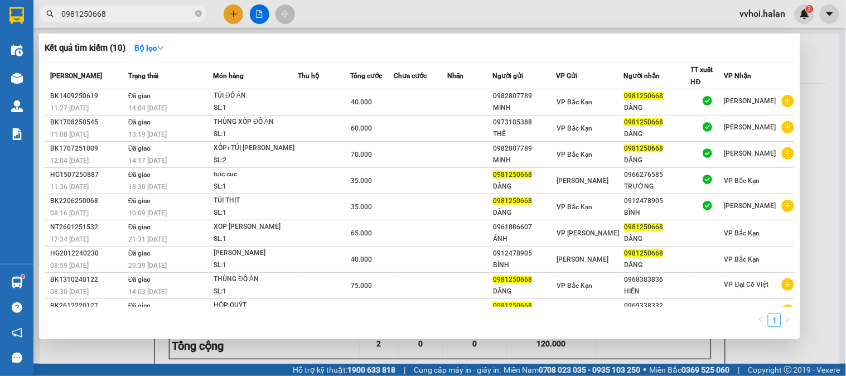
type input "0981250668"
click at [153, 15] on input "0981250668" at bounding box center [127, 14] width 132 height 12
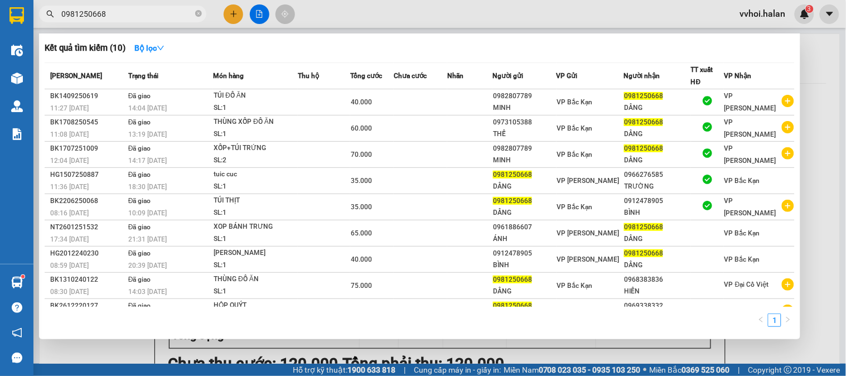
click at [240, 13] on div at bounding box center [423, 188] width 846 height 376
click at [240, 13] on button at bounding box center [234, 14] width 20 height 20
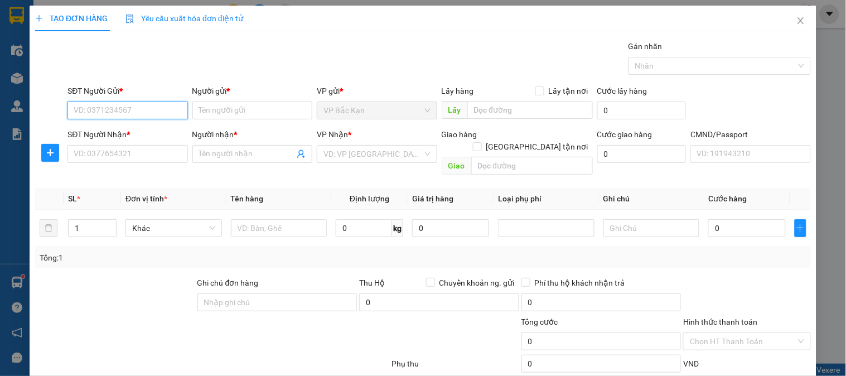
click at [133, 110] on input "SĐT Người Gửi *" at bounding box center [127, 110] width 120 height 18
click at [131, 109] on input "SĐT Người Gửi *" at bounding box center [127, 110] width 120 height 18
click at [360, 231] on td "0 kg" at bounding box center [369, 228] width 76 height 37
click at [357, 219] on input "0" at bounding box center [364, 228] width 56 height 18
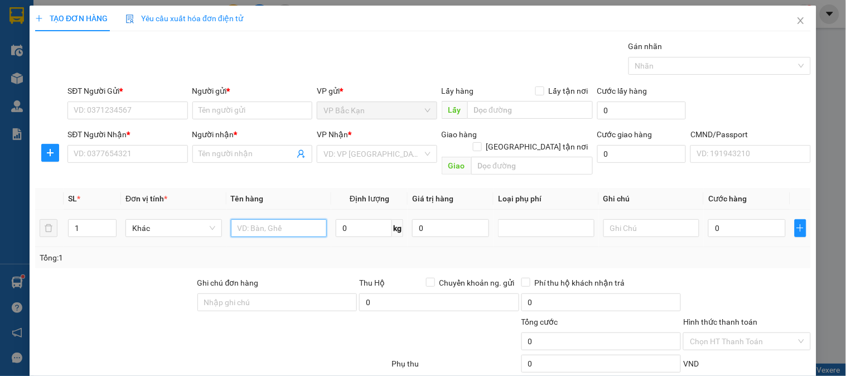
click at [231, 219] on input "text" at bounding box center [279, 228] width 96 height 18
click at [251, 219] on input "text" at bounding box center [279, 228] width 96 height 18
type input "TÚI Q HỒNG"
click at [357, 219] on input "0" at bounding box center [364, 228] width 56 height 18
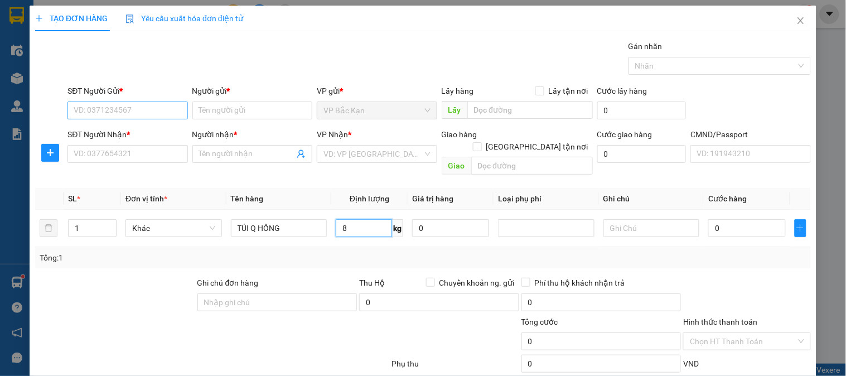
type input "8"
click at [104, 108] on input "SĐT Người Gửi *" at bounding box center [127, 110] width 120 height 18
click at [103, 108] on input "SĐT Người Gửi *" at bounding box center [127, 110] width 120 height 18
type input "0389922625"
click at [135, 112] on input "0389922625" at bounding box center [127, 110] width 120 height 18
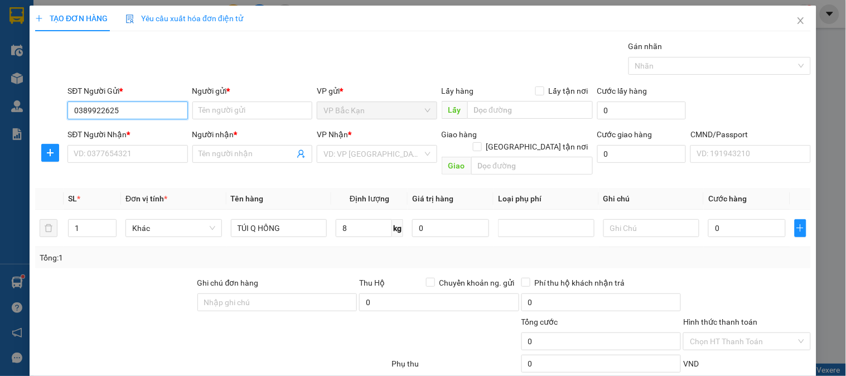
click at [135, 113] on input "0389922625" at bounding box center [127, 110] width 120 height 18
click at [129, 139] on div "0389922625 - NHUNG" at bounding box center [126, 133] width 119 height 18
type input "NHUNG"
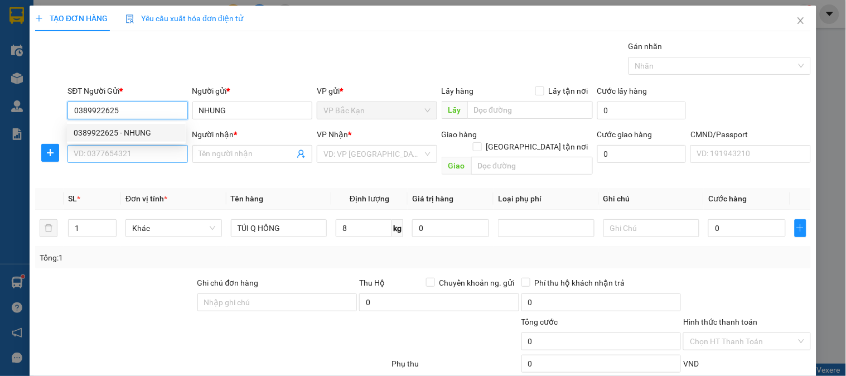
type input "0389922625"
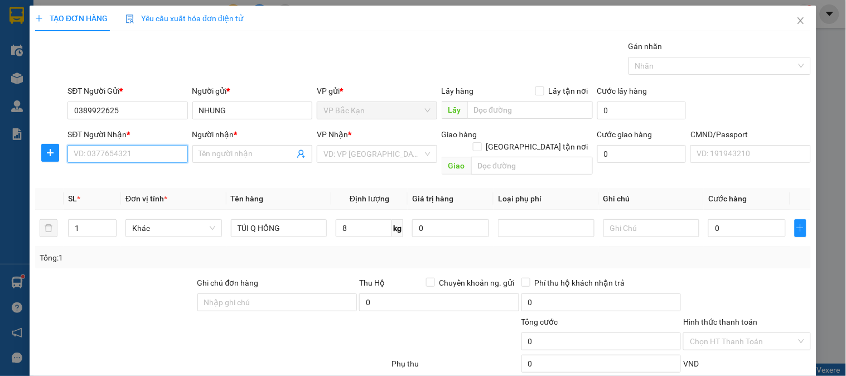
click at [134, 147] on input "SĐT Người Nhận *" at bounding box center [127, 154] width 120 height 18
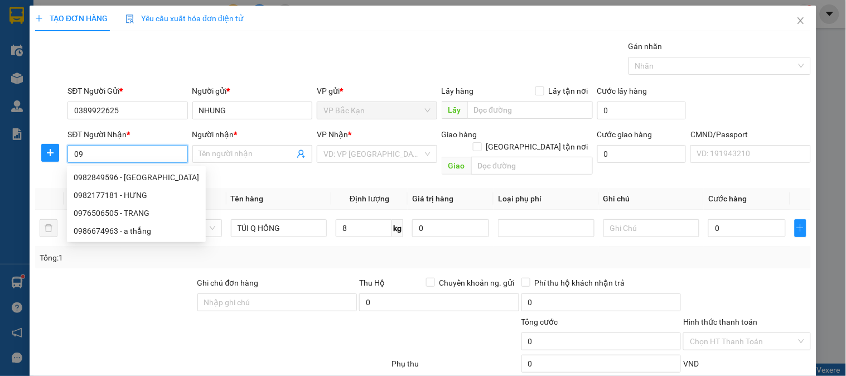
type input "0"
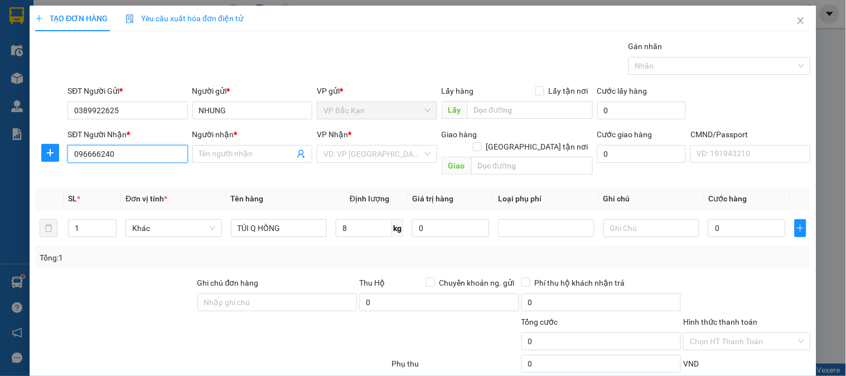
type input "0966662409"
click at [135, 153] on input "0966662409" at bounding box center [127, 154] width 120 height 18
click at [127, 172] on div "0966662409 - TUẤN" at bounding box center [126, 177] width 105 height 12
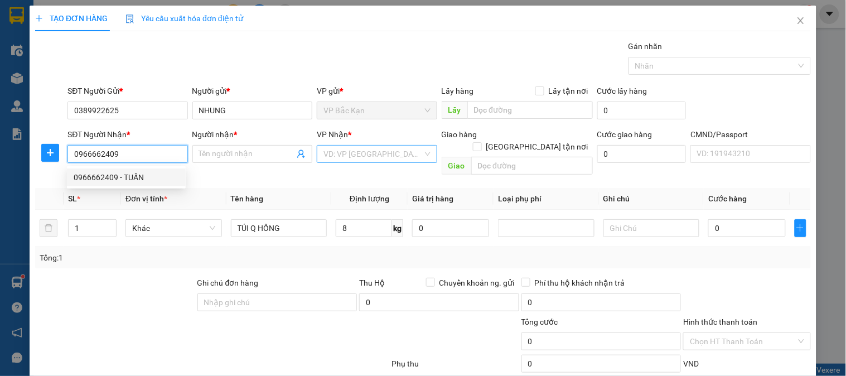
type input "TUẤN"
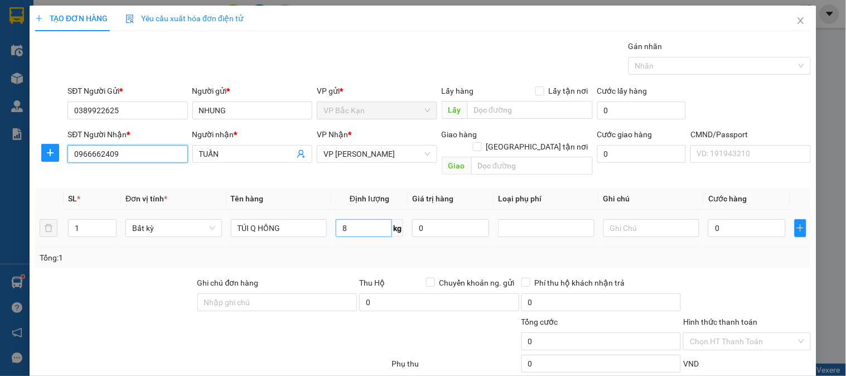
type input "0966662409"
click at [340, 219] on input "8" at bounding box center [364, 228] width 56 height 18
click at [331, 174] on div "Transit Pickup Surcharge Ids Transit Deliver Surcharge Ids Transit Deliver Surc…" at bounding box center [422, 232] width 775 height 385
click at [335, 158] on span "VP [PERSON_NAME]" at bounding box center [376, 153] width 106 height 17
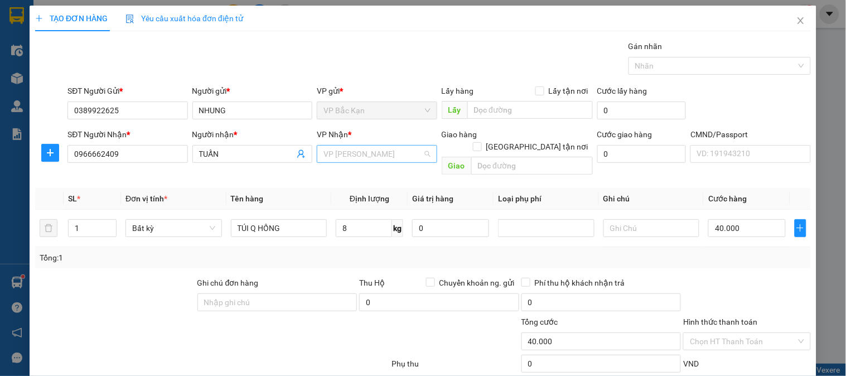
type input "40.000"
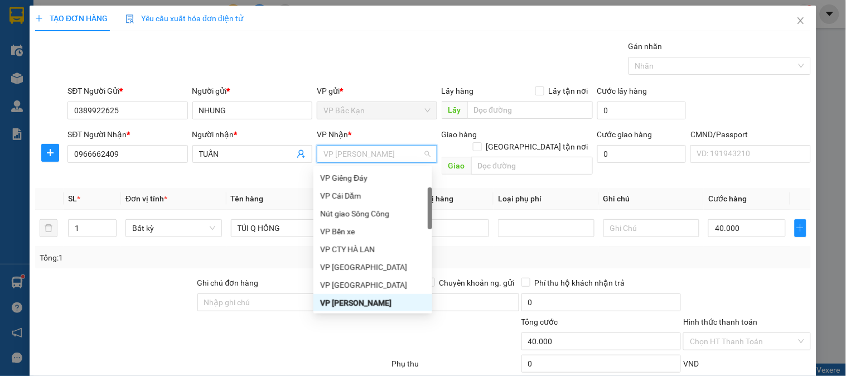
click at [337, 154] on span "VP [PERSON_NAME]" at bounding box center [376, 153] width 106 height 17
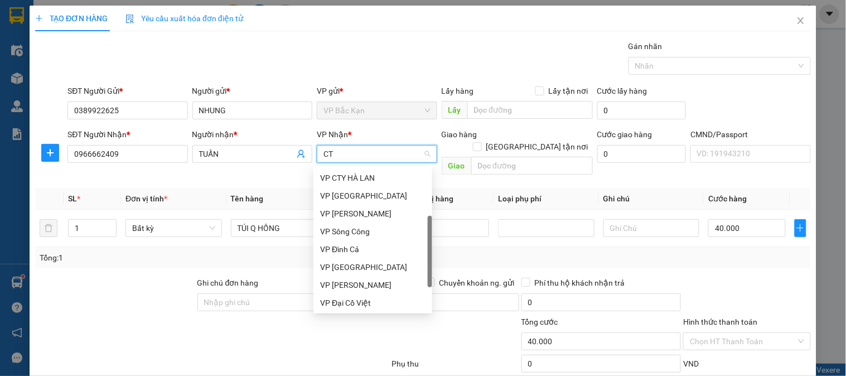
type input "CTY"
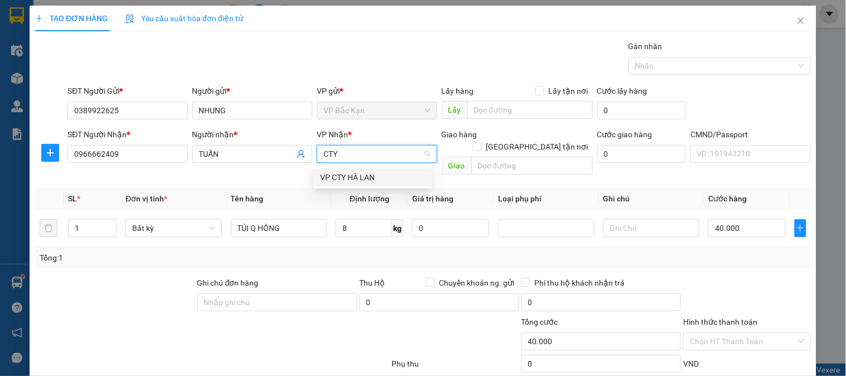
click at [333, 171] on div "VP CTY HÀ LAN" at bounding box center [372, 177] width 105 height 12
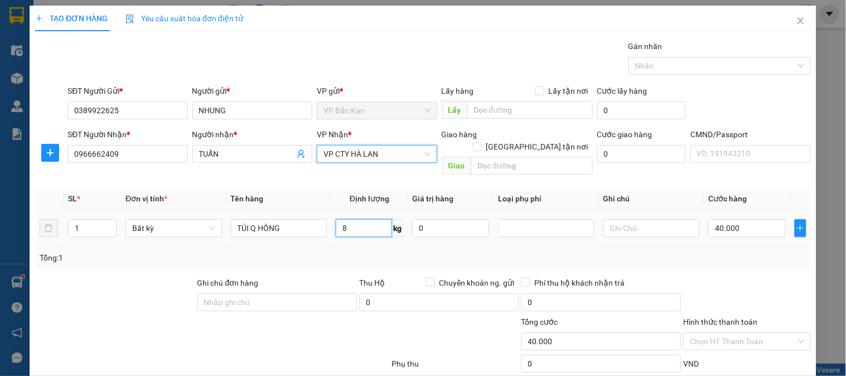
click at [352, 219] on input "8" at bounding box center [364, 228] width 56 height 18
click at [333, 232] on td "8 kg" at bounding box center [369, 228] width 76 height 37
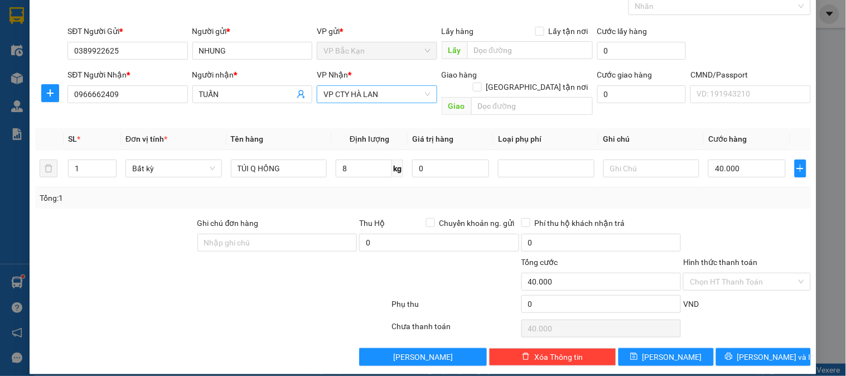
click at [753, 224] on div at bounding box center [746, 236] width 129 height 39
click at [726, 256] on div "Hình thức thanh toán" at bounding box center [746, 264] width 127 height 17
click at [738, 273] on input "Hình thức thanh toán" at bounding box center [743, 281] width 106 height 17
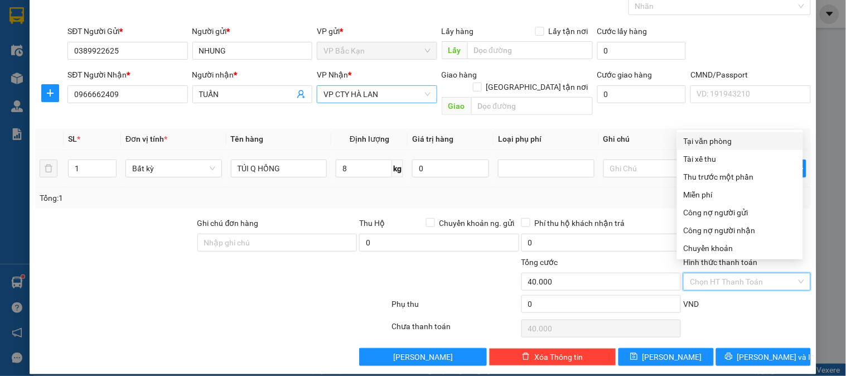
drag, startPoint x: 693, startPoint y: 140, endPoint x: 696, endPoint y: 154, distance: 14.2
click at [693, 140] on div "Tại văn phòng" at bounding box center [739, 141] width 113 height 12
type input "0"
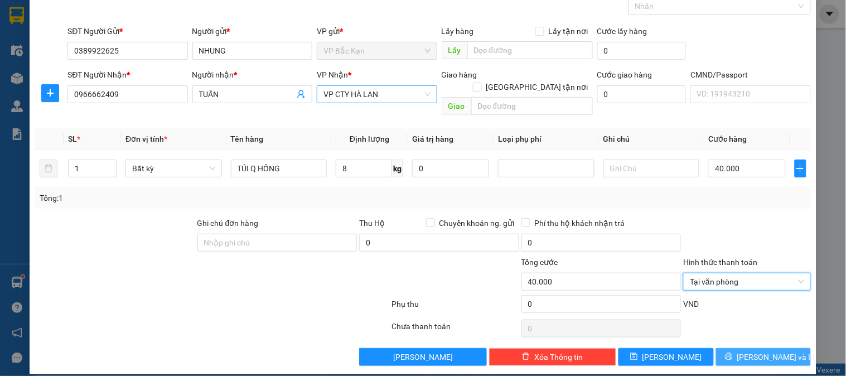
click at [773, 348] on button "[PERSON_NAME] và In" at bounding box center [763, 357] width 95 height 18
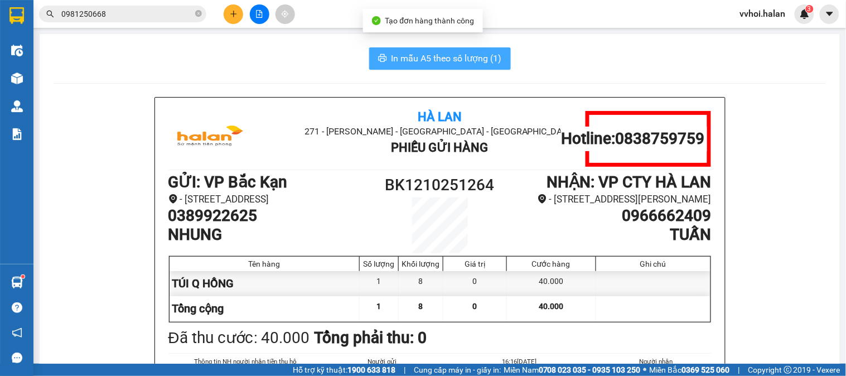
click at [415, 68] on button "In mẫu A5 theo số lượng (1)" at bounding box center [440, 58] width 142 height 22
click at [415, 67] on button "In mẫu A5 theo số lượng (1)" at bounding box center [440, 58] width 142 height 22
click at [411, 61] on span "In mẫu A5 theo số lượng (1)" at bounding box center [446, 58] width 110 height 14
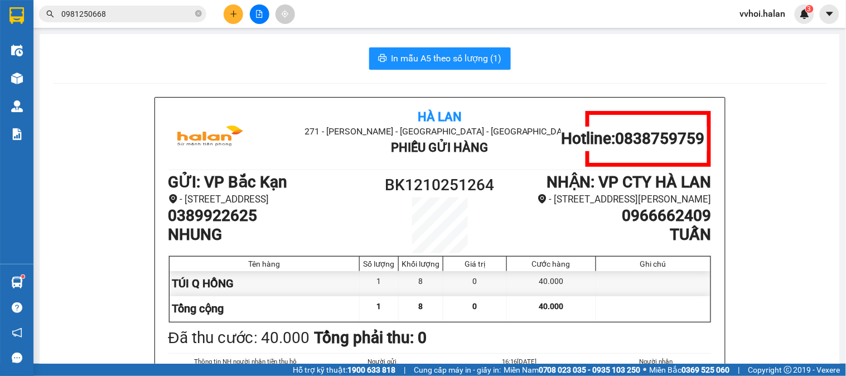
click at [120, 13] on input "0981250668" at bounding box center [127, 14] width 132 height 12
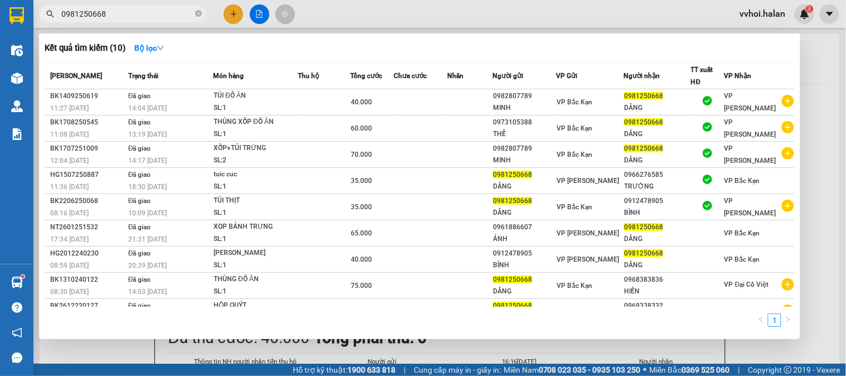
click at [120, 13] on input "0981250668" at bounding box center [127, 14] width 132 height 12
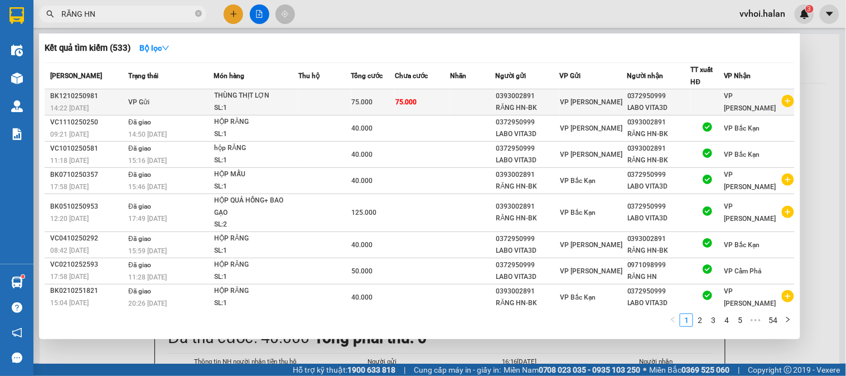
type input "RĂNG HN"
click at [782, 100] on icon "plus-circle" at bounding box center [788, 101] width 12 height 12
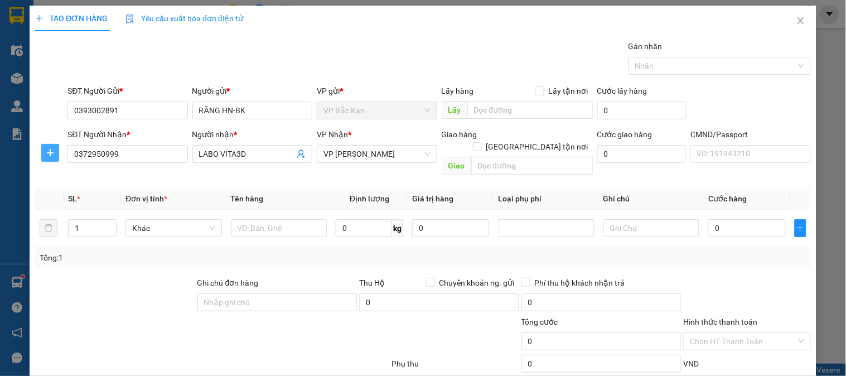
drag, startPoint x: 53, startPoint y: 153, endPoint x: 96, endPoint y: 167, distance: 45.1
click at [51, 153] on icon "plus" at bounding box center [50, 152] width 9 height 9
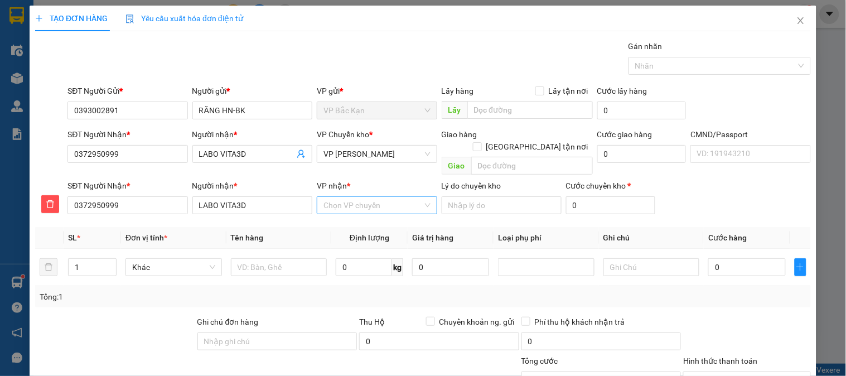
click at [380, 197] on input "VP nhận *" at bounding box center [372, 205] width 99 height 17
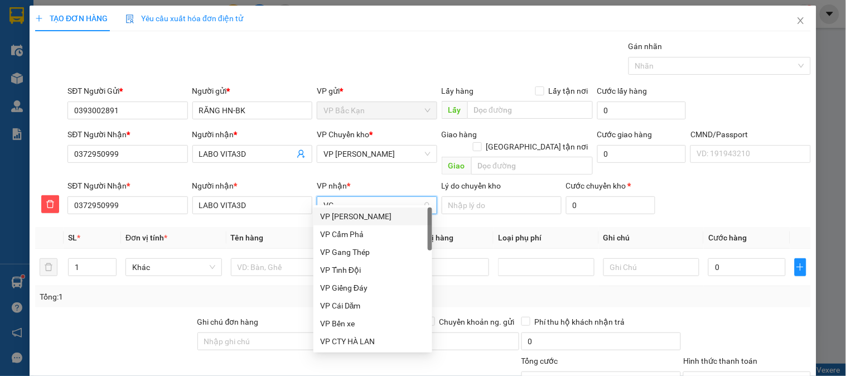
type input "VCC"
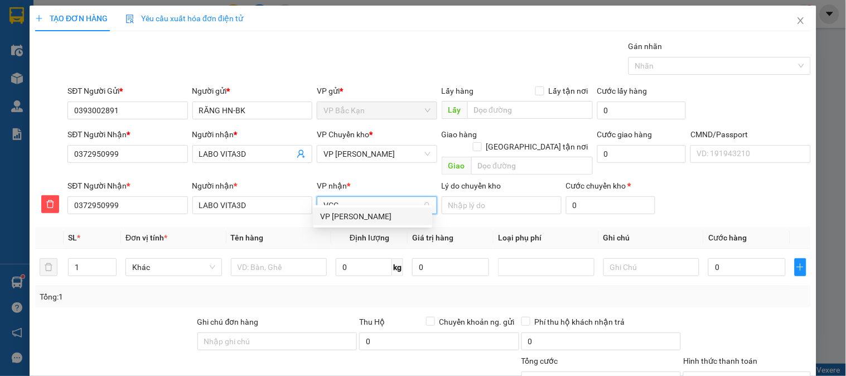
click at [324, 219] on div "VP [PERSON_NAME]" at bounding box center [372, 216] width 105 height 12
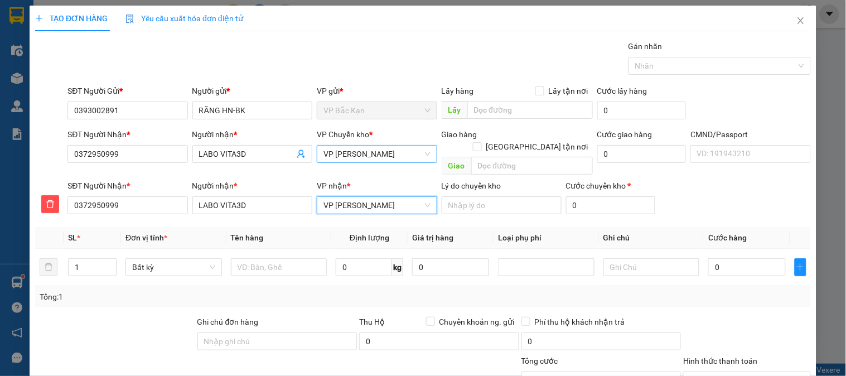
click at [336, 147] on span "VP [PERSON_NAME]" at bounding box center [376, 153] width 106 height 17
type input "HG"
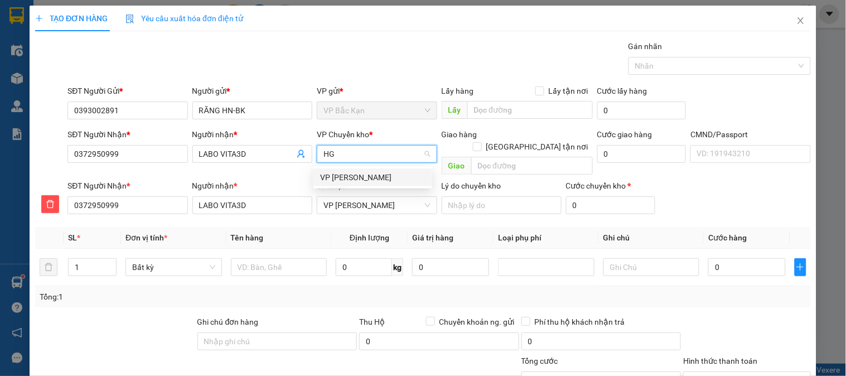
click at [335, 172] on div "VP [PERSON_NAME]" at bounding box center [372, 177] width 105 height 12
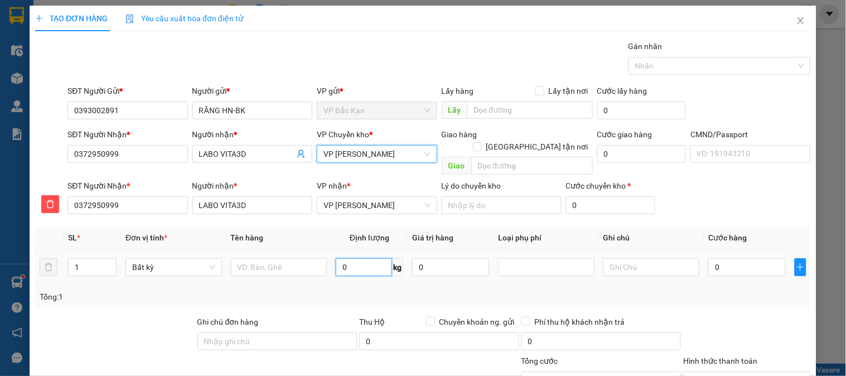
click at [347, 258] on input "0" at bounding box center [364, 267] width 56 height 18
type input "1"
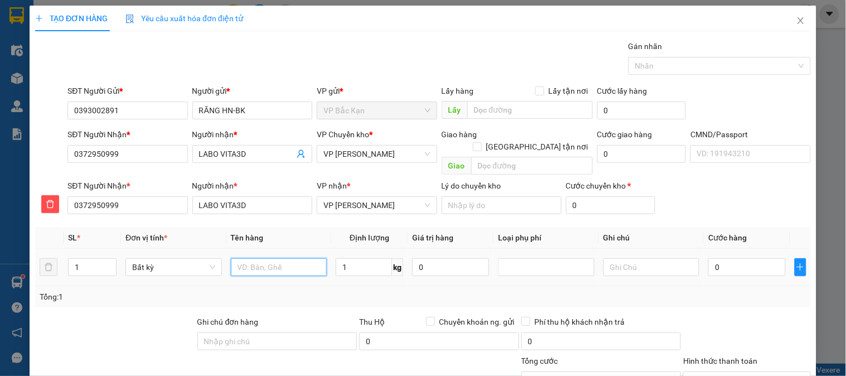
click at [277, 260] on input "text" at bounding box center [279, 267] width 96 height 18
type input "40.000"
type input "HỘP RĂNG"
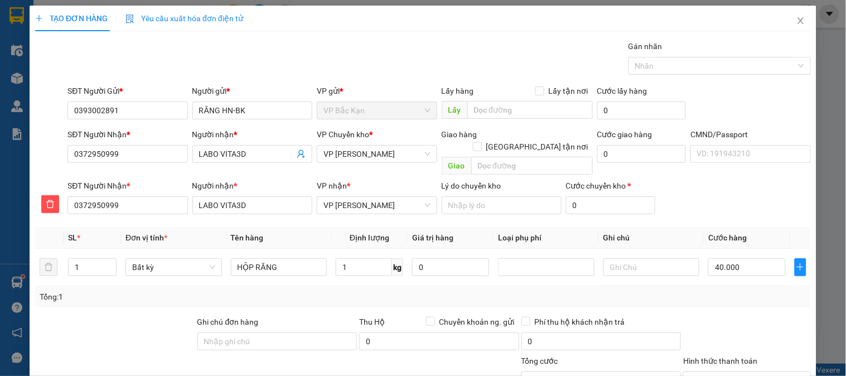
drag, startPoint x: 346, startPoint y: 276, endPoint x: 555, endPoint y: 280, distance: 209.1
click at [344, 286] on div "Tổng: 1" at bounding box center [422, 296] width 775 height 21
click at [348, 286] on div "Tổng: 1" at bounding box center [422, 296] width 775 height 21
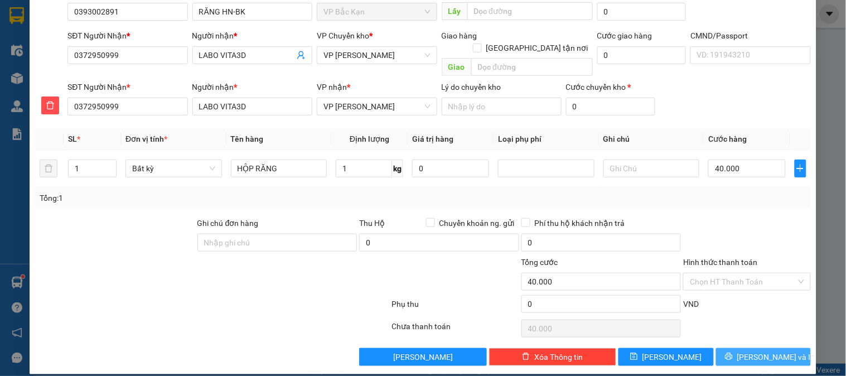
click at [739, 348] on button "[PERSON_NAME] và In" at bounding box center [763, 357] width 95 height 18
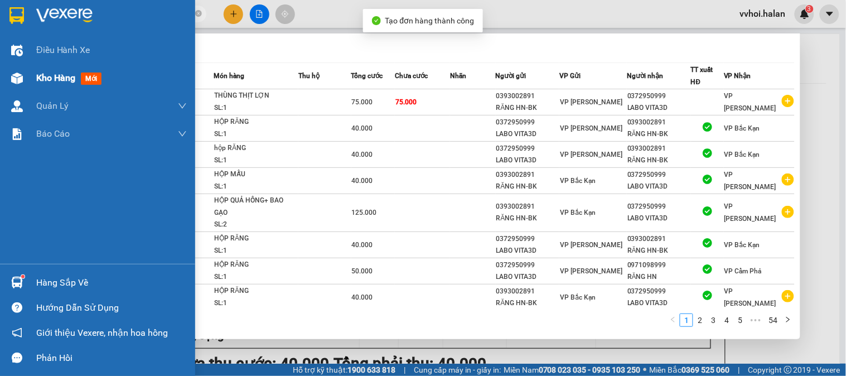
click at [15, 77] on img at bounding box center [17, 78] width 12 height 12
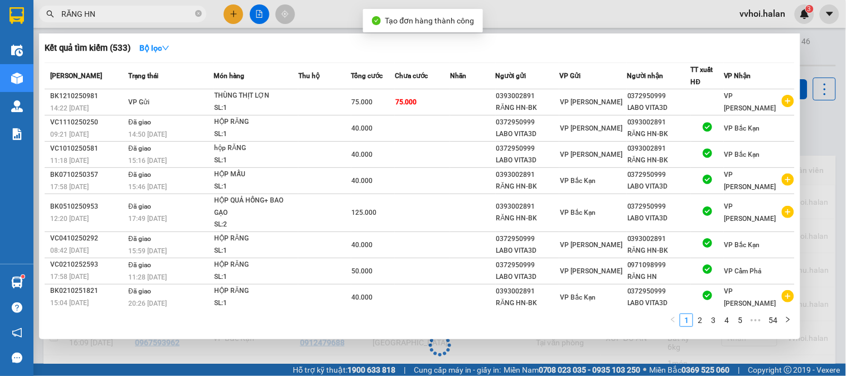
drag, startPoint x: 196, startPoint y: 13, endPoint x: 153, endPoint y: 185, distance: 177.7
click at [196, 13] on icon "close-circle" at bounding box center [198, 13] width 7 height 7
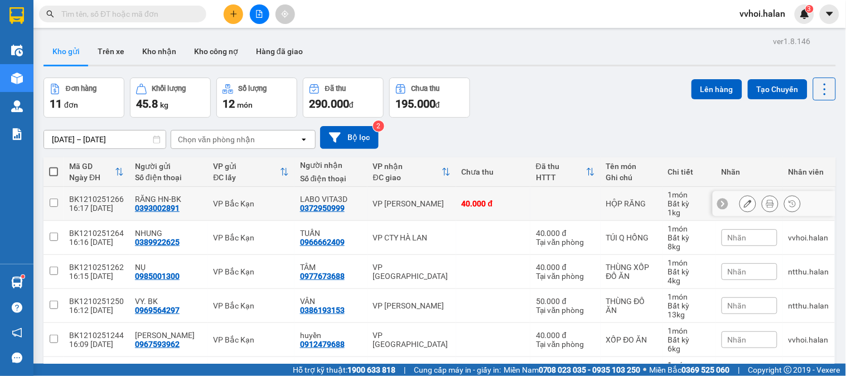
click at [764, 203] on button at bounding box center [770, 204] width 16 height 20
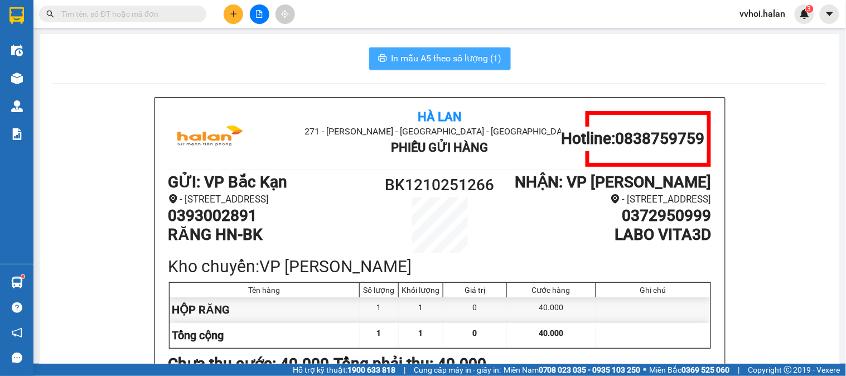
click at [391, 53] on span "In mẫu A5 theo số lượng (1)" at bounding box center [446, 58] width 110 height 14
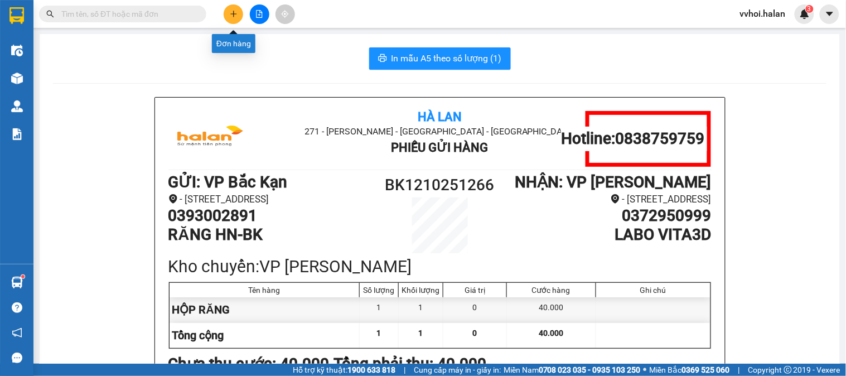
click at [237, 10] on button at bounding box center [234, 14] width 20 height 20
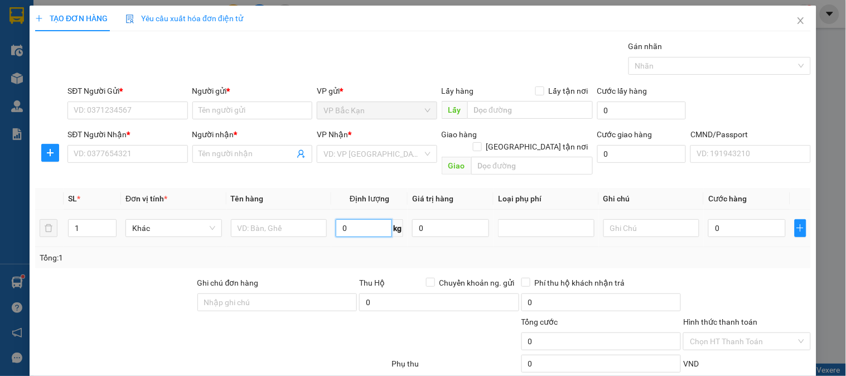
click at [352, 220] on input "0" at bounding box center [364, 228] width 56 height 18
click at [375, 232] on td "0 kg" at bounding box center [369, 228] width 76 height 37
click at [374, 225] on input "0" at bounding box center [364, 228] width 56 height 18
click at [374, 224] on input "0" at bounding box center [364, 228] width 56 height 18
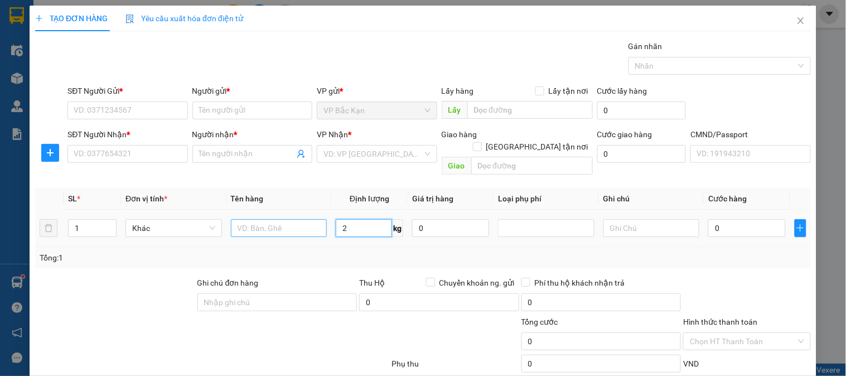
type input "2"
click at [270, 223] on input "text" at bounding box center [279, 228] width 96 height 18
type input "BỌC Q ÁO"
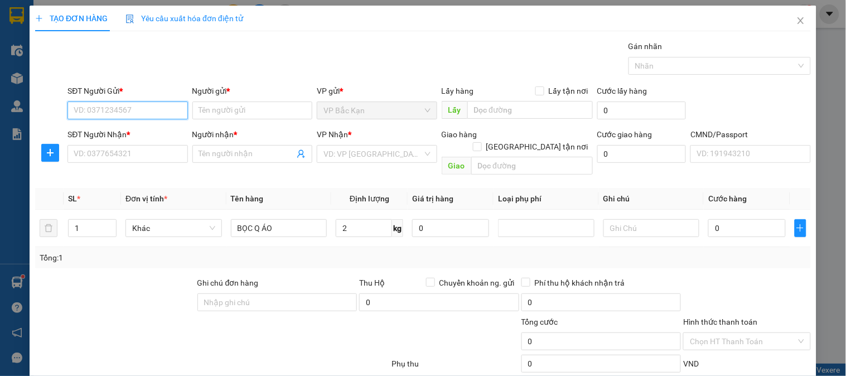
click at [143, 110] on input "SĐT Người Gửi *" at bounding box center [127, 110] width 120 height 18
type input "0377054024"
click at [102, 131] on div "0377054024 - VŨ MINH HOA" at bounding box center [136, 133] width 125 height 12
type input "[PERSON_NAME]"
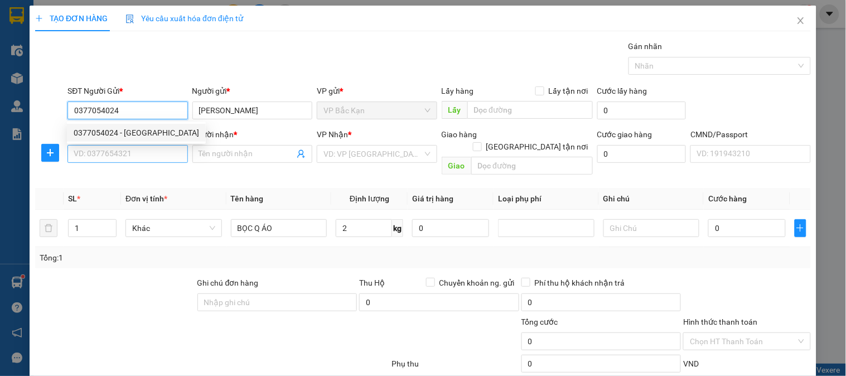
type input "0377054024"
click at [104, 147] on input "SĐT Người Nhận *" at bounding box center [127, 154] width 120 height 18
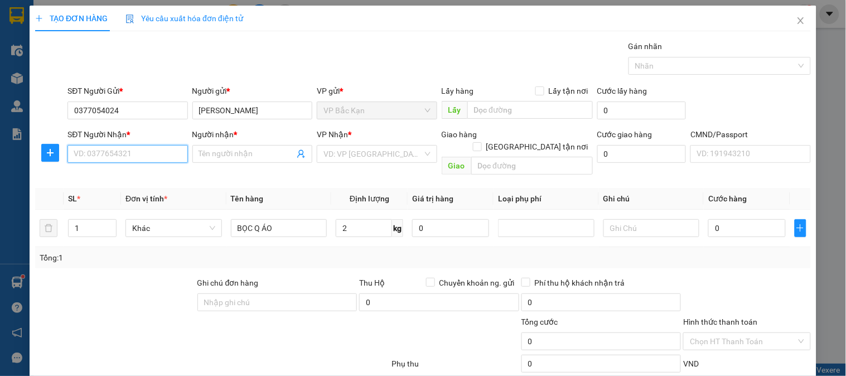
click at [104, 147] on input "SĐT Người Nhận *" at bounding box center [127, 154] width 120 height 18
type input "0963389931"
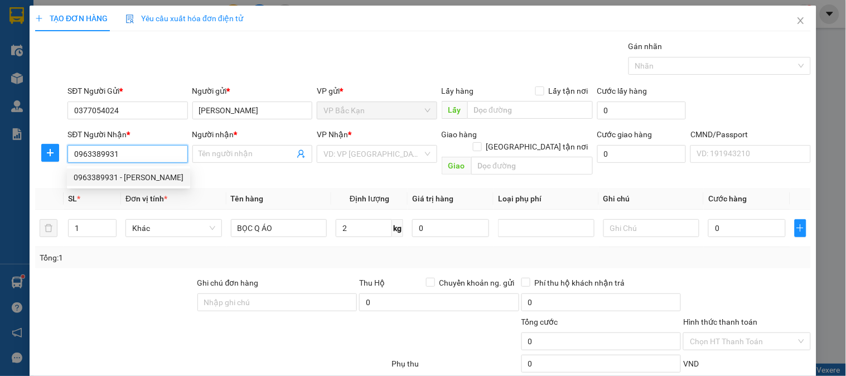
click at [130, 176] on div "0963389931 - VŨ MINH THƯ" at bounding box center [129, 177] width 110 height 12
type input "[PERSON_NAME]"
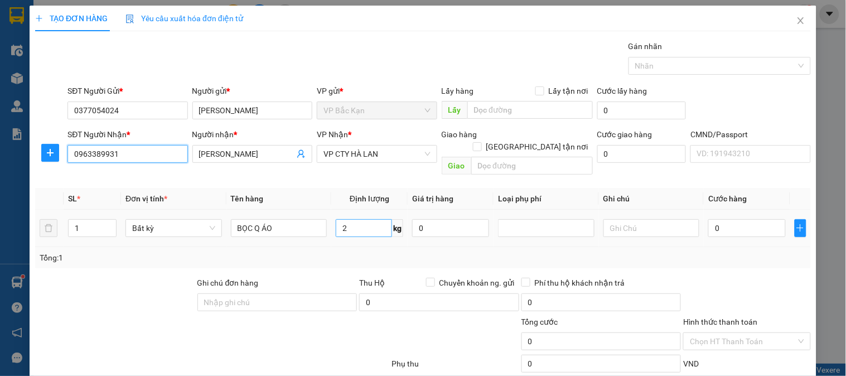
type input "0963389931"
click at [338, 219] on input "2" at bounding box center [364, 228] width 56 height 18
click at [352, 251] on div "Tổng: 1" at bounding box center [423, 257] width 766 height 12
type input "35.000"
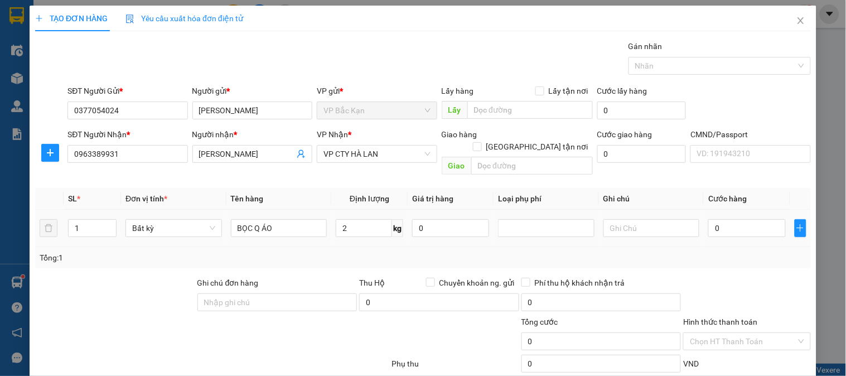
type input "35.000"
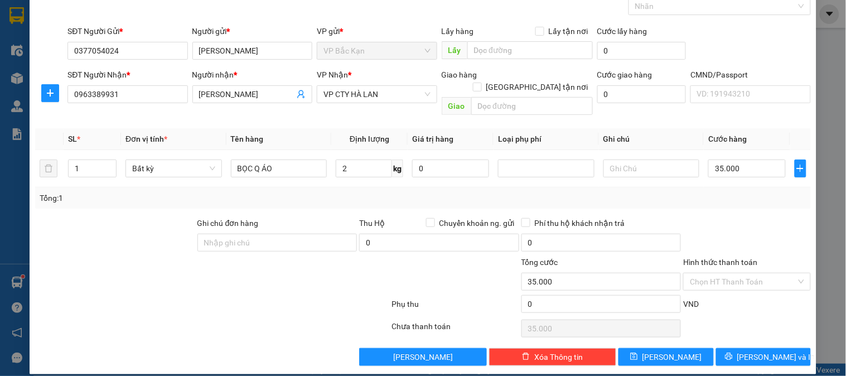
click at [707, 221] on div at bounding box center [746, 236] width 129 height 39
click at [708, 221] on div at bounding box center [746, 236] width 129 height 39
click at [729, 273] on input "Hình thức thanh toán" at bounding box center [743, 281] width 106 height 17
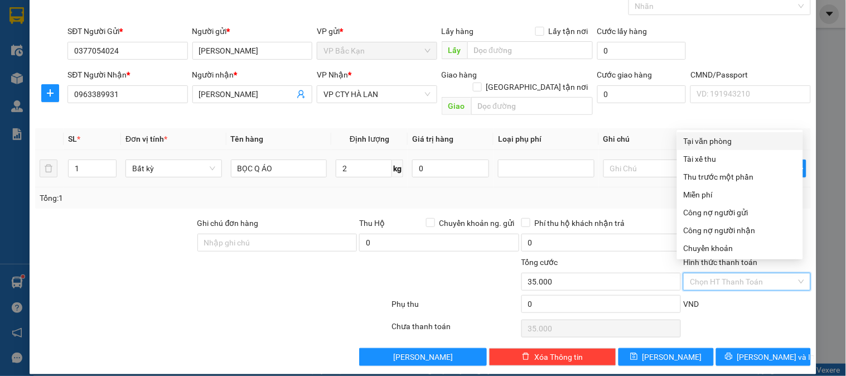
drag, startPoint x: 698, startPoint y: 131, endPoint x: 693, endPoint y: 145, distance: 15.0
click at [697, 132] on div "Tại văn phòng" at bounding box center [740, 141] width 126 height 18
type input "0"
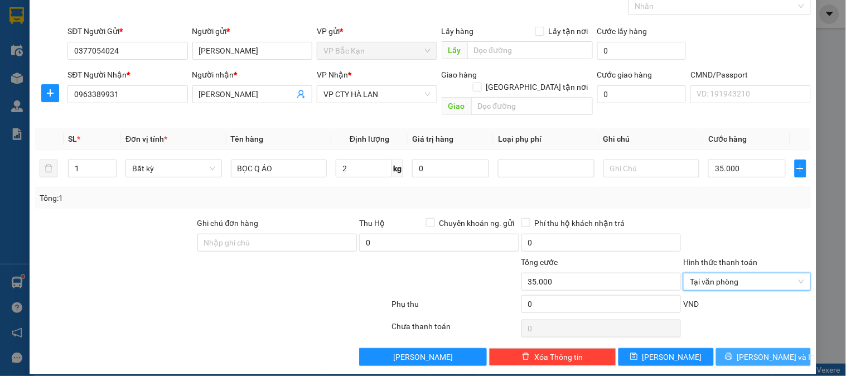
click at [744, 348] on button "[PERSON_NAME] và In" at bounding box center [763, 357] width 95 height 18
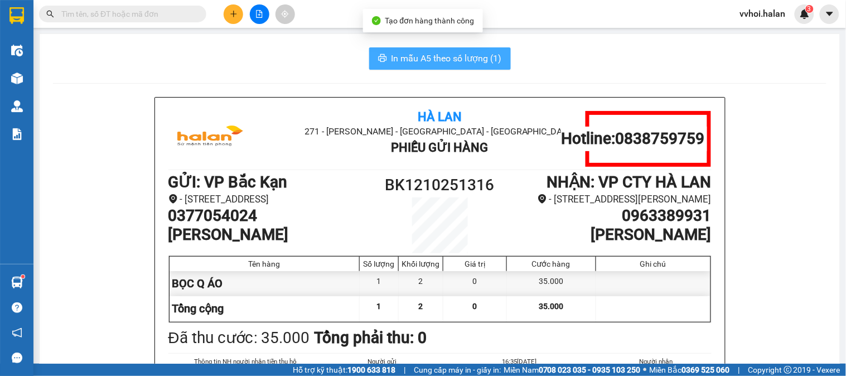
click at [440, 59] on span "In mẫu A5 theo số lượng (1)" at bounding box center [446, 58] width 110 height 14
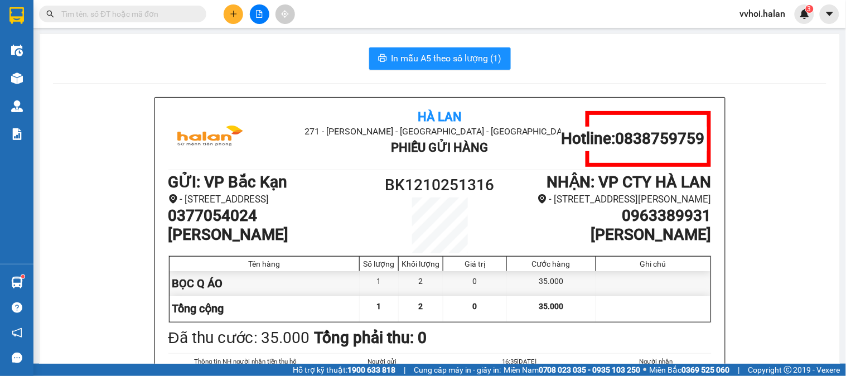
click at [236, 69] on div "In mẫu A5 theo số lượng (1)" at bounding box center [439, 58] width 773 height 22
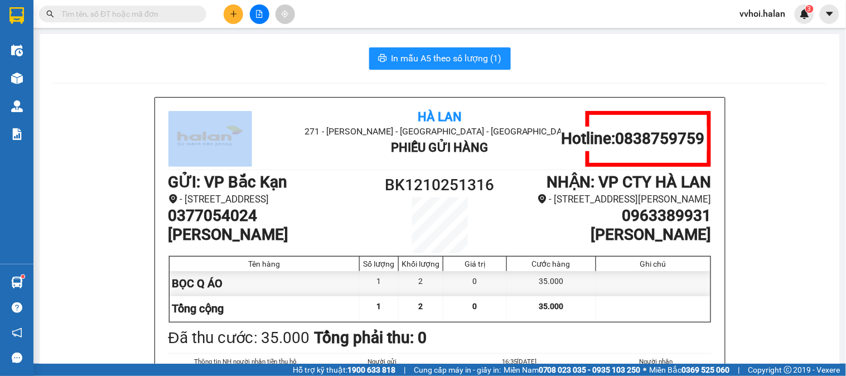
click at [236, 69] on div "In mẫu A5 theo số lượng (1)" at bounding box center [439, 58] width 773 height 22
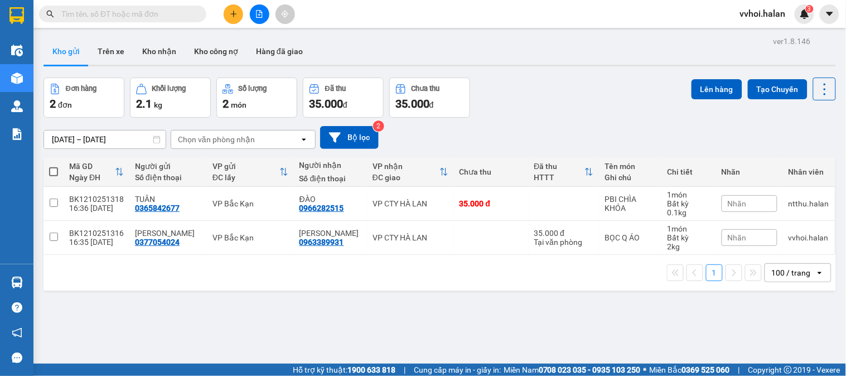
click at [499, 54] on div "Kho gửi Trên xe Kho nhận Kho công nợ Hàng đã giao" at bounding box center [439, 53] width 792 height 30
click at [238, 6] on button at bounding box center [234, 14] width 20 height 20
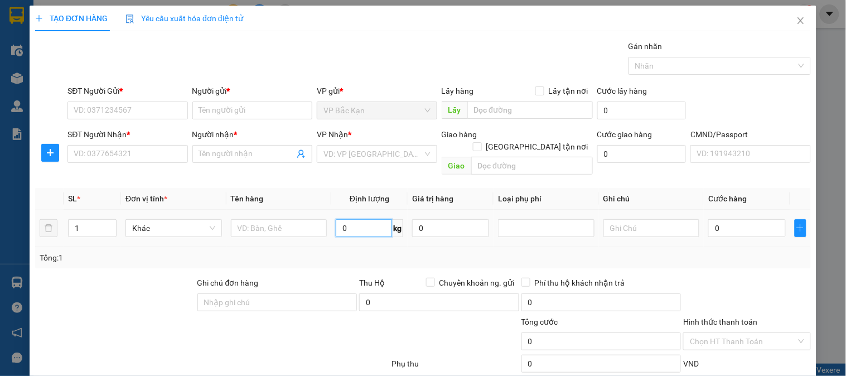
click at [343, 219] on input "0" at bounding box center [364, 228] width 56 height 18
type input "6"
click at [282, 221] on input "text" at bounding box center [279, 228] width 96 height 18
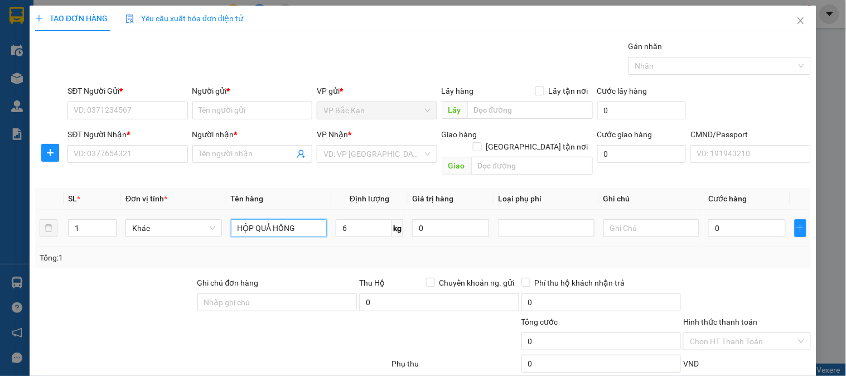
click at [251, 223] on input "HỘP QUẢ HỒNG" at bounding box center [279, 228] width 96 height 18
type input "HỘP XỐP QUẢ HỒNG"
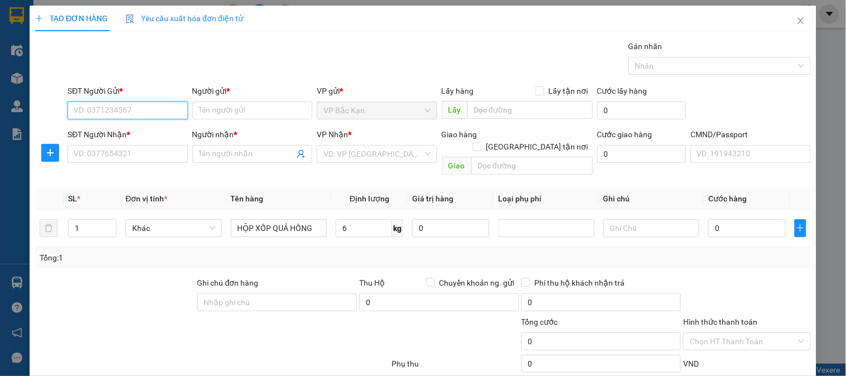
click at [118, 115] on input "SĐT Người Gửi *" at bounding box center [127, 110] width 120 height 18
click at [118, 114] on input "SĐT Người Gửi *" at bounding box center [127, 110] width 120 height 18
type input "0985981981"
click at [124, 113] on input "0985981981" at bounding box center [127, 110] width 120 height 18
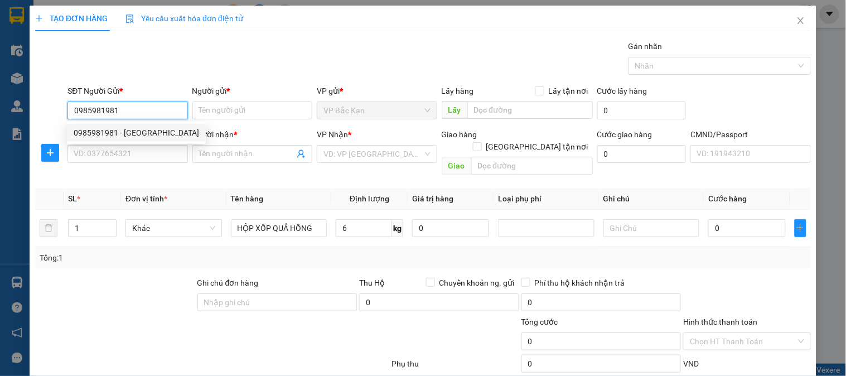
click at [116, 135] on div "0985981981 - XUÂN HƯNG" at bounding box center [136, 133] width 125 height 12
type input "XUÂN HƯNG"
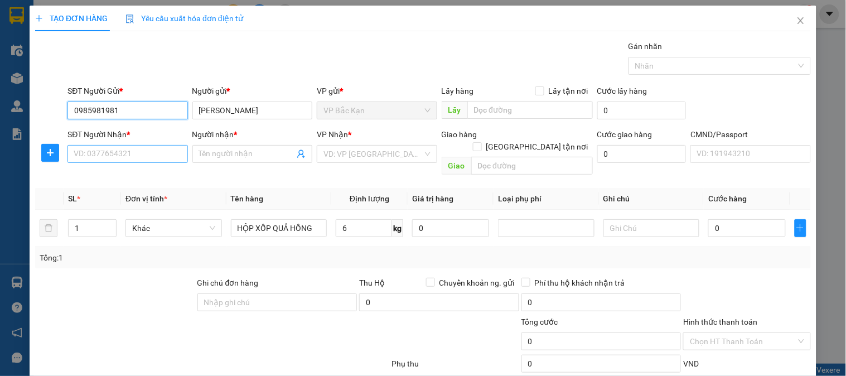
type input "0985981981"
click at [127, 155] on input "SĐT Người Nhận *" at bounding box center [127, 154] width 120 height 18
click at [126, 155] on input "SĐT Người Nhận *" at bounding box center [127, 154] width 120 height 18
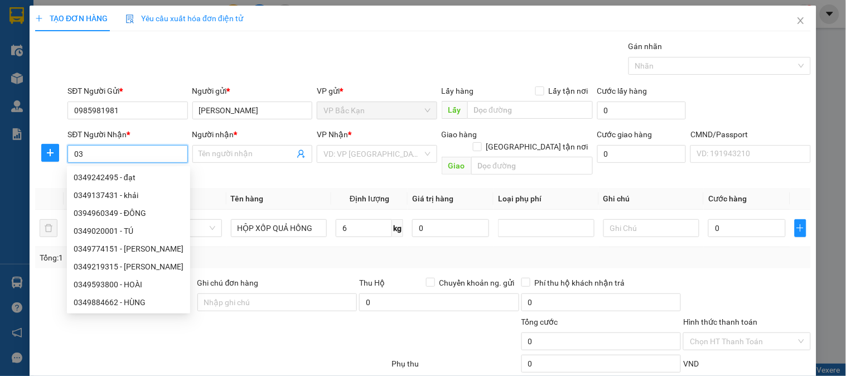
type input "0"
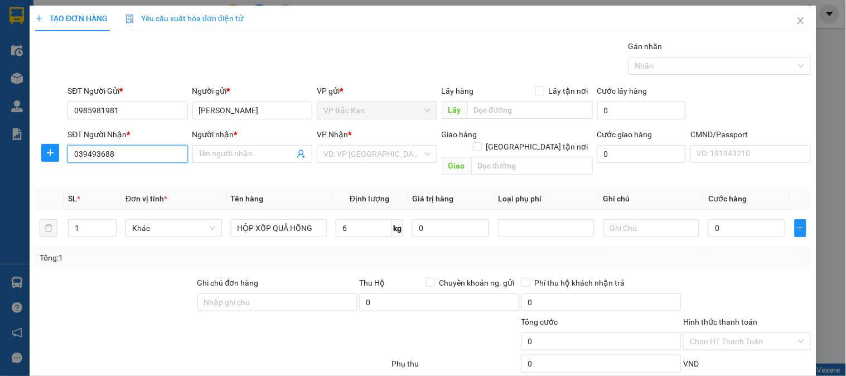
type input "0394936881"
click at [132, 180] on div "0394936881 - THUỶ" at bounding box center [126, 177] width 105 height 12
type input "THUỶ"
type input "0394936881"
click at [48, 159] on button "button" at bounding box center [50, 153] width 18 height 18
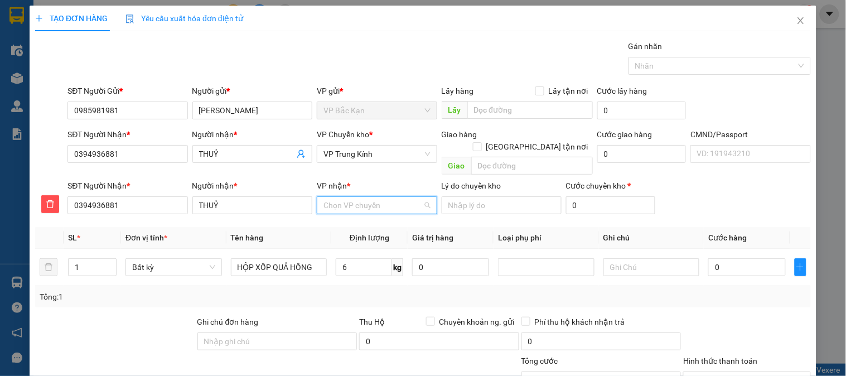
click at [358, 197] on input "VP nhận *" at bounding box center [372, 205] width 99 height 17
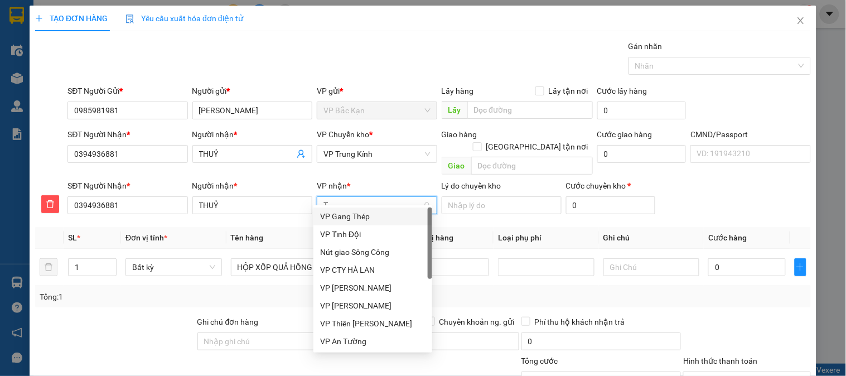
type input "TK"
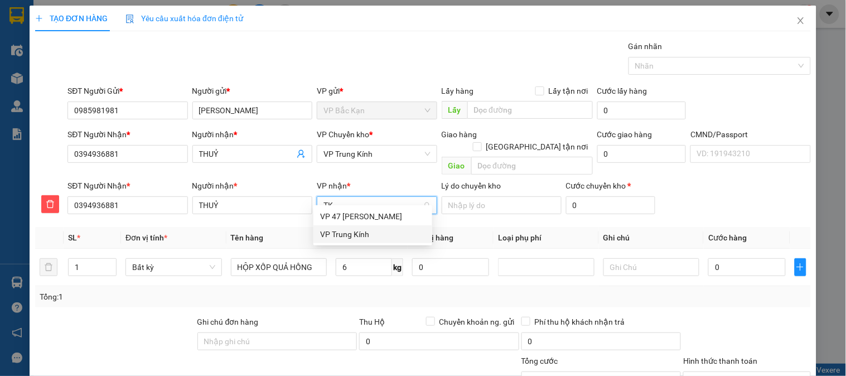
click at [343, 236] on div "VP Trung Kính" at bounding box center [372, 234] width 105 height 12
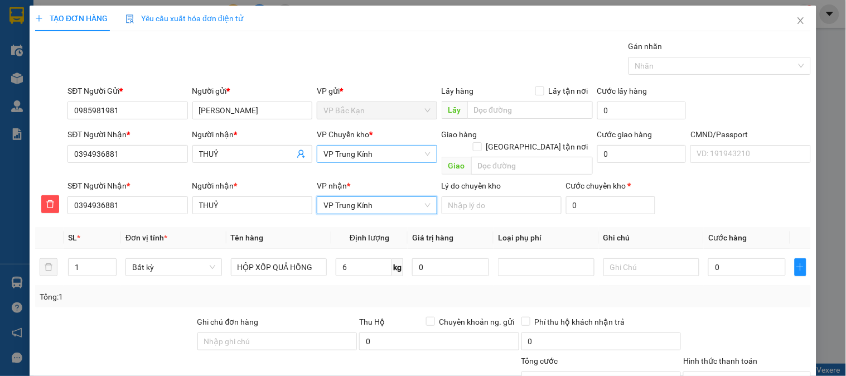
click at [360, 157] on span "VP Trung Kính" at bounding box center [376, 153] width 106 height 17
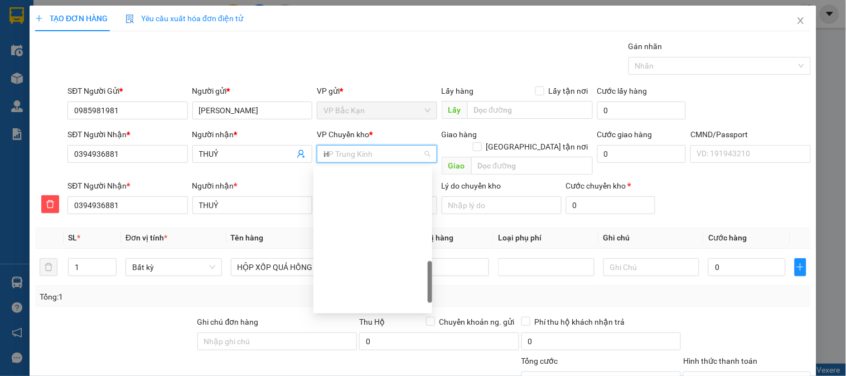
type input "HG"
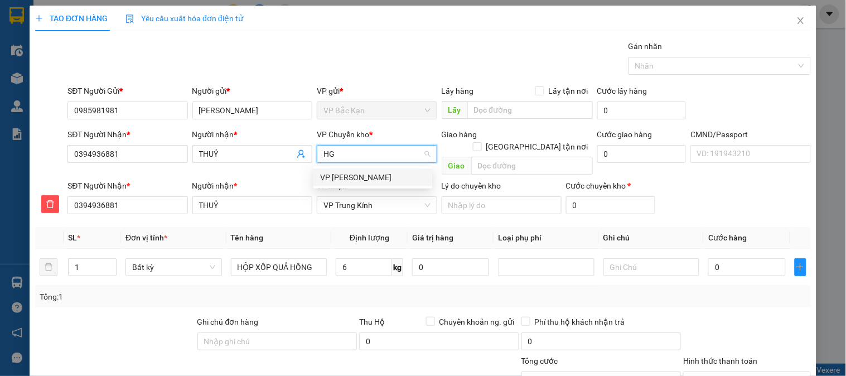
click at [336, 173] on div "VP [PERSON_NAME]" at bounding box center [372, 177] width 105 height 12
click at [361, 85] on div "VP gửi *" at bounding box center [377, 91] width 120 height 12
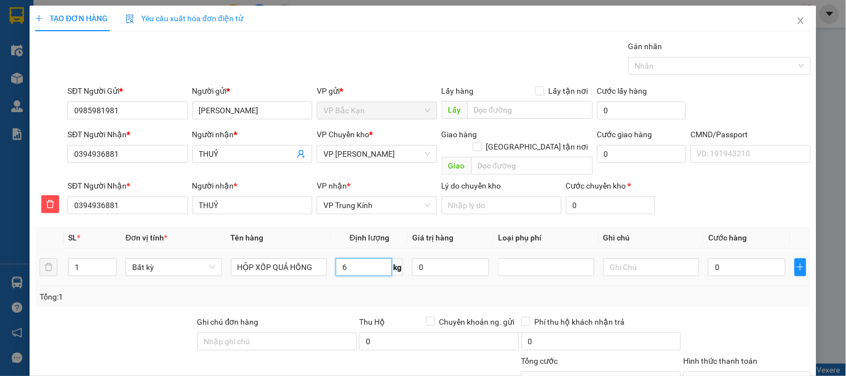
click at [355, 258] on input "6" at bounding box center [364, 267] width 56 height 18
click at [333, 274] on td "6 kg" at bounding box center [369, 267] width 76 height 37
type input "55.000"
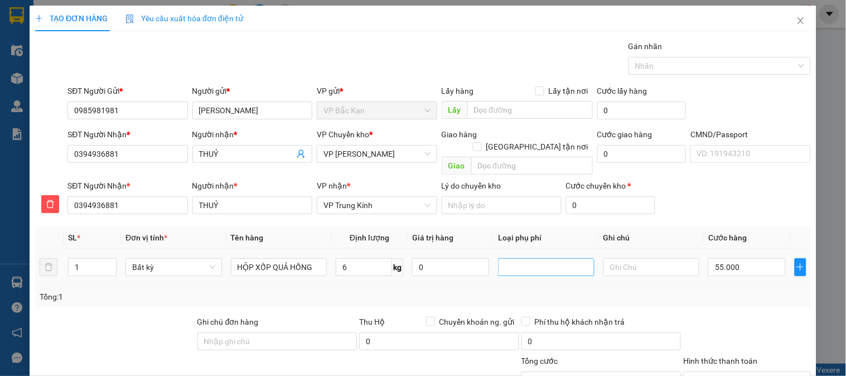
type input "55.000"
click at [750, 290] on div "Tổng: 1" at bounding box center [423, 296] width 766 height 12
click at [793, 28] on span "Close" at bounding box center [800, 21] width 31 height 31
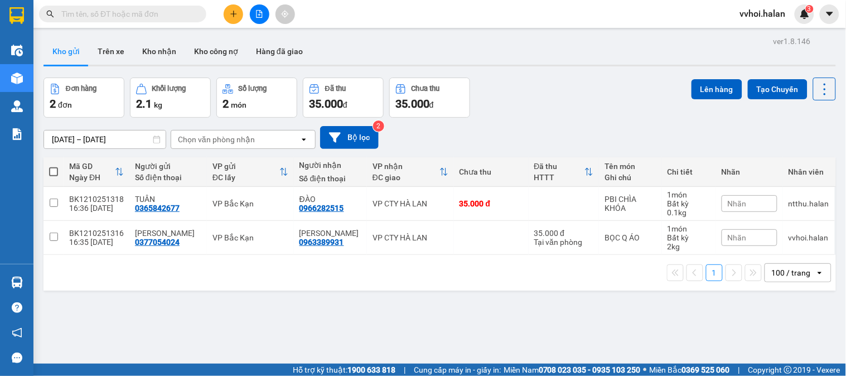
click at [582, 124] on div "[DATE] – [DATE] Press the down arrow key to interact with the calendar and sele…" at bounding box center [439, 138] width 792 height 40
click at [459, 118] on button "Chưa thu 35.000 đ" at bounding box center [429, 97] width 81 height 40
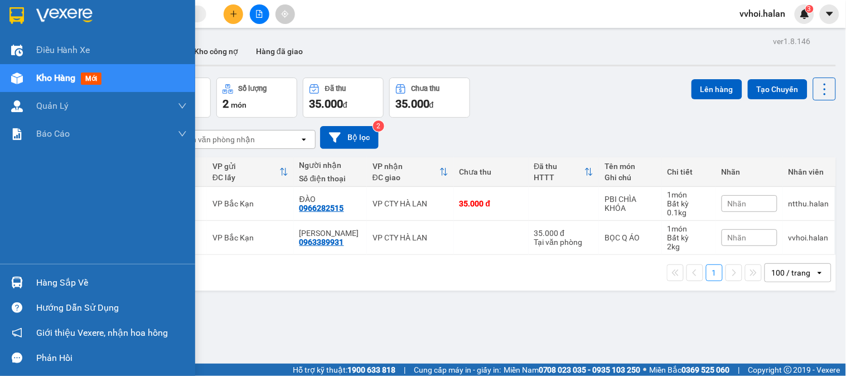
click at [9, 84] on div at bounding box center [17, 79] width 20 height 20
click at [9, 82] on div at bounding box center [17, 79] width 20 height 20
click at [11, 81] on img at bounding box center [17, 78] width 12 height 12
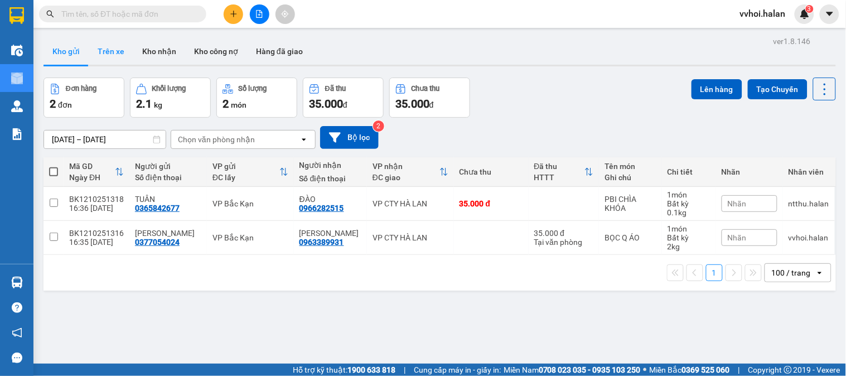
click at [95, 48] on button "Trên xe" at bounding box center [111, 51] width 45 height 27
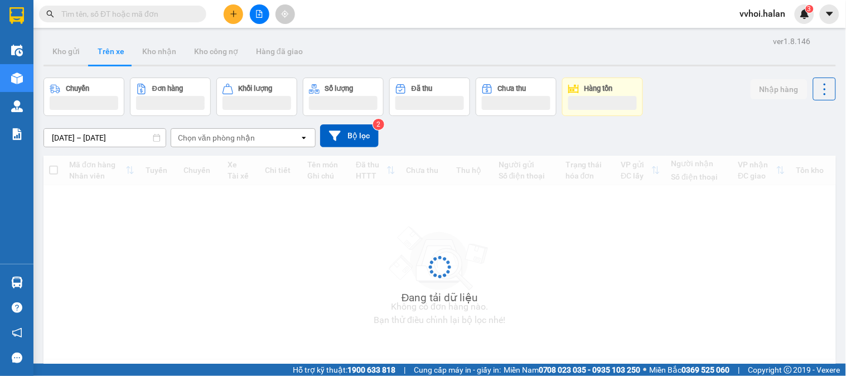
click at [96, 48] on button "Trên xe" at bounding box center [111, 51] width 45 height 27
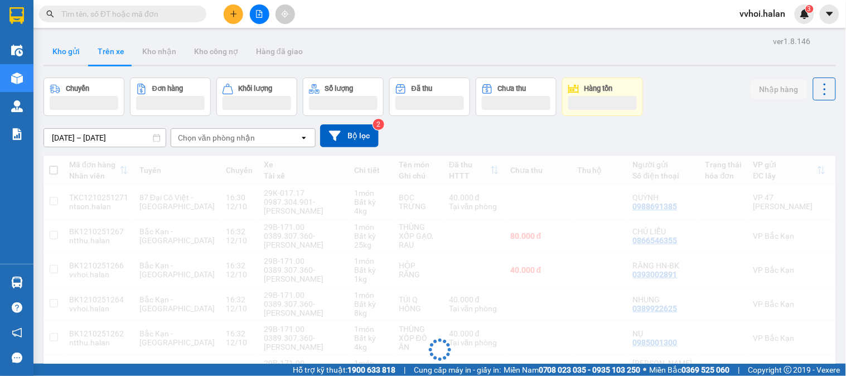
click at [65, 52] on button "Kho gửi" at bounding box center [65, 51] width 45 height 27
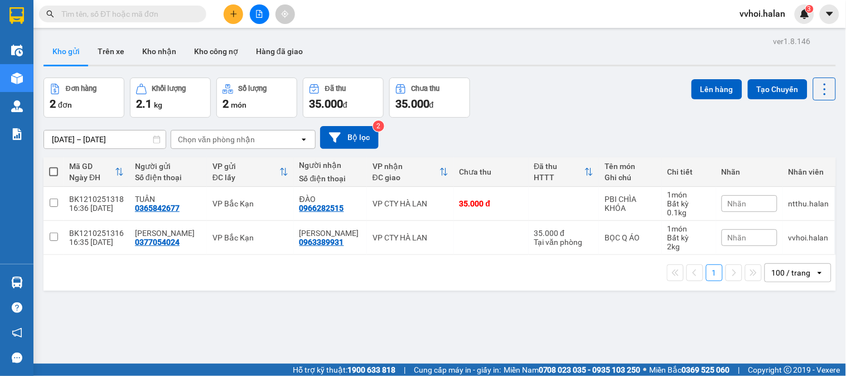
click at [618, 116] on div "Đơn hàng 2 đơn Khối lượng 2.1 kg Số lượng 2 món Đã thu 35.000 đ Chưa thu 35.000…" at bounding box center [439, 97] width 792 height 40
click at [104, 14] on input "text" at bounding box center [127, 14] width 132 height 12
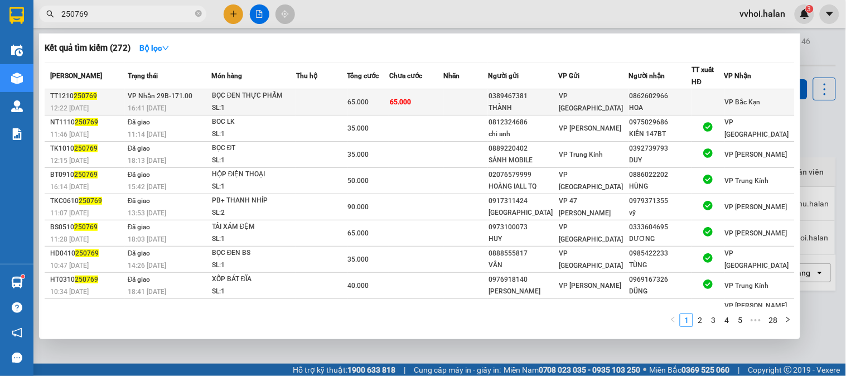
type input "250769"
click at [162, 97] on span "VP Nhận 29B-171.00" at bounding box center [160, 96] width 65 height 8
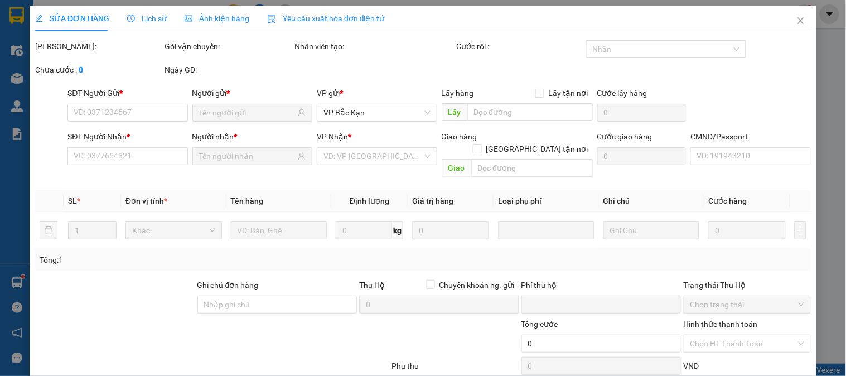
type input "0389467381"
type input "THÀNH"
type input "0862602966"
type input "HOA"
type input "0"
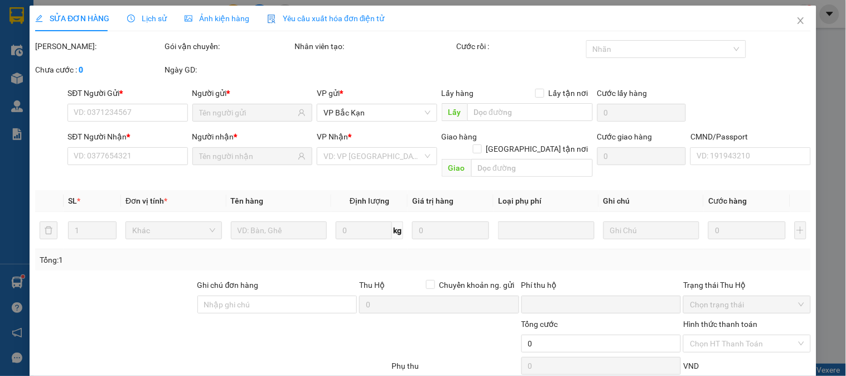
type input "65.000"
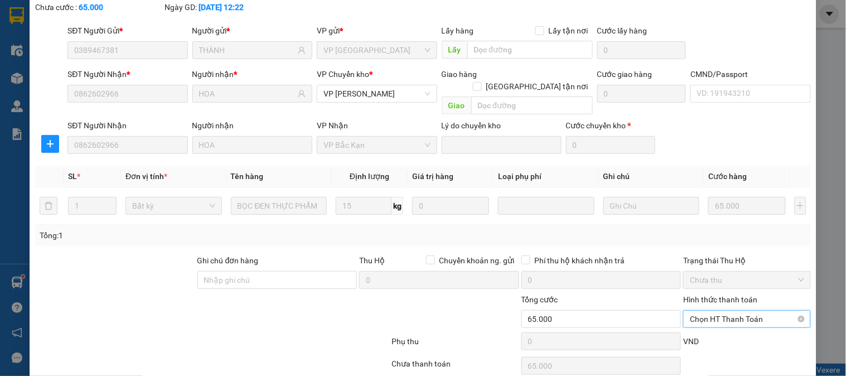
click at [714, 310] on span "Chọn HT Thanh Toán" at bounding box center [747, 318] width 114 height 17
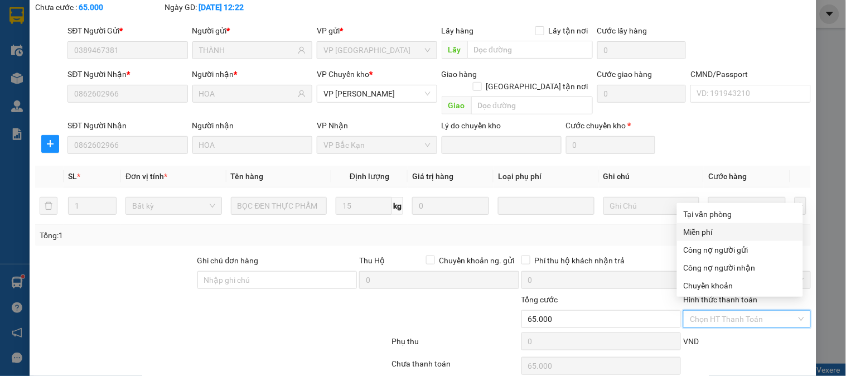
drag, startPoint x: 695, startPoint y: 215, endPoint x: 688, endPoint y: 238, distance: 24.5
click at [695, 214] on div "Tại văn phòng" at bounding box center [739, 214] width 113 height 12
type input "0"
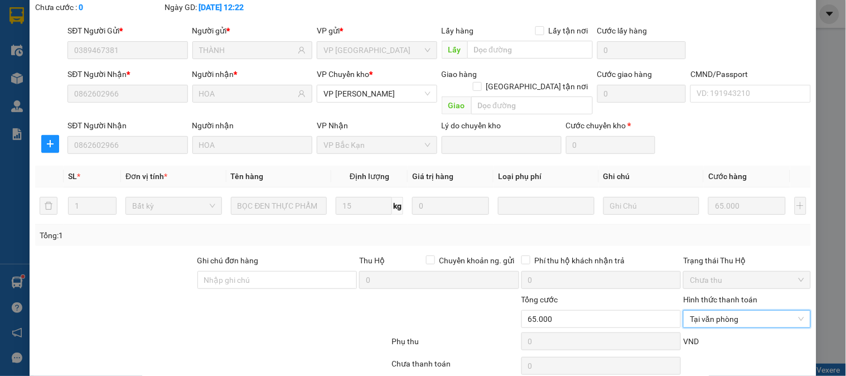
scroll to position [100, 0]
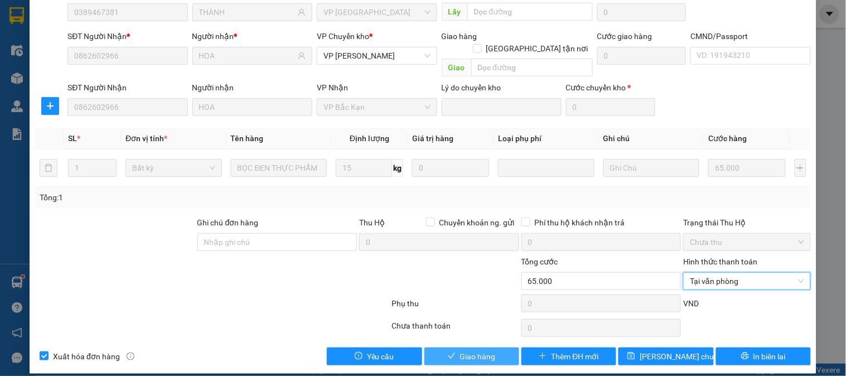
click at [460, 350] on span "Giao hàng" at bounding box center [478, 356] width 36 height 12
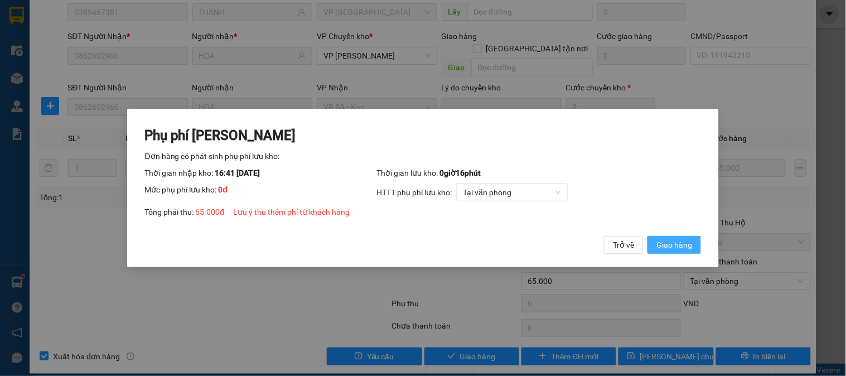
click at [661, 247] on span "Giao hàng" at bounding box center [674, 245] width 36 height 12
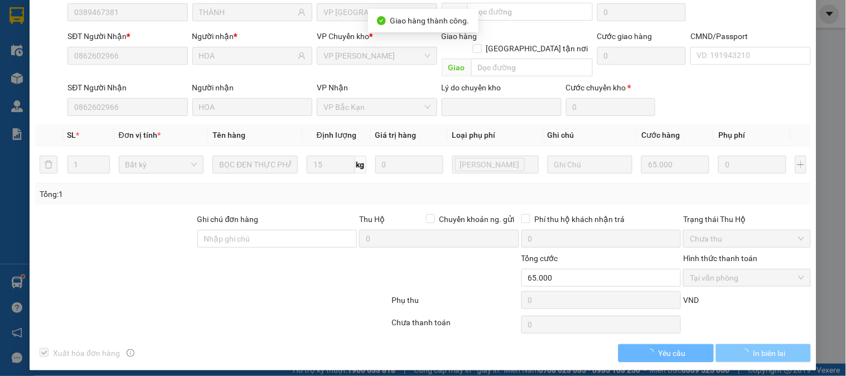
scroll to position [98, 0]
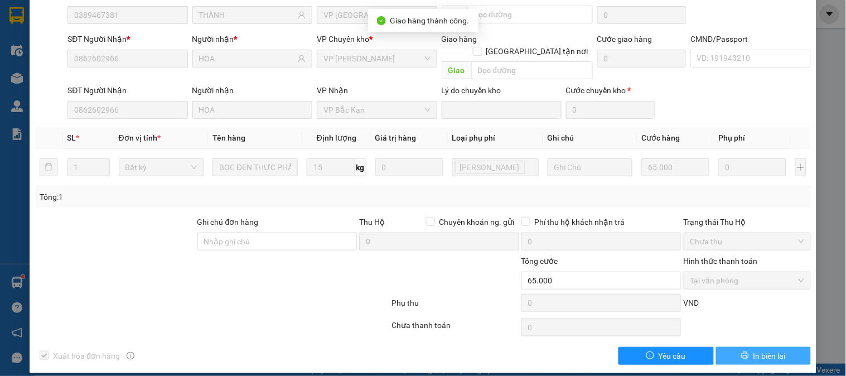
click at [743, 347] on button "In biên lai" at bounding box center [763, 356] width 95 height 18
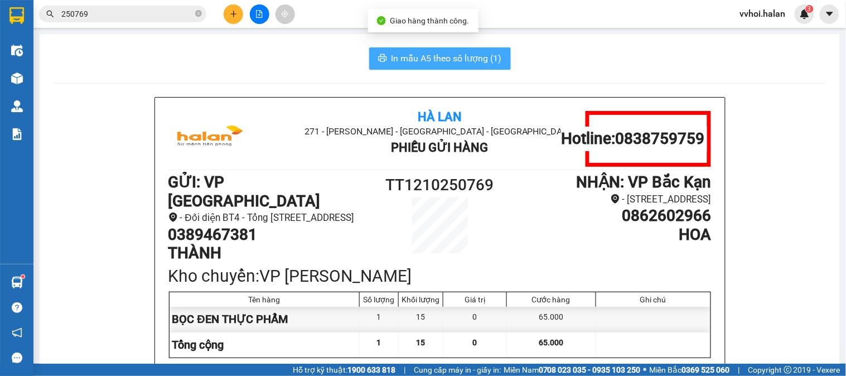
drag, startPoint x: 404, startPoint y: 53, endPoint x: 397, endPoint y: 59, distance: 8.7
click at [397, 59] on div "In mẫu A5 theo số lượng (1) Hà Lan 271 - Dương Tự Minh - Phường Tân Long - Thái…" at bounding box center [440, 290] width 800 height 513
click at [397, 59] on span "In mẫu A5 theo số lượng (1)" at bounding box center [446, 58] width 110 height 14
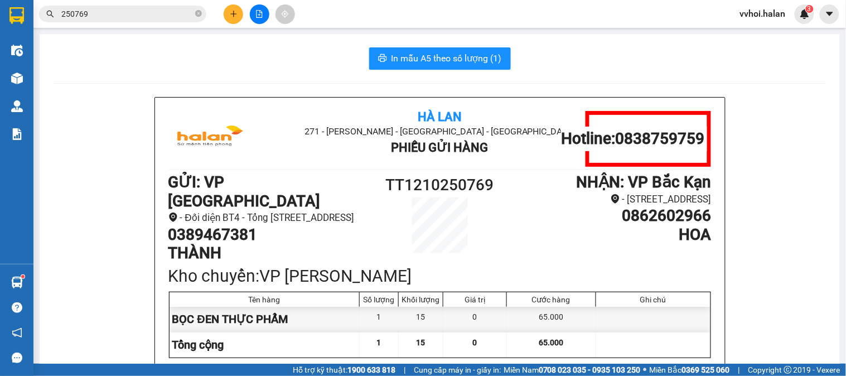
scroll to position [65, 0]
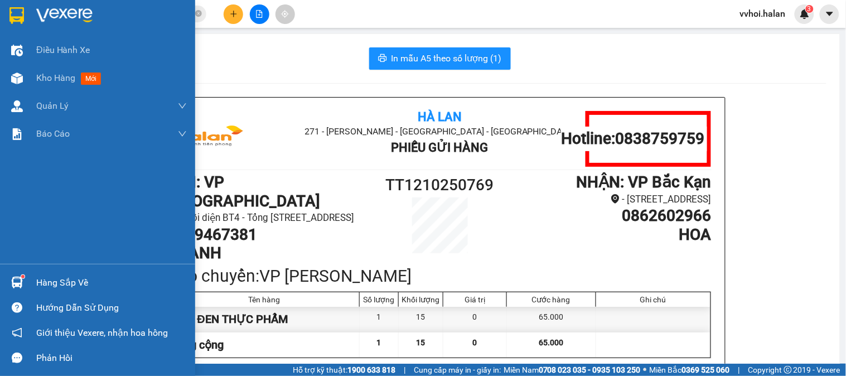
click at [30, 274] on div "Hàng sắp về" at bounding box center [97, 282] width 195 height 25
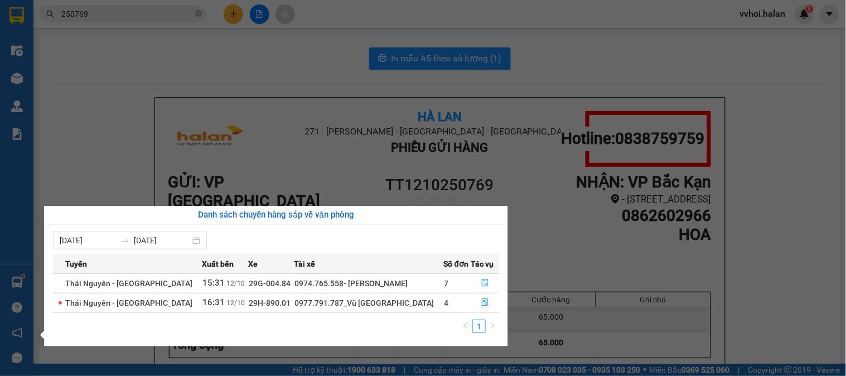
click at [111, 118] on section "Kết quả tìm kiếm ( 272 ) Bộ lọc Mã ĐH Trạng thái Món hàng Thu hộ Tổng cước Chưa…" at bounding box center [423, 188] width 846 height 376
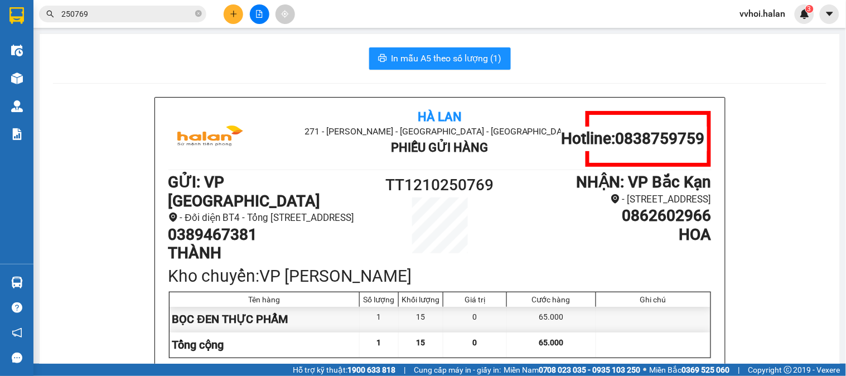
click at [13, 280] on img at bounding box center [17, 282] width 12 height 12
click at [151, 155] on section "Kết quả tìm kiếm ( 272 ) Bộ lọc Mã ĐH Trạng thái Món hàng Thu hộ Tổng cước Chưa…" at bounding box center [423, 188] width 846 height 376
click at [57, 120] on div "Hà Lan 271 - Dương Tự Minh - Phường Tân Long - Thái Nguyên Phiếu Gửi Hàng Hotli…" at bounding box center [439, 315] width 773 height 437
drag, startPoint x: 57, startPoint y: 120, endPoint x: 60, endPoint y: 9, distance: 111.5
click at [57, 120] on div "Hà Lan 271 - Dương Tự Minh - Phường Tân Long - Thái Nguyên Phiếu Gửi Hàng Hotli…" at bounding box center [439, 315] width 773 height 437
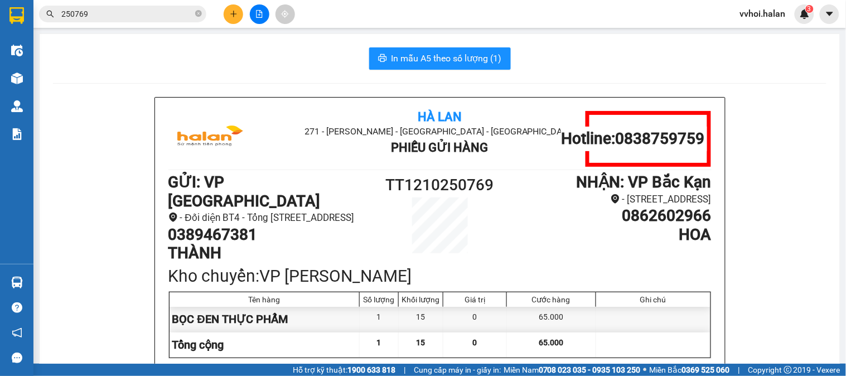
click at [165, 59] on div "In mẫu A5 theo số lượng (1)" at bounding box center [439, 58] width 773 height 22
click at [225, 14] on button at bounding box center [234, 14] width 20 height 20
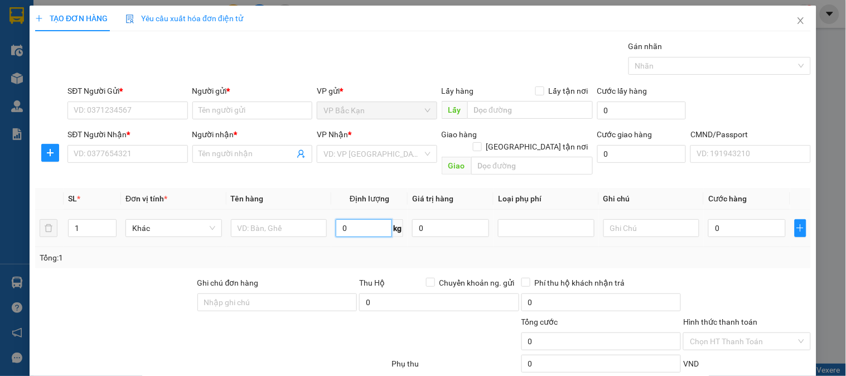
click at [343, 219] on input "0" at bounding box center [364, 228] width 56 height 18
click at [625, 219] on input "text" at bounding box center [651, 228] width 96 height 18
type input "5"
type input "4+"
click at [144, 111] on input "SĐT Người Gửi *" at bounding box center [127, 110] width 120 height 18
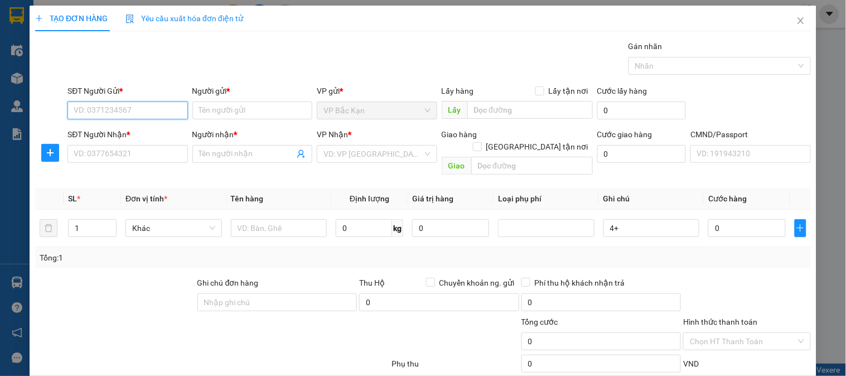
click at [144, 111] on input "SĐT Người Gửi *" at bounding box center [127, 110] width 120 height 18
type input "0387259297"
click at [152, 131] on div "0387259297 - HẬU" at bounding box center [126, 133] width 105 height 12
type input "HẬU"
type input "0387259297"
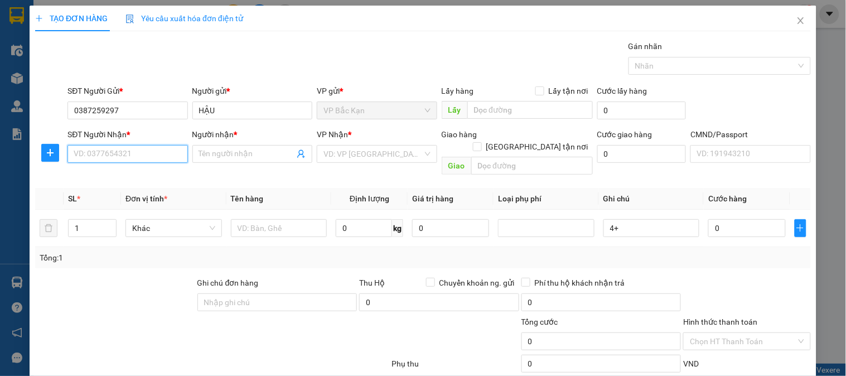
drag, startPoint x: 110, startPoint y: 151, endPoint x: 219, endPoint y: 204, distance: 121.2
click at [110, 149] on input "SĐT Người Nhận *" at bounding box center [127, 154] width 120 height 18
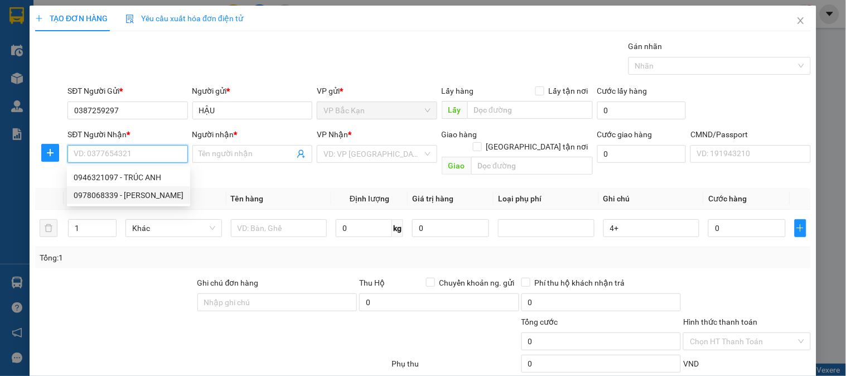
click at [137, 196] on div "0978068339 - PHONG LÊ" at bounding box center [129, 195] width 110 height 12
type input "0978068339"
type input "PHONG LÊ"
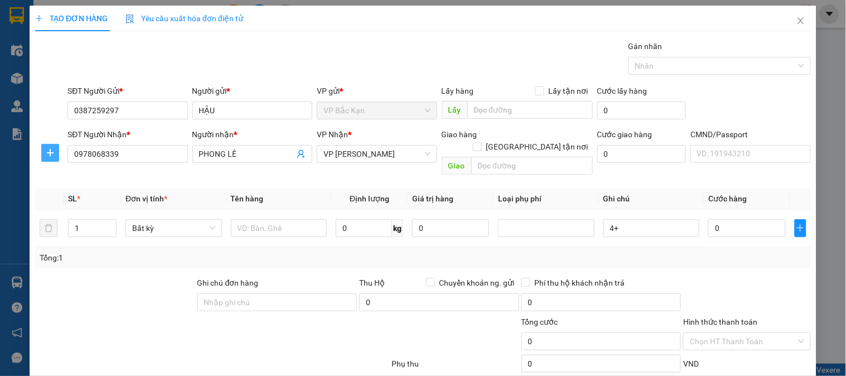
click at [51, 157] on icon "plus" at bounding box center [50, 152] width 9 height 9
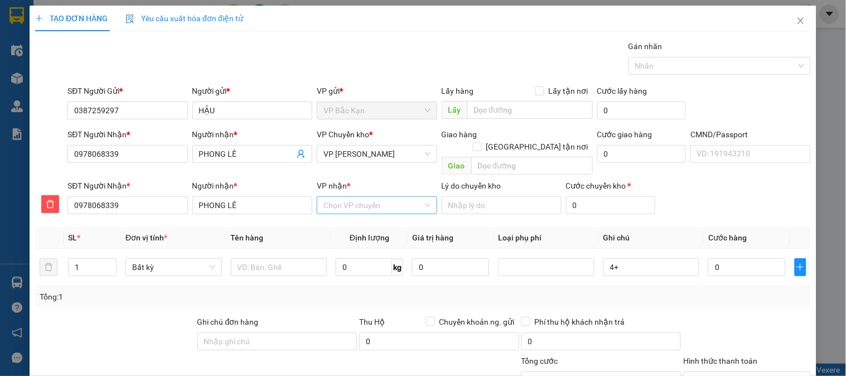
click at [347, 197] on input "VP nhận *" at bounding box center [372, 205] width 99 height 17
type input "NVC"
click at [337, 218] on div "VP [PERSON_NAME]" at bounding box center [372, 216] width 105 height 12
click at [336, 158] on span "VP [PERSON_NAME]" at bounding box center [376, 153] width 106 height 17
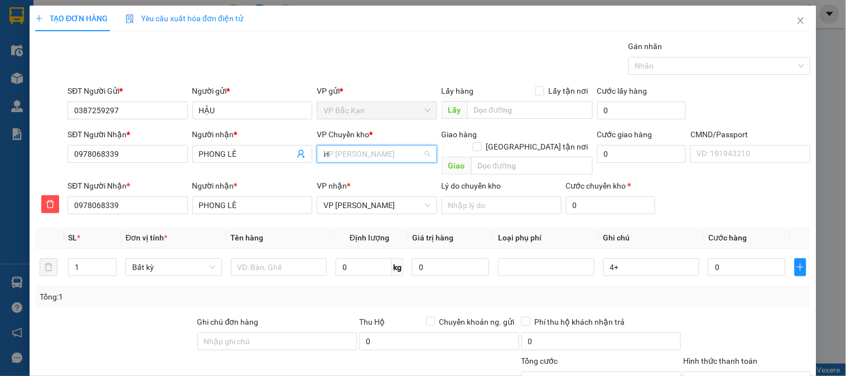
type input "HG"
click at [332, 174] on div "VP [PERSON_NAME]" at bounding box center [372, 177] width 105 height 12
click at [350, 258] on input "0" at bounding box center [364, 267] width 56 height 18
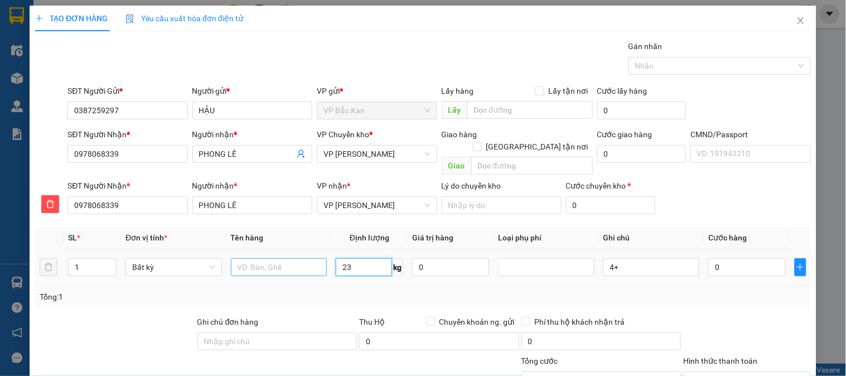
type input "23"
click at [288, 258] on input "text" at bounding box center [279, 267] width 96 height 18
type input "80.000"
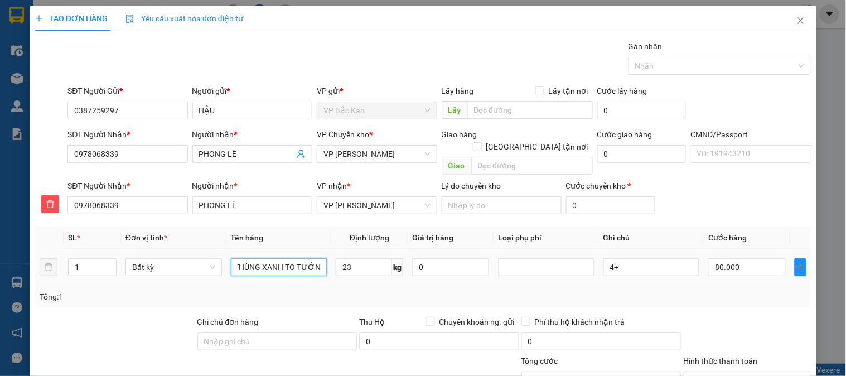
scroll to position [0, 25]
type input "BỌC THÙNG XANH TO TƯỚNG"
click at [346, 296] on div "Tổng: 1" at bounding box center [422, 296] width 775 height 21
click at [353, 291] on div "Tổng: 1" at bounding box center [422, 296] width 775 height 21
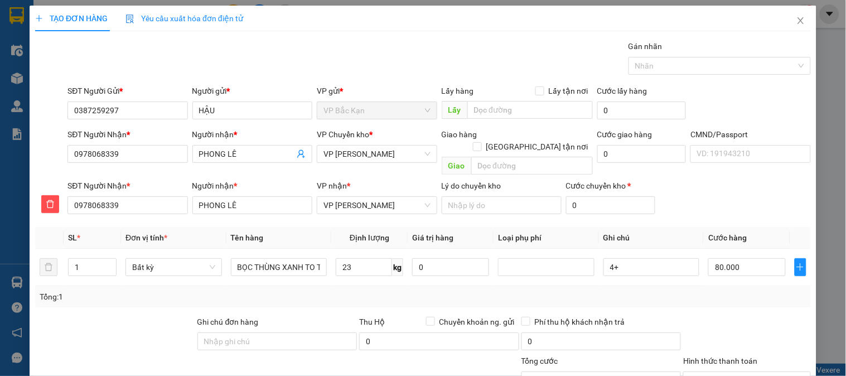
scroll to position [99, 0]
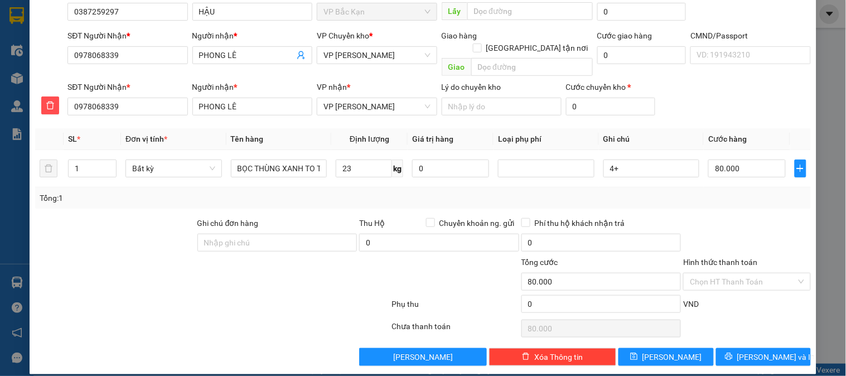
drag, startPoint x: 735, startPoint y: 205, endPoint x: 693, endPoint y: 197, distance: 42.5
click at [729, 217] on div at bounding box center [746, 236] width 129 height 39
click at [631, 159] on input "4+" at bounding box center [651, 168] width 96 height 18
click at [506, 182] on div "SL * Đơn vị tính * Tên hàng Định lượng Giá trị hàng Loại phụ phí Ghi chú Cước h…" at bounding box center [422, 168] width 775 height 80
click at [706, 197] on div "Tổng: 1" at bounding box center [422, 197] width 775 height 21
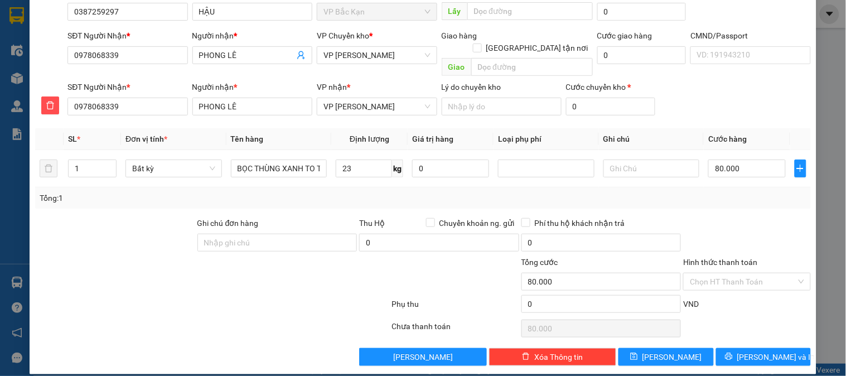
click at [706, 197] on div "Tổng: 1" at bounding box center [422, 197] width 775 height 21
click at [745, 351] on span "[PERSON_NAME] và In" at bounding box center [776, 357] width 78 height 12
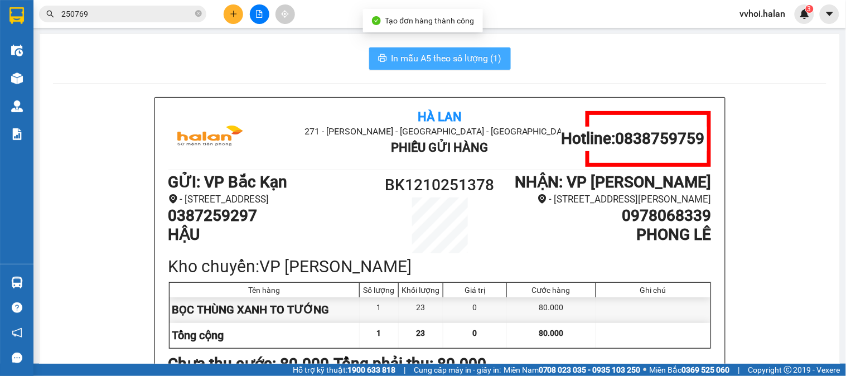
click at [424, 67] on button "In mẫu A5 theo số lượng (1)" at bounding box center [440, 58] width 142 height 22
click at [424, 65] on span "In mẫu A5 theo số lượng (1)" at bounding box center [446, 58] width 110 height 14
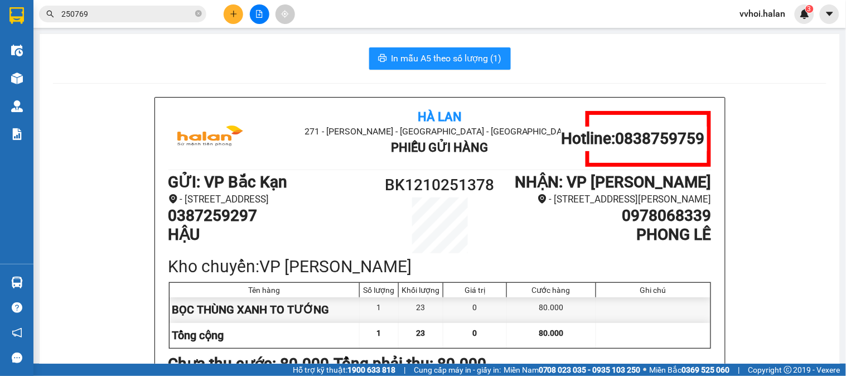
click at [187, 225] on h1 "0387259297" at bounding box center [269, 215] width 203 height 19
click at [188, 225] on h1 "0387259297" at bounding box center [269, 215] width 203 height 19
copy h1 "0387259297"
click at [225, 8] on div at bounding box center [259, 14] width 84 height 20
click at [235, 13] on icon "plus" at bounding box center [234, 14] width 8 height 8
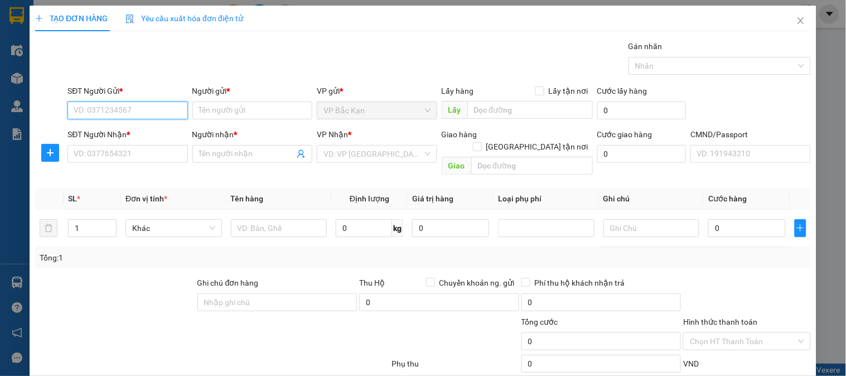
click at [120, 117] on input "SĐT Người Gửi *" at bounding box center [127, 110] width 120 height 18
paste input "0387259297"
type input "0387259297"
click at [147, 124] on div "SĐT Người Gửi * 0387259297 0387259297" at bounding box center [127, 104] width 120 height 39
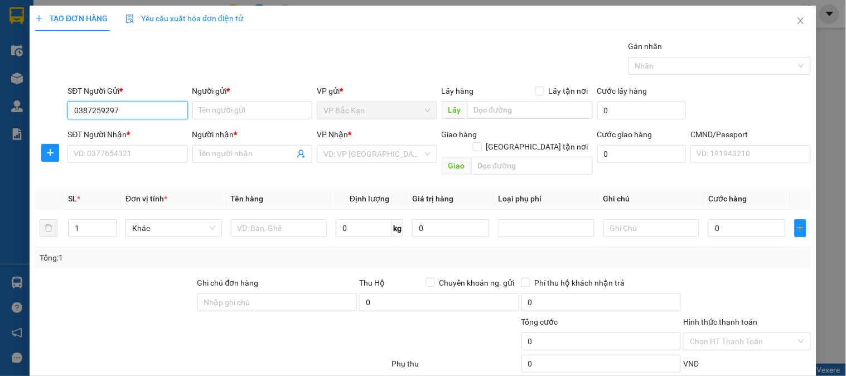
click at [149, 108] on input "0387259297" at bounding box center [127, 110] width 120 height 18
click at [136, 135] on div "0387259297 - HẬU" at bounding box center [126, 133] width 105 height 12
type input "HẬU"
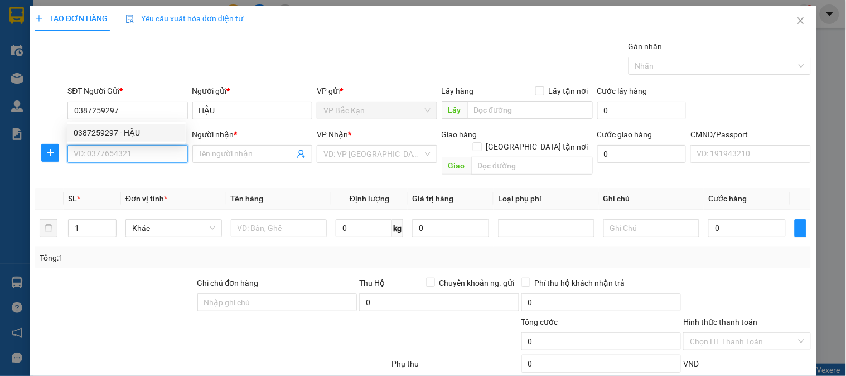
click at [136, 149] on input "SĐT Người Nhận *" at bounding box center [127, 154] width 120 height 18
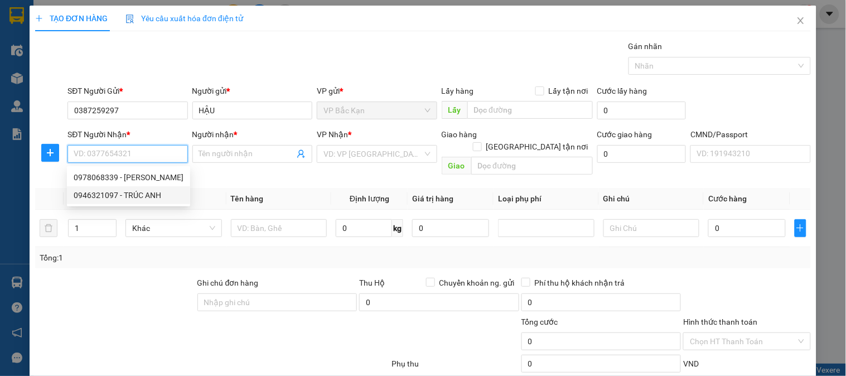
click at [149, 191] on div "0946321097 - TRÚC ANH" at bounding box center [129, 195] width 110 height 12
type input "0946321097"
type input "TRÚC ANH"
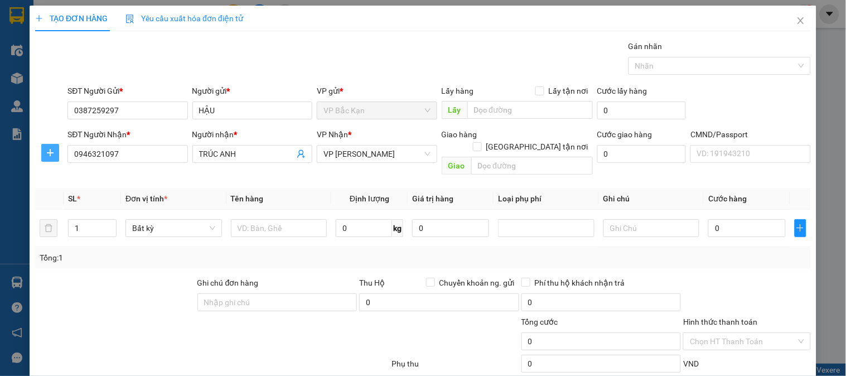
click at [42, 145] on button "button" at bounding box center [50, 153] width 18 height 18
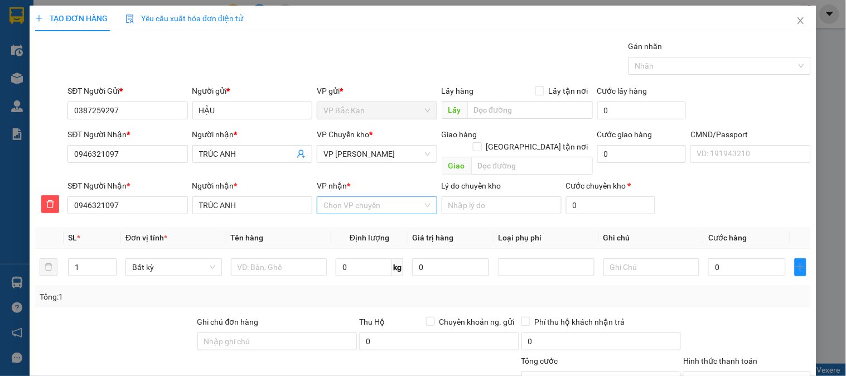
click at [333, 197] on input "VP nhận *" at bounding box center [372, 205] width 99 height 17
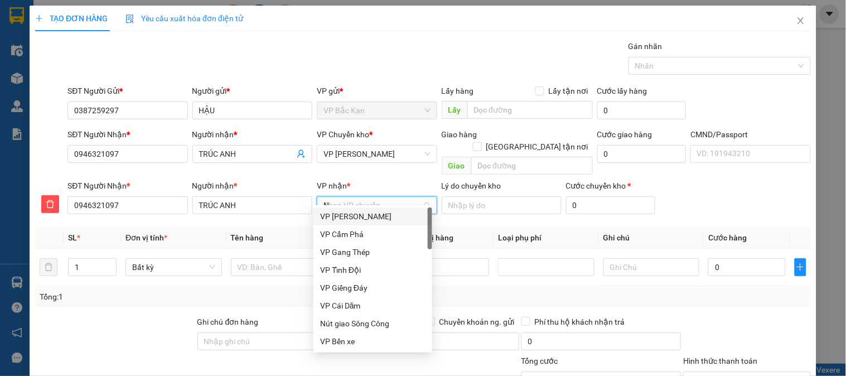
type input "NT"
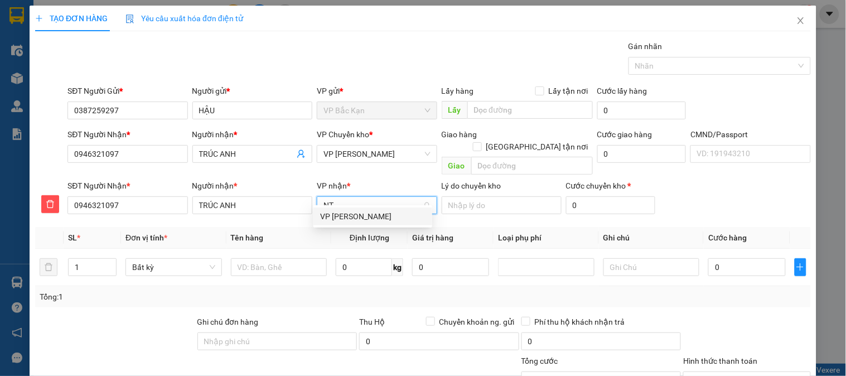
click at [343, 210] on div "VP [PERSON_NAME]" at bounding box center [372, 216] width 105 height 12
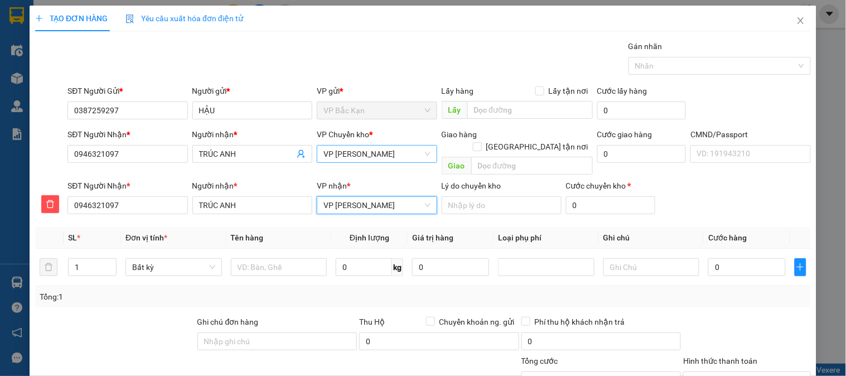
click at [343, 148] on span "VP [PERSON_NAME]" at bounding box center [376, 153] width 106 height 17
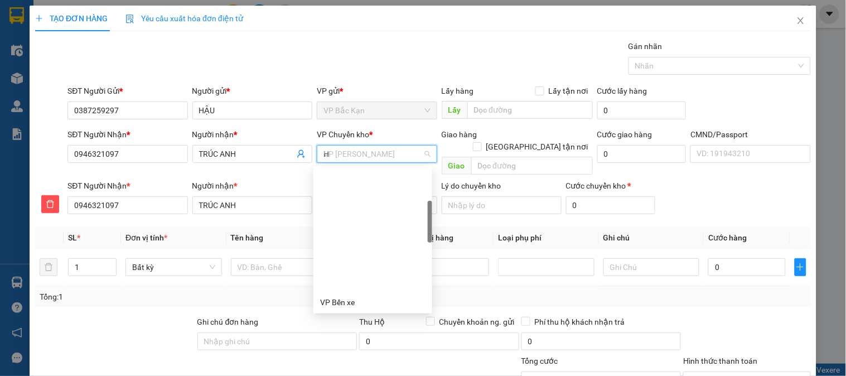
scroll to position [125, 0]
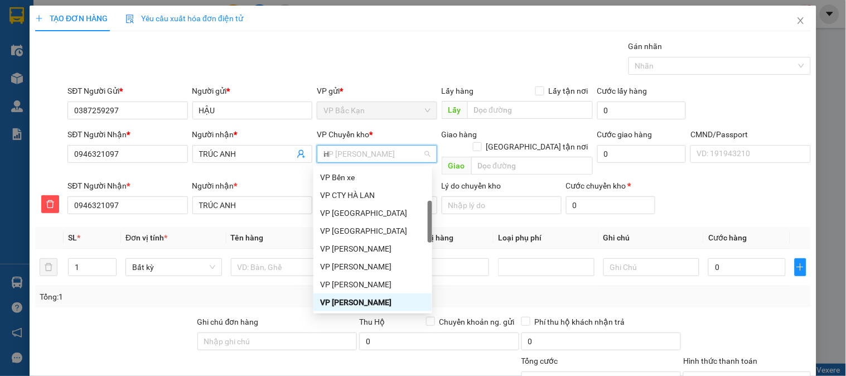
type input "HG"
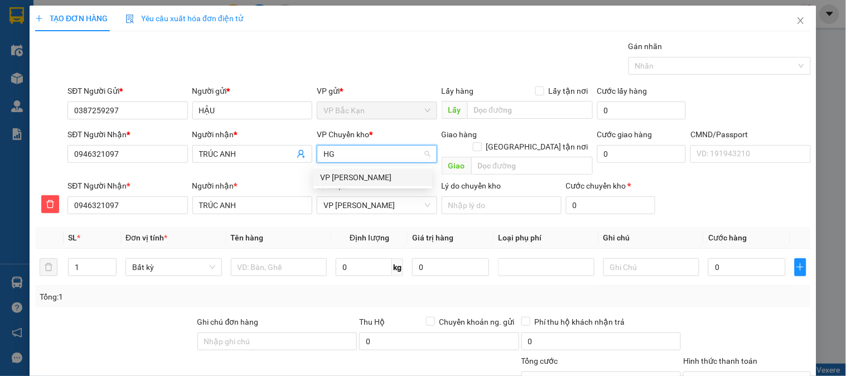
click at [344, 179] on div "VP [PERSON_NAME]" at bounding box center [372, 177] width 105 height 12
click at [351, 268] on td "0 kg" at bounding box center [369, 267] width 76 height 37
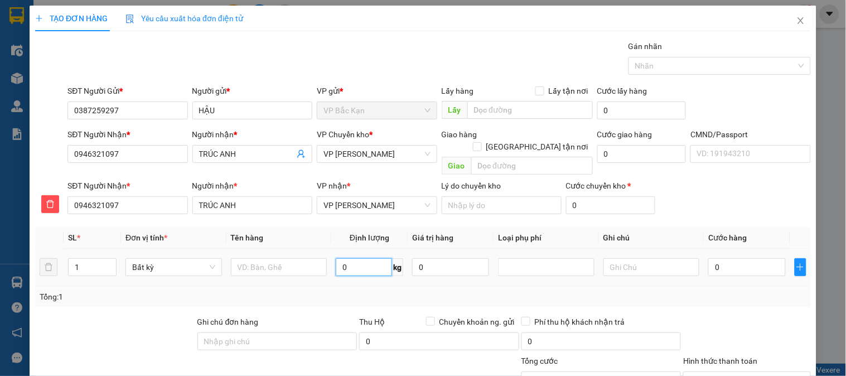
click at [361, 259] on input "0" at bounding box center [364, 267] width 56 height 18
type input "4"
click at [266, 258] on input "text" at bounding box center [279, 267] width 96 height 18
type input "55.000"
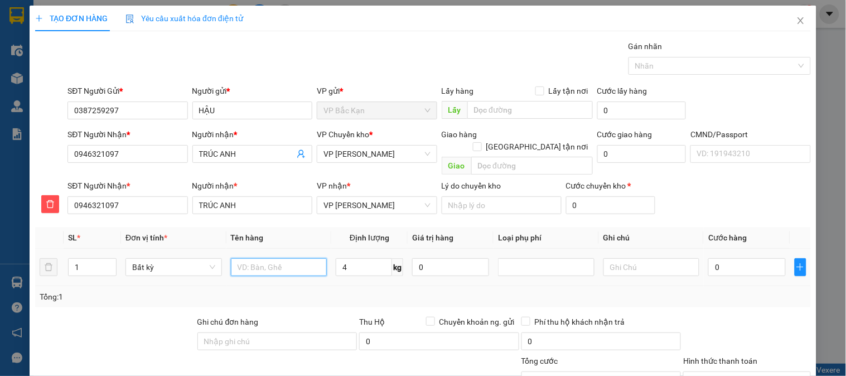
type input "55.000"
type input "HỘP TÚI SÁCH"
click at [347, 291] on div "Tổng: 1" at bounding box center [423, 296] width 766 height 12
drag, startPoint x: 347, startPoint y: 291, endPoint x: 742, endPoint y: 298, distance: 394.7
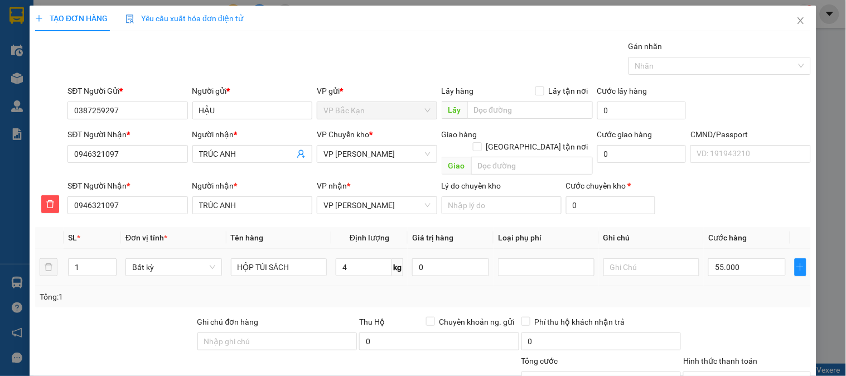
click at [358, 292] on div "Tổng: 1" at bounding box center [422, 296] width 775 height 21
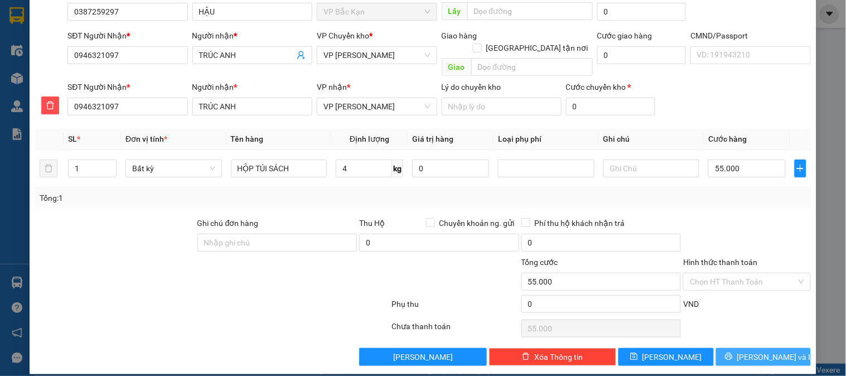
click at [746, 351] on span "[PERSON_NAME] và In" at bounding box center [776, 357] width 78 height 12
drag, startPoint x: 746, startPoint y: 348, endPoint x: 591, endPoint y: 276, distance: 170.3
click at [720, 348] on button "[PERSON_NAME] và In" at bounding box center [763, 357] width 95 height 18
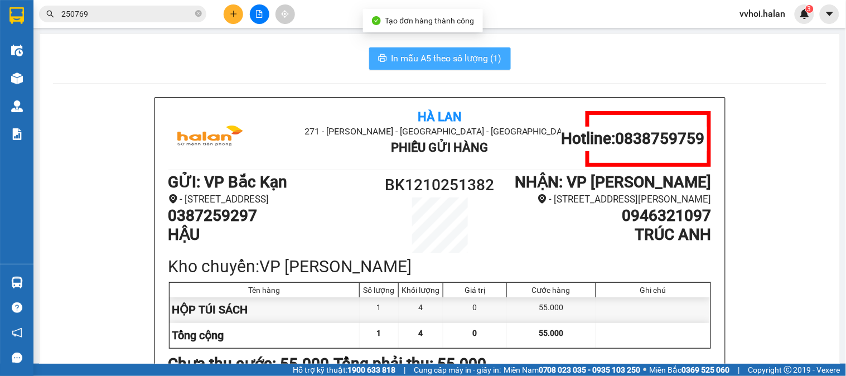
click at [374, 64] on button "In mẫu A5 theo số lượng (1)" at bounding box center [440, 58] width 142 height 22
click at [375, 65] on button "In mẫu A5 theo số lượng (1)" at bounding box center [440, 58] width 142 height 22
